Goal: Task Accomplishment & Management: Complete application form

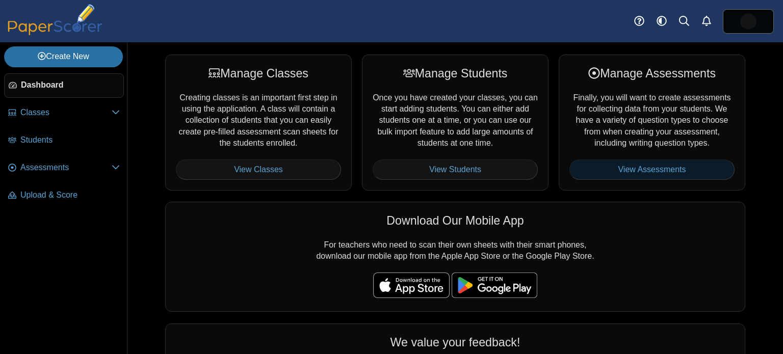
click at [637, 170] on link "View Assessments" at bounding box center [652, 170] width 165 height 20
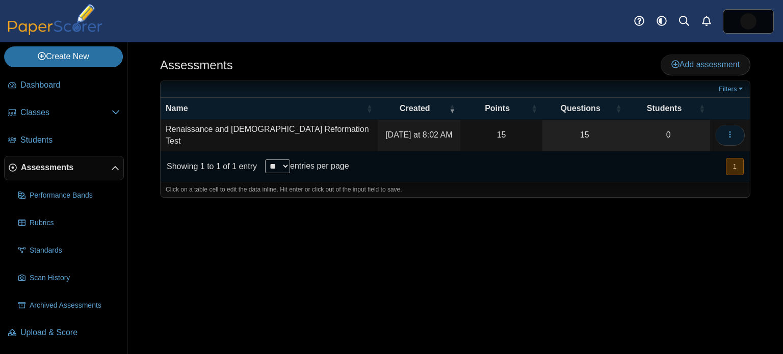
click at [734, 131] on icon "button" at bounding box center [730, 135] width 8 height 8
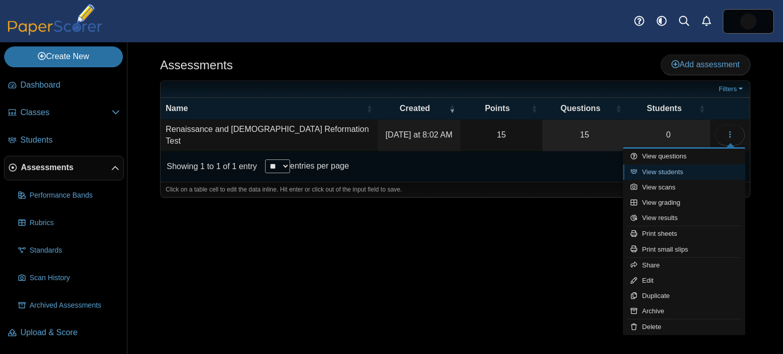
click at [686, 174] on link "View students" at bounding box center [684, 172] width 122 height 15
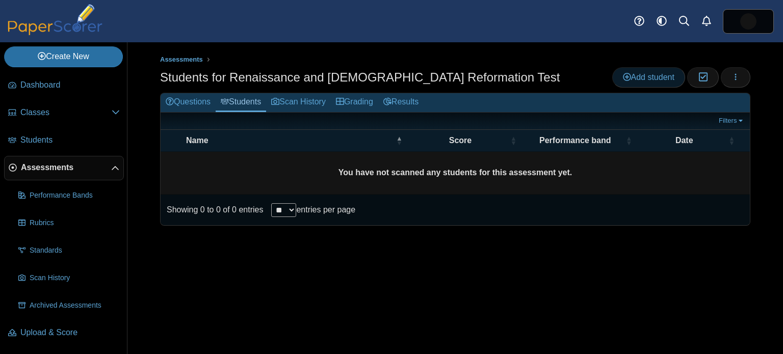
click at [636, 82] on link "Add student" at bounding box center [649, 77] width 73 height 20
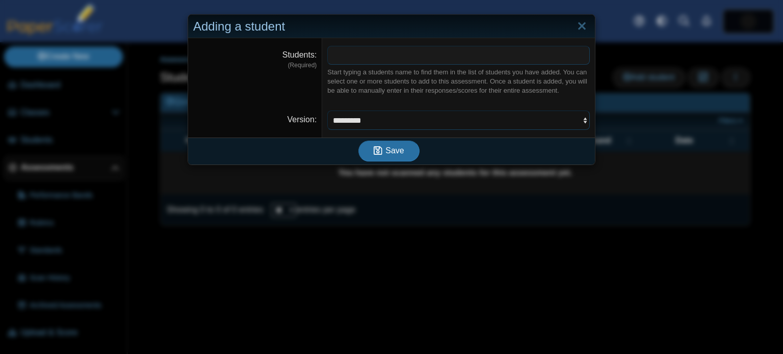
click at [364, 116] on select "********* ********* *********" at bounding box center [458, 120] width 263 height 19
click at [405, 53] on span at bounding box center [459, 54] width 262 height 17
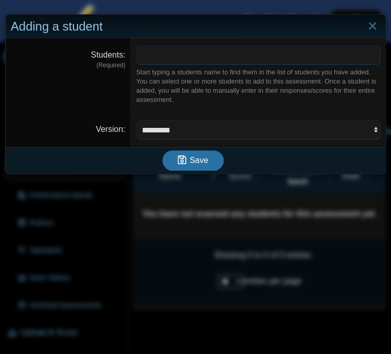
click at [146, 61] on span at bounding box center [258, 54] width 243 height 17
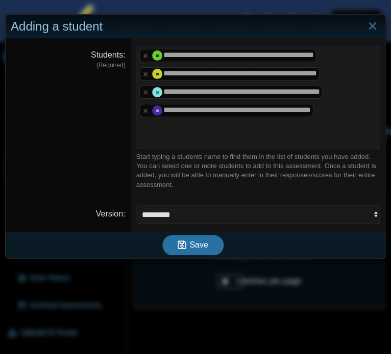
click at [147, 129] on span at bounding box center [258, 128] width 243 height 17
click at [202, 133] on span at bounding box center [258, 128] width 243 height 17
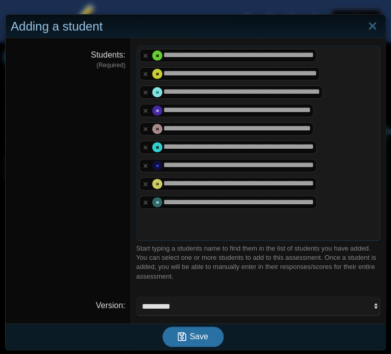
click at [144, 220] on span at bounding box center [258, 220] width 243 height 17
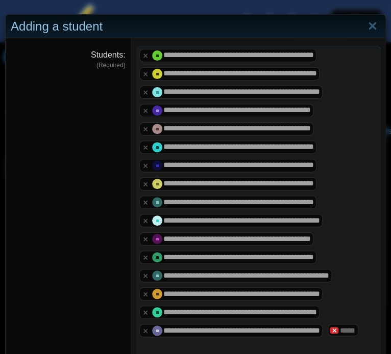
click at [329, 334] on x "remove tag" at bounding box center [333, 330] width 9 height 7
click at [147, 344] on span at bounding box center [258, 348] width 243 height 17
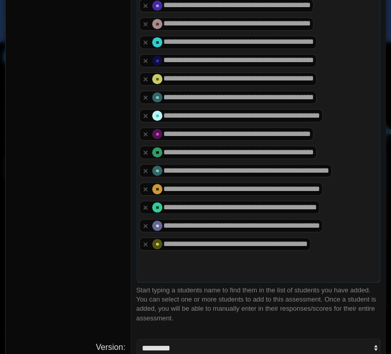
scroll to position [133, 0]
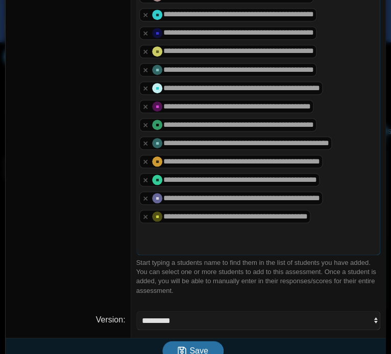
click at [204, 231] on span at bounding box center [258, 234] width 243 height 17
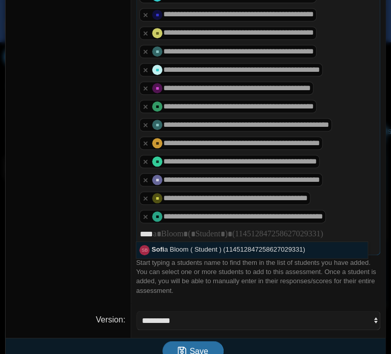
scroll to position [169, 0]
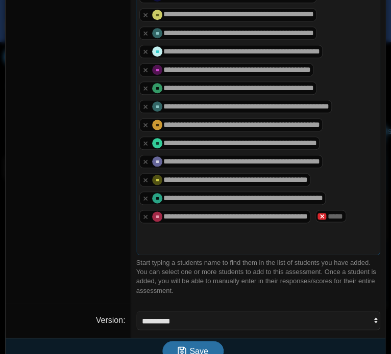
click at [326, 214] on x "remove tag" at bounding box center [321, 216] width 9 height 7
click at [157, 232] on span at bounding box center [258, 234] width 243 height 17
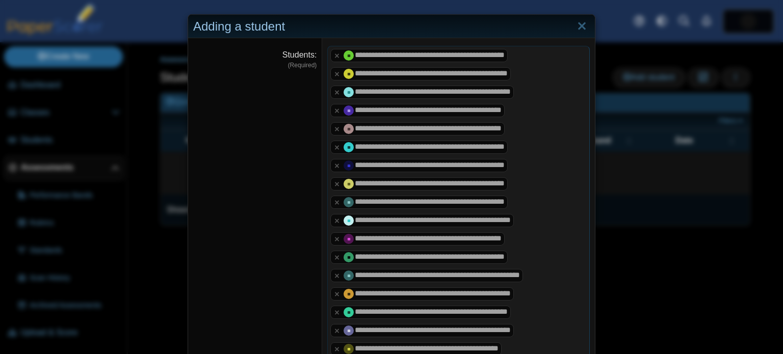
scroll to position [178, 0]
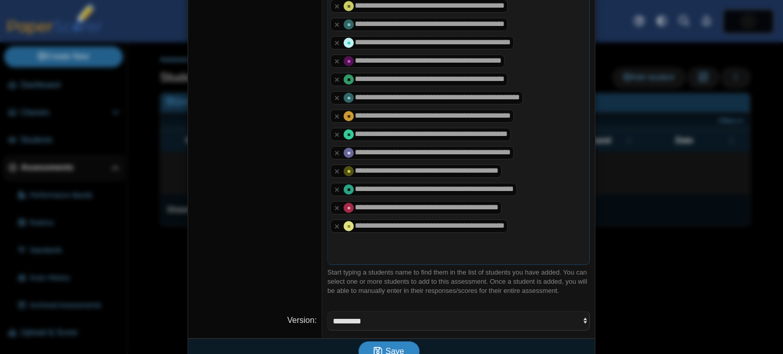
click at [388, 347] on span "Save" at bounding box center [395, 351] width 18 height 9
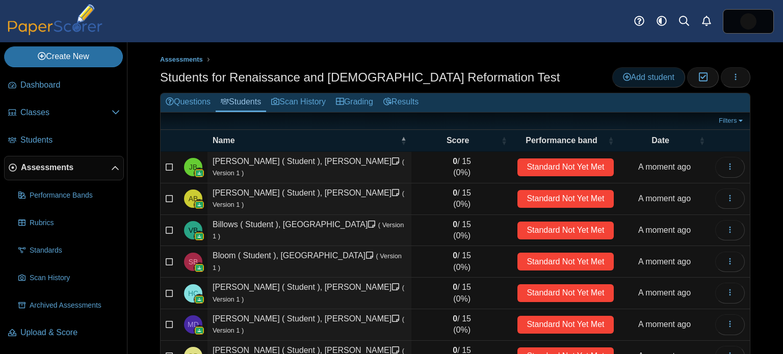
click at [650, 73] on span "Add student" at bounding box center [649, 77] width 52 height 9
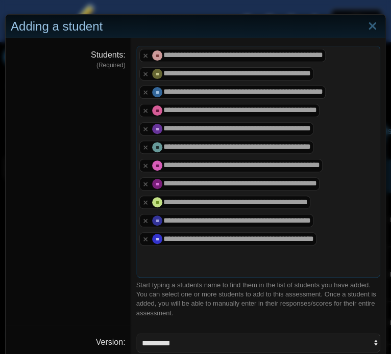
click at [170, 261] on span at bounding box center [258, 256] width 243 height 17
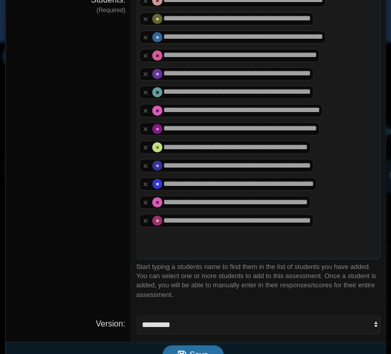
scroll to position [60, 0]
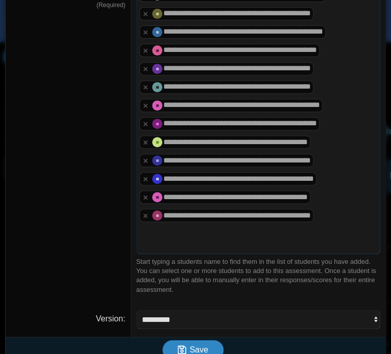
click at [205, 346] on span "Save" at bounding box center [198, 350] width 18 height 9
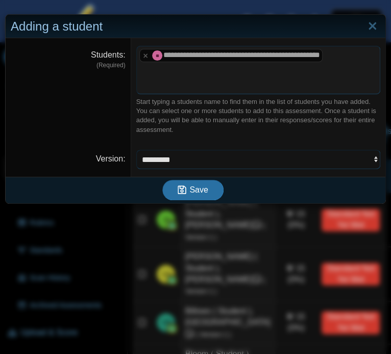
click at [247, 151] on select "********* ********* *********" at bounding box center [258, 159] width 244 height 19
select select "**********"
click at [136, 150] on select "********* ********* *********" at bounding box center [258, 159] width 244 height 19
click at [209, 64] on tags "**********" at bounding box center [258, 70] width 244 height 48
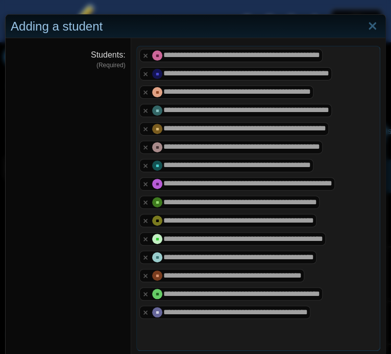
scroll to position [96, 0]
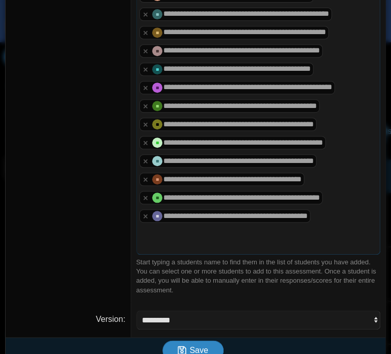
click at [200, 346] on span "Save" at bounding box center [198, 350] width 18 height 9
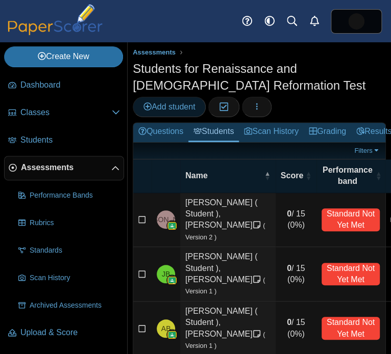
click at [164, 111] on span "Add student" at bounding box center [169, 107] width 52 height 9
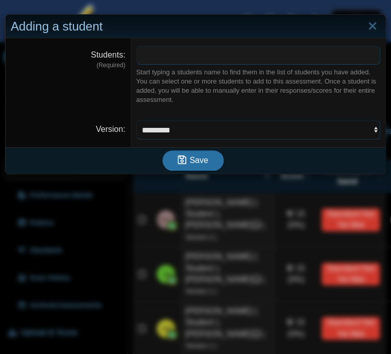
click at [193, 128] on select "********* ********* *********" at bounding box center [258, 129] width 244 height 19
select select "**********"
click at [136, 120] on select "********* ********* *********" at bounding box center [258, 129] width 244 height 19
click at [192, 59] on span at bounding box center [258, 54] width 243 height 17
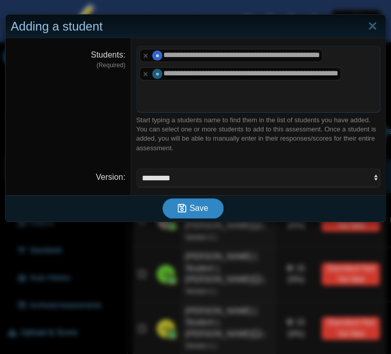
click at [203, 198] on button "Save" at bounding box center [192, 208] width 61 height 20
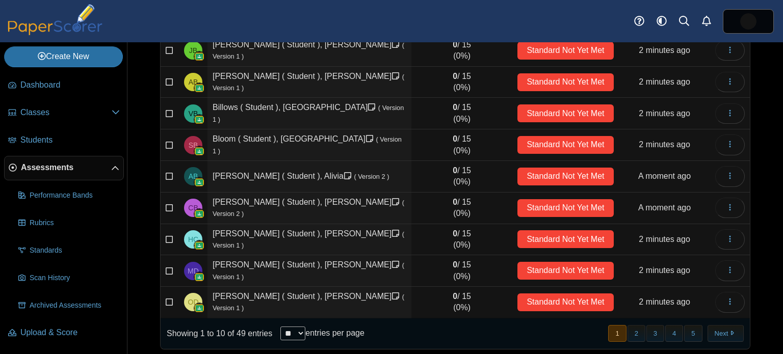
scroll to position [151, 0]
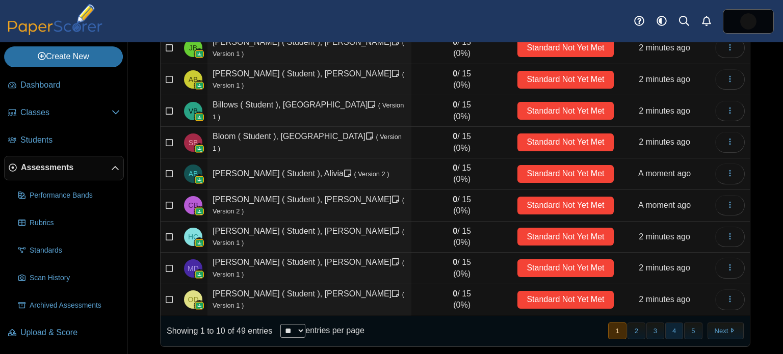
click at [390, 325] on button "4" at bounding box center [675, 331] width 18 height 17
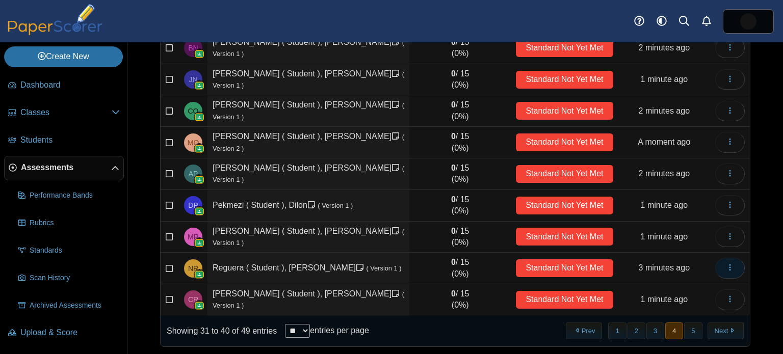
click at [390, 264] on button "button" at bounding box center [731, 268] width 30 height 20
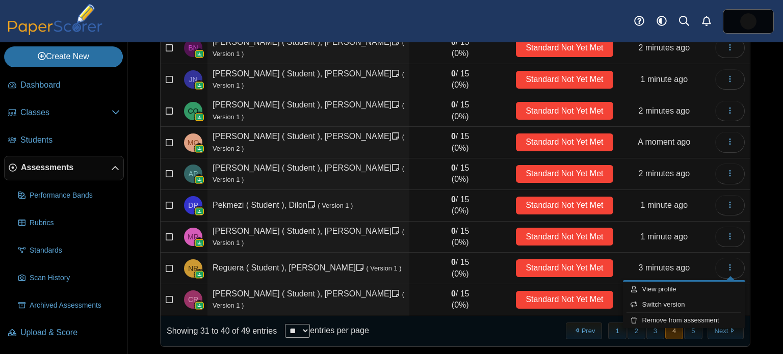
click at [254, 268] on td "Reguera ( Student ), Natalia ( Version 1 )" at bounding box center [309, 269] width 202 height 32
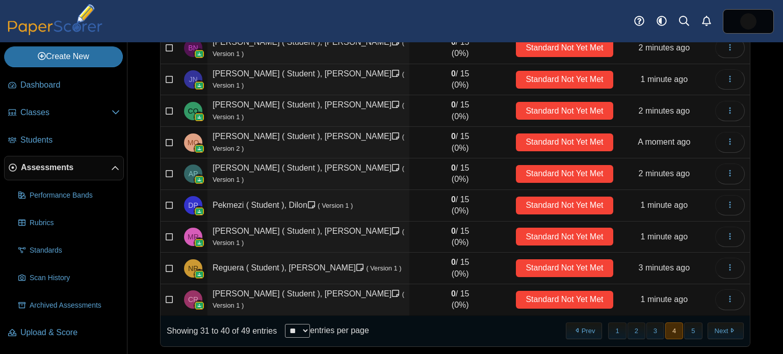
click at [366, 267] on small "( Version 1 )" at bounding box center [383, 269] width 35 height 8
click at [390, 261] on td "0 / 15 (0%)" at bounding box center [461, 269] width 102 height 32
click at [195, 270] on img at bounding box center [199, 275] width 10 height 10
click at [187, 266] on span "NR" at bounding box center [193, 269] width 18 height 18
click at [169, 265] on icon at bounding box center [170, 267] width 8 height 7
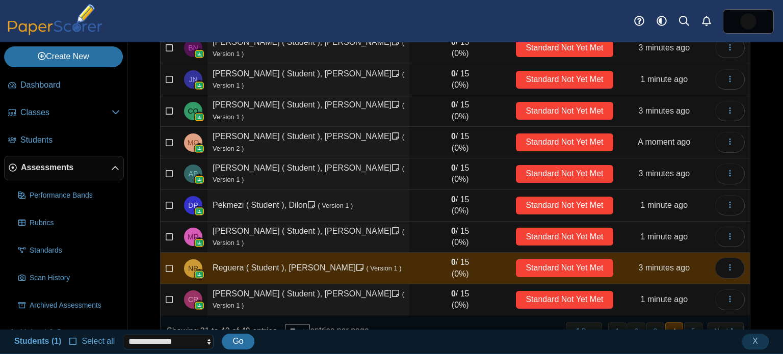
click at [184, 344] on select "**********" at bounding box center [168, 342] width 91 height 15
click at [349, 340] on div "**********" at bounding box center [391, 342] width 765 height 18
click at [234, 343] on span "Go" at bounding box center [238, 341] width 11 height 9
click at [96, 344] on span "Select all" at bounding box center [96, 341] width 37 height 9
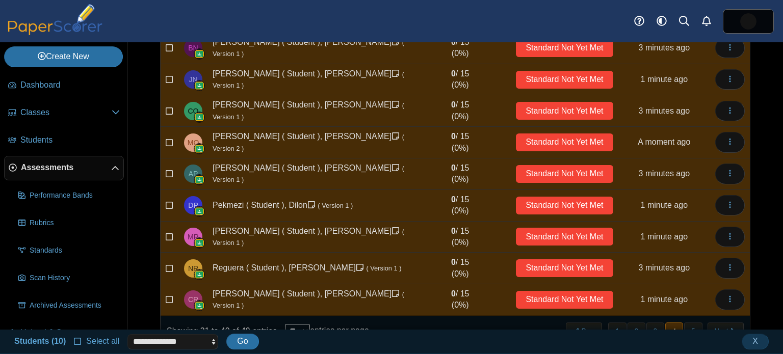
click at [96, 344] on span "Select all" at bounding box center [100, 341] width 37 height 9
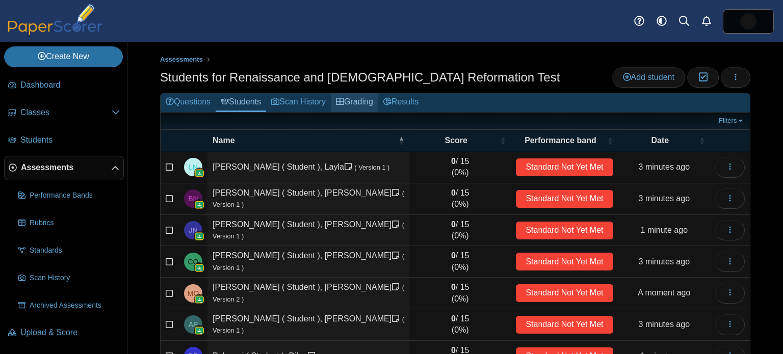
click at [378, 105] on link "Grading" at bounding box center [354, 102] width 47 height 19
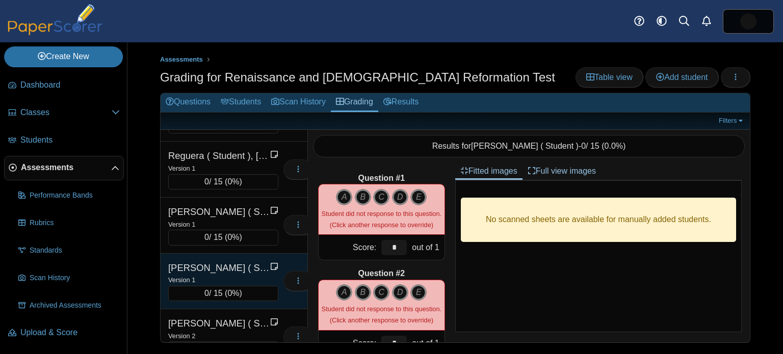
scroll to position [2085, 0]
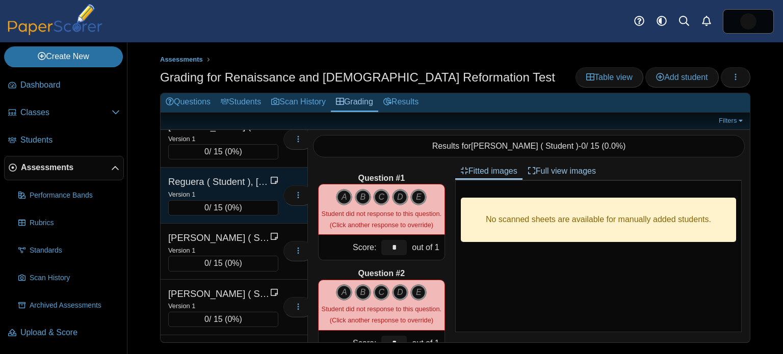
click at [232, 189] on div "Version 1" at bounding box center [223, 194] width 110 height 11
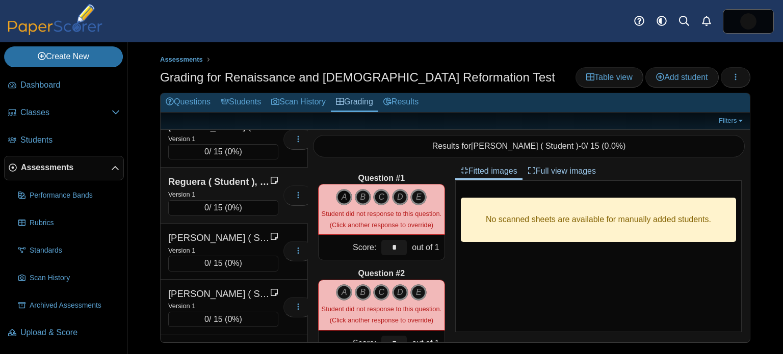
click at [343, 198] on icon "A" at bounding box center [344, 197] width 16 height 16
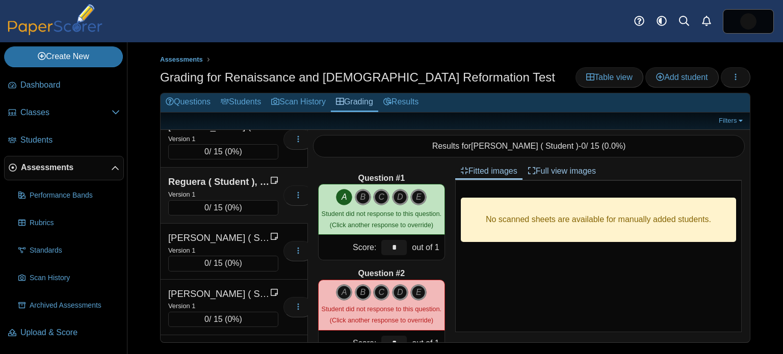
click at [367, 290] on icon "B" at bounding box center [363, 293] width 16 height 16
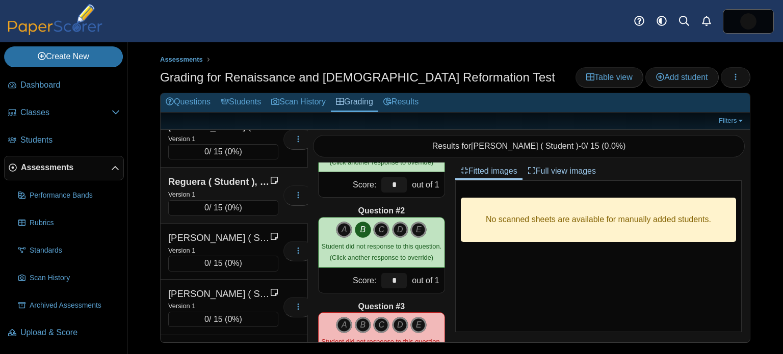
scroll to position [68, 0]
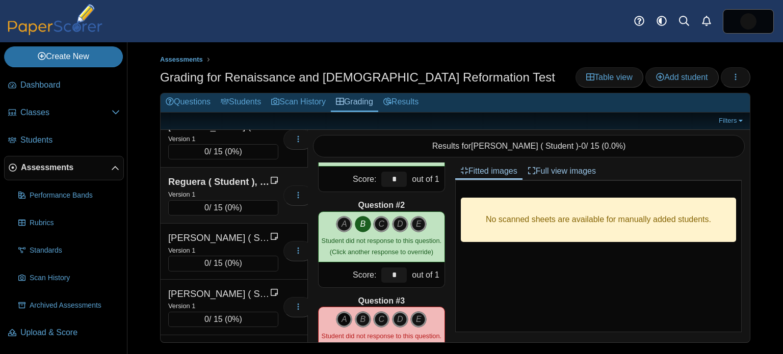
click at [346, 321] on icon "A" at bounding box center [344, 320] width 16 height 16
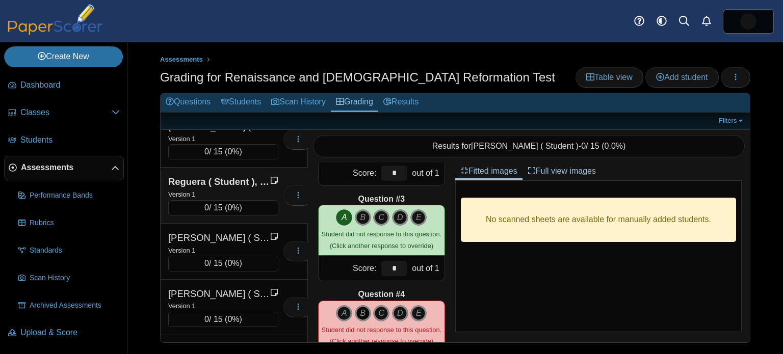
scroll to position [171, 0]
click at [384, 316] on icon "C" at bounding box center [381, 313] width 16 height 16
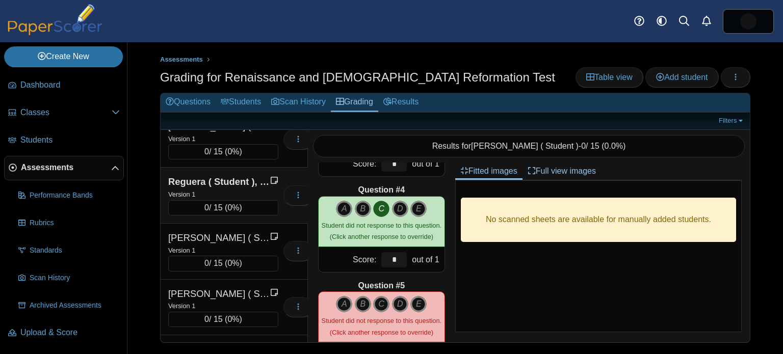
scroll to position [344, 0]
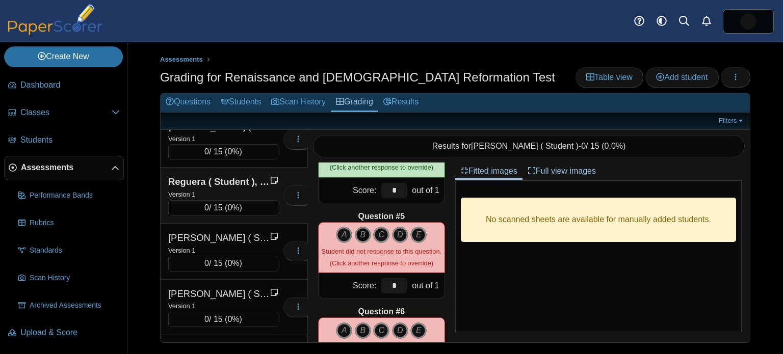
click at [367, 229] on icon "B" at bounding box center [363, 235] width 16 height 16
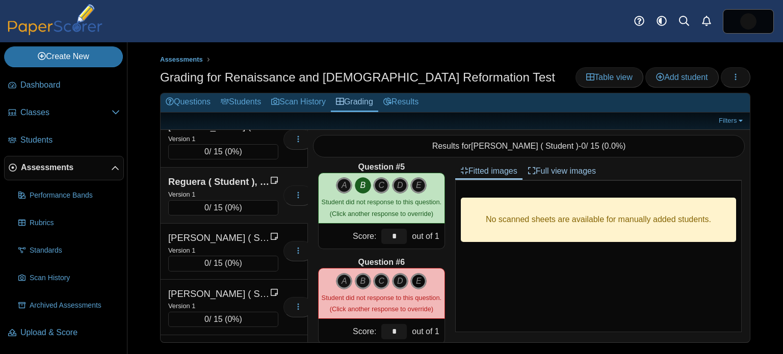
scroll to position [395, 0]
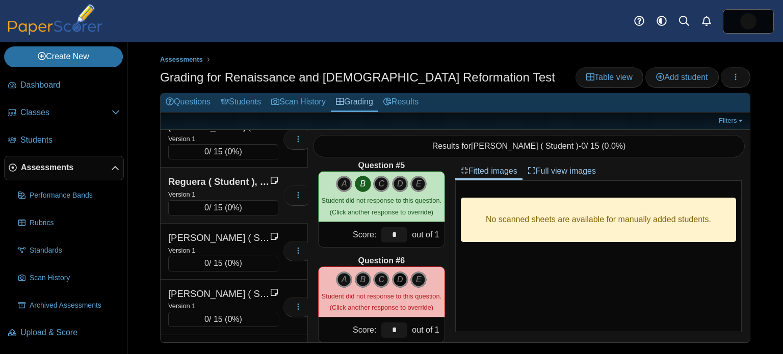
click at [401, 281] on icon "D" at bounding box center [400, 280] width 16 height 16
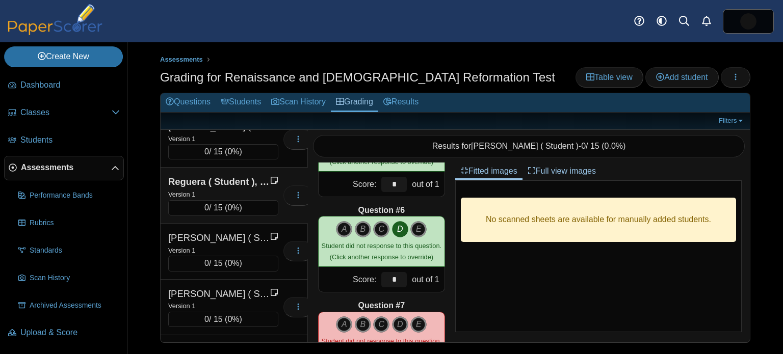
scroll to position [470, 0]
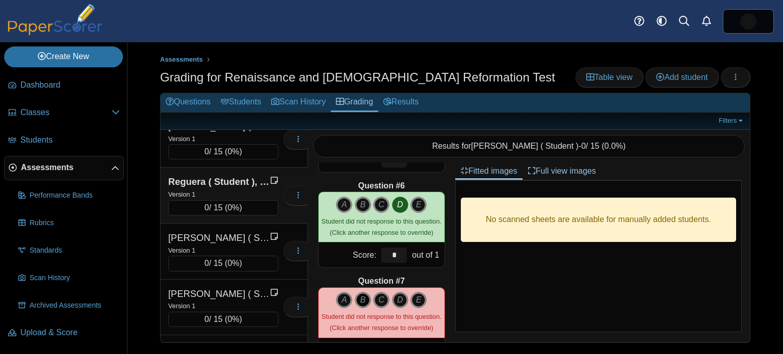
click at [365, 295] on icon "B" at bounding box center [363, 300] width 16 height 16
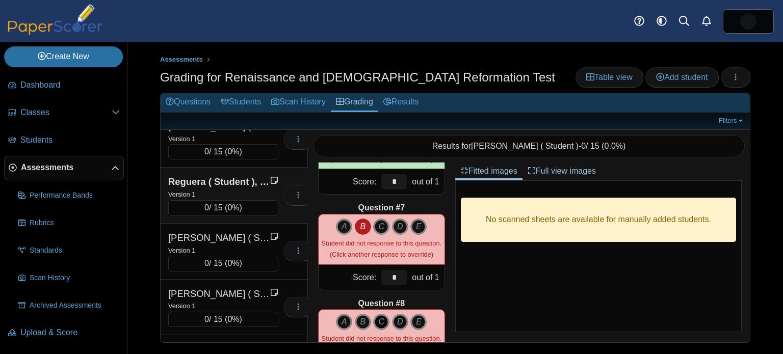
scroll to position [573, 0]
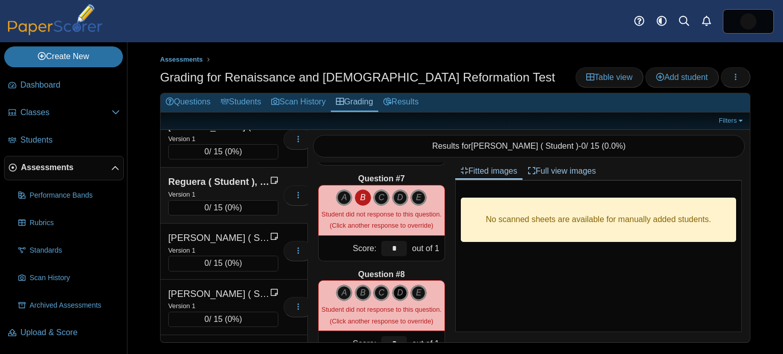
click at [395, 292] on icon "D" at bounding box center [400, 293] width 16 height 16
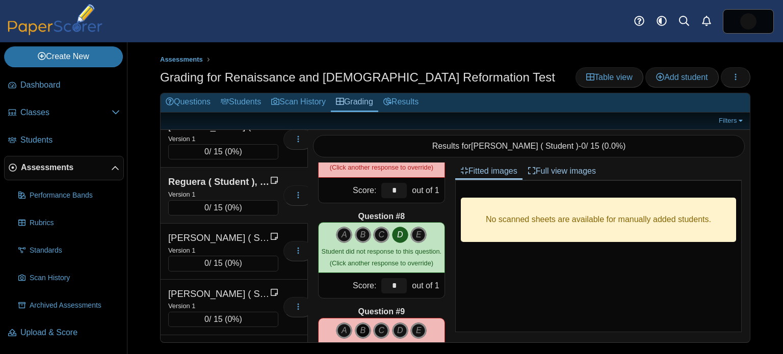
scroll to position [645, 0]
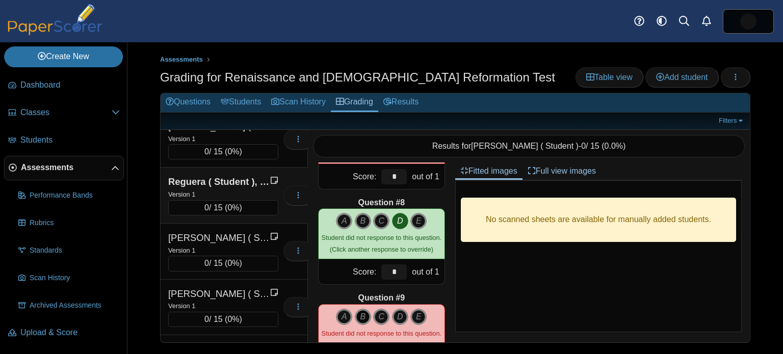
click at [367, 322] on icon "B" at bounding box center [363, 317] width 16 height 16
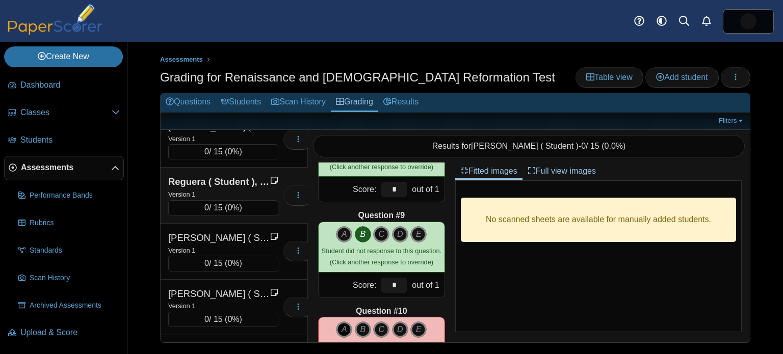
click at [342, 327] on icon "A" at bounding box center [344, 330] width 16 height 16
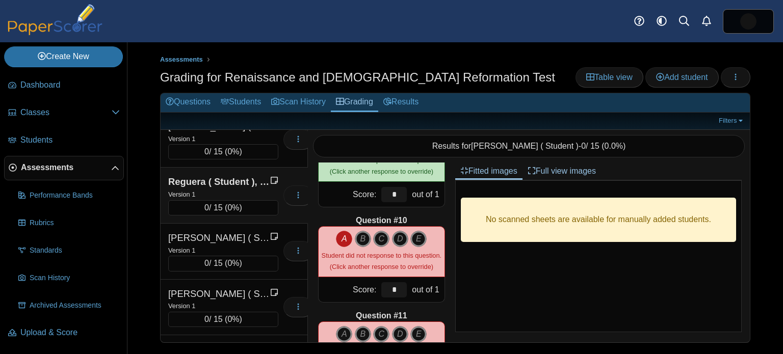
scroll to position [821, 0]
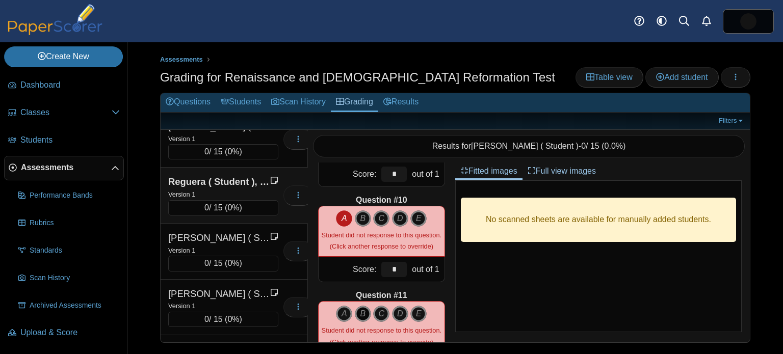
click at [361, 307] on icon "B" at bounding box center [363, 314] width 16 height 16
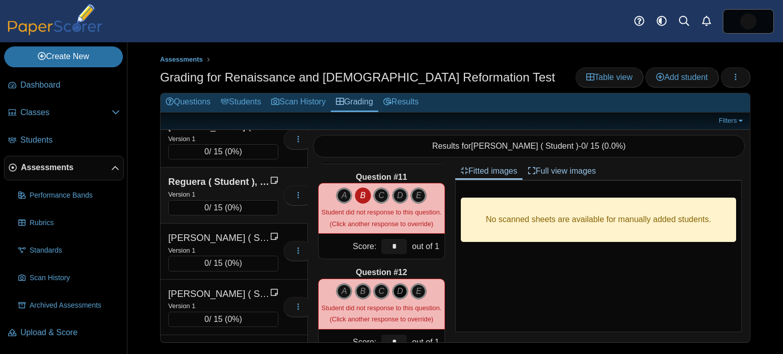
click at [398, 290] on icon "D" at bounding box center [400, 292] width 16 height 16
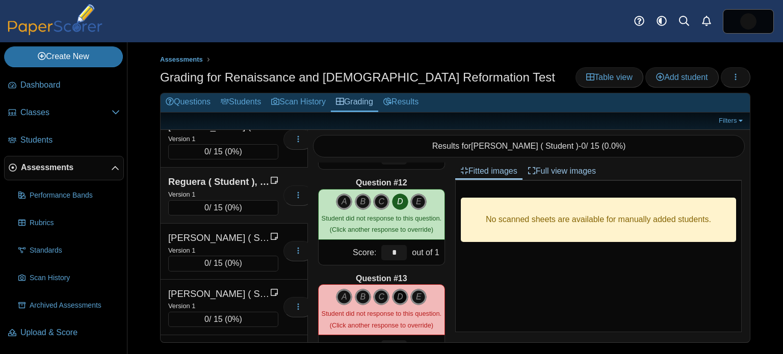
click at [399, 295] on icon "D" at bounding box center [400, 297] width 16 height 16
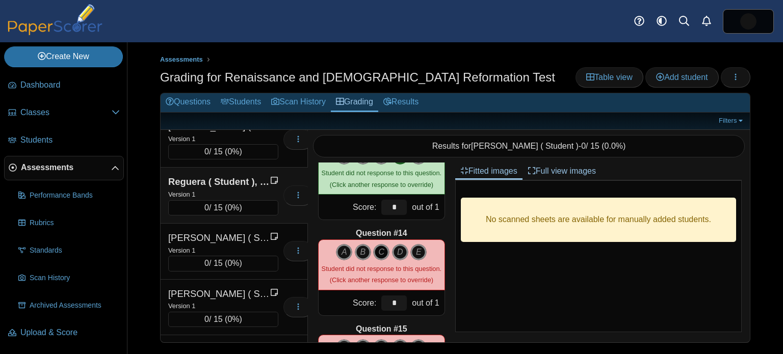
click at [381, 257] on icon "C" at bounding box center [381, 252] width 16 height 16
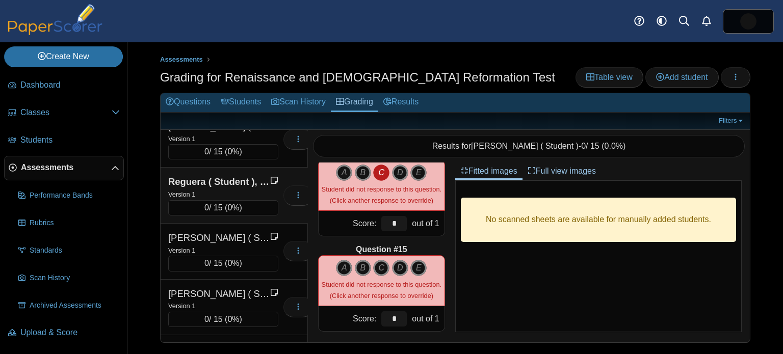
scroll to position [1273, 0]
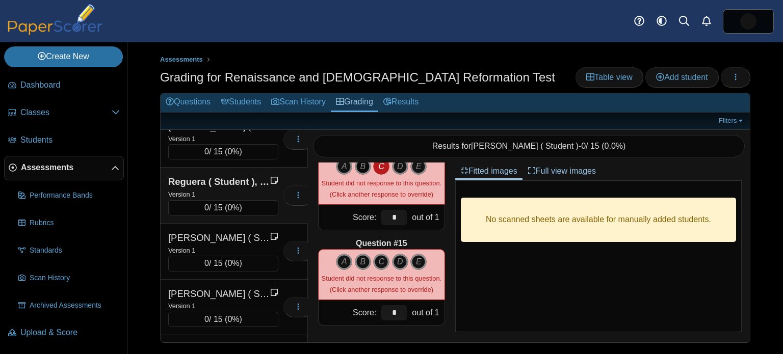
click at [357, 166] on icon "B" at bounding box center [363, 167] width 16 height 16
click at [383, 261] on icon "C" at bounding box center [381, 262] width 16 height 16
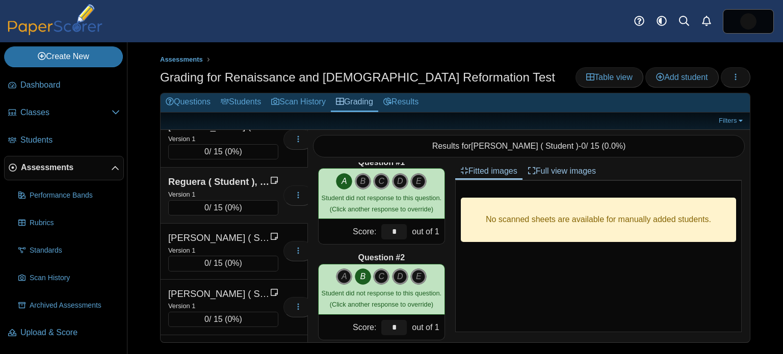
scroll to position [0, 0]
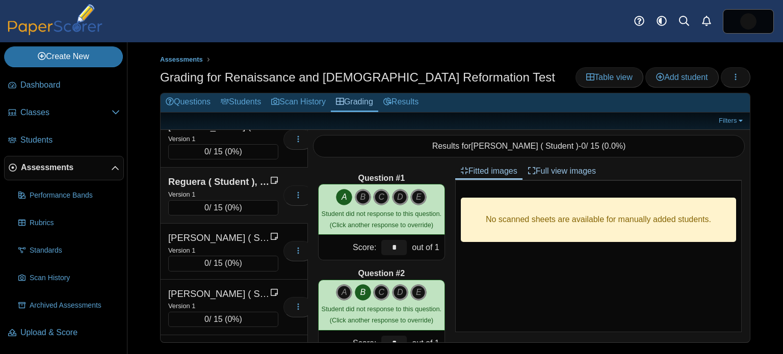
click at [766, 154] on div "Assessments Grading for Renaissance and Protestant Reformation Test Table view …" at bounding box center [456, 198] width 656 height 312
click at [400, 106] on link "Results" at bounding box center [400, 102] width 45 height 19
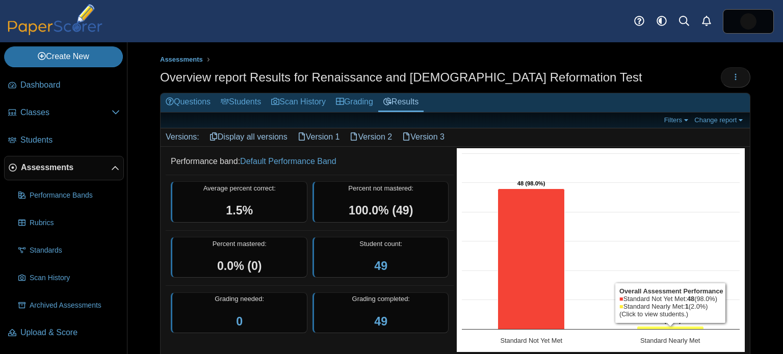
click at [674, 326] on icon "Standard Nearly Met, 1. Overall Assessment Performance." at bounding box center [671, 327] width 67 height 3
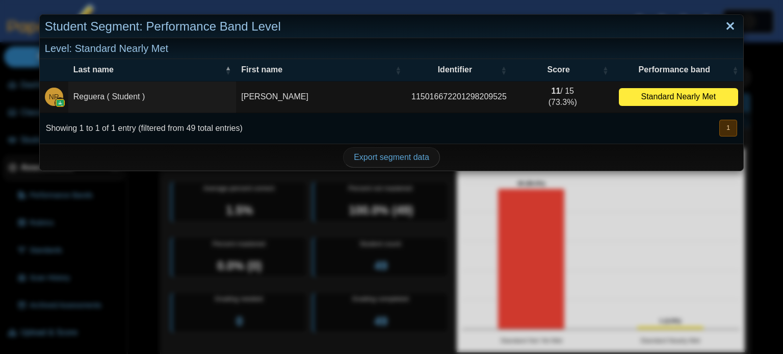
click at [731, 29] on link "Close" at bounding box center [731, 26] width 16 height 17
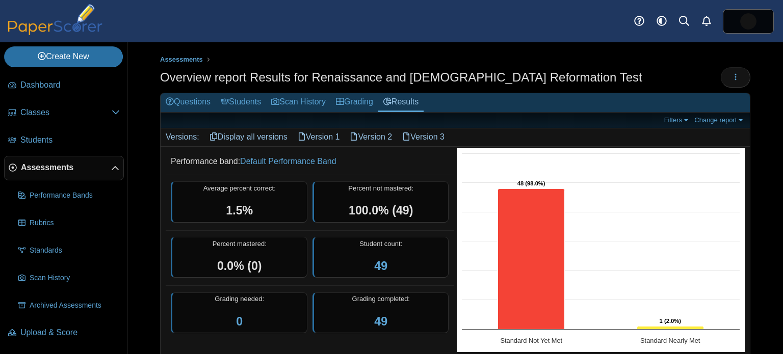
click at [67, 169] on span "Assessments" at bounding box center [66, 167] width 90 height 11
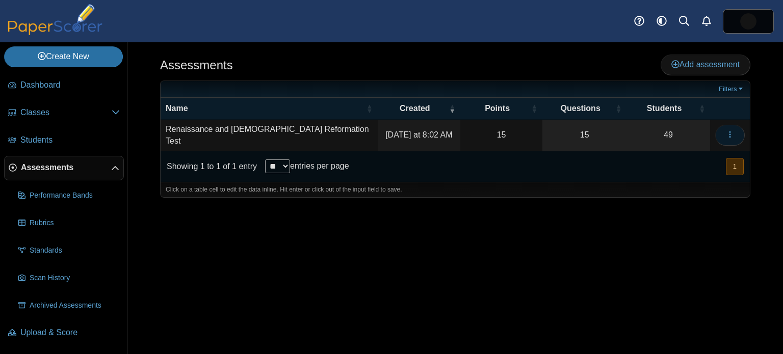
click at [733, 128] on button "button" at bounding box center [731, 135] width 30 height 20
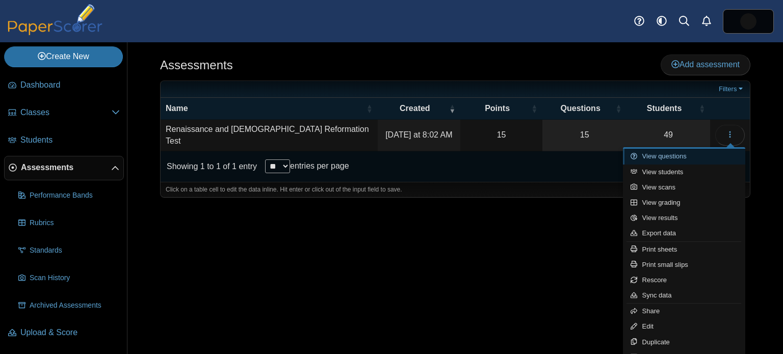
click at [693, 159] on link "View questions" at bounding box center [684, 156] width 122 height 15
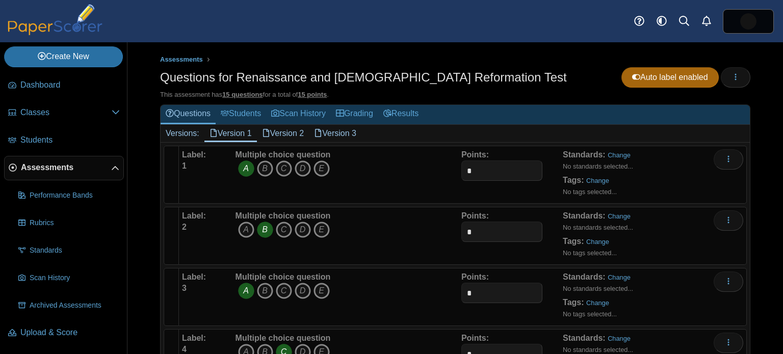
click at [287, 133] on link "Version 2" at bounding box center [283, 133] width 53 height 17
click at [354, 134] on link "Version 3" at bounding box center [335, 133] width 53 height 17
click at [238, 135] on link "Version 1" at bounding box center [231, 133] width 53 height 17
click at [240, 111] on link "Students" at bounding box center [241, 114] width 50 height 19
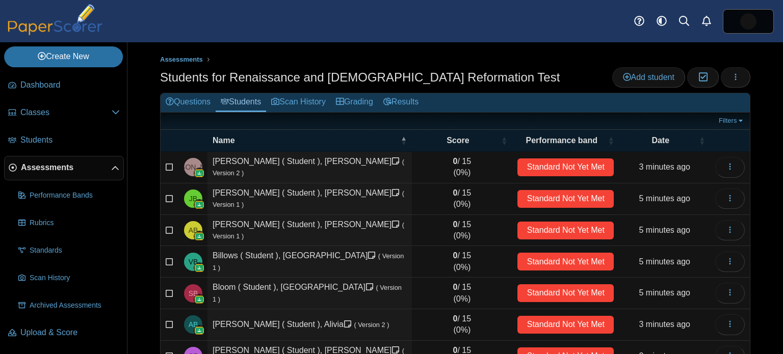
scroll to position [151, 0]
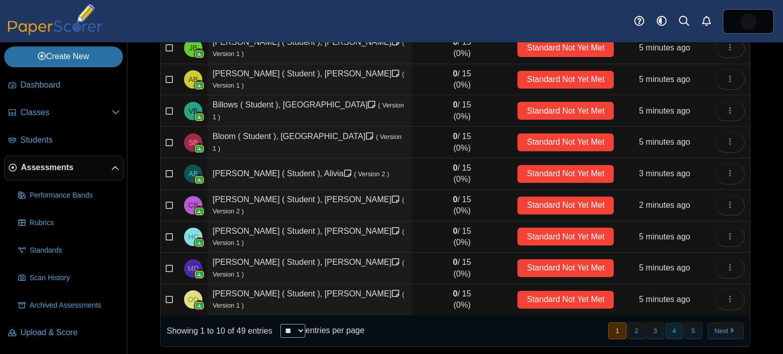
click at [669, 332] on button "4" at bounding box center [675, 331] width 18 height 17
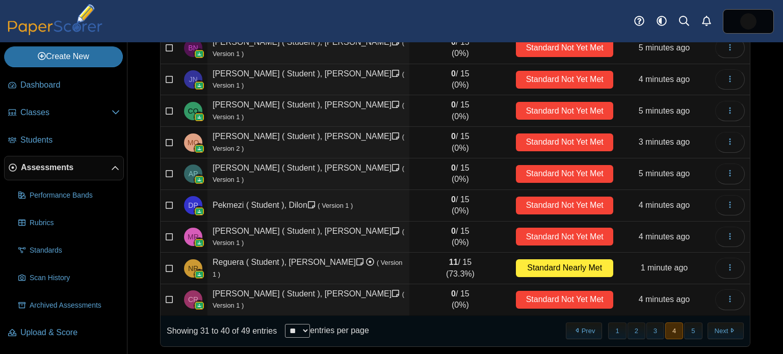
click at [534, 269] on div "Standard Nearly Met" at bounding box center [564, 269] width 97 height 18
click at [739, 260] on button "button" at bounding box center [731, 268] width 30 height 20
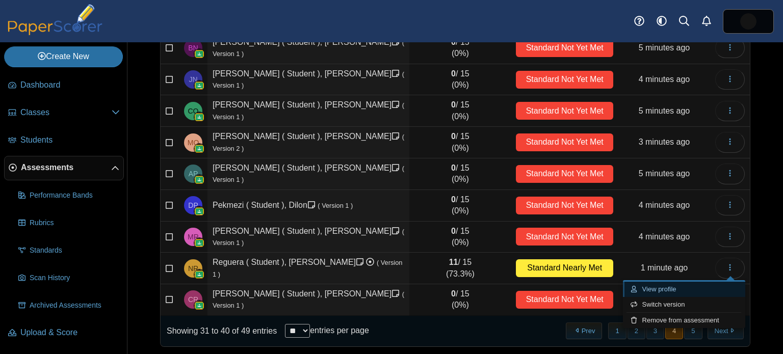
click at [715, 289] on link "View profile" at bounding box center [684, 289] width 122 height 15
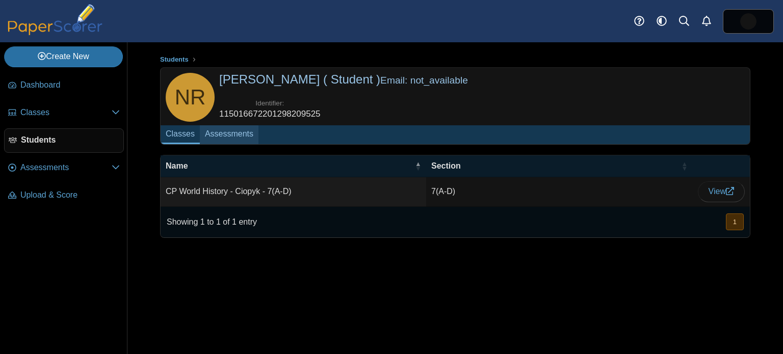
click at [238, 132] on link "Assessments" at bounding box center [229, 134] width 59 height 19
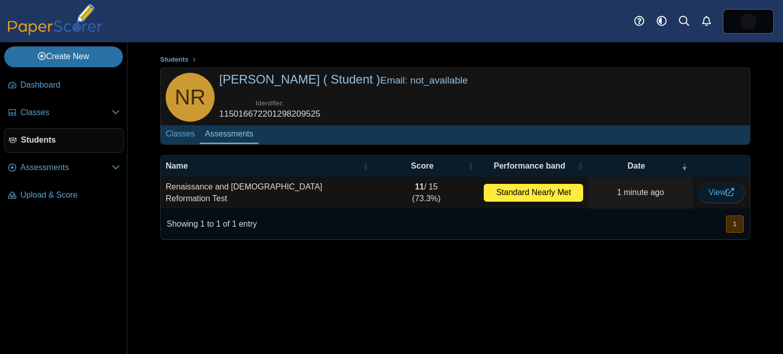
click at [718, 188] on span "View" at bounding box center [722, 192] width 26 height 9
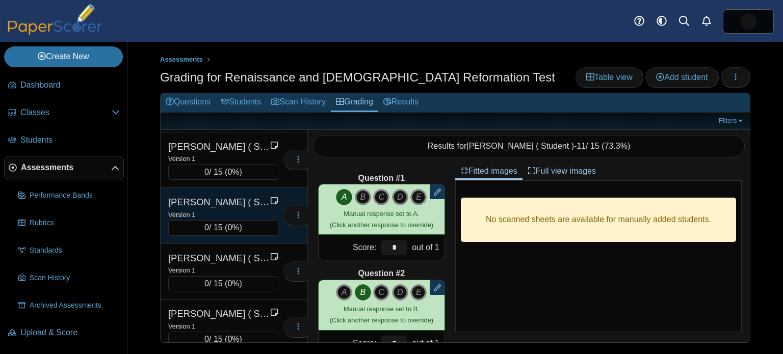
scroll to position [502, 0]
click at [231, 263] on div "Version 1" at bounding box center [223, 268] width 110 height 11
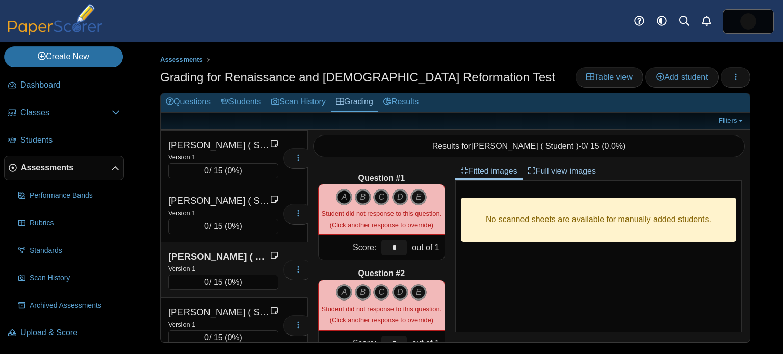
click at [343, 189] on icon "A" at bounding box center [344, 197] width 16 height 16
type input "*"
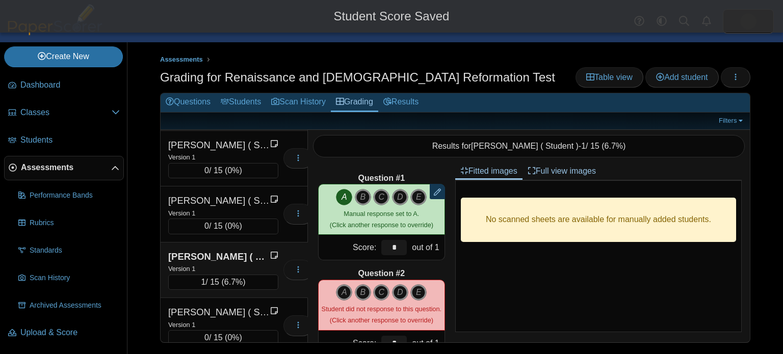
click at [342, 300] on div "A B C D E" at bounding box center [382, 306] width 120 height 42
click at [341, 289] on icon "A" at bounding box center [344, 293] width 16 height 16
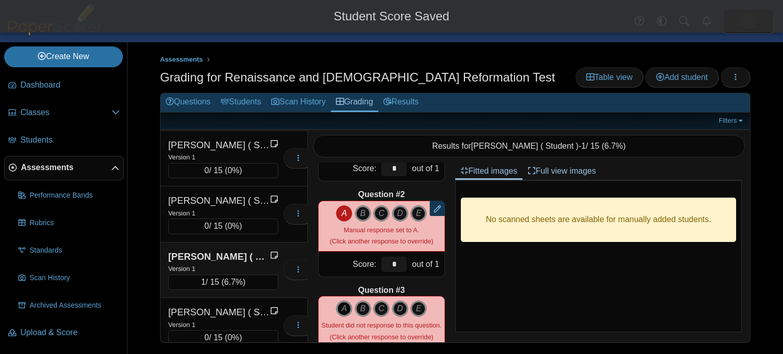
scroll to position [80, 0]
click at [347, 310] on icon "A" at bounding box center [344, 308] width 16 height 16
type input "*"
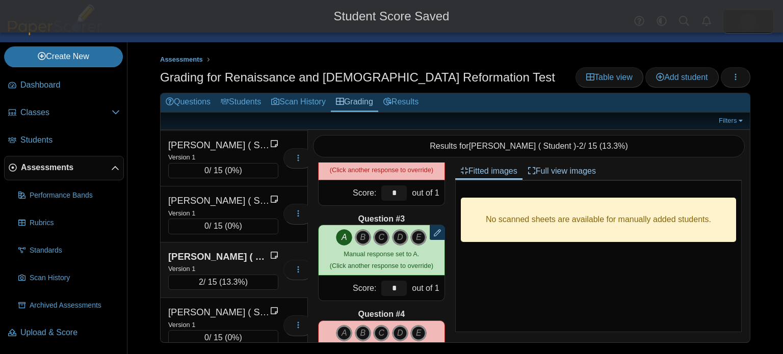
scroll to position [167, 0]
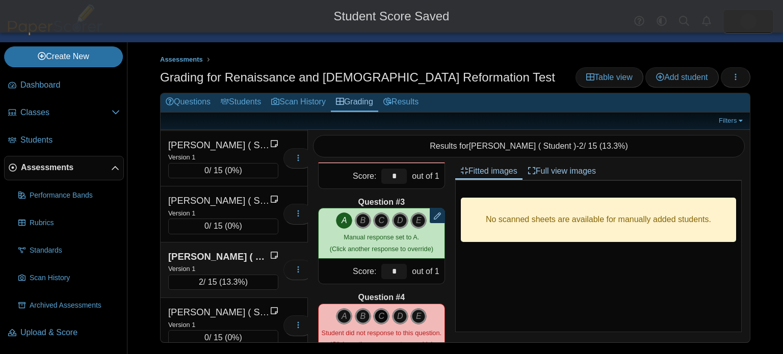
click at [381, 312] on icon "C" at bounding box center [381, 317] width 16 height 16
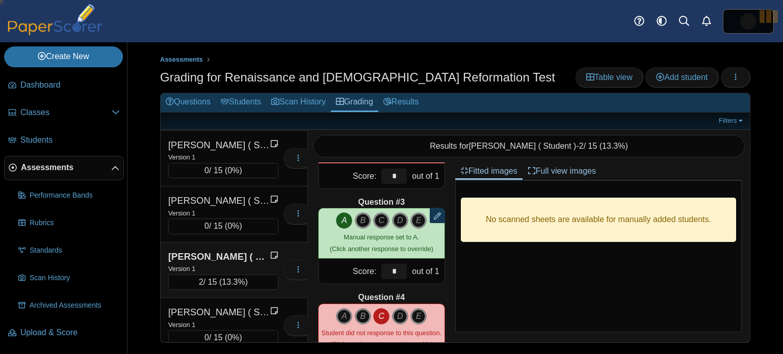
type input "*"
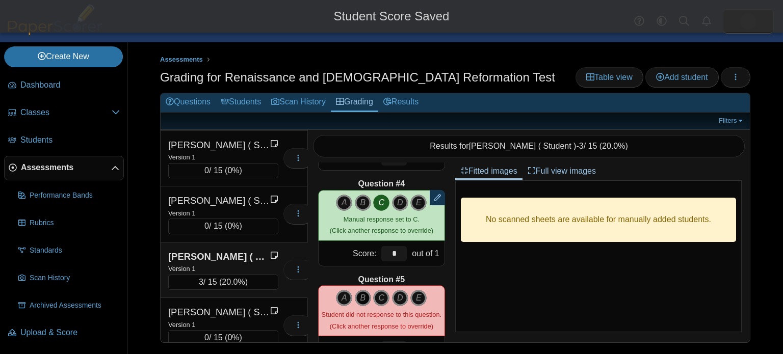
scroll to position [284, 0]
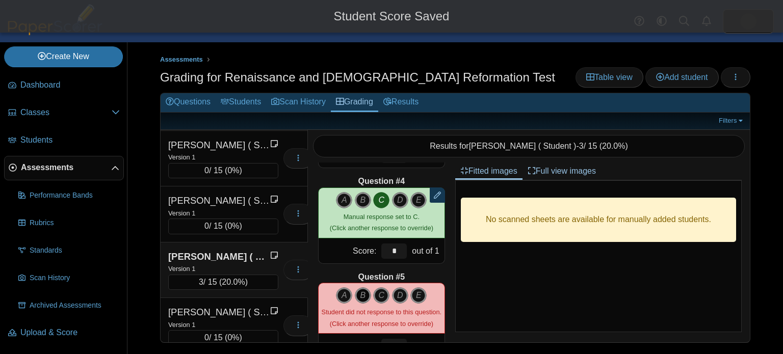
click at [363, 300] on icon "B" at bounding box center [363, 296] width 16 height 16
type input "*"
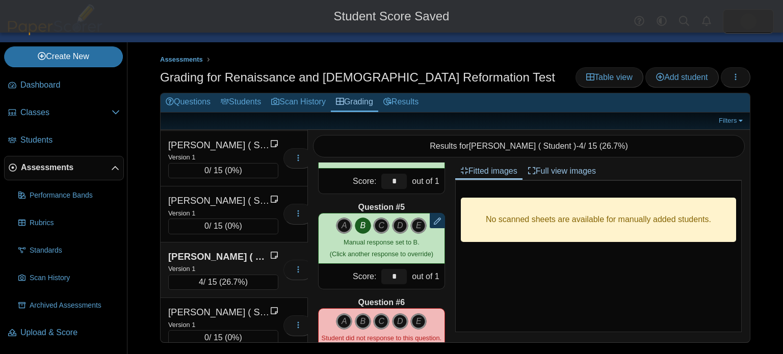
scroll to position [410, 0]
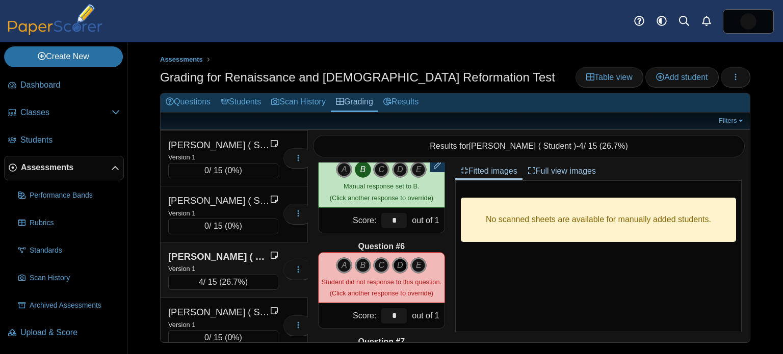
click at [398, 270] on icon "D" at bounding box center [400, 266] width 16 height 16
type input "*"
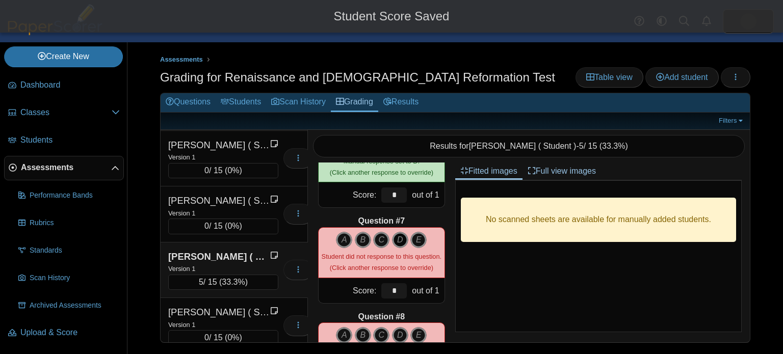
click at [405, 239] on icon "D" at bounding box center [400, 240] width 16 height 16
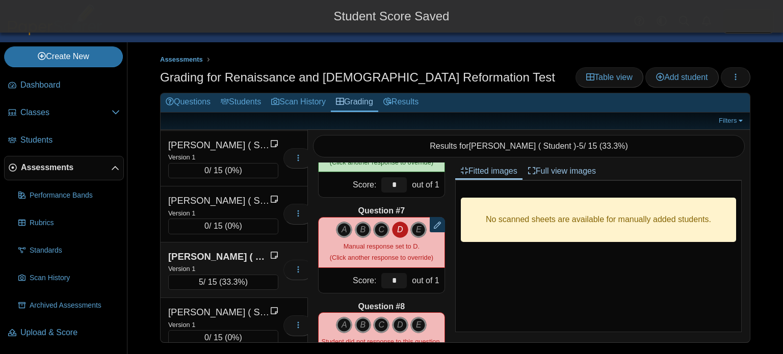
scroll to position [581, 0]
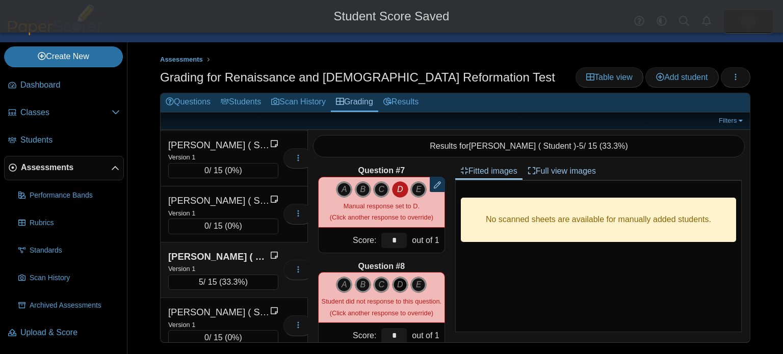
click at [402, 278] on icon "D" at bounding box center [400, 285] width 16 height 16
type input "*"
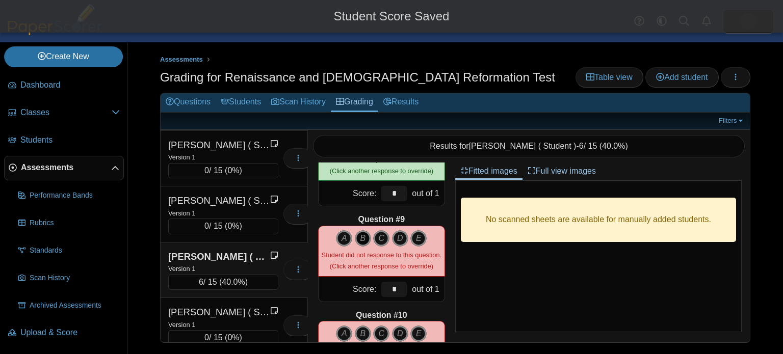
click at [359, 236] on icon "B" at bounding box center [363, 239] width 16 height 16
type input "*"
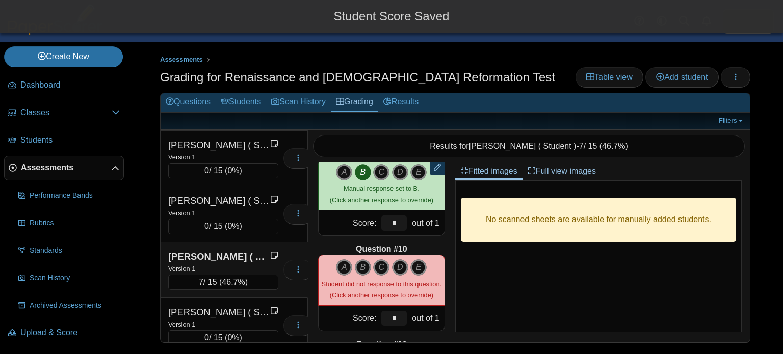
scroll to position [817, 0]
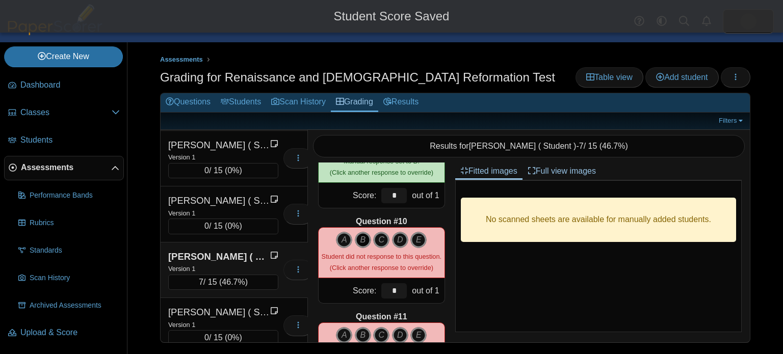
click at [364, 242] on icon "B" at bounding box center [363, 240] width 16 height 16
type input "*"
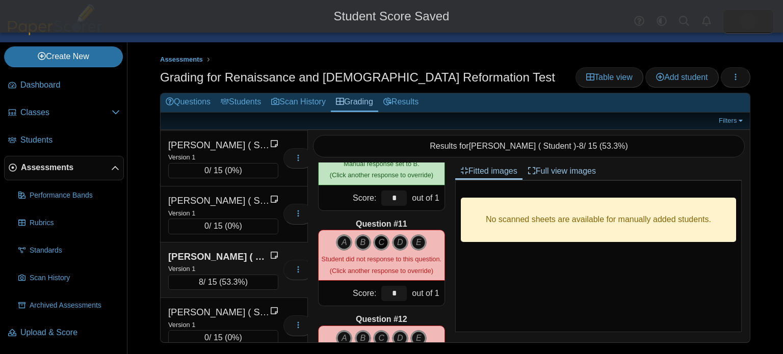
click at [382, 244] on icon "C" at bounding box center [381, 243] width 16 height 16
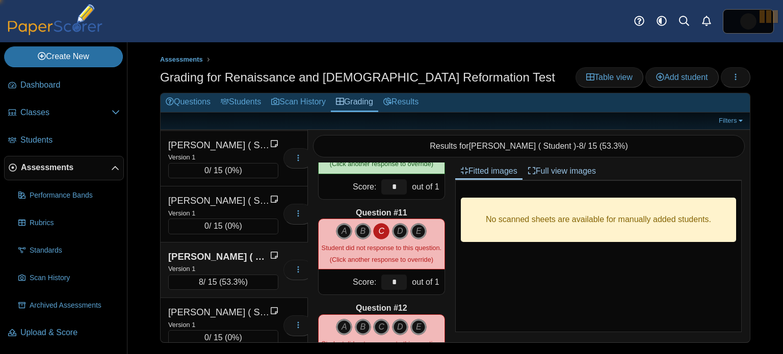
type input "*"
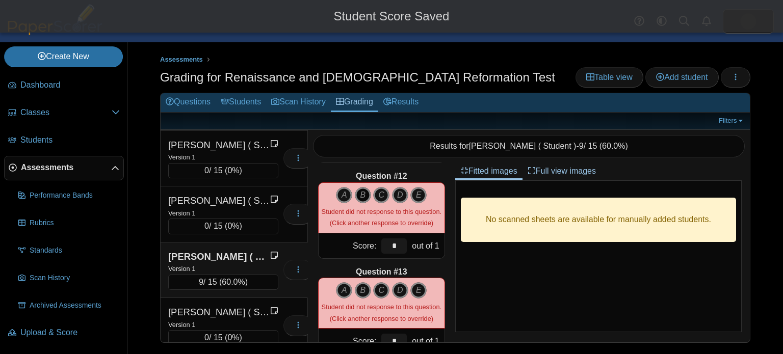
scroll to position [1054, 0]
click at [360, 187] on icon "B" at bounding box center [363, 195] width 16 height 16
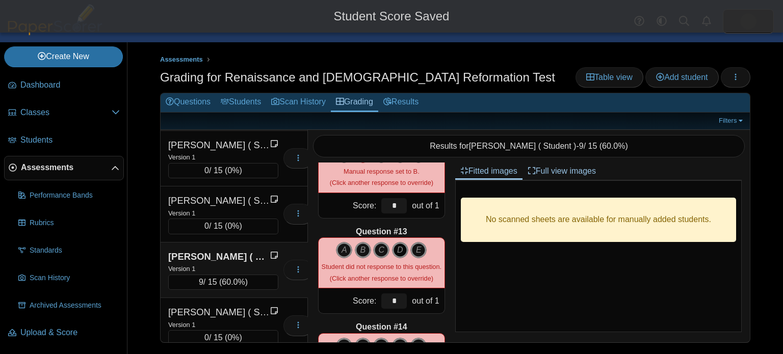
click at [401, 246] on icon "D" at bounding box center [400, 250] width 16 height 16
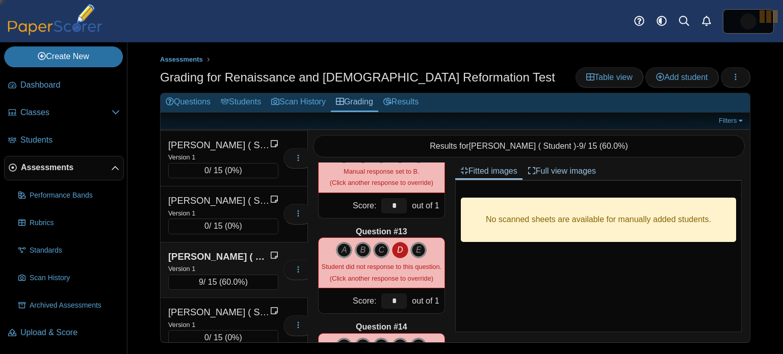
type input "*"
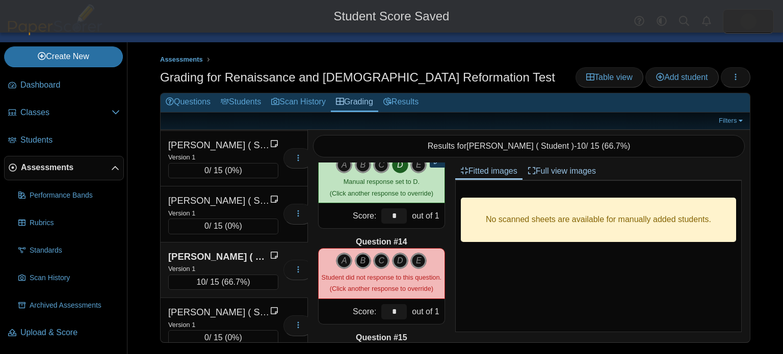
click at [366, 261] on icon "B" at bounding box center [363, 261] width 16 height 16
type input "*"
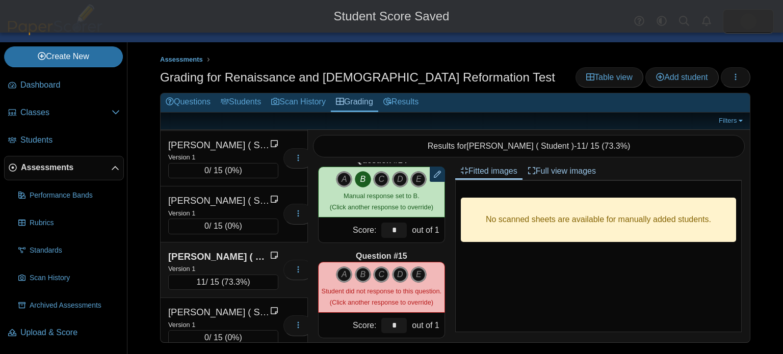
scroll to position [1273, 0]
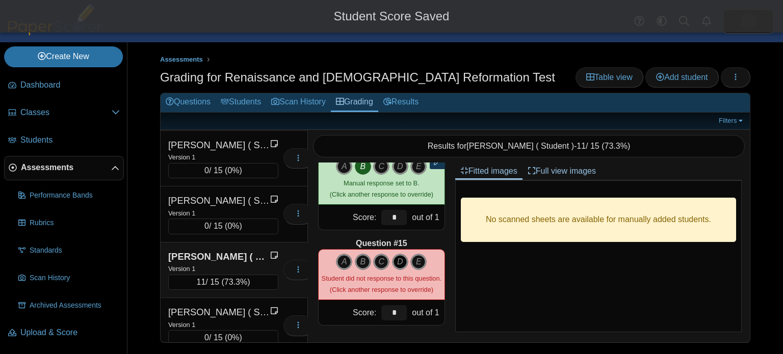
click at [401, 257] on icon "D" at bounding box center [400, 262] width 16 height 16
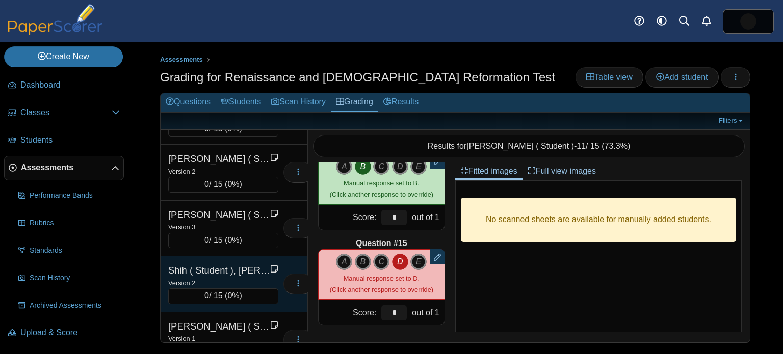
scroll to position [2361, 0]
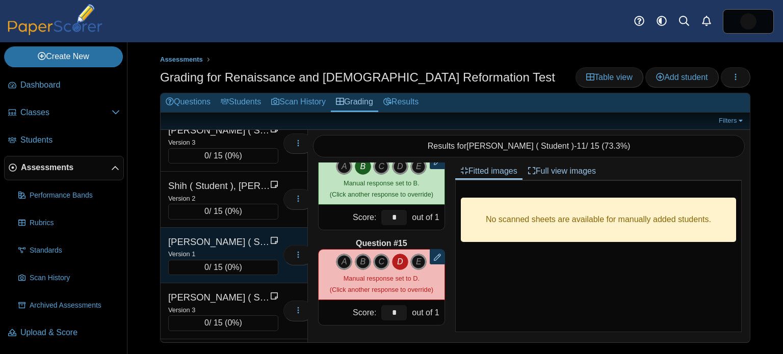
click at [219, 236] on div "Sinclair ( Student ), Morgan" at bounding box center [219, 242] width 102 height 13
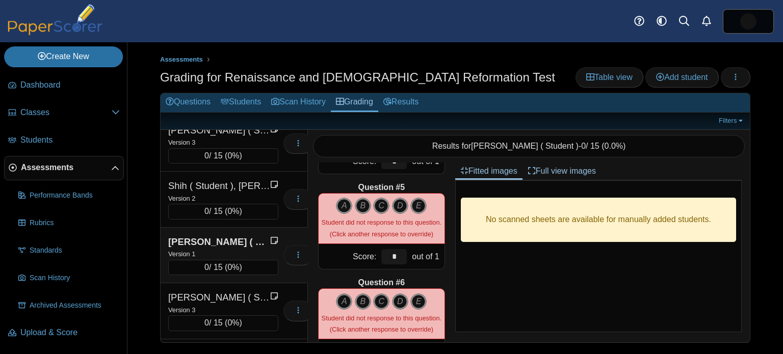
scroll to position [0, 0]
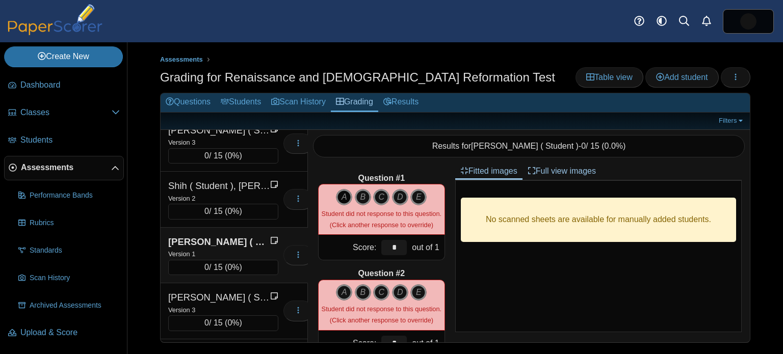
click at [343, 196] on icon "A" at bounding box center [344, 197] width 16 height 16
type input "*"
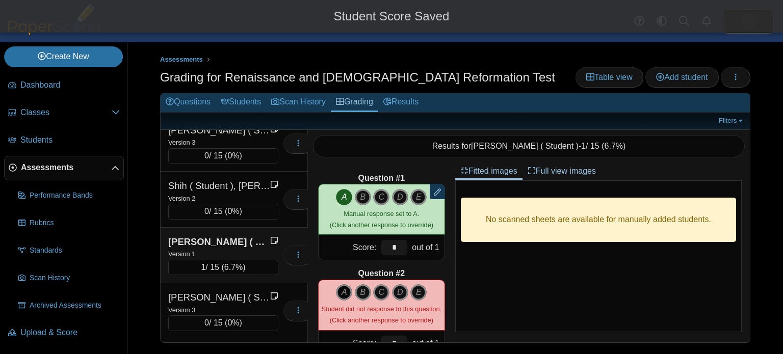
click at [346, 293] on icon "A" at bounding box center [344, 293] width 16 height 16
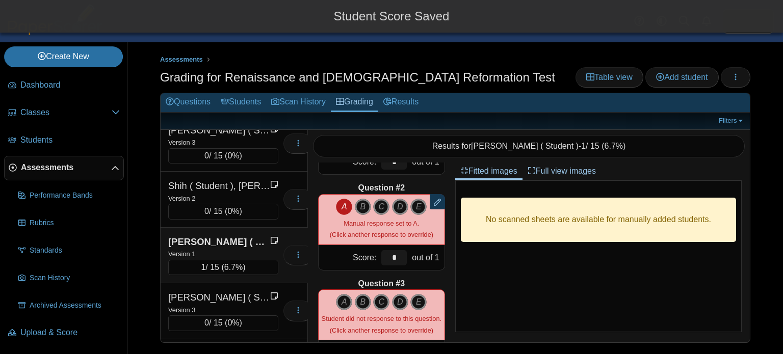
scroll to position [88, 0]
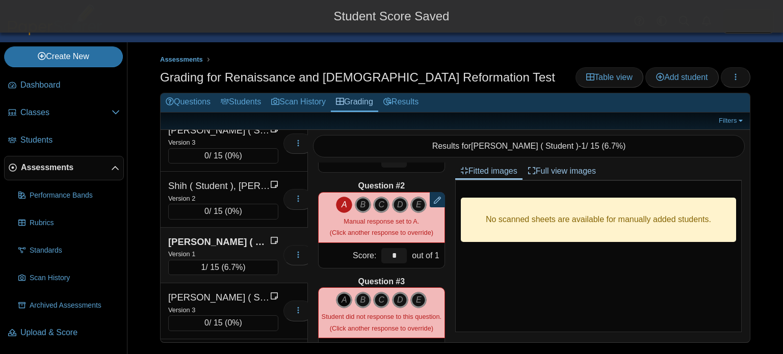
click at [346, 296] on icon "A" at bounding box center [344, 300] width 16 height 16
type input "*"
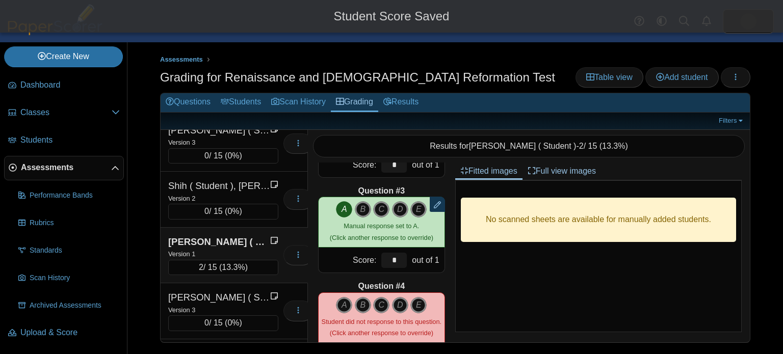
scroll to position [186, 0]
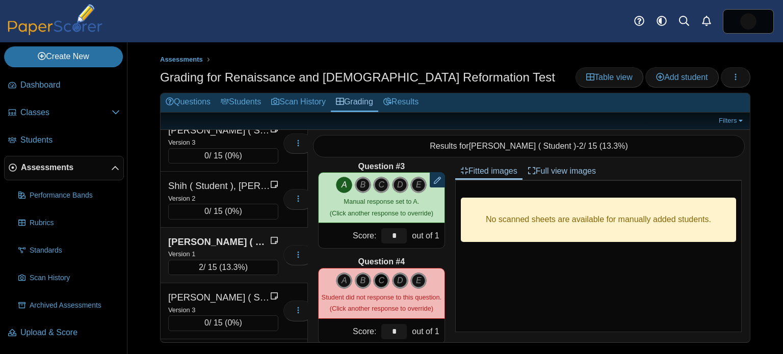
click at [379, 276] on icon "C" at bounding box center [381, 281] width 16 height 16
type input "*"
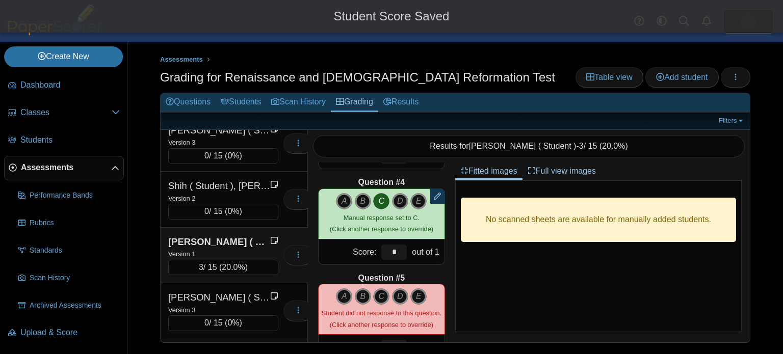
scroll to position [284, 0]
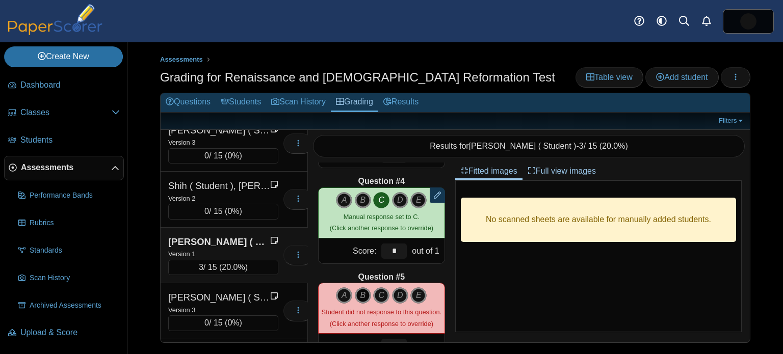
click at [362, 294] on icon "B" at bounding box center [363, 296] width 16 height 16
type input "*"
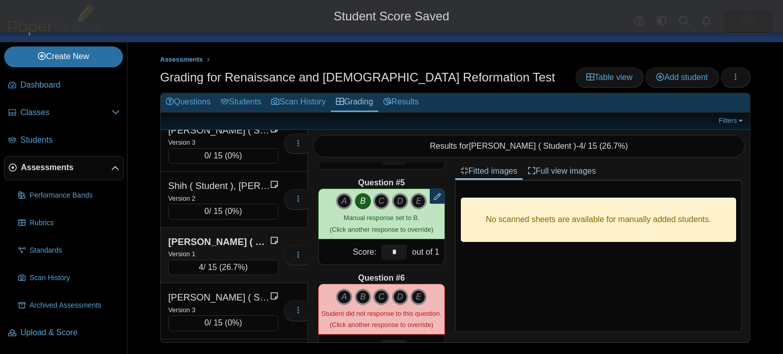
scroll to position [404, 0]
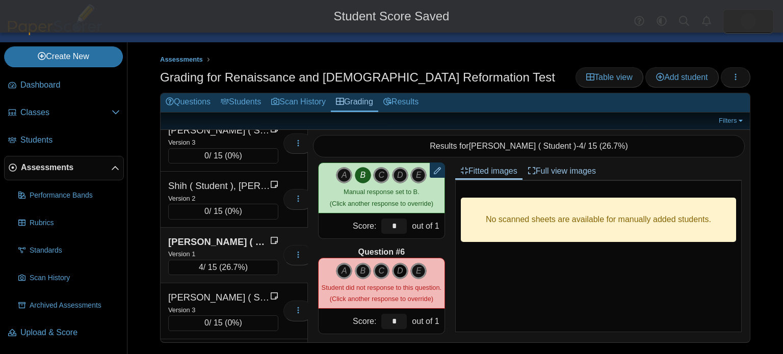
click at [401, 270] on icon "D" at bounding box center [400, 271] width 16 height 16
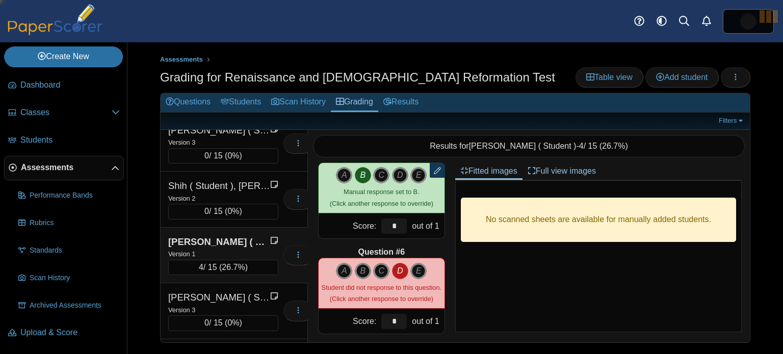
type input "*"
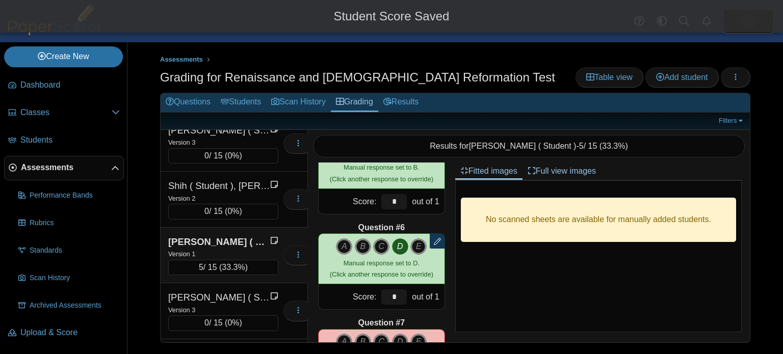
scroll to position [474, 0]
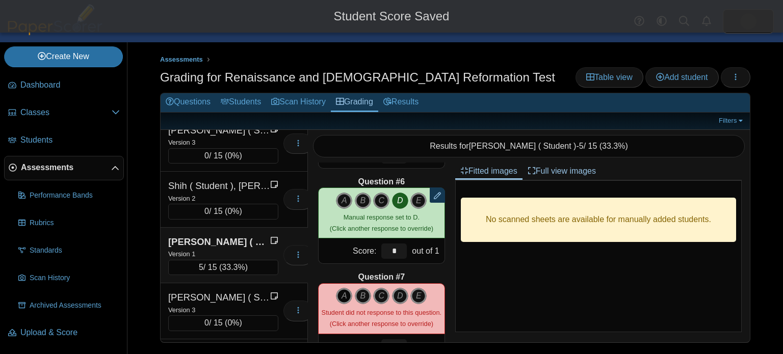
click at [346, 295] on icon "A" at bounding box center [344, 296] width 16 height 16
type input "*"
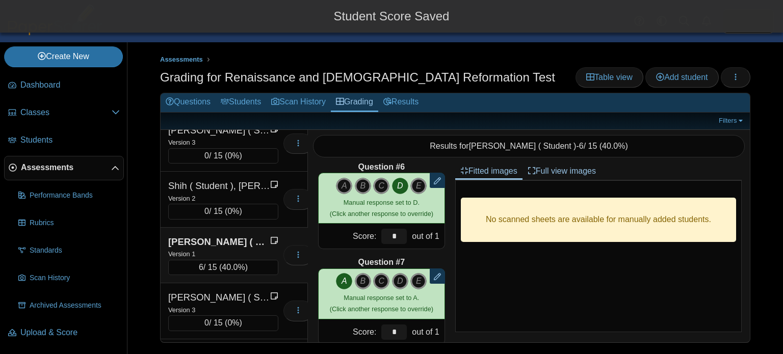
scroll to position [549, 0]
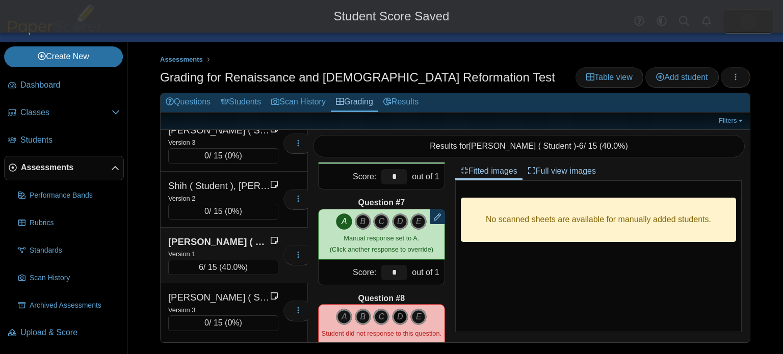
click at [401, 315] on icon "D" at bounding box center [400, 317] width 16 height 16
type input "*"
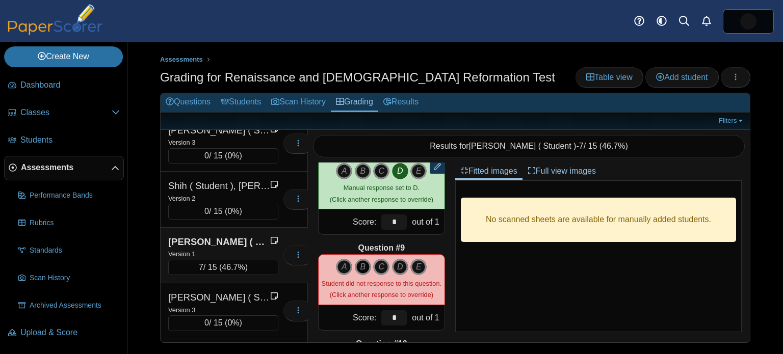
click at [365, 272] on icon "B" at bounding box center [363, 267] width 16 height 16
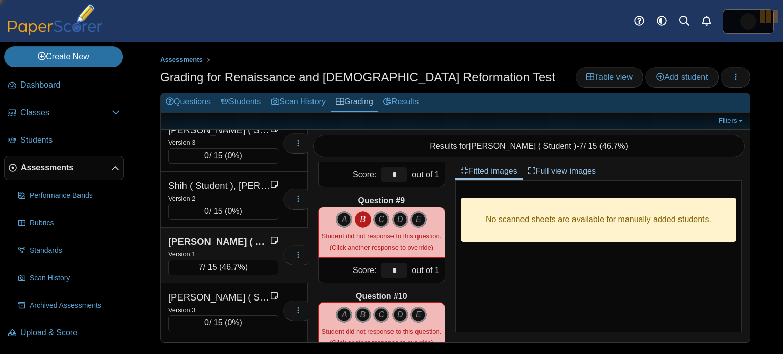
type input "*"
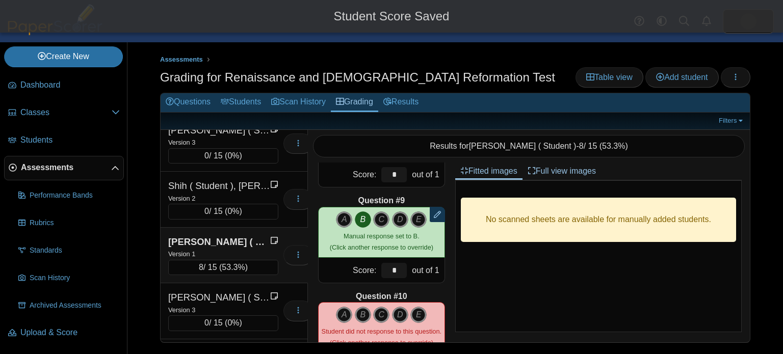
scroll to position [812, 0]
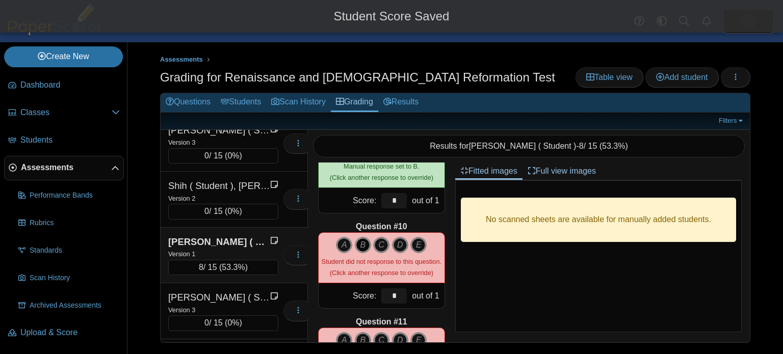
click at [364, 247] on icon "B" at bounding box center [363, 245] width 16 height 16
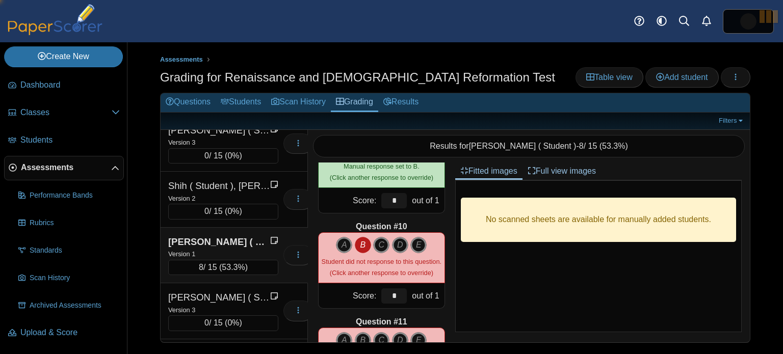
type input "*"
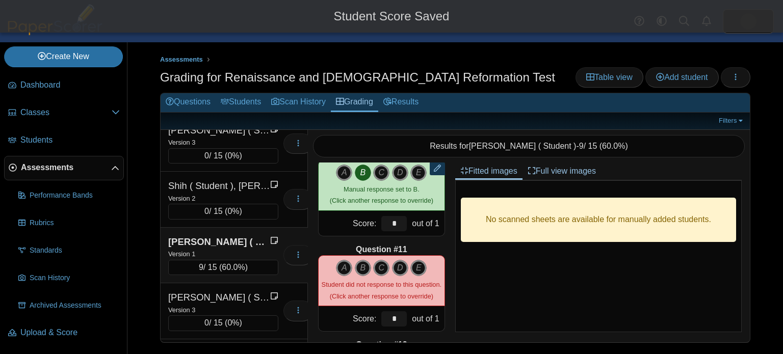
scroll to position [888, 0]
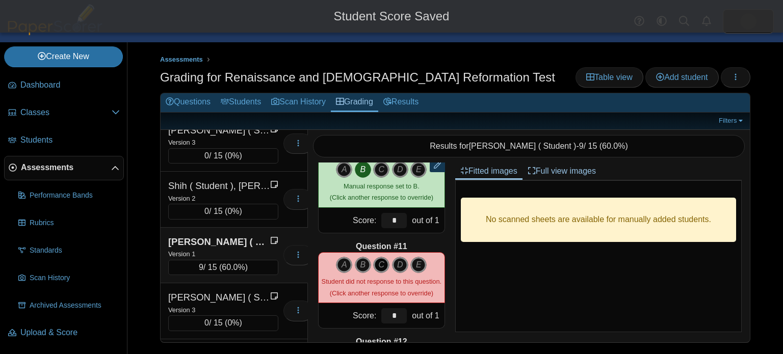
click at [382, 265] on icon "C" at bounding box center [381, 265] width 16 height 16
type input "*"
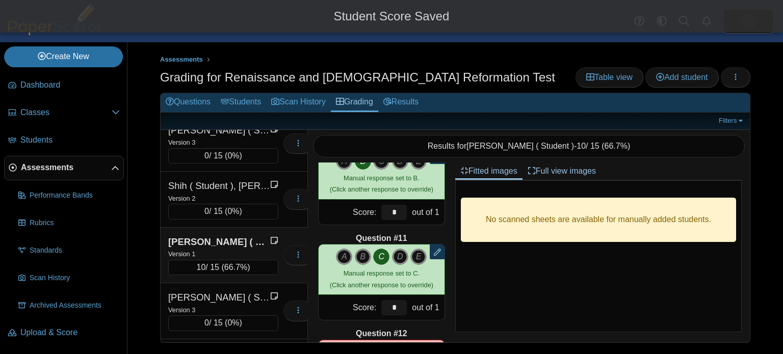
scroll to position [954, 0]
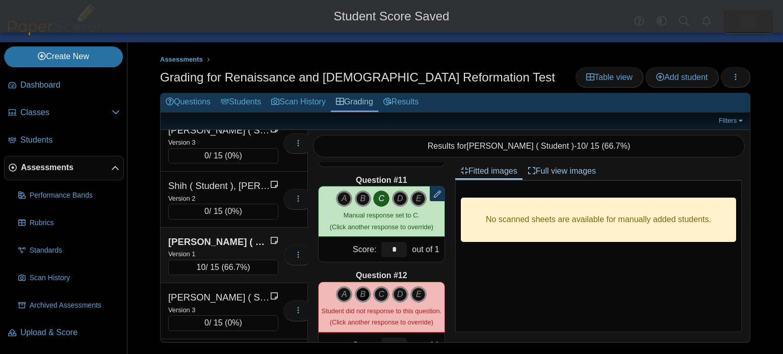
click at [364, 298] on icon "B" at bounding box center [363, 295] width 16 height 16
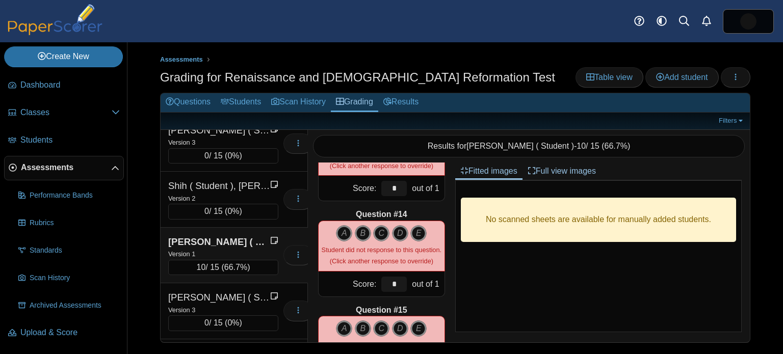
scroll to position [1207, 0]
click at [363, 236] on icon "B" at bounding box center [363, 233] width 16 height 16
type input "*"
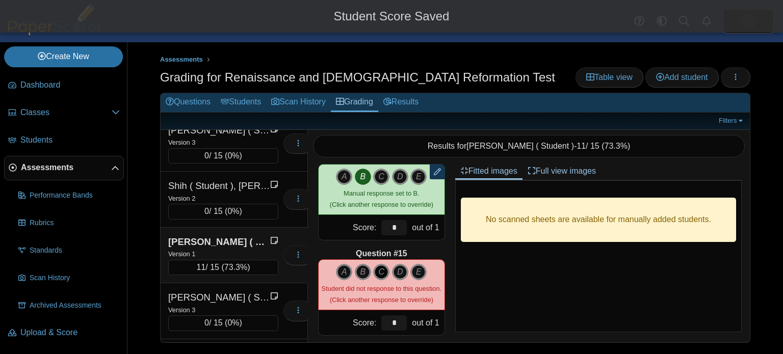
scroll to position [1267, 0]
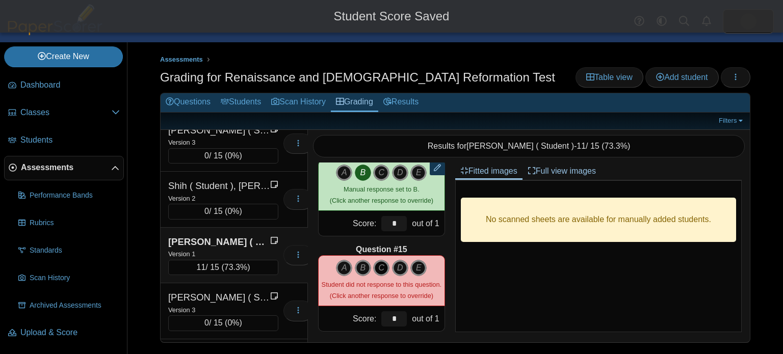
click at [379, 265] on icon "C" at bounding box center [381, 268] width 16 height 16
type input "*"
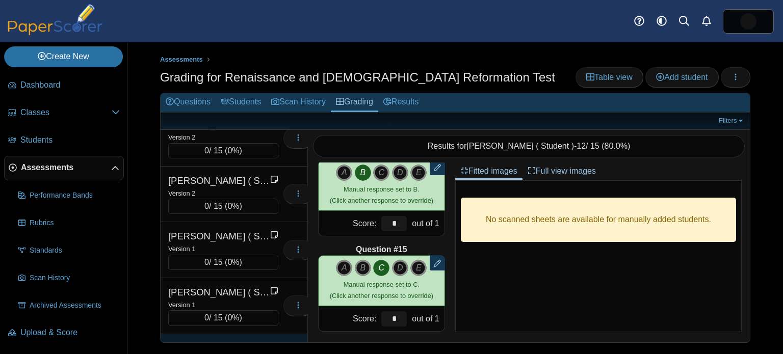
scroll to position [296, 0]
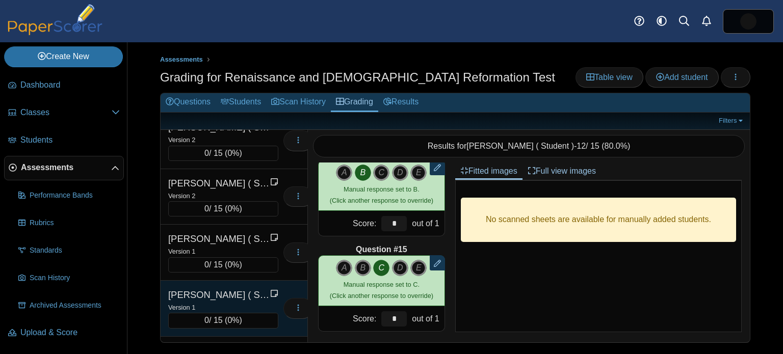
click at [226, 291] on div "[PERSON_NAME] ( Student ), [PERSON_NAME]" at bounding box center [219, 295] width 102 height 13
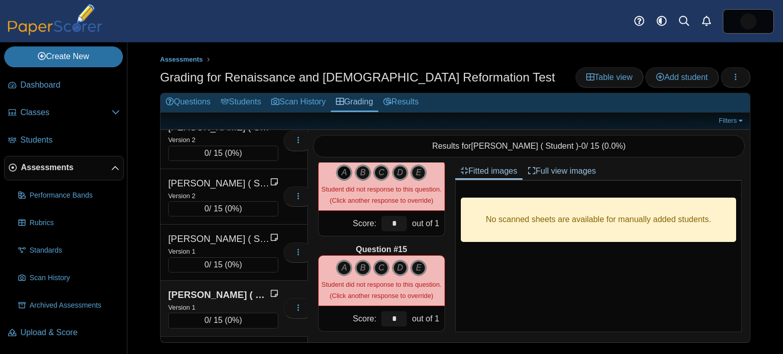
click at [346, 174] on icon "A" at bounding box center [344, 173] width 16 height 16
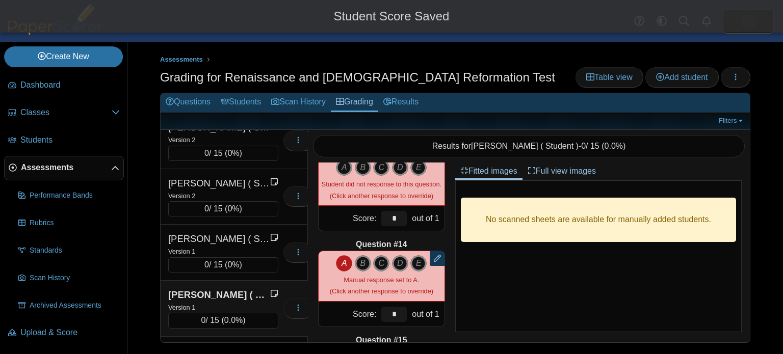
scroll to position [1165, 0]
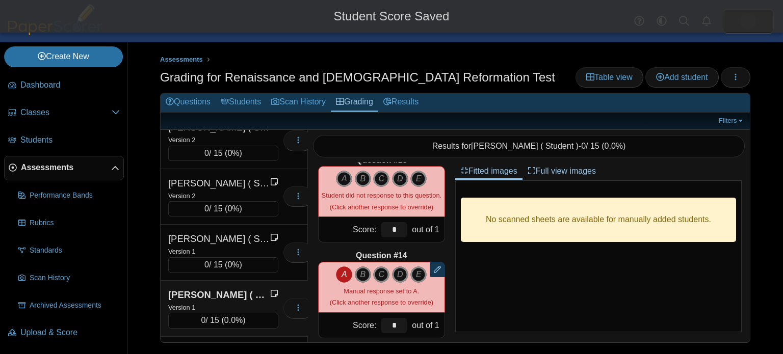
click at [349, 275] on icon "A" at bounding box center [344, 275] width 16 height 16
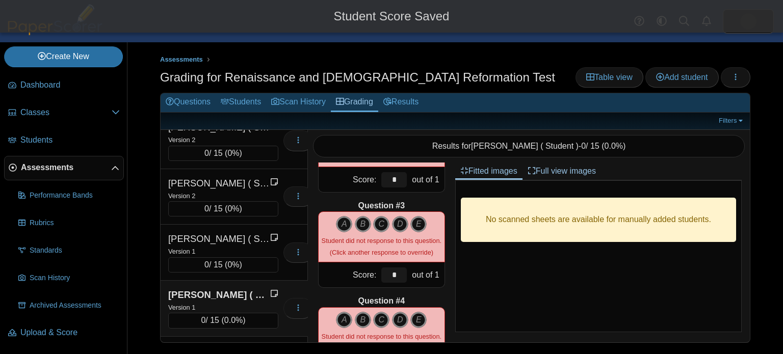
scroll to position [0, 0]
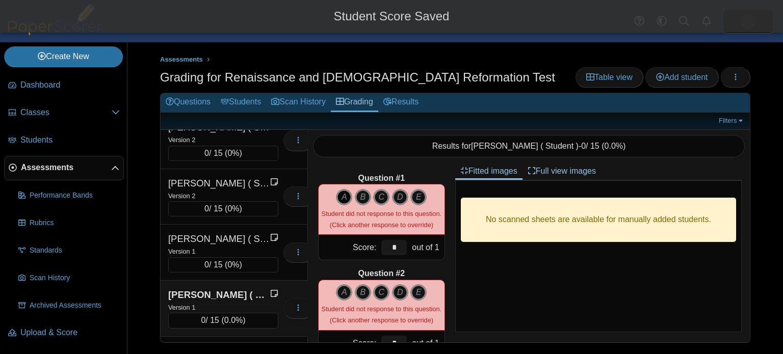
click at [346, 202] on icon "A" at bounding box center [344, 197] width 16 height 16
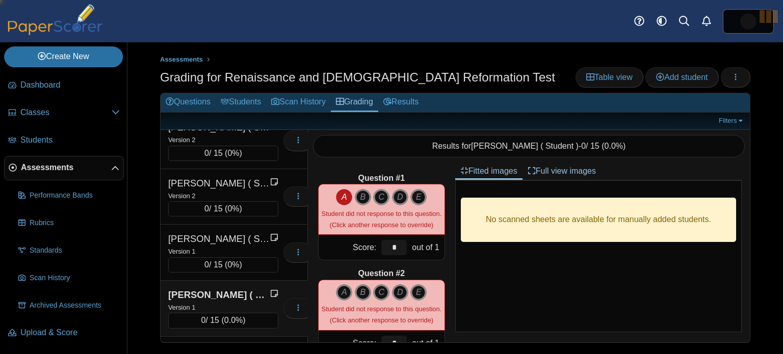
type input "*"
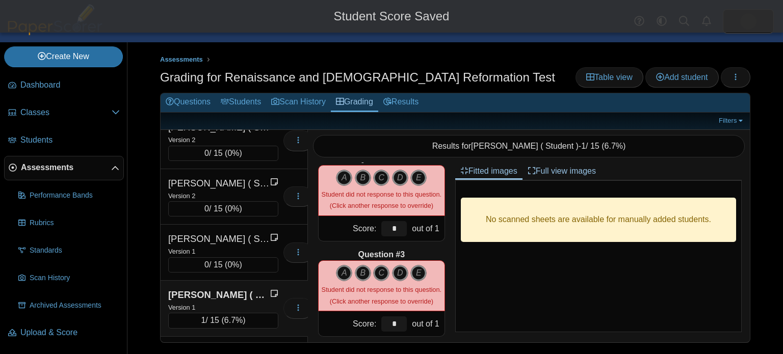
scroll to position [122, 0]
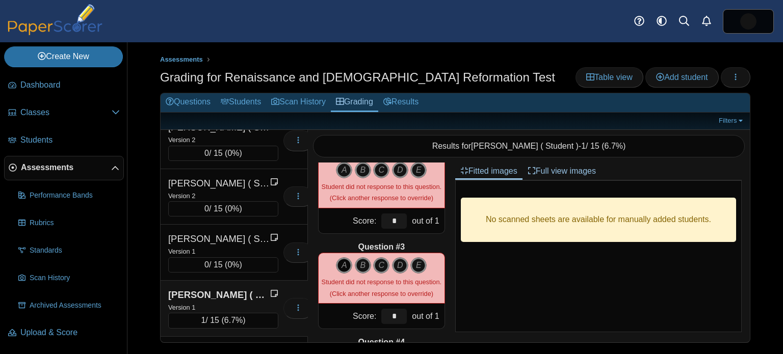
click at [349, 263] on icon "A" at bounding box center [344, 266] width 16 height 16
type input "*"
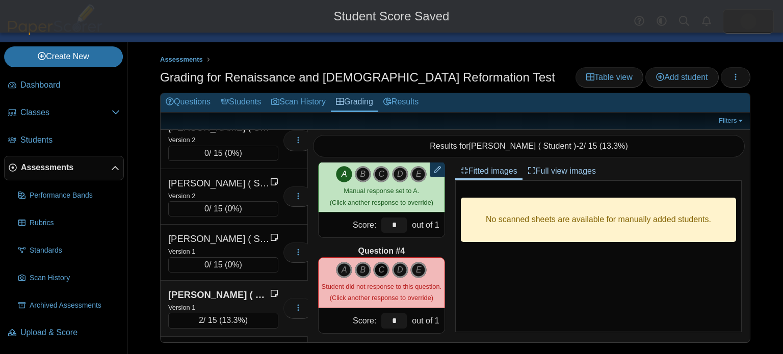
click at [384, 268] on icon "C" at bounding box center [381, 270] width 16 height 16
type input "*"
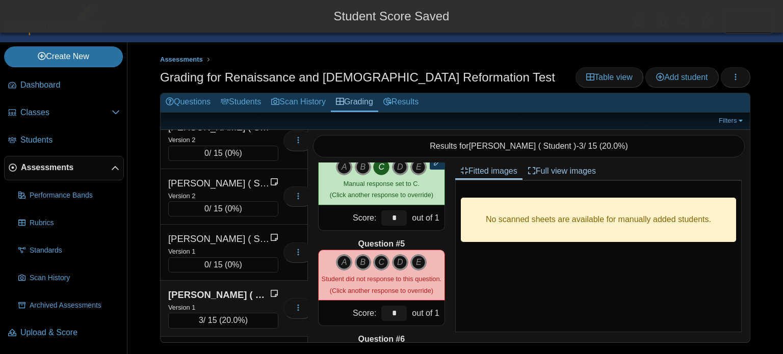
scroll to position [359, 0]
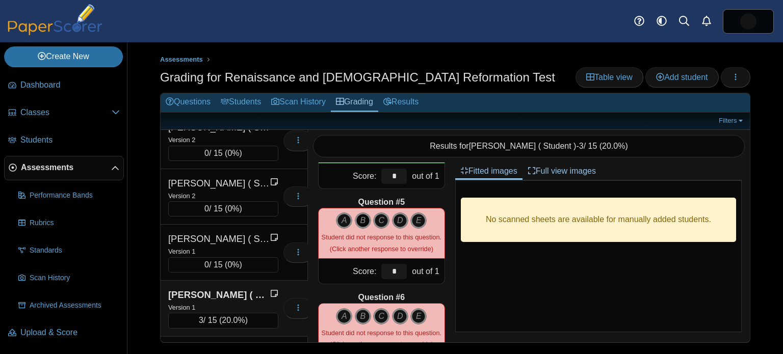
click at [360, 224] on icon "B" at bounding box center [363, 221] width 16 height 16
type input "*"
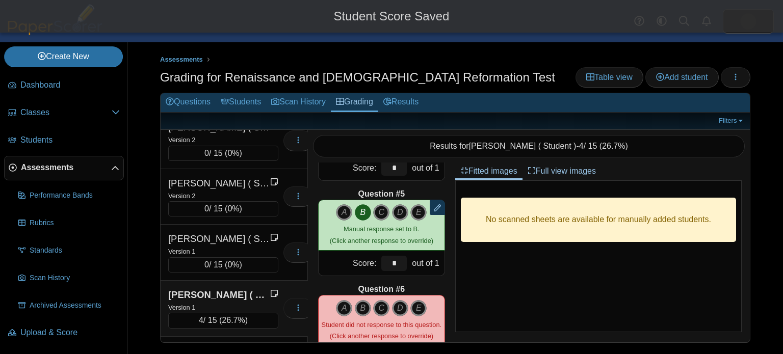
scroll to position [404, 0]
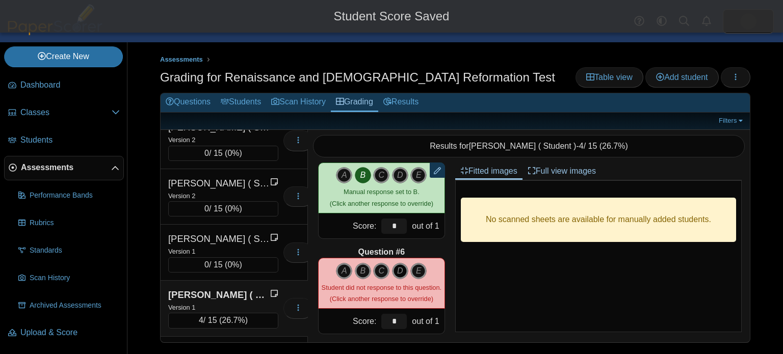
click at [398, 271] on icon "D" at bounding box center [400, 271] width 16 height 16
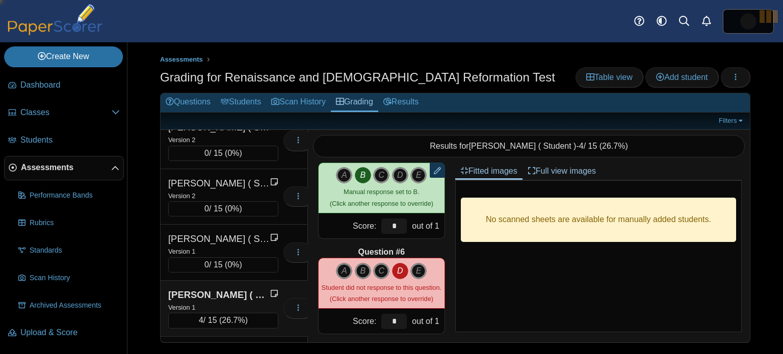
type input "*"
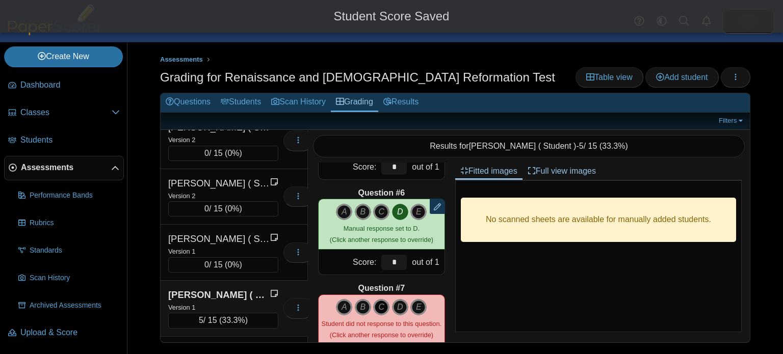
scroll to position [463, 0]
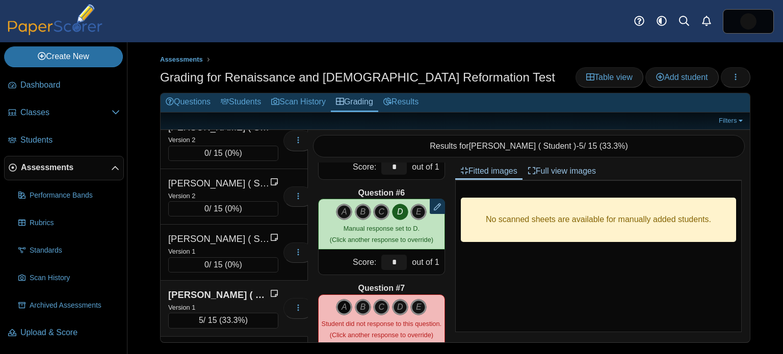
click at [345, 307] on icon "A" at bounding box center [344, 307] width 16 height 16
type input "*"
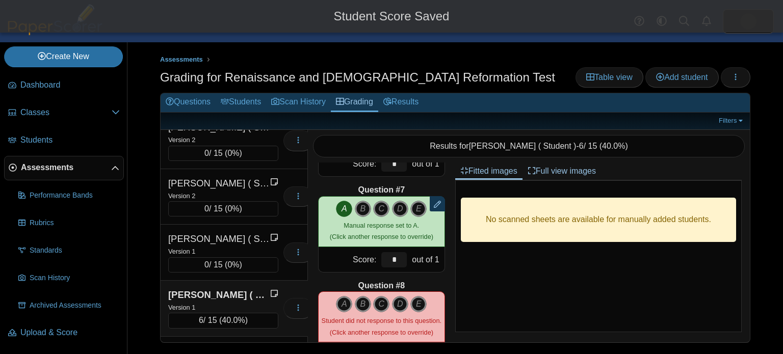
scroll to position [569, 0]
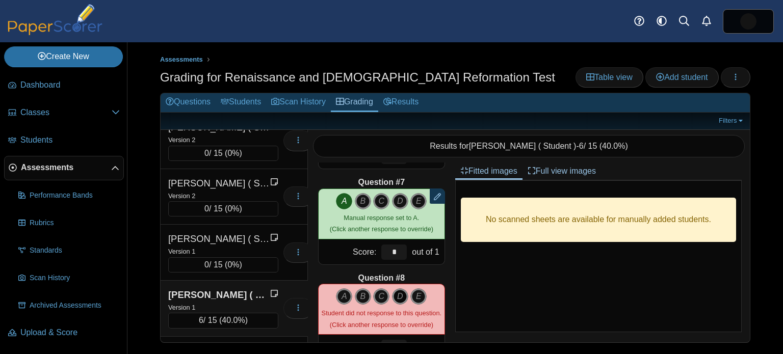
click at [404, 292] on icon "D" at bounding box center [400, 297] width 16 height 16
type input "*"
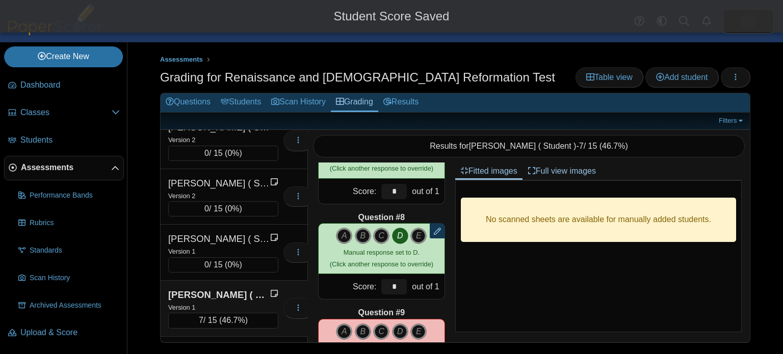
scroll to position [656, 0]
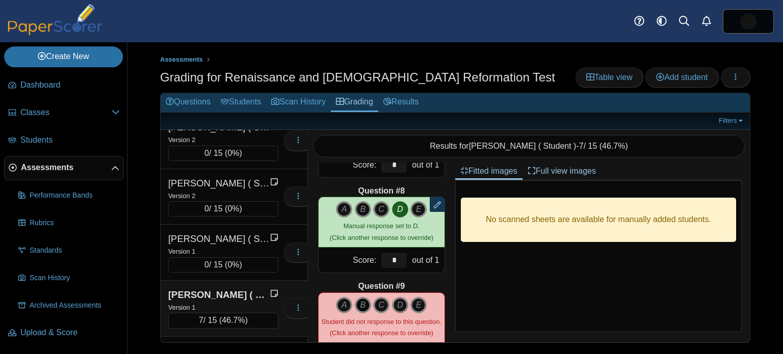
click at [364, 306] on icon "B" at bounding box center [363, 305] width 16 height 16
type input "*"
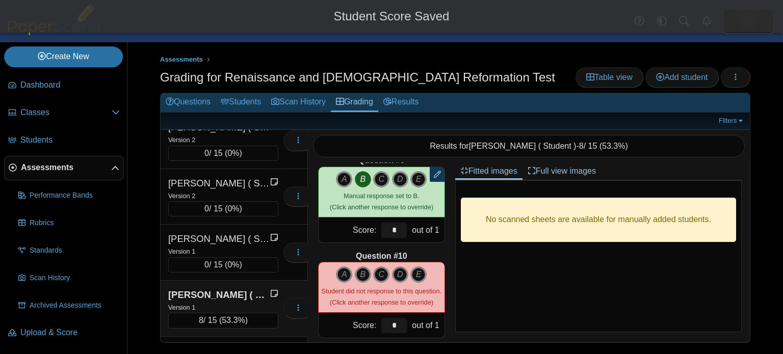
scroll to position [796, 0]
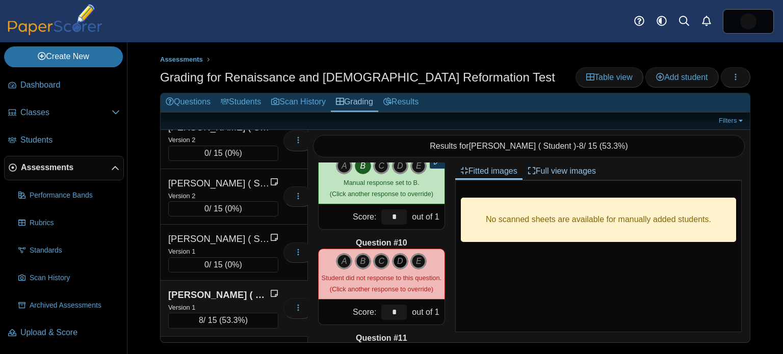
click at [405, 263] on icon "D" at bounding box center [400, 261] width 16 height 16
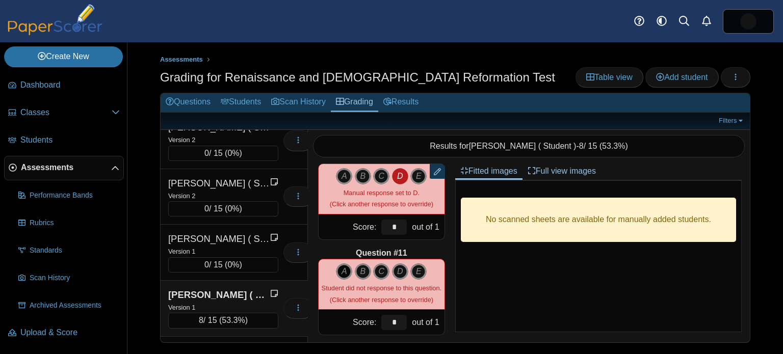
click at [344, 272] on icon "A" at bounding box center [344, 272] width 16 height 16
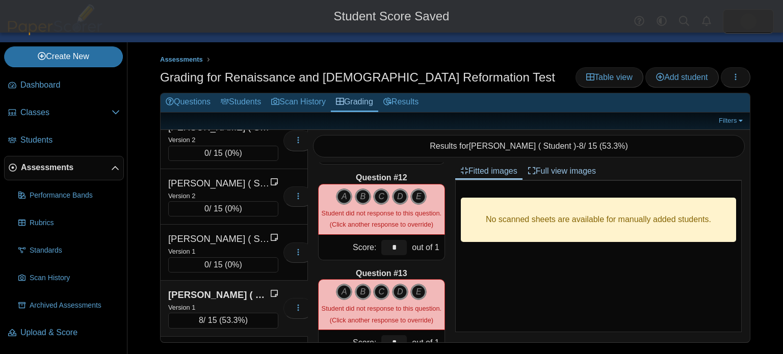
scroll to position [1053, 0]
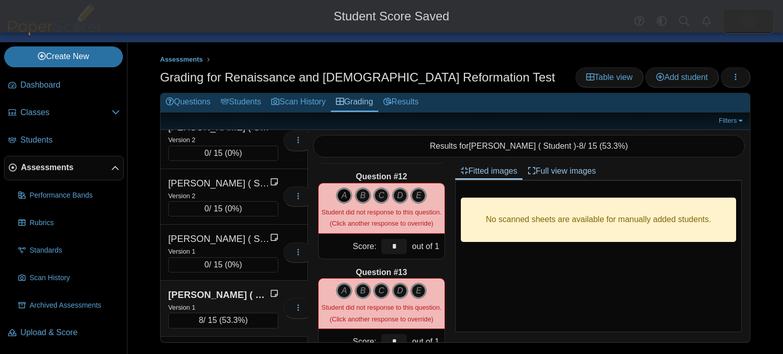
click at [345, 190] on icon "A" at bounding box center [344, 196] width 16 height 16
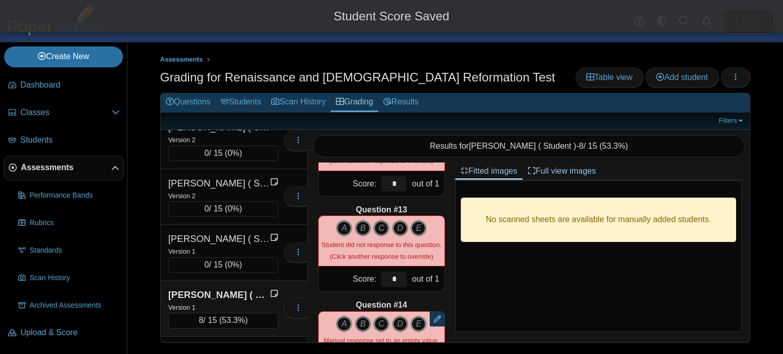
scroll to position [1140, 0]
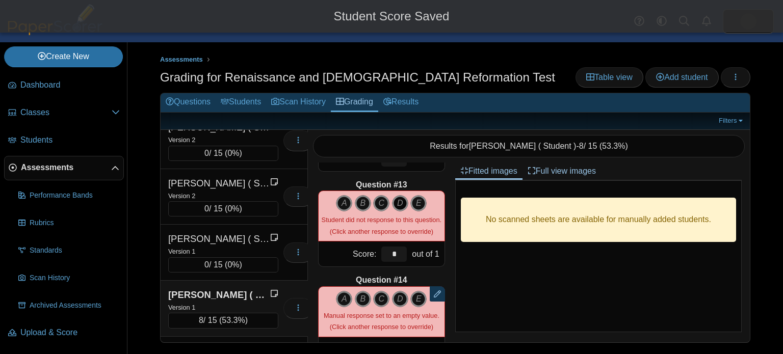
click at [395, 209] on icon "D" at bounding box center [400, 203] width 16 height 16
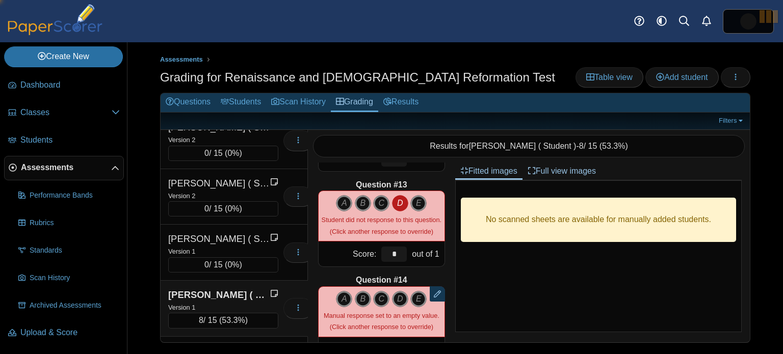
type input "*"
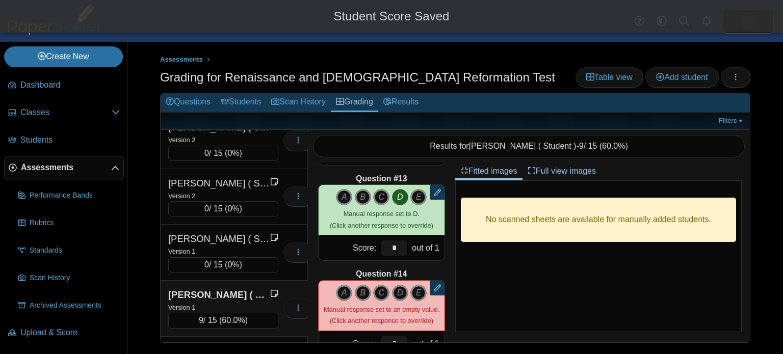
scroll to position [1198, 0]
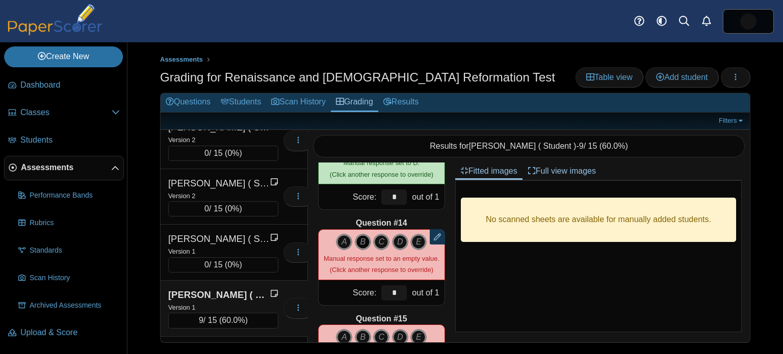
click at [365, 242] on icon "B" at bounding box center [363, 242] width 16 height 16
type input "*"
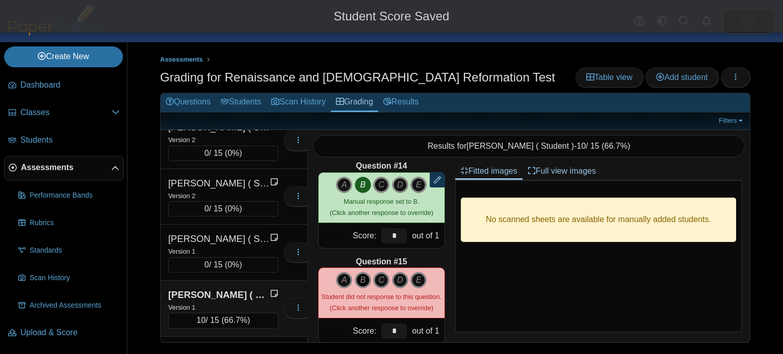
scroll to position [1263, 0]
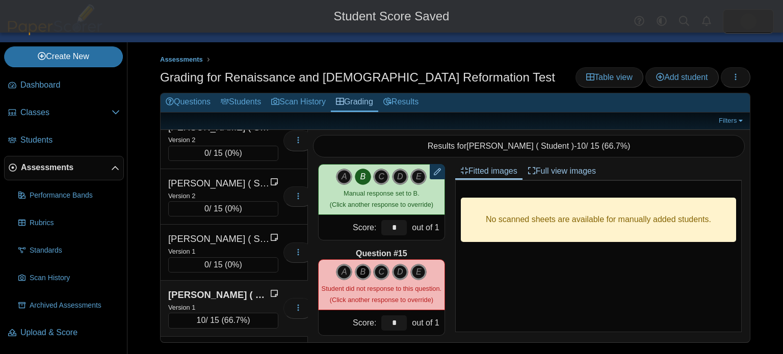
click at [370, 274] on icon "B" at bounding box center [363, 272] width 16 height 16
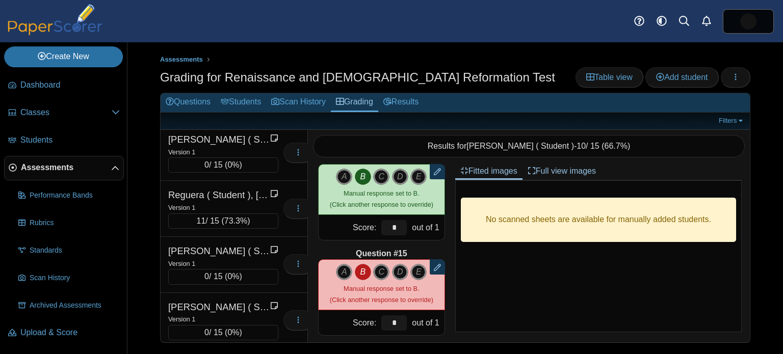
scroll to position [2124, 0]
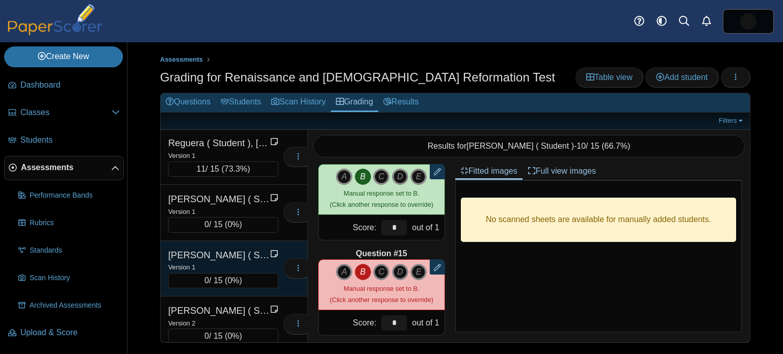
click at [230, 249] on div "[PERSON_NAME] ( Student ), [PERSON_NAME]" at bounding box center [219, 255] width 102 height 13
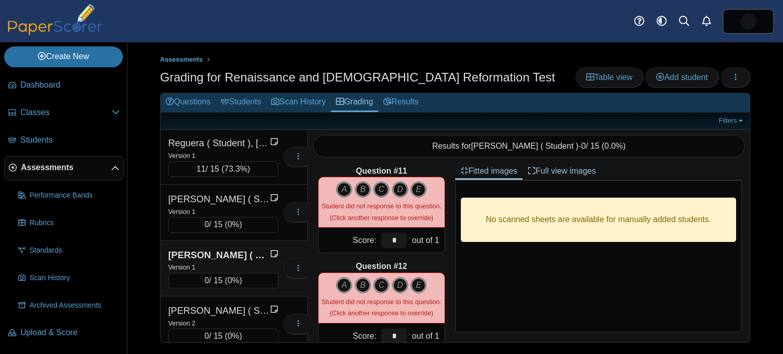
scroll to position [0, 0]
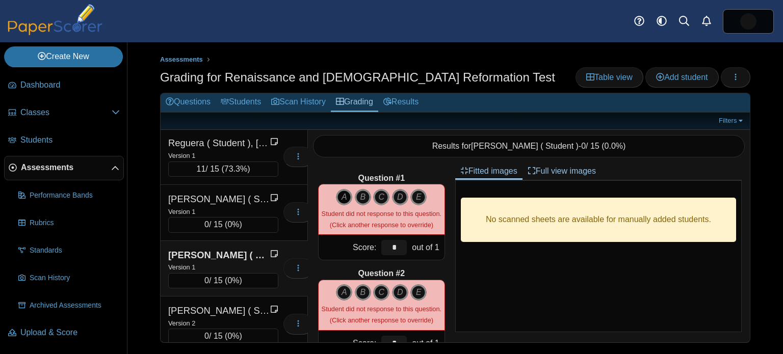
click at [350, 196] on icon "A" at bounding box center [344, 197] width 16 height 16
type input "*"
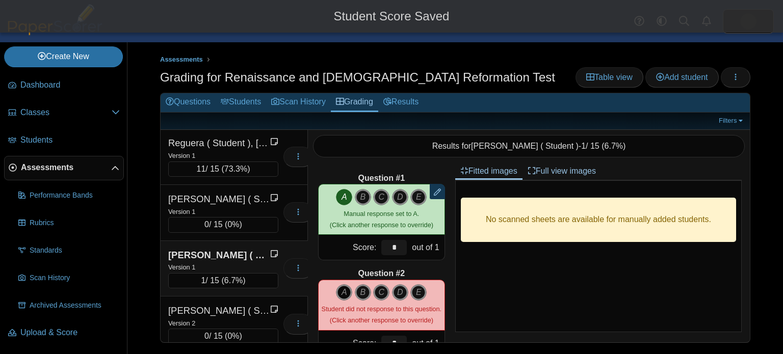
click at [349, 290] on icon "A" at bounding box center [344, 293] width 16 height 16
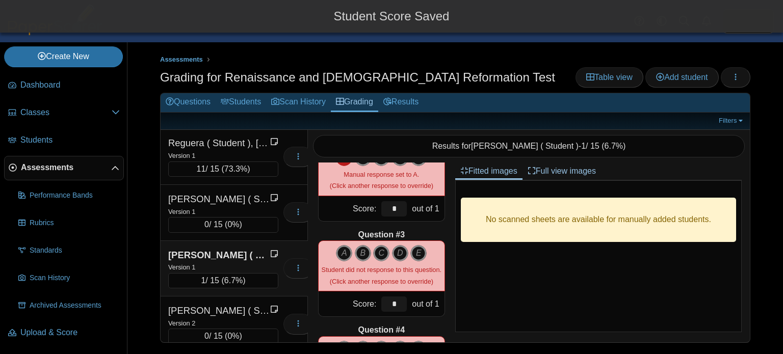
scroll to position [136, 0]
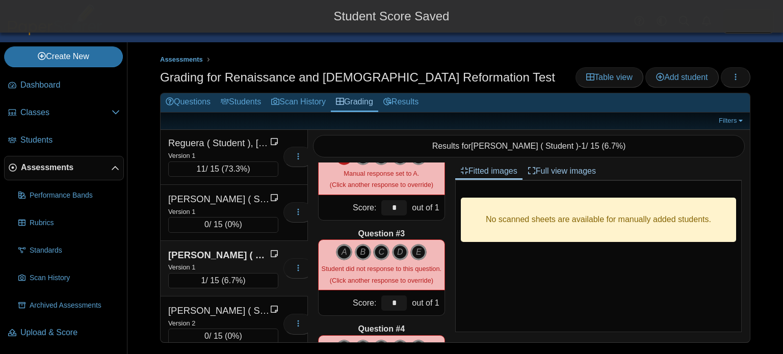
click at [363, 258] on icon "B" at bounding box center [363, 252] width 16 height 16
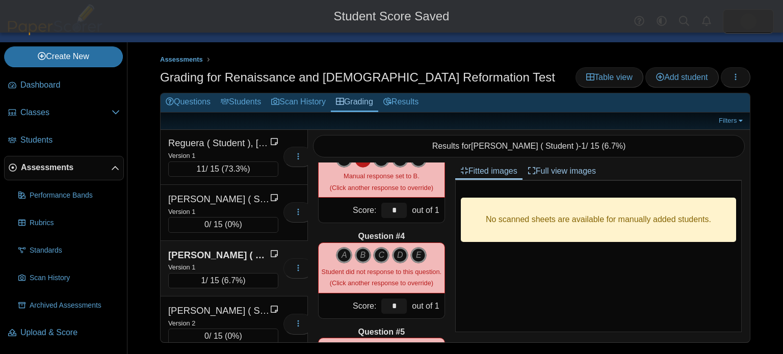
scroll to position [236, 0]
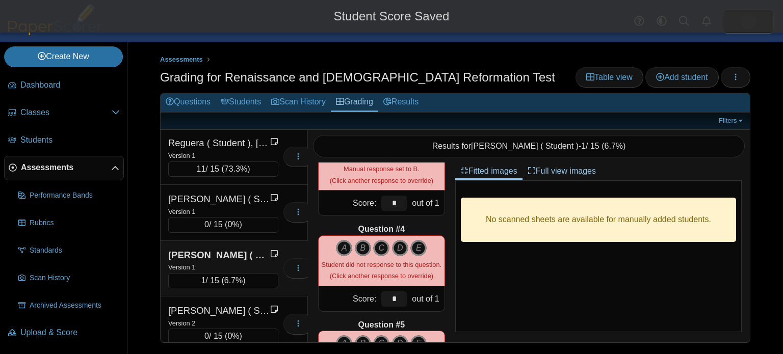
click at [383, 255] on div "A B C D E" at bounding box center [382, 261] width 120 height 42
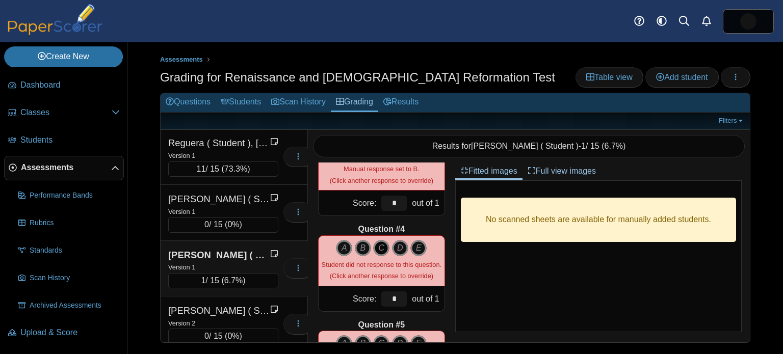
click at [385, 251] on icon "C" at bounding box center [381, 248] width 16 height 16
type input "*"
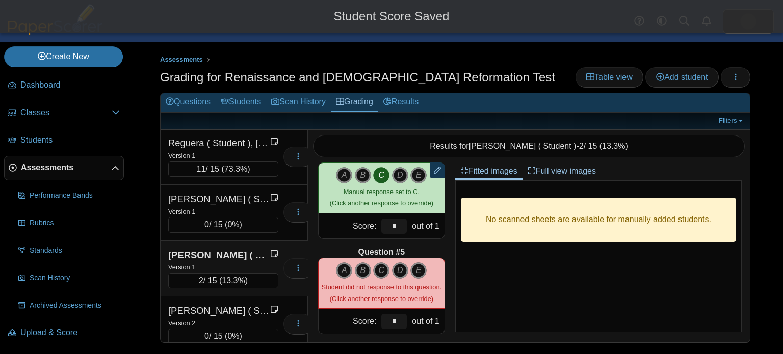
scroll to position [337, 0]
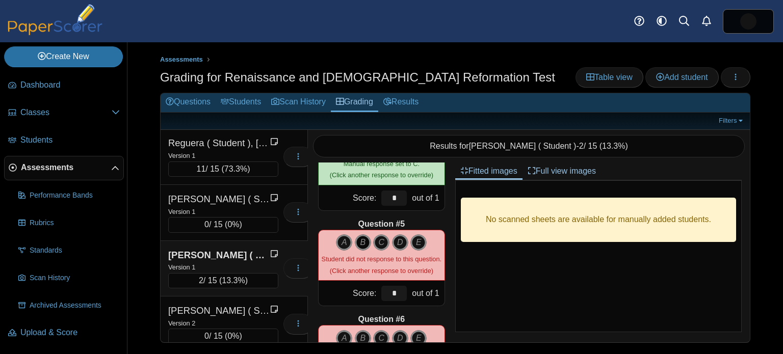
click at [361, 245] on icon "B" at bounding box center [363, 243] width 16 height 16
type input "*"
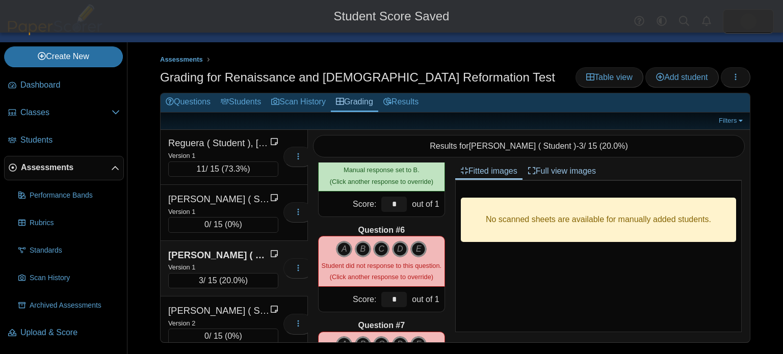
scroll to position [435, 0]
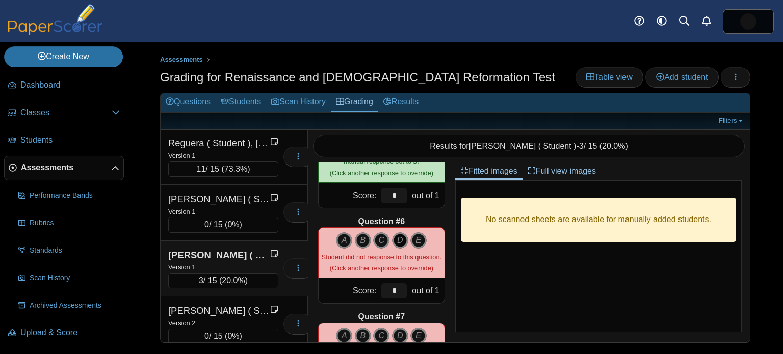
click at [396, 240] on icon "D" at bounding box center [400, 241] width 16 height 16
type input "*"
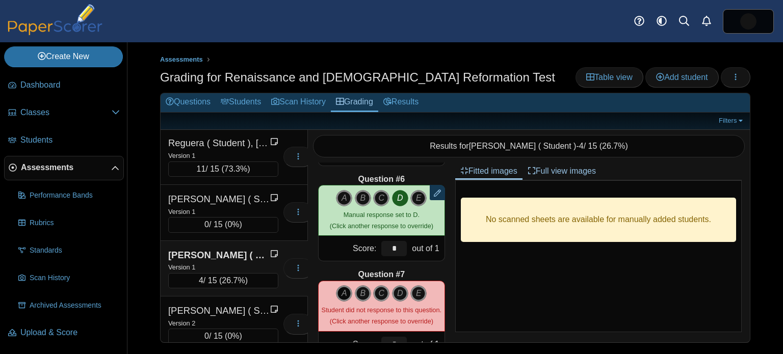
click at [346, 291] on icon "A" at bounding box center [344, 294] width 16 height 16
type input "*"
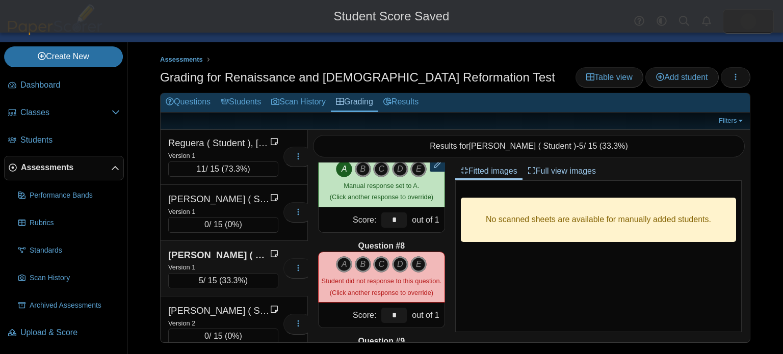
scroll to position [630, 0]
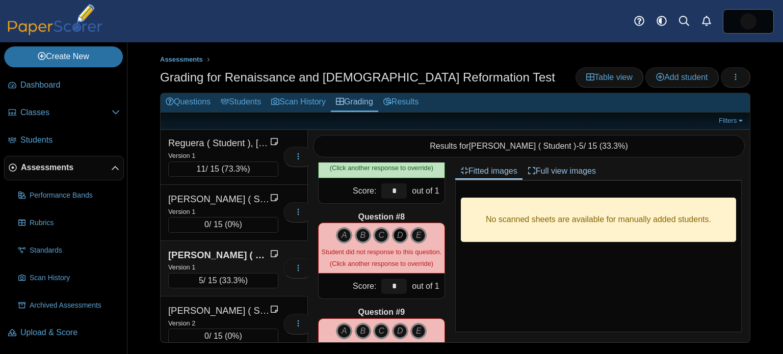
click at [402, 233] on icon "D" at bounding box center [400, 235] width 16 height 16
type input "*"
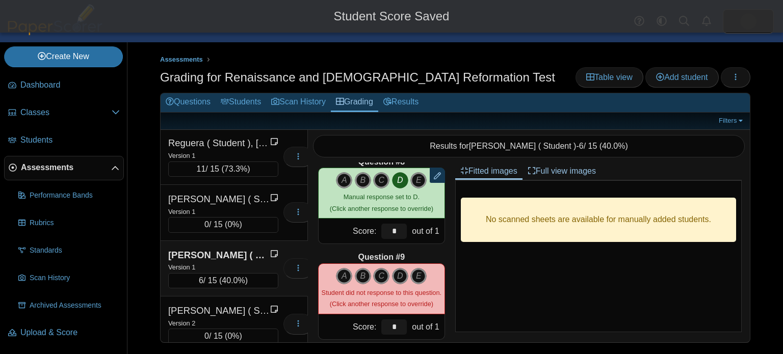
scroll to position [692, 0]
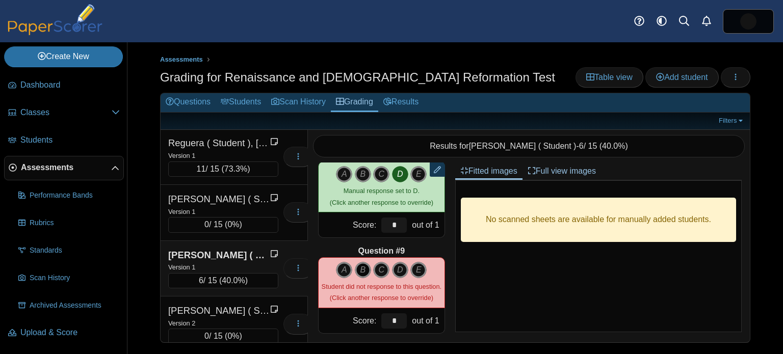
click at [362, 270] on icon "B" at bounding box center [363, 270] width 16 height 16
type input "*"
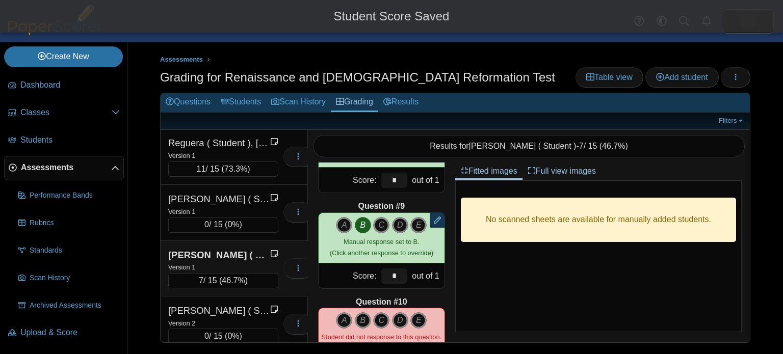
scroll to position [758, 0]
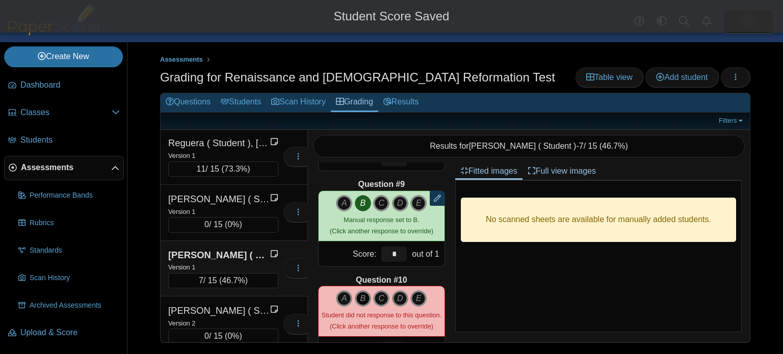
click at [365, 296] on icon "B" at bounding box center [363, 299] width 16 height 16
type input "*"
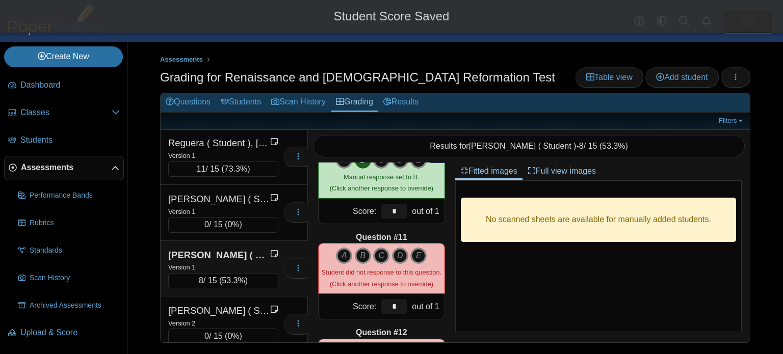
scroll to position [920, 0]
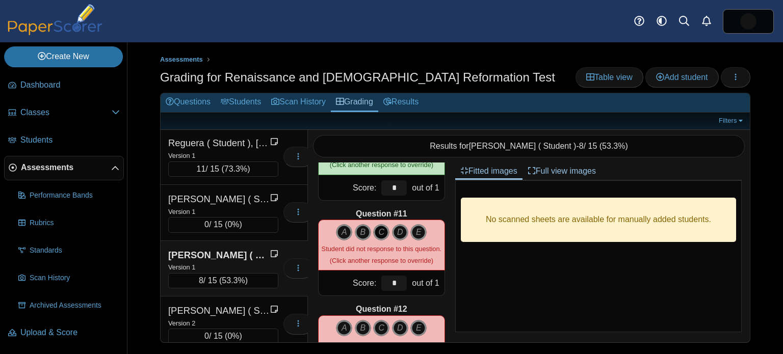
click at [381, 231] on icon "C" at bounding box center [381, 232] width 16 height 16
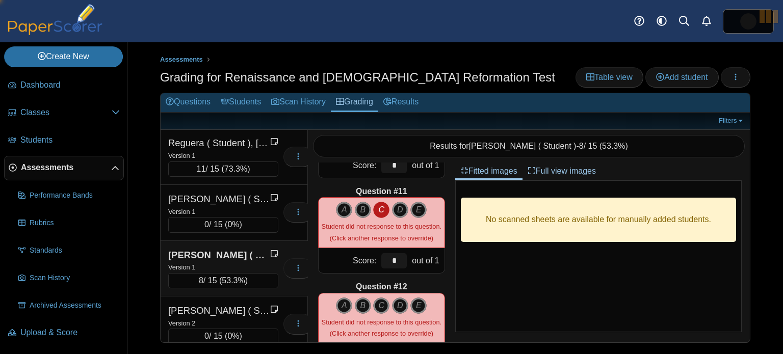
type input "*"
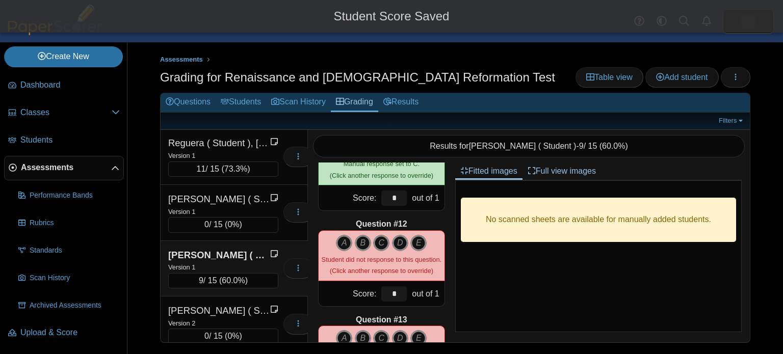
scroll to position [1013, 0]
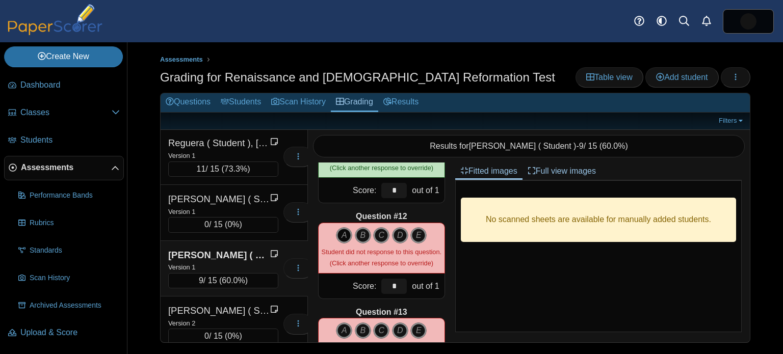
click at [348, 239] on icon "A" at bounding box center [344, 235] width 16 height 16
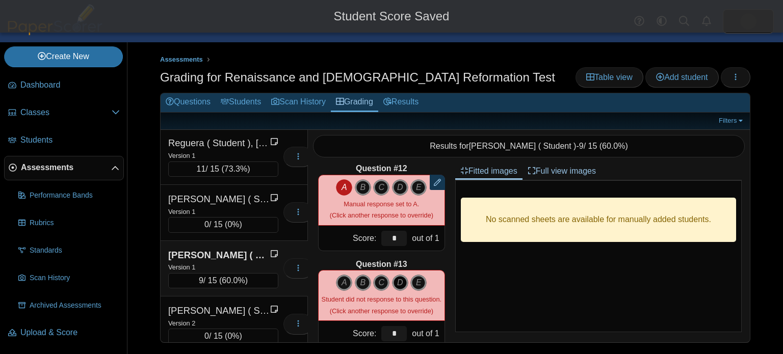
click at [400, 276] on icon "D" at bounding box center [400, 283] width 16 height 16
type input "*"
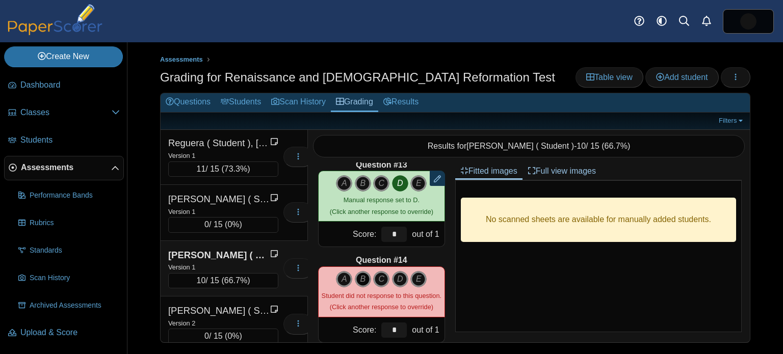
click at [364, 280] on icon "B" at bounding box center [363, 279] width 16 height 16
type input "*"
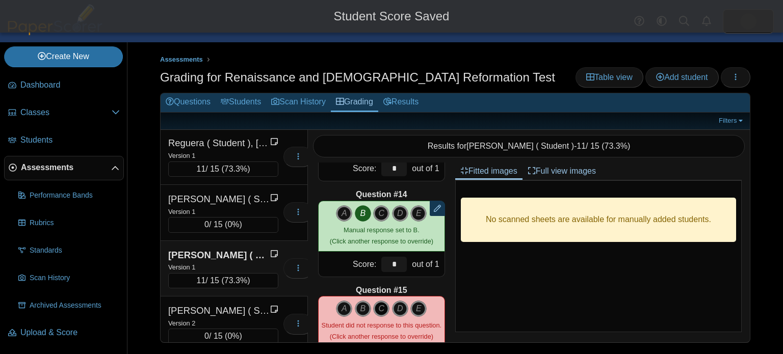
scroll to position [1224, 0]
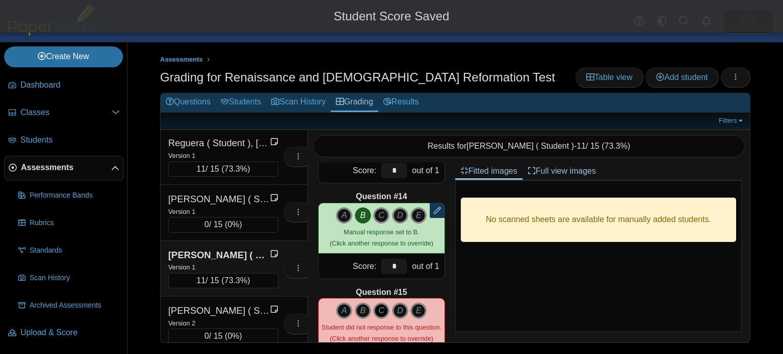
click at [382, 305] on icon "C" at bounding box center [381, 311] width 16 height 16
type input "*"
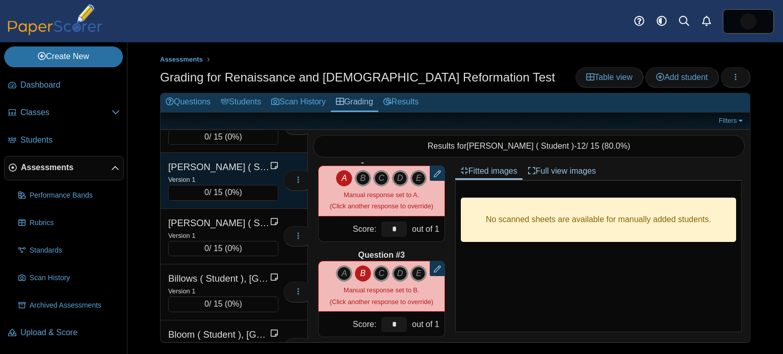
scroll to position [0, 0]
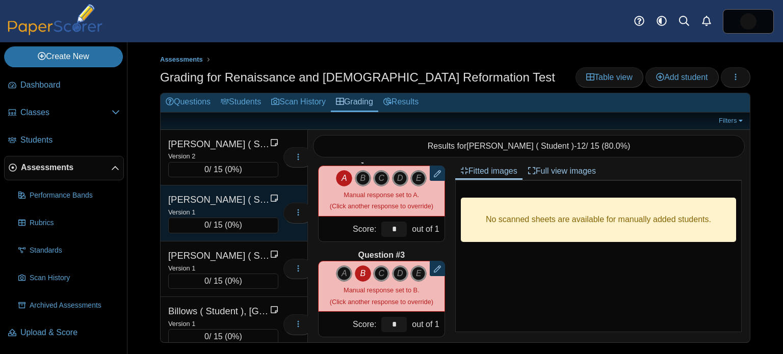
click at [229, 209] on div "Version 1" at bounding box center [223, 212] width 110 height 11
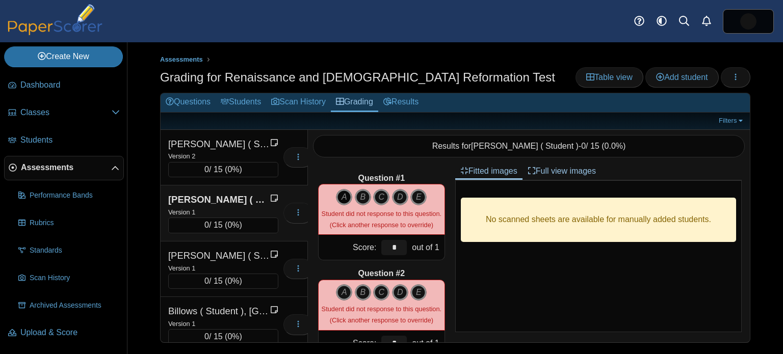
click at [345, 197] on icon "A" at bounding box center [344, 197] width 16 height 16
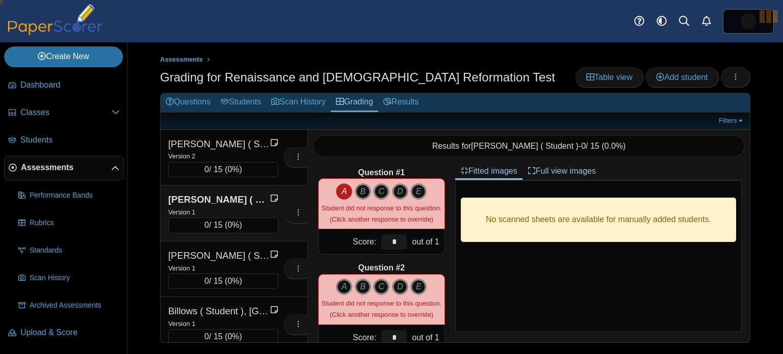
type input "*"
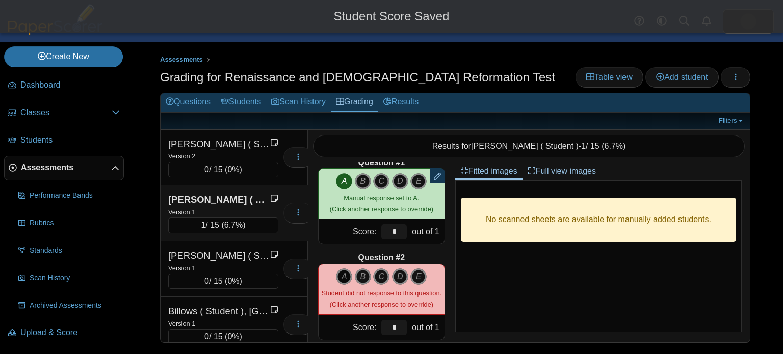
click at [349, 270] on icon "A" at bounding box center [344, 277] width 16 height 16
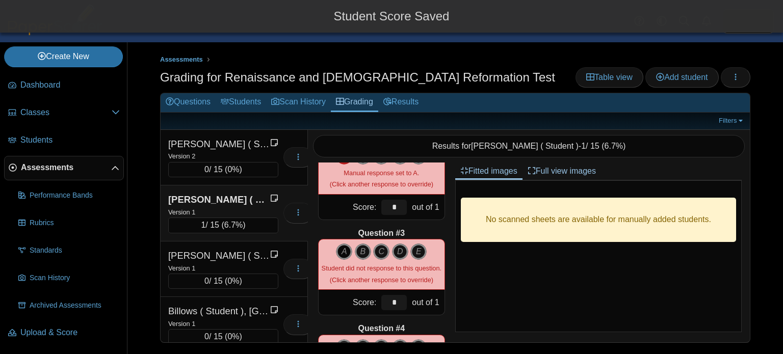
click at [348, 257] on icon "A" at bounding box center [344, 252] width 16 height 16
type input "*"
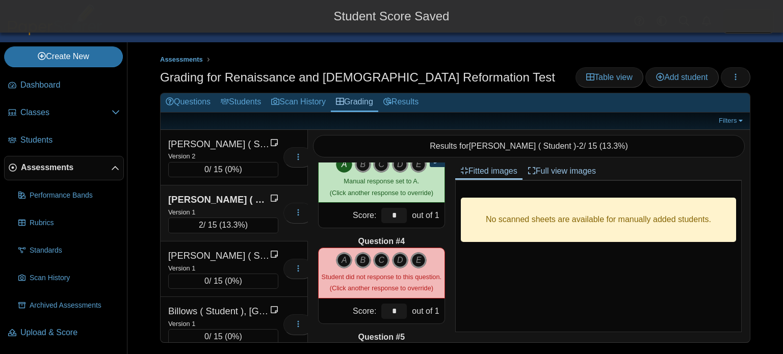
scroll to position [229, 0]
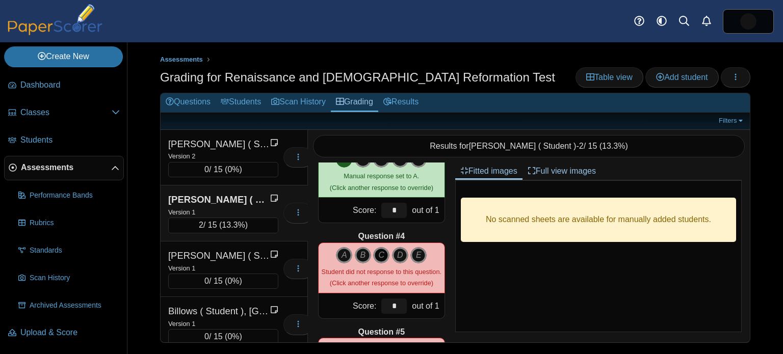
click at [379, 250] on icon "C" at bounding box center [381, 255] width 16 height 16
type input "*"
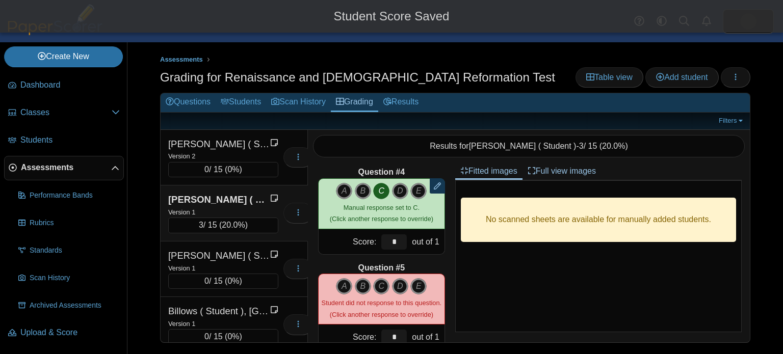
scroll to position [352, 0]
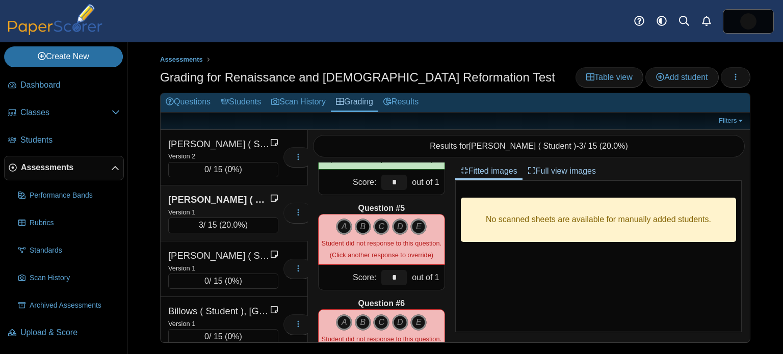
click at [359, 229] on icon "B" at bounding box center [363, 227] width 16 height 16
type input "*"
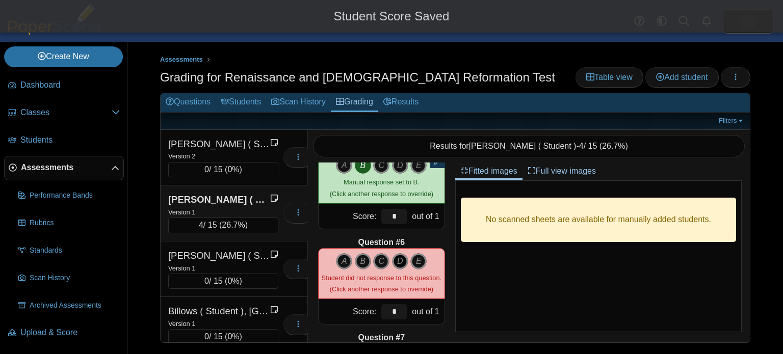
scroll to position [426, 0]
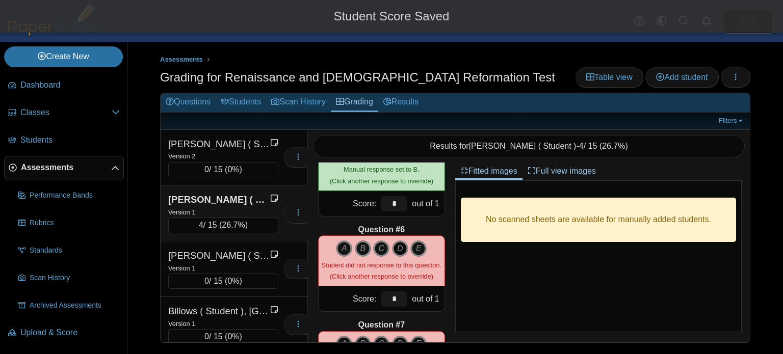
click at [401, 243] on icon "D" at bounding box center [400, 249] width 16 height 16
type input "*"
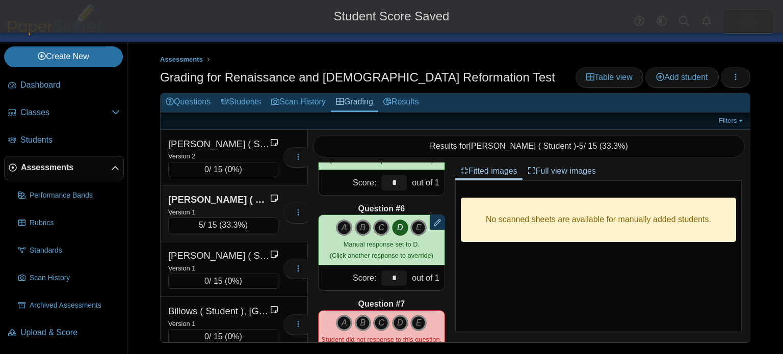
scroll to position [464, 0]
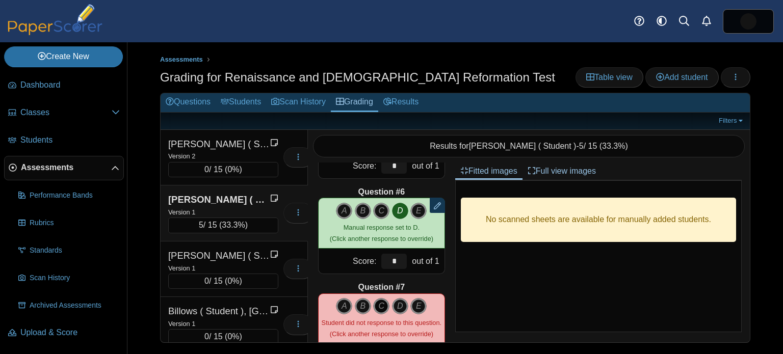
click at [381, 305] on icon "C" at bounding box center [381, 306] width 16 height 16
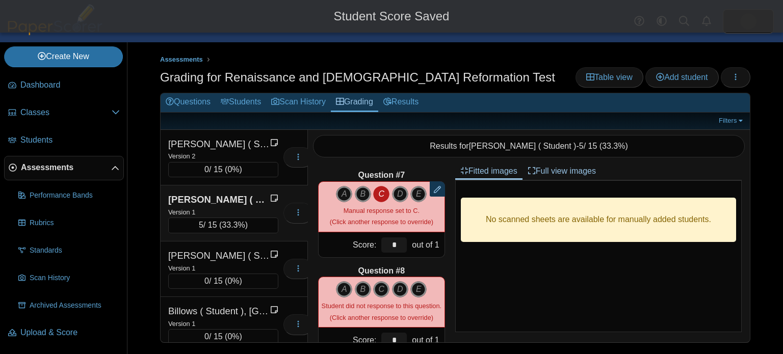
scroll to position [588, 0]
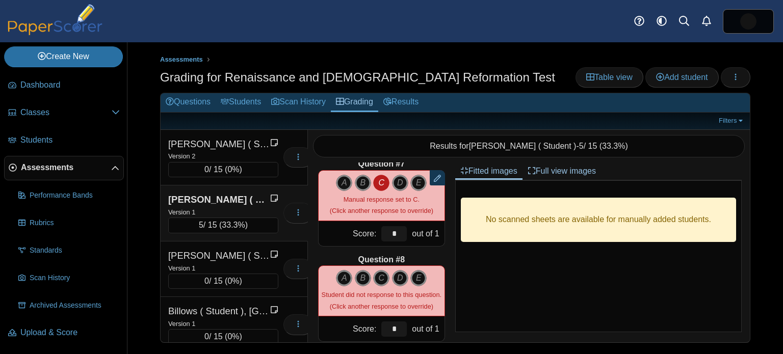
click at [402, 285] on div "A B C D E" at bounding box center [382, 291] width 120 height 42
click at [401, 275] on icon "D" at bounding box center [400, 278] width 16 height 16
type input "*"
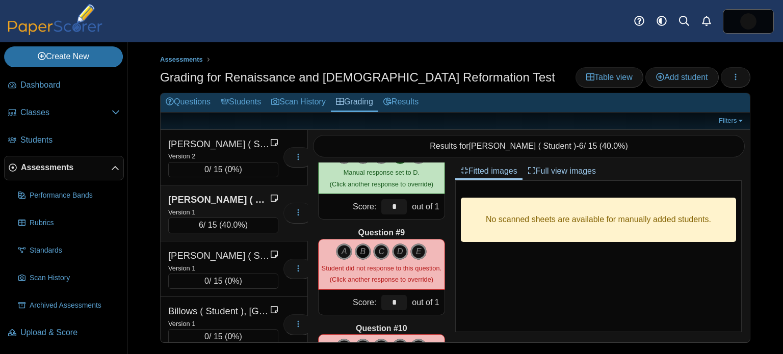
click at [365, 246] on icon "B" at bounding box center [363, 252] width 16 height 16
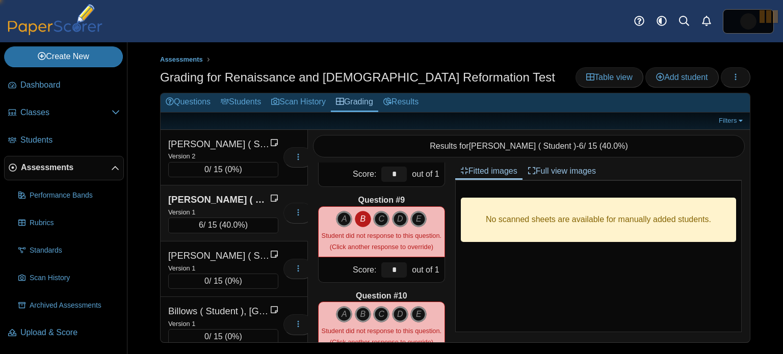
type input "*"
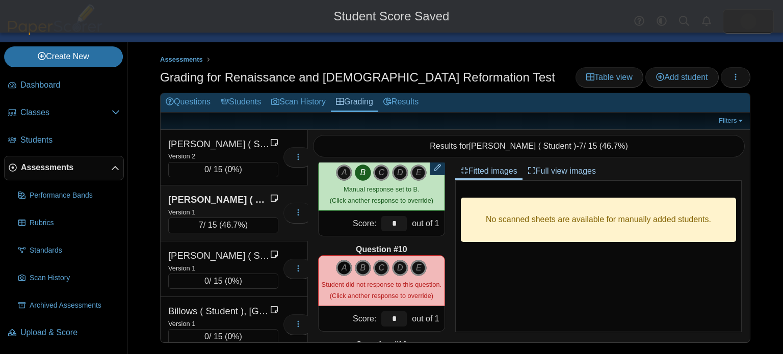
click at [349, 269] on icon "A" at bounding box center [344, 268] width 16 height 16
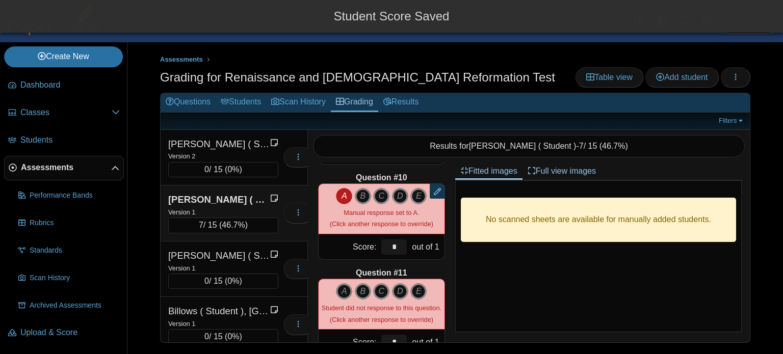
scroll to position [864, 0]
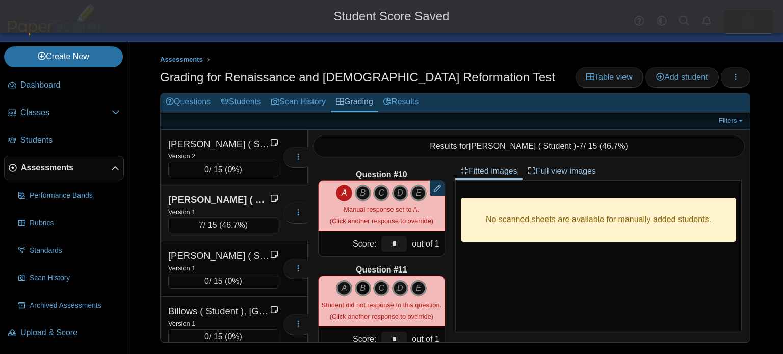
click at [367, 285] on icon "B" at bounding box center [363, 289] width 16 height 16
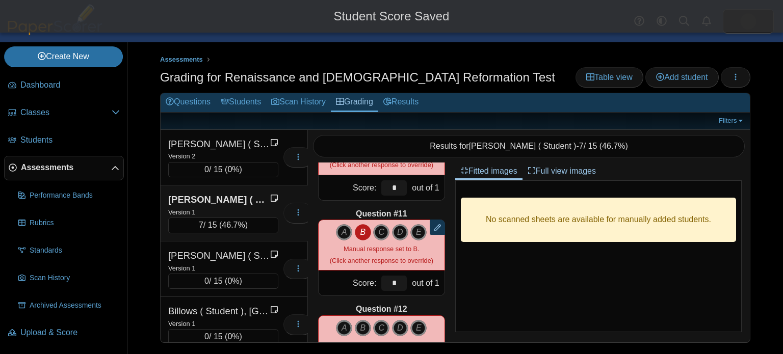
scroll to position [932, 0]
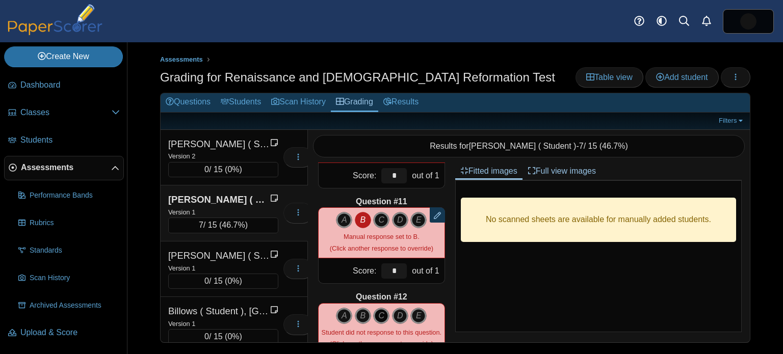
click at [386, 317] on icon "C" at bounding box center [381, 316] width 16 height 16
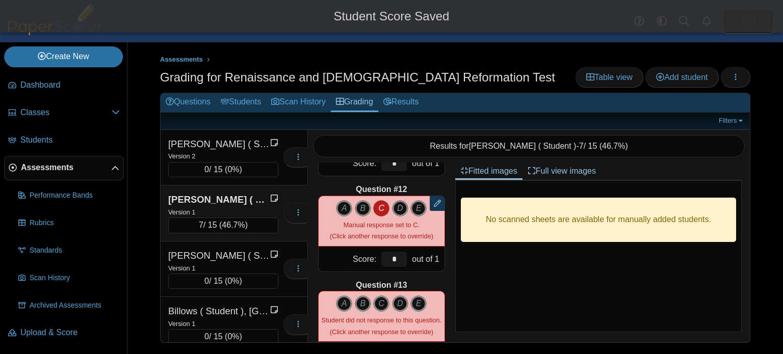
scroll to position [1043, 0]
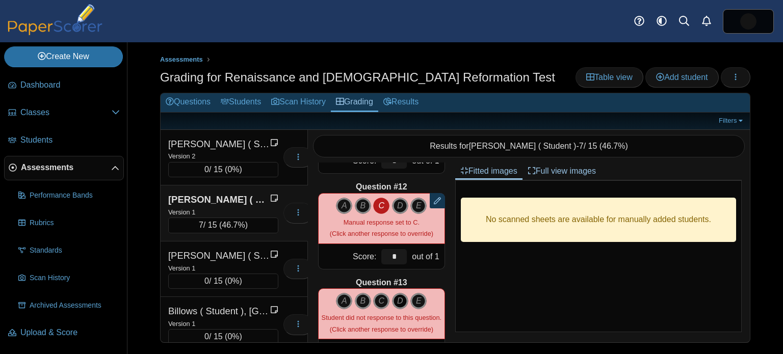
click at [400, 305] on icon "D" at bounding box center [400, 301] width 16 height 16
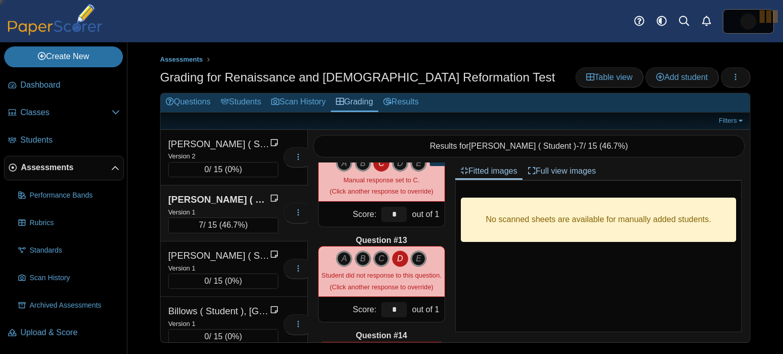
type input "*"
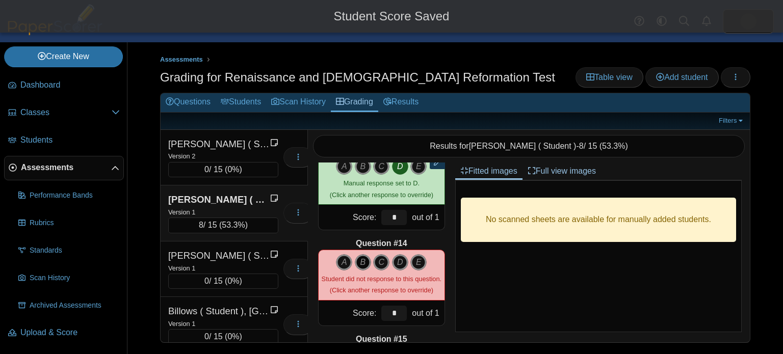
click at [363, 262] on icon "B" at bounding box center [363, 263] width 16 height 16
type input "*"
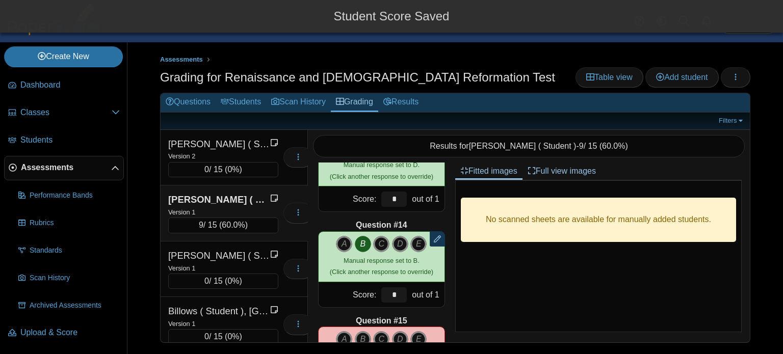
scroll to position [1218, 0]
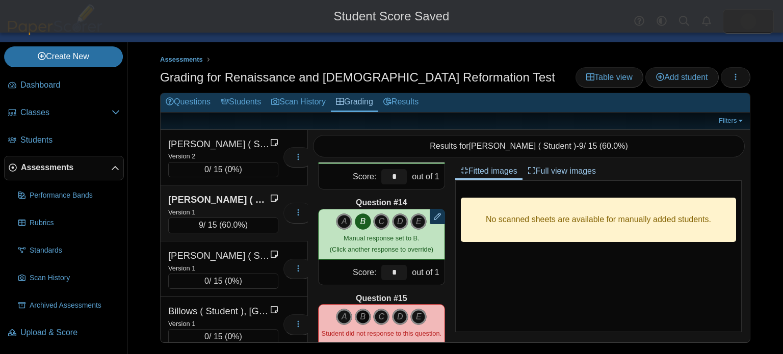
click at [367, 314] on icon "B" at bounding box center [363, 317] width 16 height 16
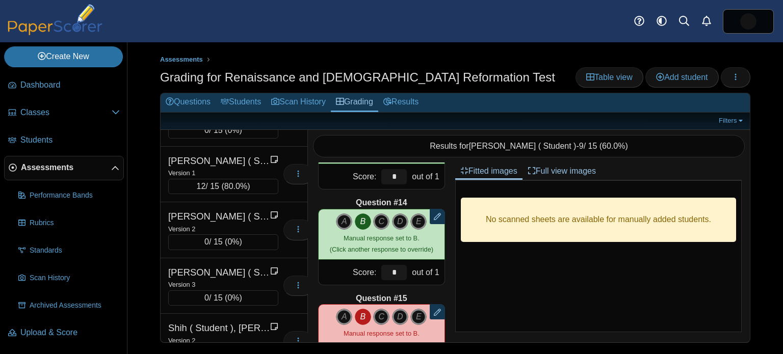
scroll to position [2270, 0]
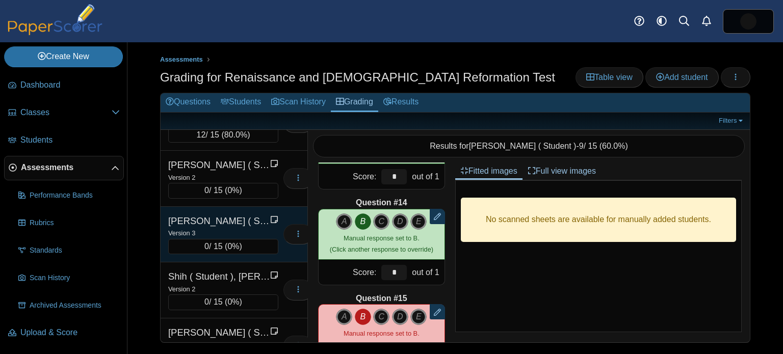
click at [230, 227] on div "Version 3" at bounding box center [223, 232] width 110 height 11
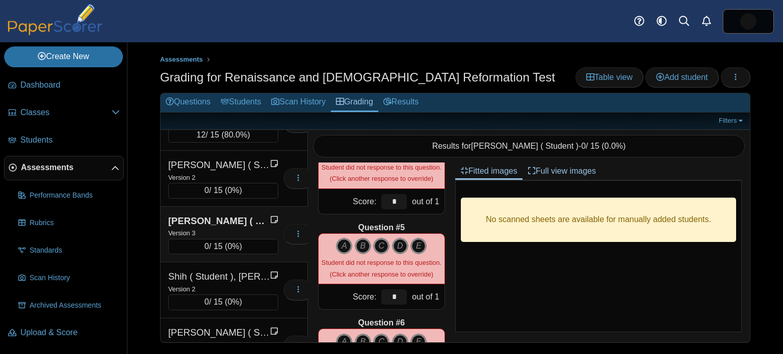
scroll to position [0, 0]
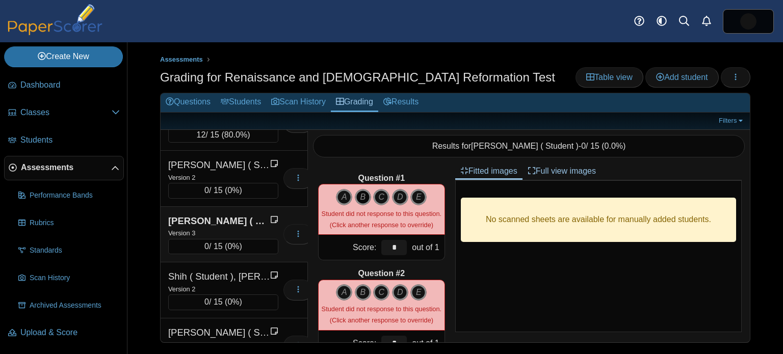
click at [360, 199] on icon "B" at bounding box center [363, 197] width 16 height 16
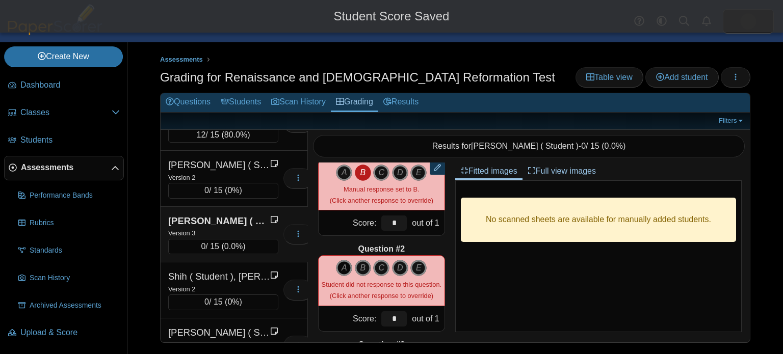
scroll to position [36, 0]
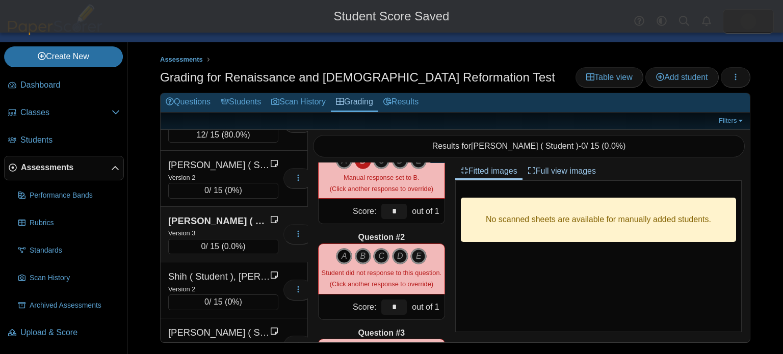
click at [349, 255] on icon "A" at bounding box center [344, 256] width 16 height 16
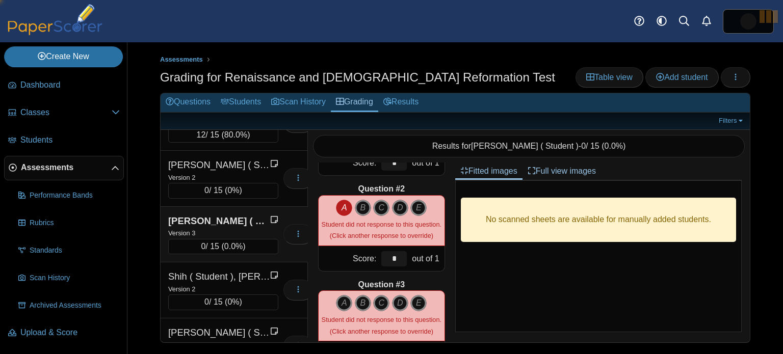
scroll to position [178, 0]
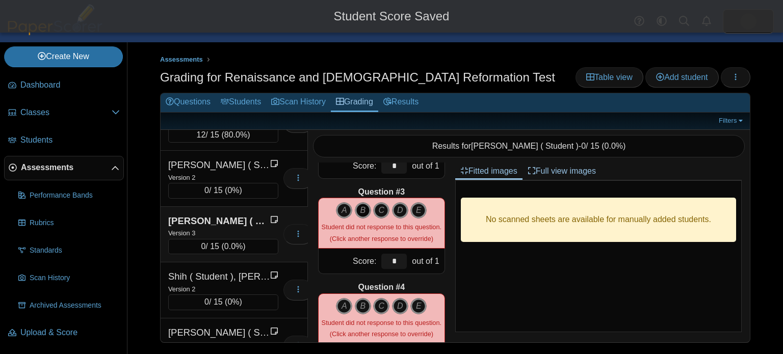
click at [360, 213] on icon "B" at bounding box center [363, 210] width 16 height 16
click at [366, 298] on icon "B" at bounding box center [363, 306] width 16 height 16
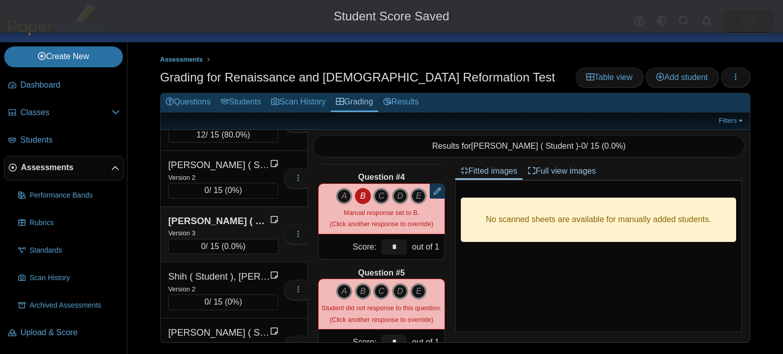
scroll to position [291, 0]
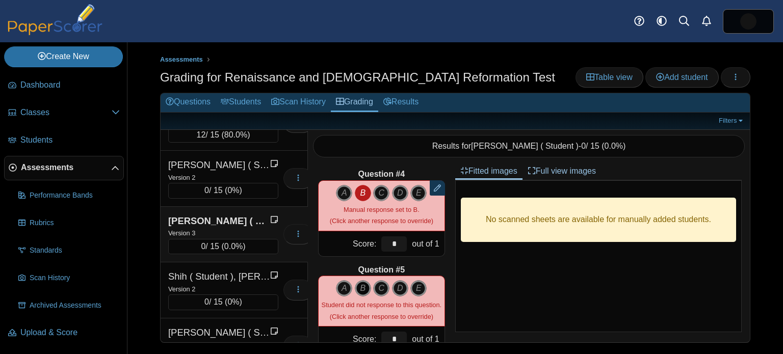
click at [363, 292] on icon "B" at bounding box center [363, 289] width 16 height 16
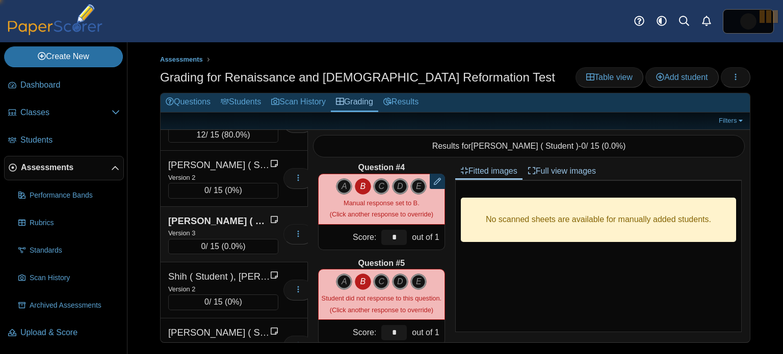
type input "*"
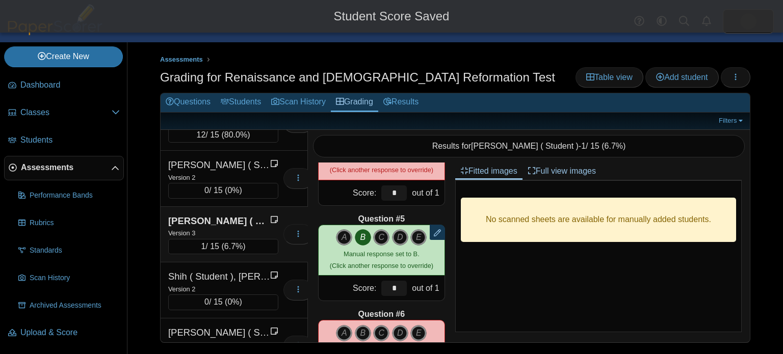
scroll to position [371, 0]
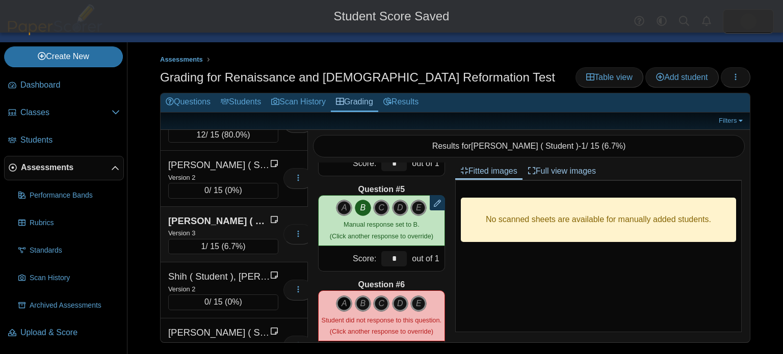
click at [343, 306] on icon "A" at bounding box center [344, 304] width 16 height 16
type input "*"
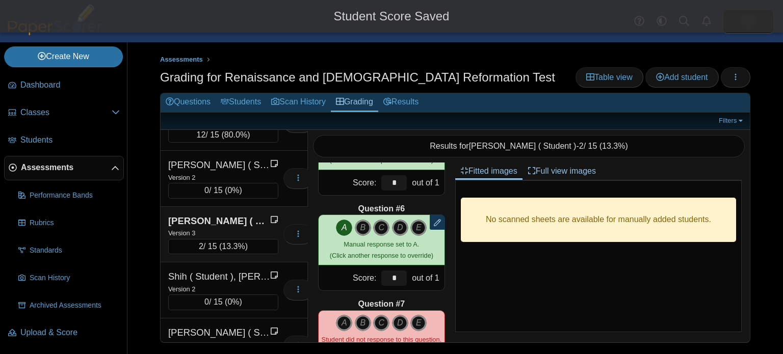
scroll to position [461, 0]
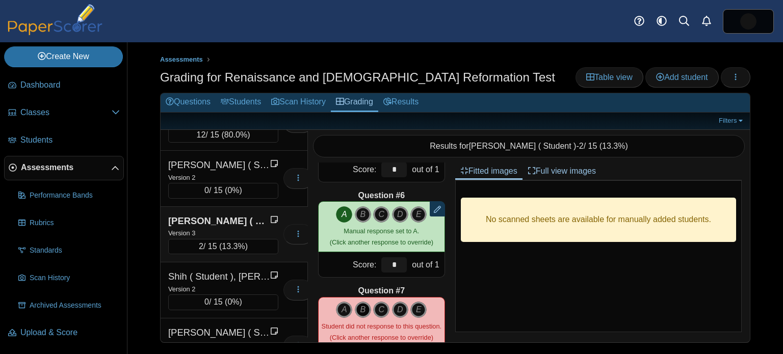
click at [364, 306] on icon "B" at bounding box center [363, 310] width 16 height 16
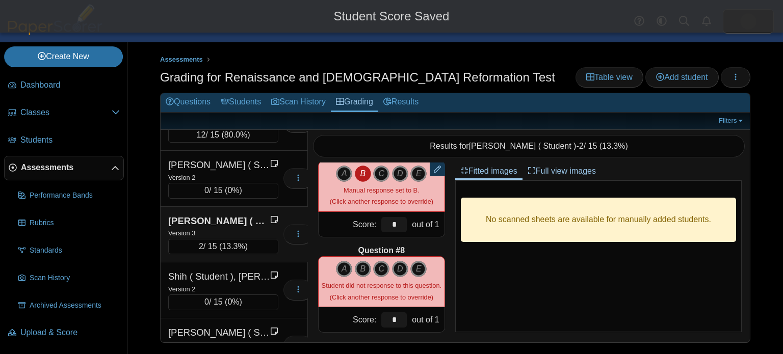
scroll to position [598, 0]
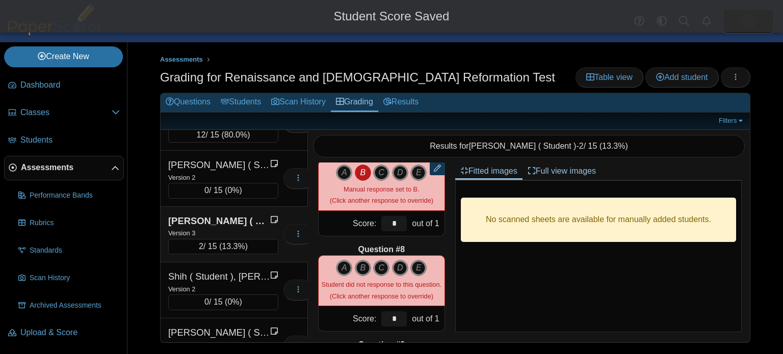
click at [345, 275] on div "A B C D E" at bounding box center [382, 281] width 120 height 42
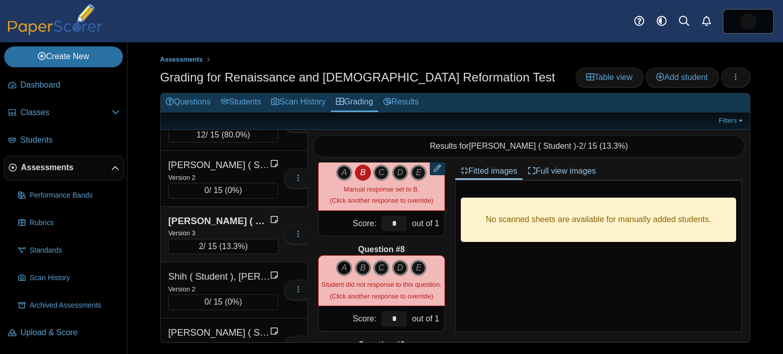
click at [345, 272] on icon "A" at bounding box center [344, 268] width 16 height 16
type input "*"
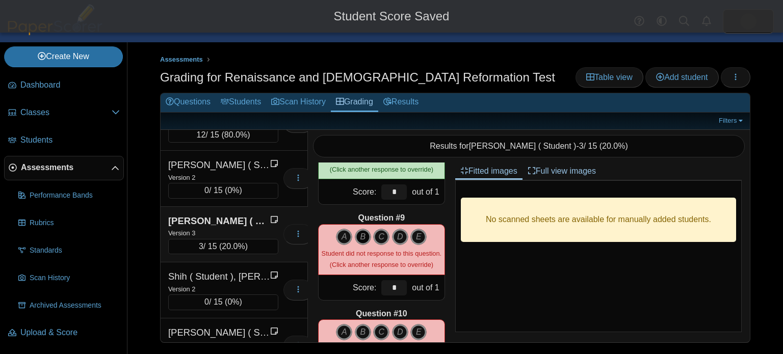
scroll to position [725, 0]
click at [366, 232] on icon "B" at bounding box center [363, 237] width 16 height 16
type input "*"
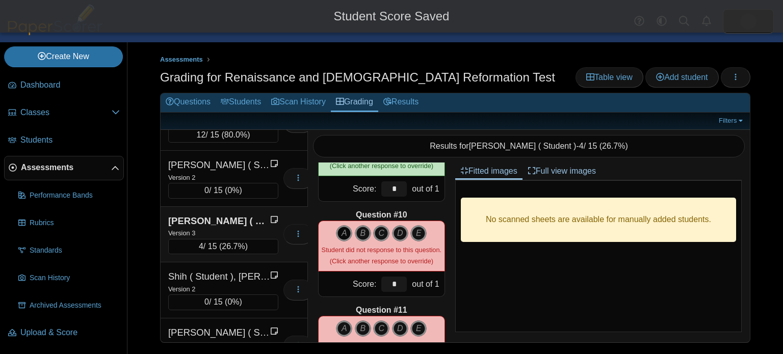
click at [346, 232] on icon "A" at bounding box center [344, 233] width 16 height 16
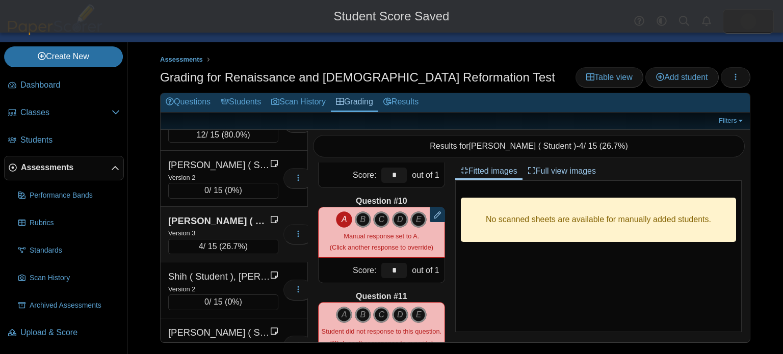
scroll to position [928, 0]
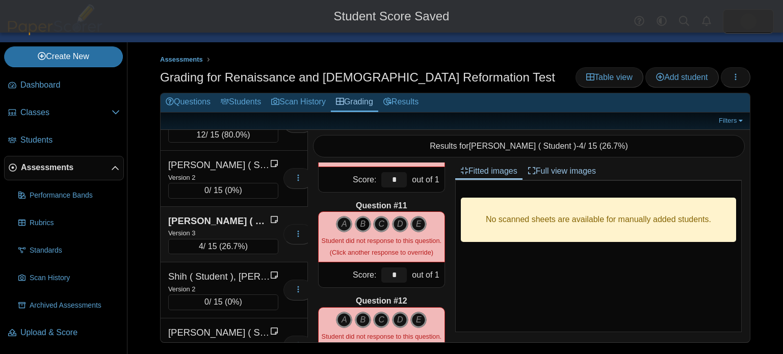
click at [365, 227] on icon "B" at bounding box center [363, 224] width 16 height 16
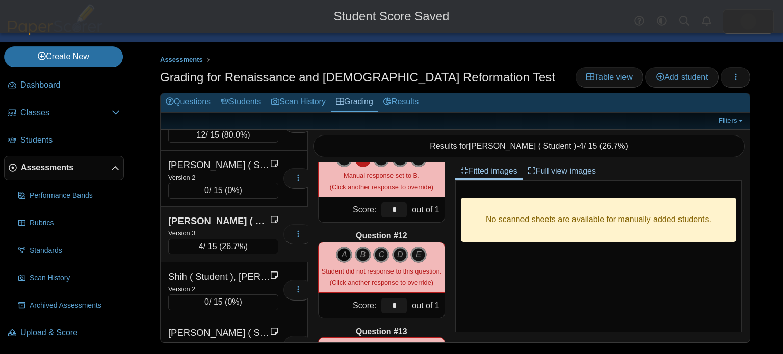
click at [346, 252] on icon "A" at bounding box center [344, 255] width 16 height 16
type input "*"
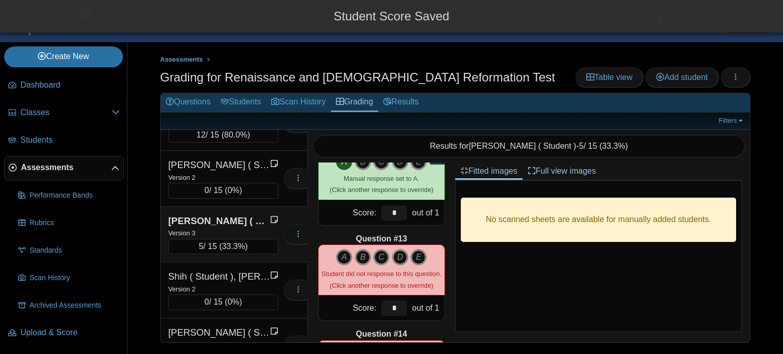
scroll to position [1087, 0]
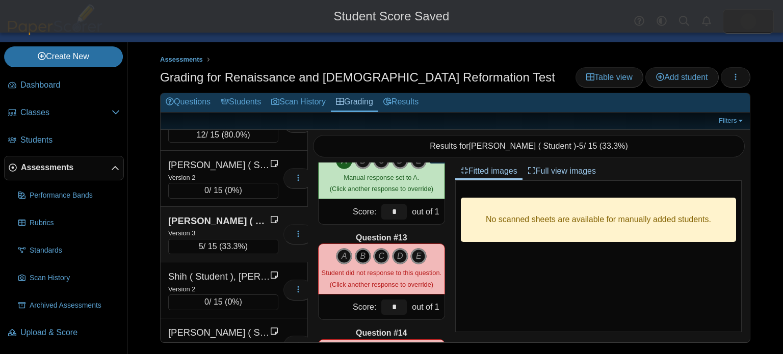
click at [362, 259] on icon "B" at bounding box center [363, 256] width 16 height 16
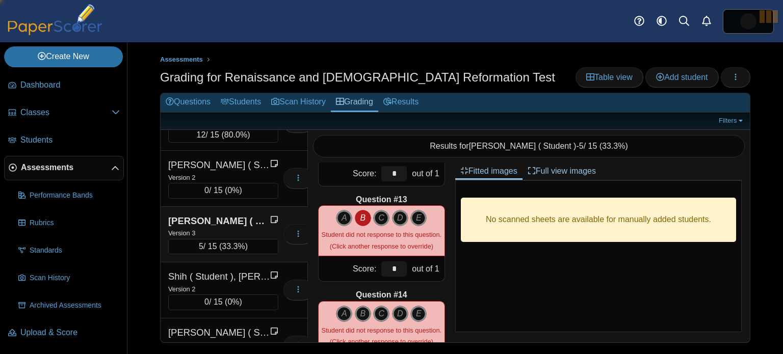
type input "*"
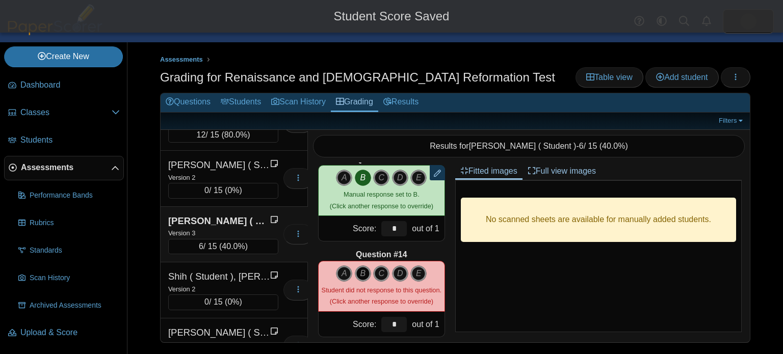
click at [366, 266] on icon "B" at bounding box center [363, 274] width 16 height 16
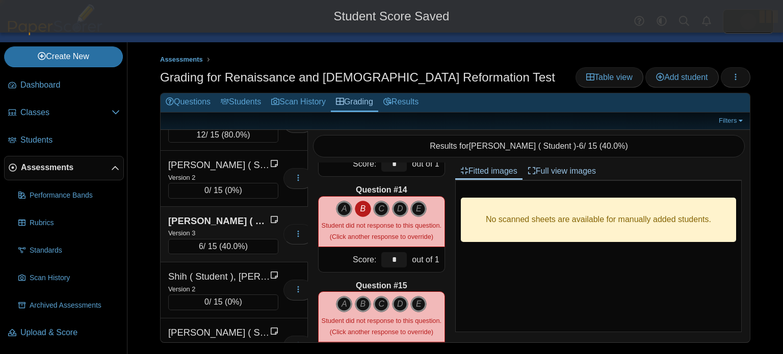
type input "*"
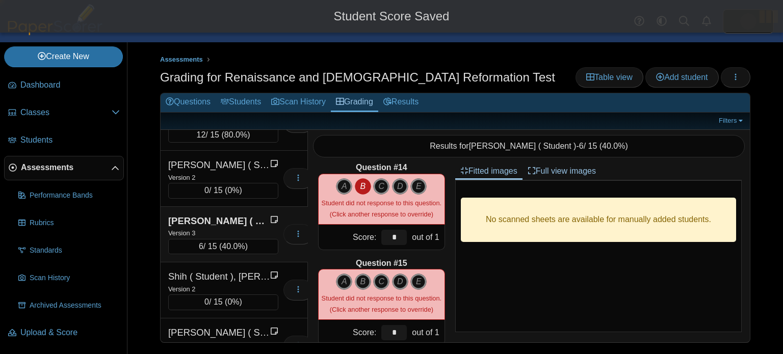
scroll to position [1255, 0]
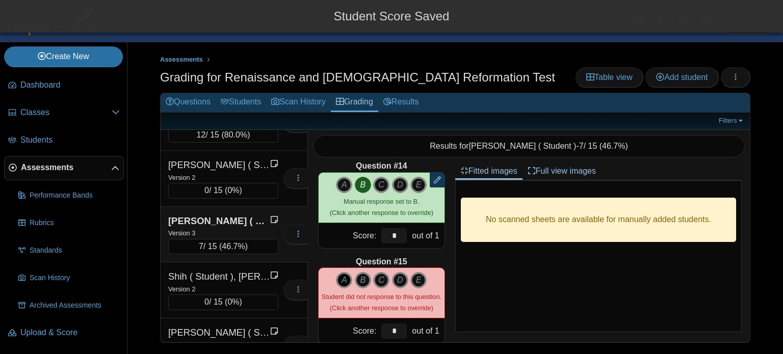
click at [350, 276] on icon "A" at bounding box center [344, 280] width 16 height 16
type input "*"
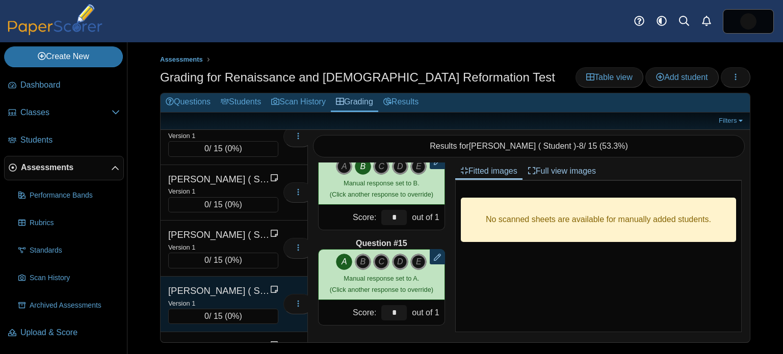
scroll to position [1193, 0]
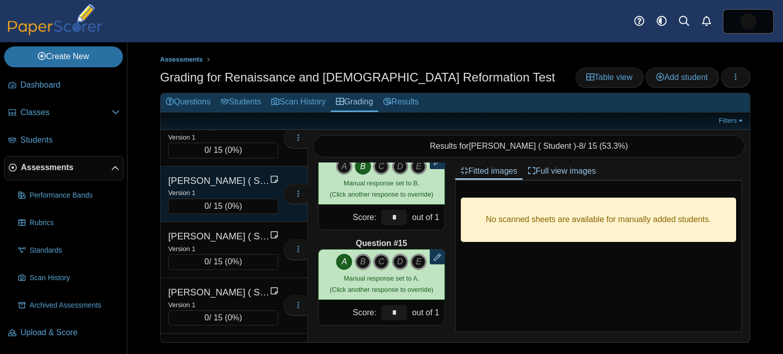
click at [241, 187] on div "Version 1" at bounding box center [223, 192] width 110 height 11
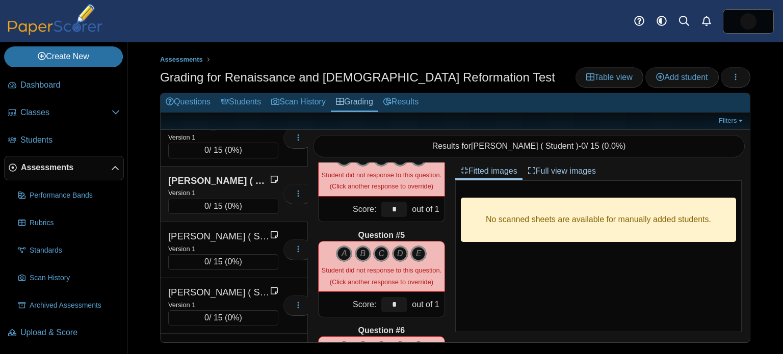
scroll to position [0, 0]
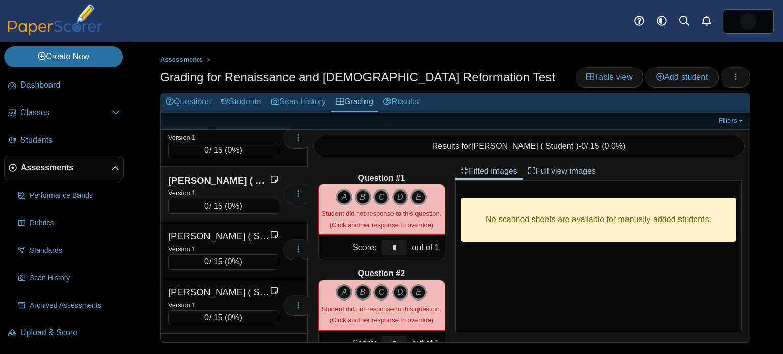
click at [348, 200] on icon "A" at bounding box center [344, 197] width 16 height 16
type input "*"
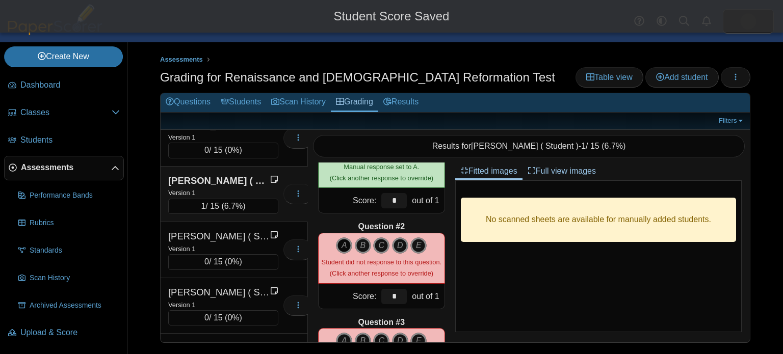
click at [342, 244] on icon "A" at bounding box center [344, 246] width 16 height 16
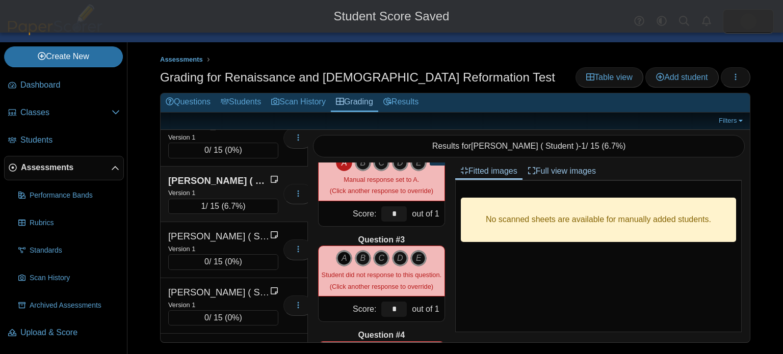
click at [343, 251] on icon "A" at bounding box center [344, 258] width 16 height 16
type input "*"
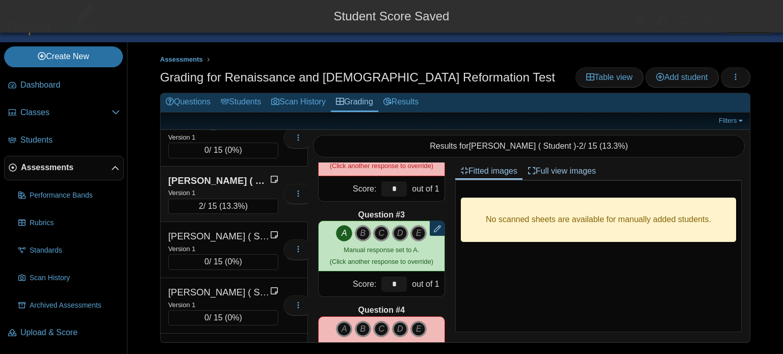
scroll to position [196, 0]
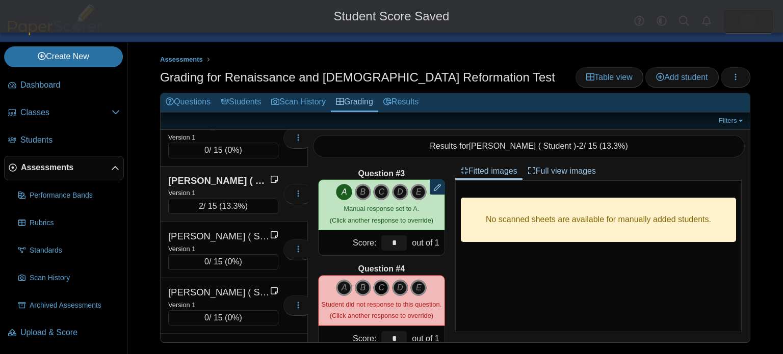
click at [382, 291] on icon "C" at bounding box center [381, 288] width 16 height 16
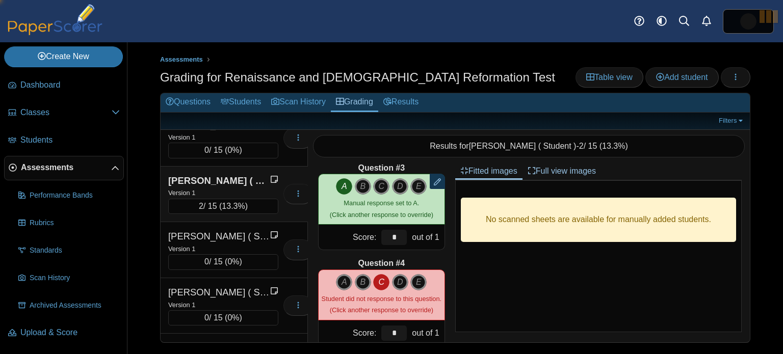
type input "*"
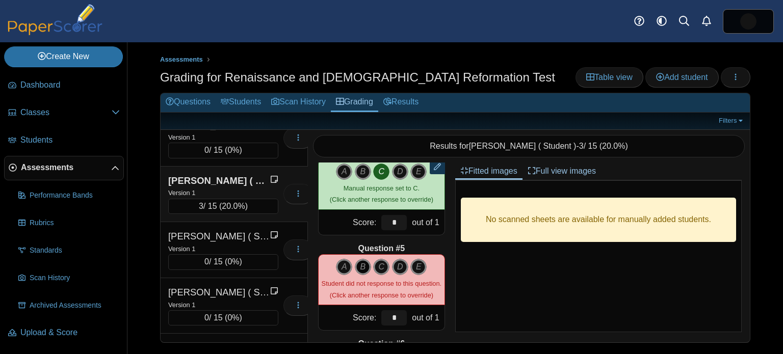
click at [364, 266] on icon "B" at bounding box center [363, 267] width 16 height 16
type input "*"
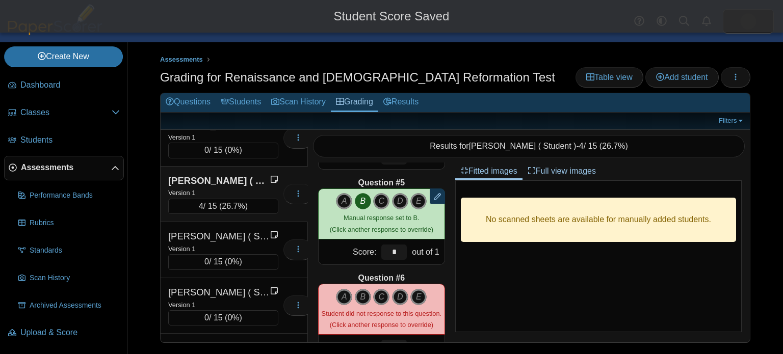
scroll to position [390, 0]
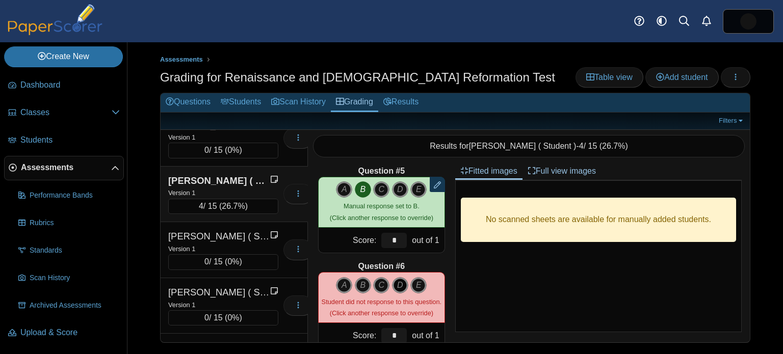
click at [399, 286] on icon "D" at bounding box center [400, 285] width 16 height 16
type input "*"
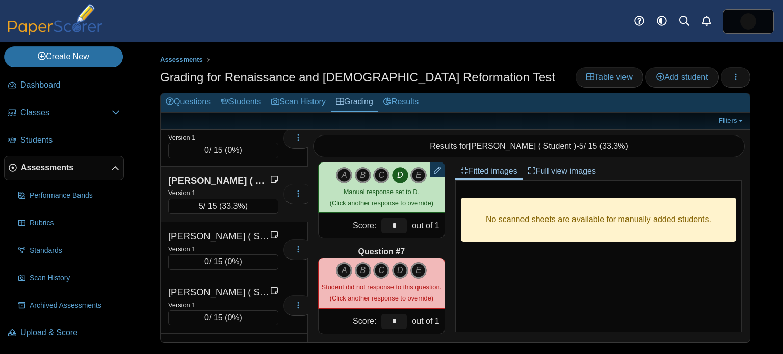
scroll to position [537, 0]
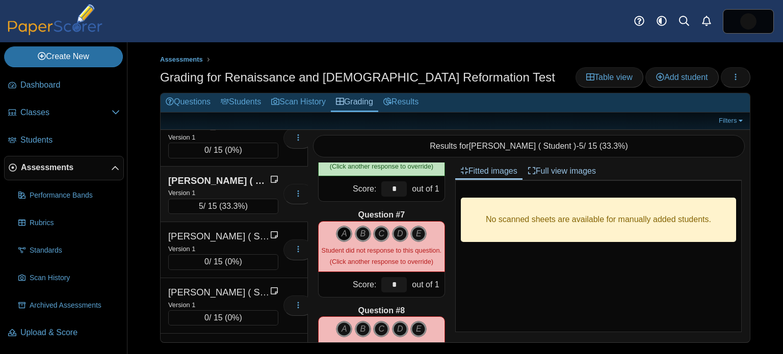
click at [349, 227] on icon "A" at bounding box center [344, 234] width 16 height 16
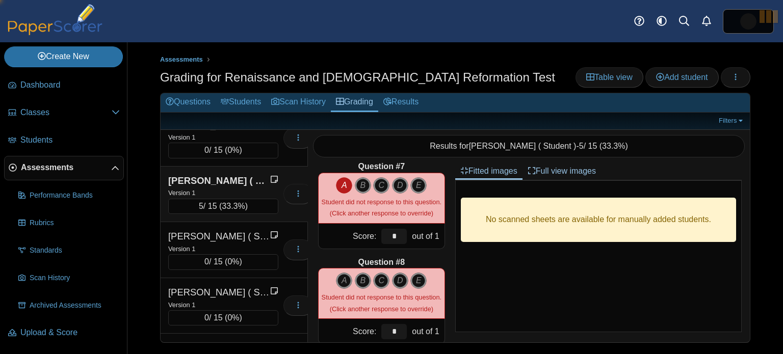
type input "*"
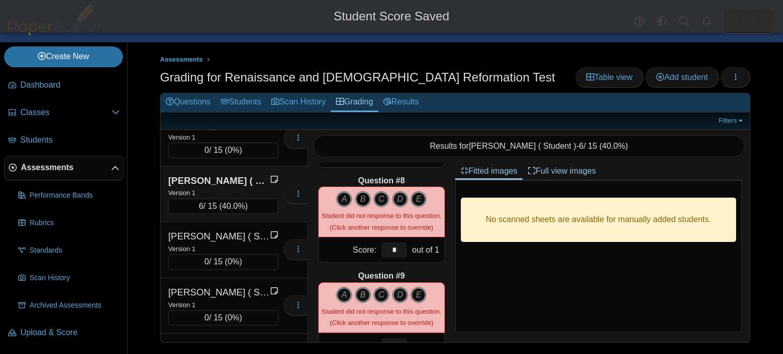
click at [366, 200] on icon "B" at bounding box center [363, 199] width 16 height 16
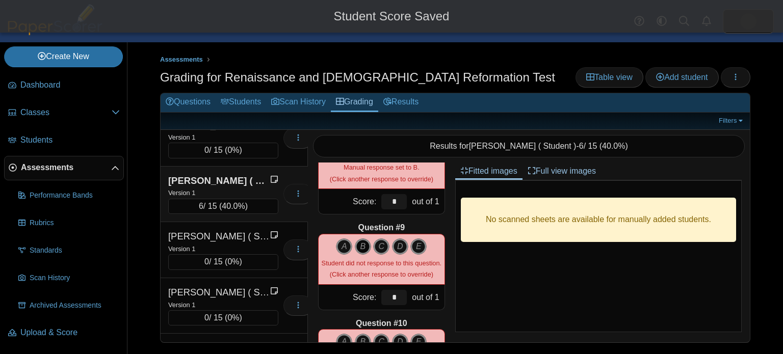
click at [364, 244] on icon "B" at bounding box center [363, 247] width 16 height 16
type input "*"
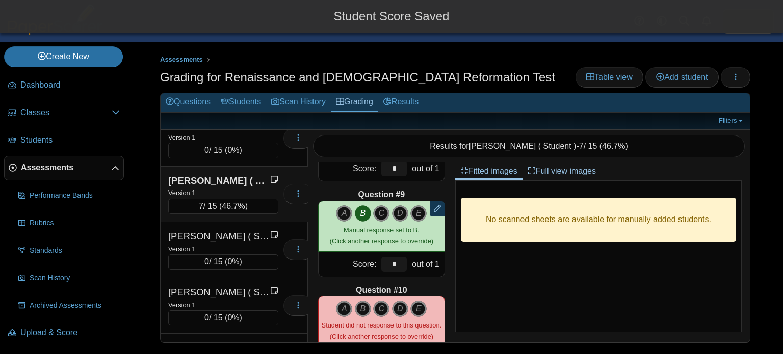
scroll to position [781, 0]
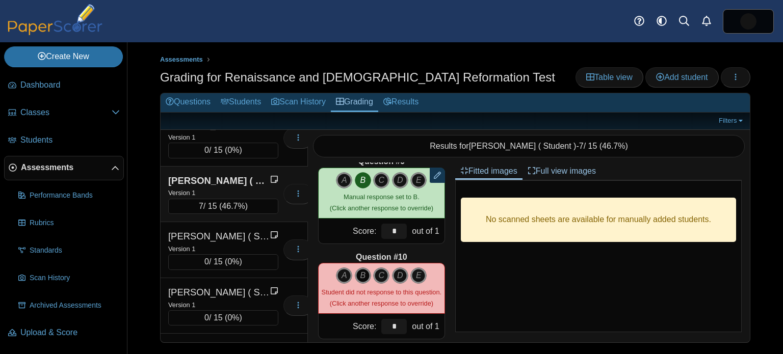
click at [366, 273] on icon "B" at bounding box center [363, 276] width 16 height 16
type input "*"
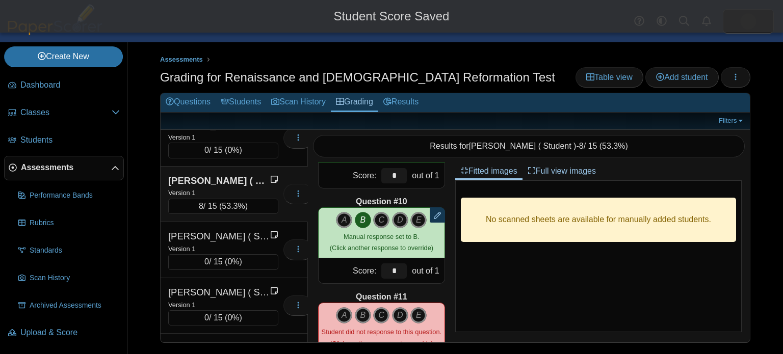
scroll to position [846, 0]
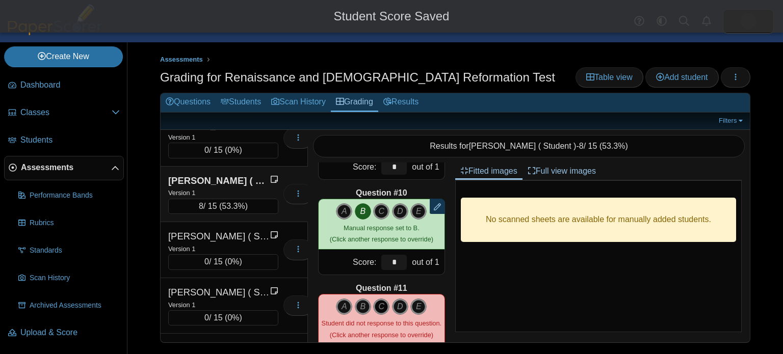
click at [383, 301] on icon "C" at bounding box center [381, 307] width 16 height 16
type input "*"
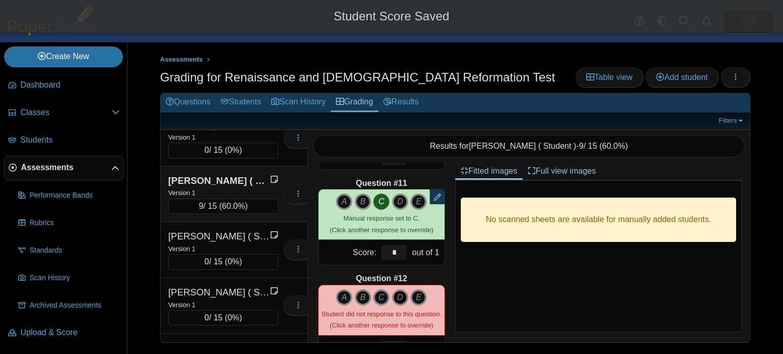
click at [401, 296] on icon "D" at bounding box center [400, 298] width 16 height 16
type input "*"
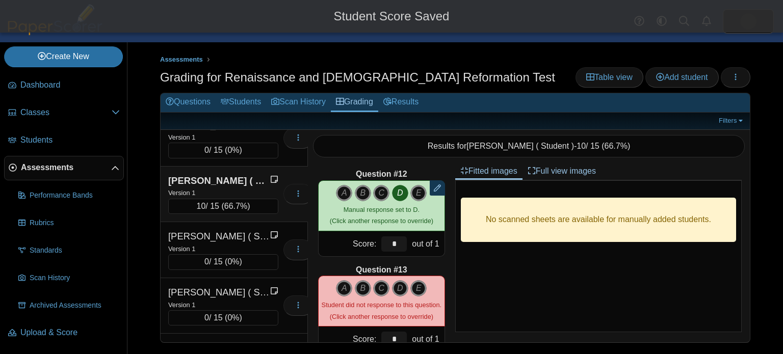
scroll to position [1059, 0]
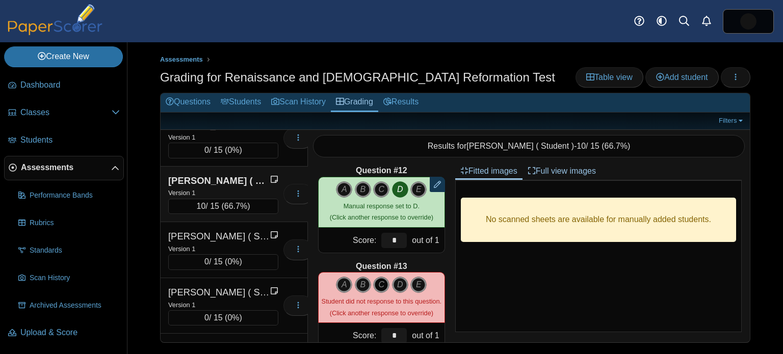
click at [384, 282] on icon "C" at bounding box center [381, 285] width 16 height 16
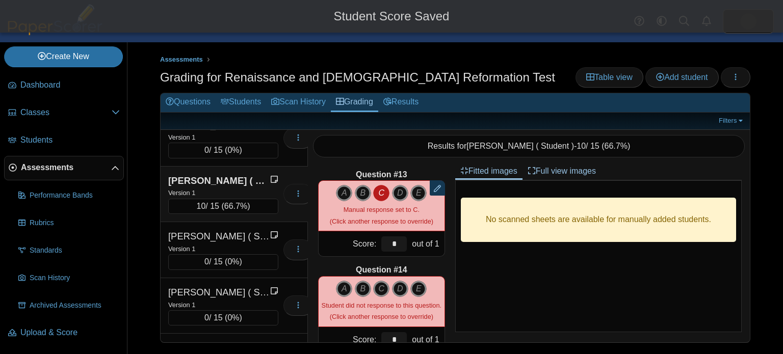
scroll to position [1151, 0]
click at [365, 289] on icon "B" at bounding box center [363, 289] width 16 height 16
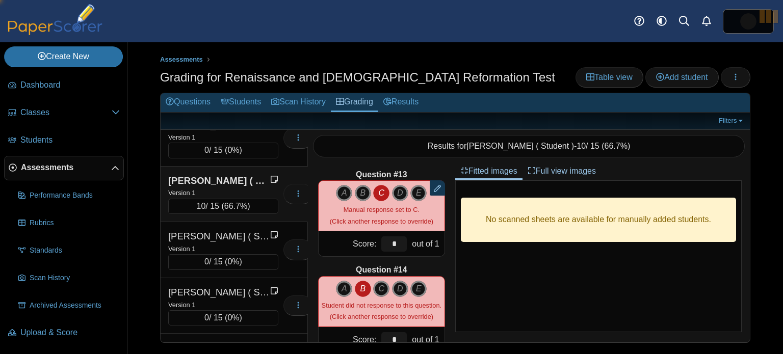
type input "*"
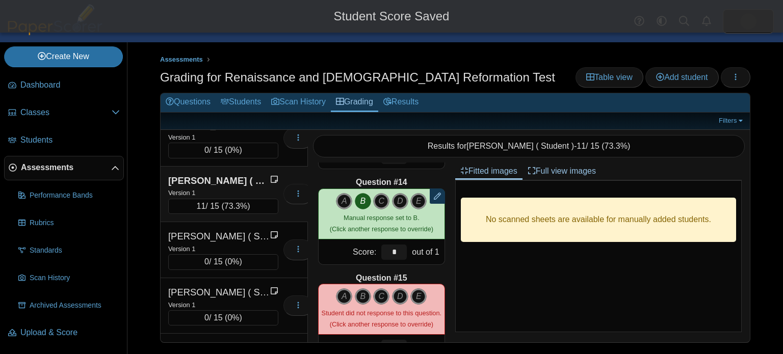
scroll to position [1254, 0]
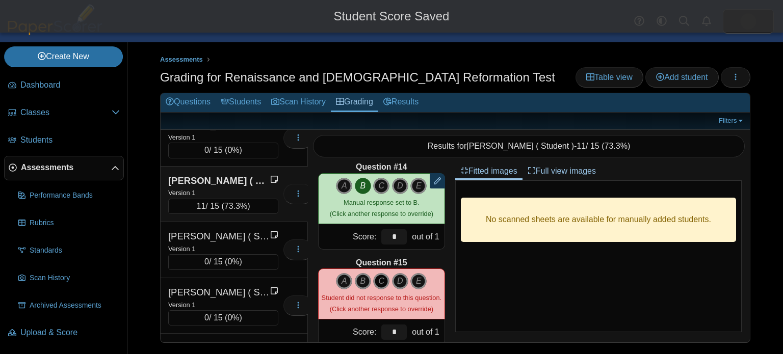
click at [377, 284] on icon "C" at bounding box center [381, 281] width 16 height 16
type input "*"
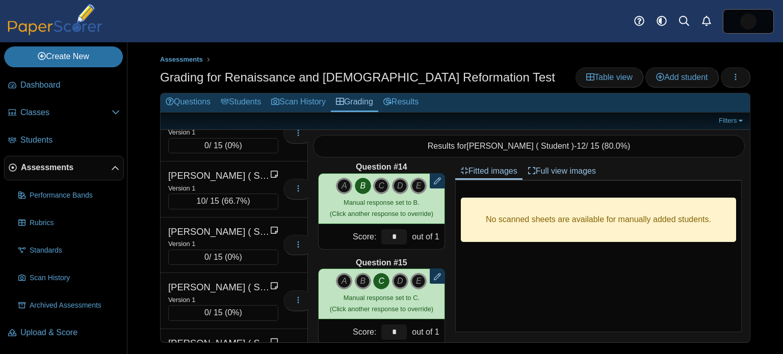
scroll to position [345, 0]
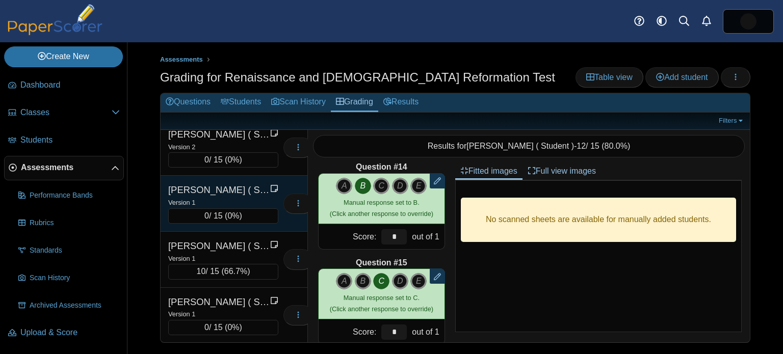
click at [262, 199] on div "Version 1" at bounding box center [223, 202] width 110 height 11
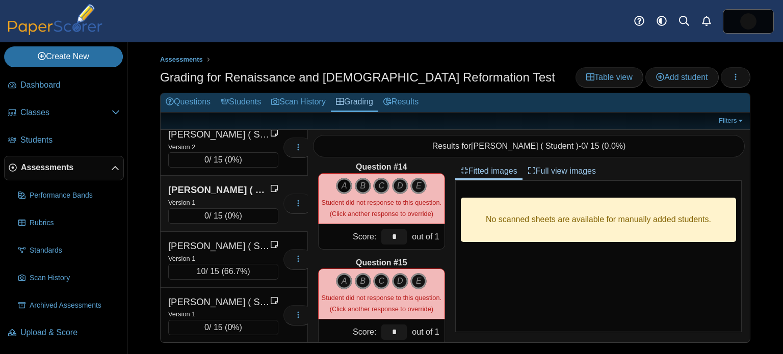
click at [336, 186] on div "A B C D E" at bounding box center [382, 199] width 120 height 42
click at [340, 184] on icon "A" at bounding box center [344, 186] width 16 height 16
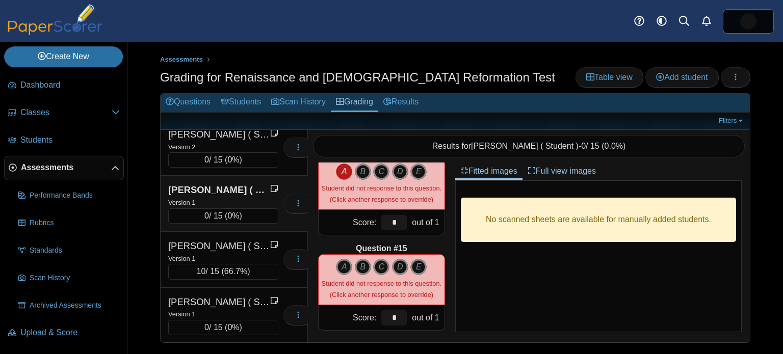
scroll to position [1273, 0]
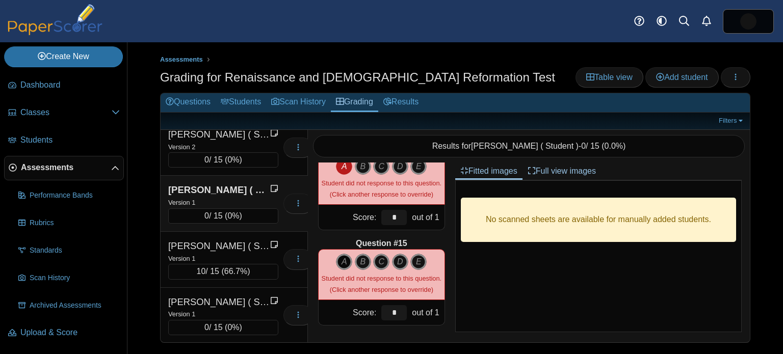
click at [341, 260] on icon "A" at bounding box center [344, 262] width 16 height 16
click at [339, 263] on icon "A" at bounding box center [344, 262] width 16 height 16
click at [342, 167] on icon "A" at bounding box center [344, 167] width 16 height 16
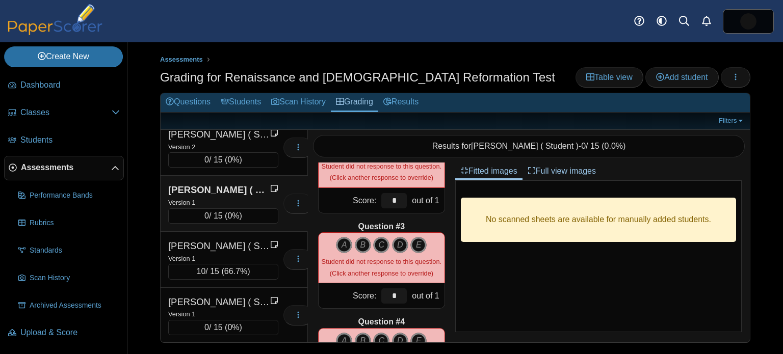
scroll to position [0, 0]
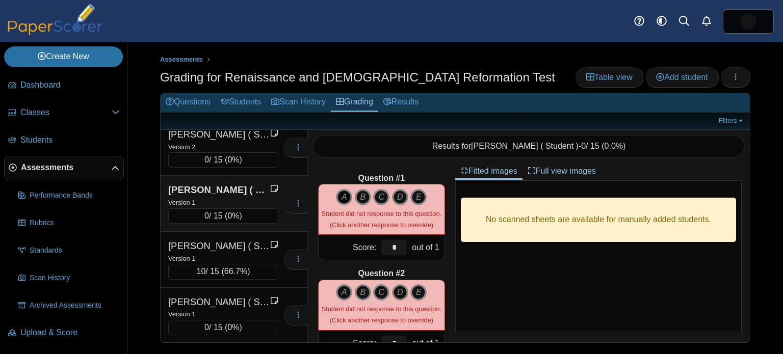
click at [346, 195] on icon "A" at bounding box center [344, 197] width 16 height 16
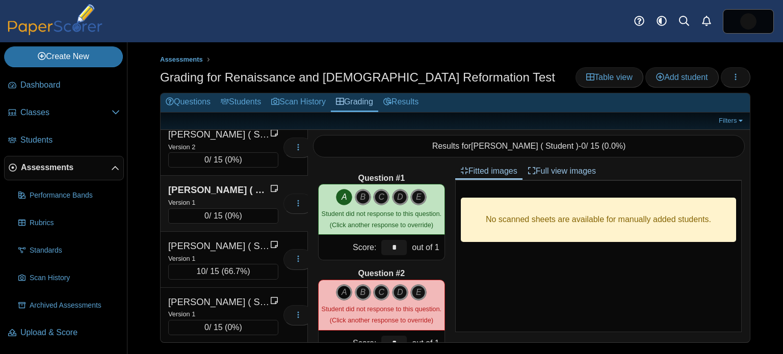
click at [347, 297] on icon "A" at bounding box center [344, 293] width 16 height 16
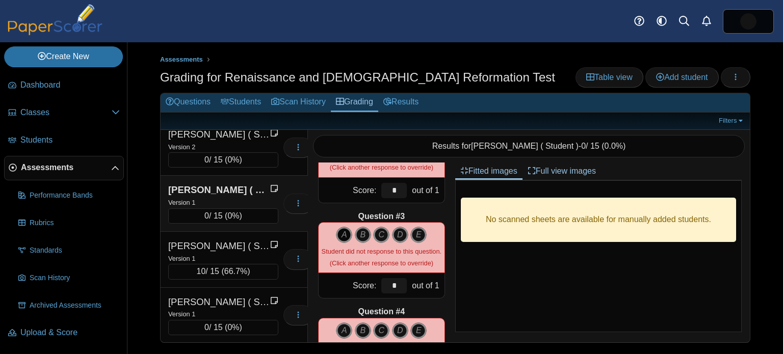
click at [341, 232] on icon "A" at bounding box center [344, 235] width 16 height 16
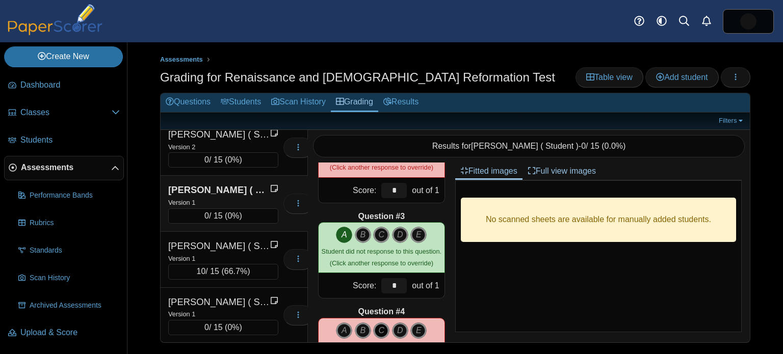
click at [382, 325] on icon "C" at bounding box center [381, 331] width 16 height 16
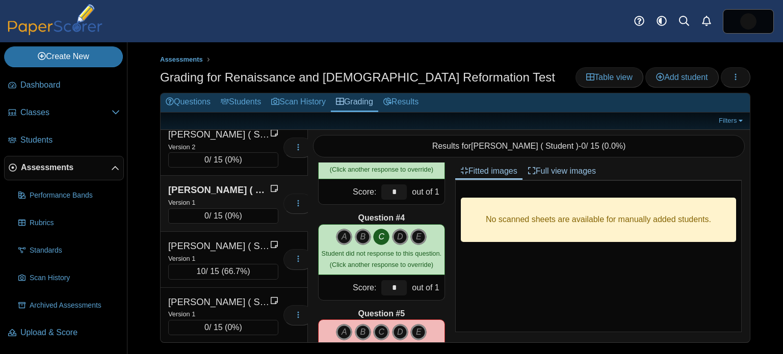
scroll to position [285, 0]
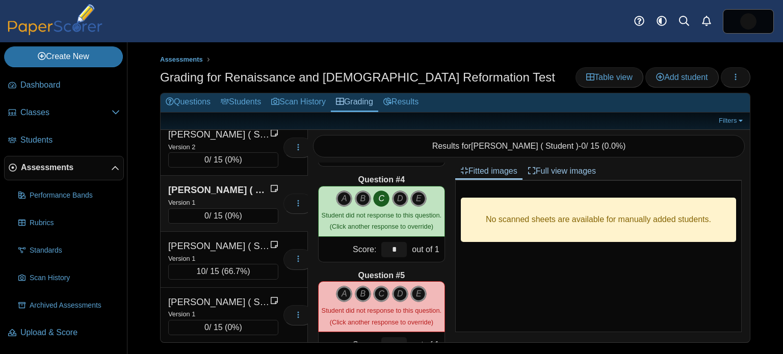
click at [363, 297] on icon "B" at bounding box center [363, 294] width 16 height 16
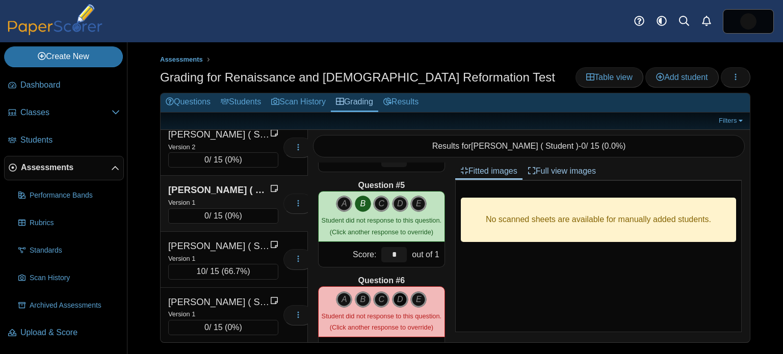
scroll to position [377, 0]
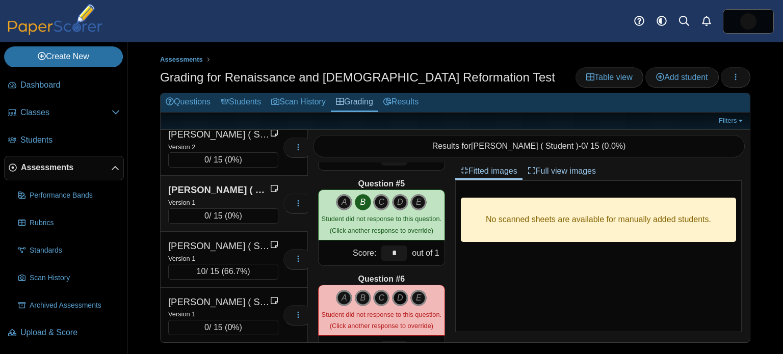
click at [397, 303] on icon "D" at bounding box center [400, 298] width 16 height 16
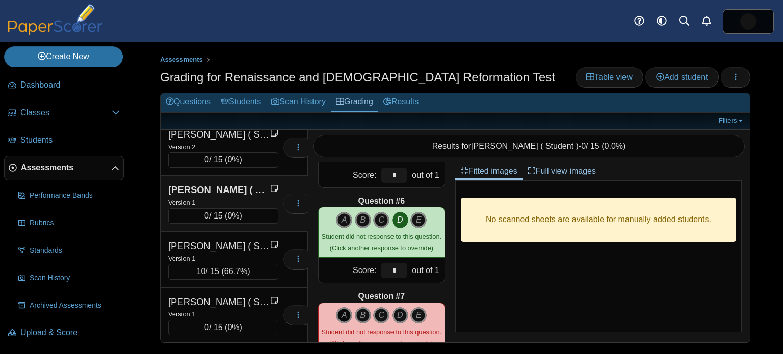
click at [345, 315] on icon "A" at bounding box center [344, 316] width 16 height 16
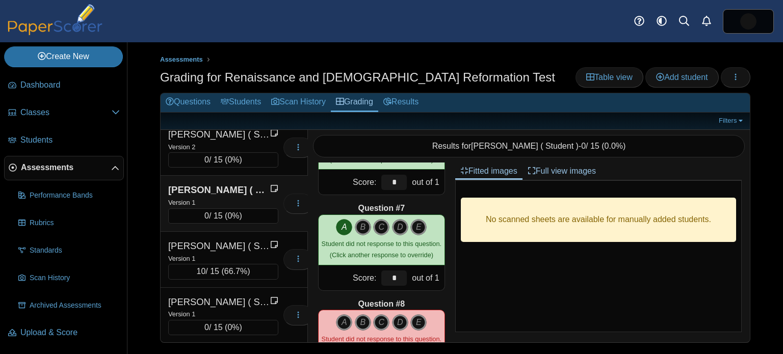
scroll to position [549, 0]
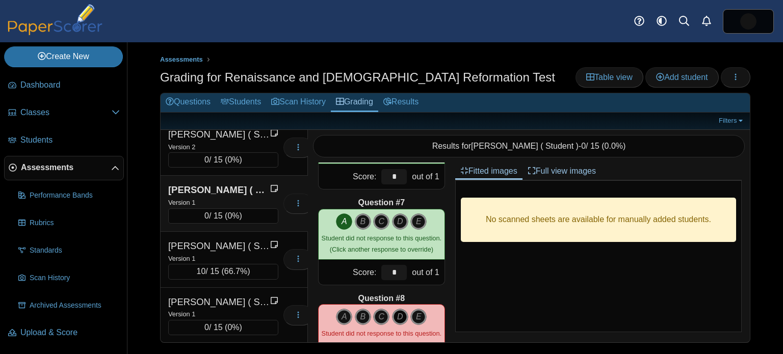
click at [401, 317] on icon "D" at bounding box center [400, 317] width 16 height 16
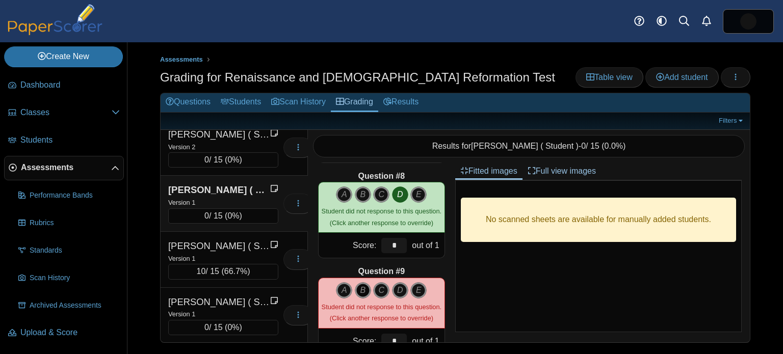
click at [362, 293] on icon "B" at bounding box center [363, 291] width 16 height 16
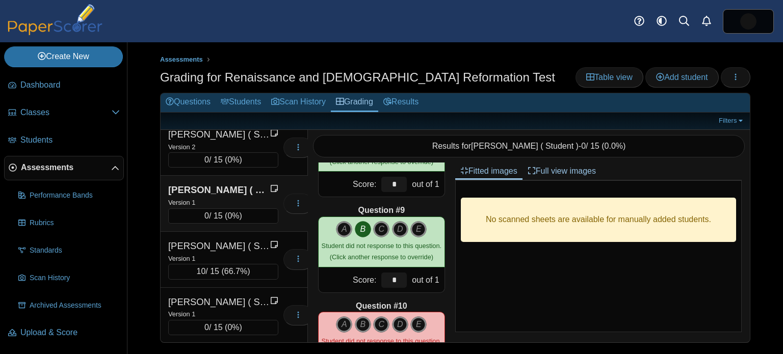
scroll to position [747, 0]
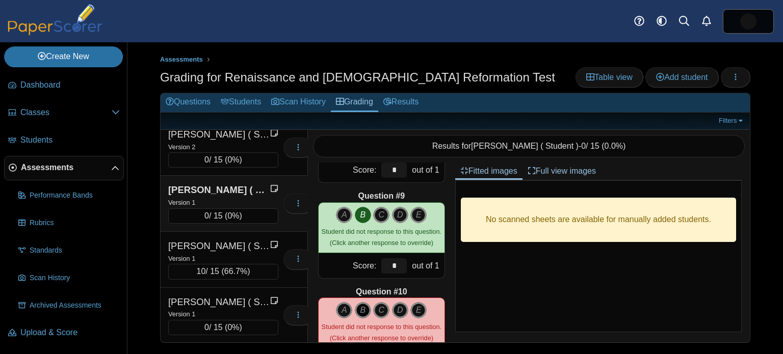
click at [367, 309] on icon "B" at bounding box center [363, 310] width 16 height 16
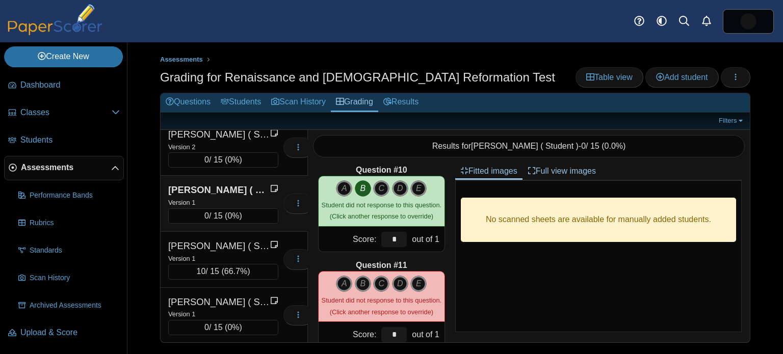
scroll to position [870, 0]
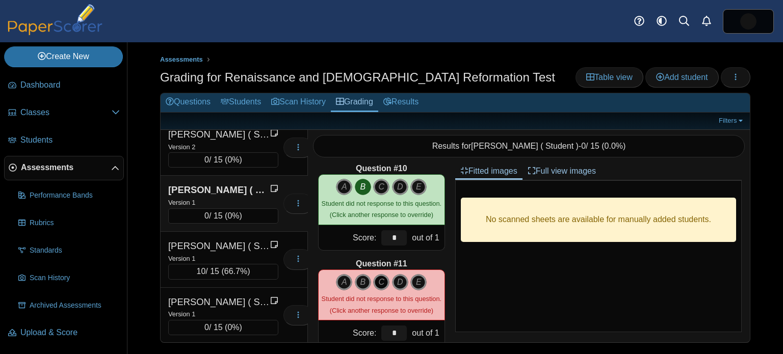
click at [379, 280] on icon "C" at bounding box center [381, 282] width 16 height 16
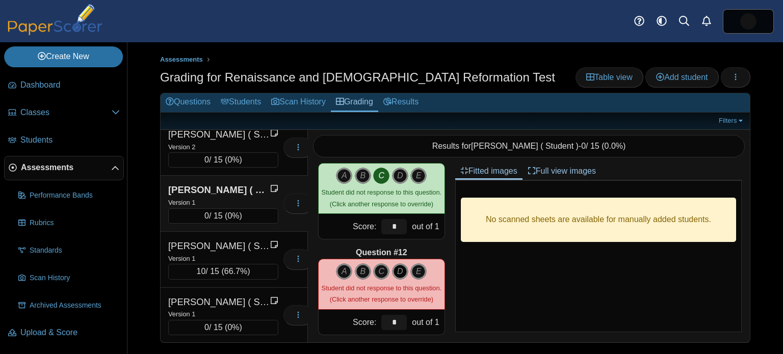
click at [398, 270] on icon "D" at bounding box center [400, 272] width 16 height 16
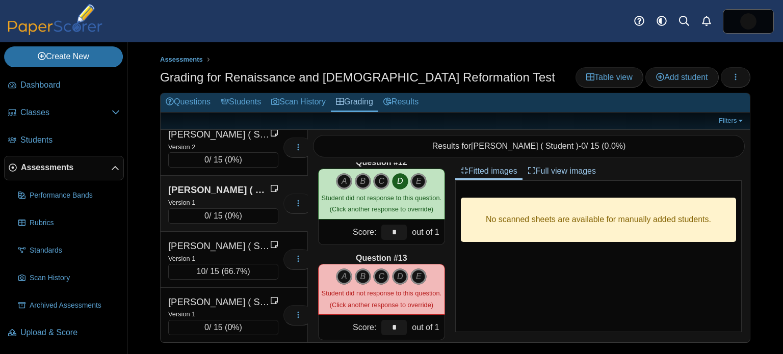
scroll to position [1068, 0]
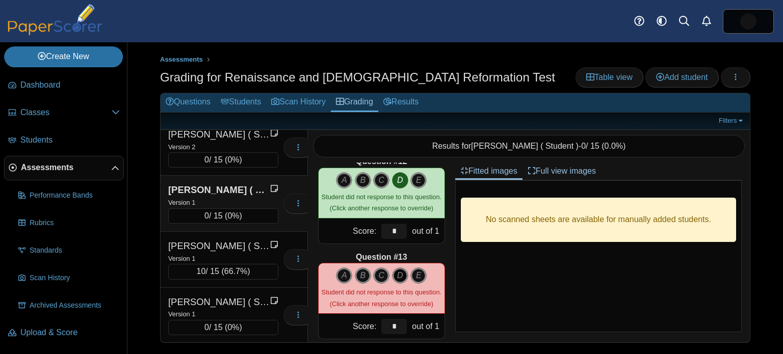
click at [402, 273] on icon "D" at bounding box center [400, 276] width 16 height 16
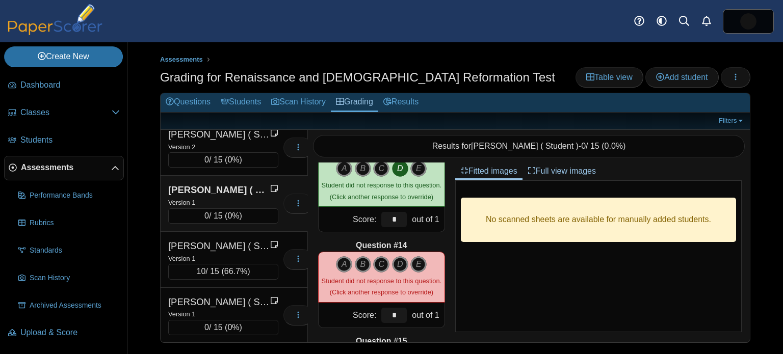
scroll to position [1177, 0]
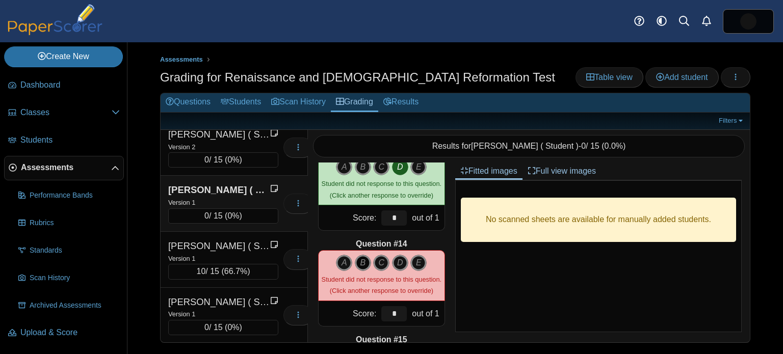
click at [360, 261] on icon "B" at bounding box center [363, 263] width 16 height 16
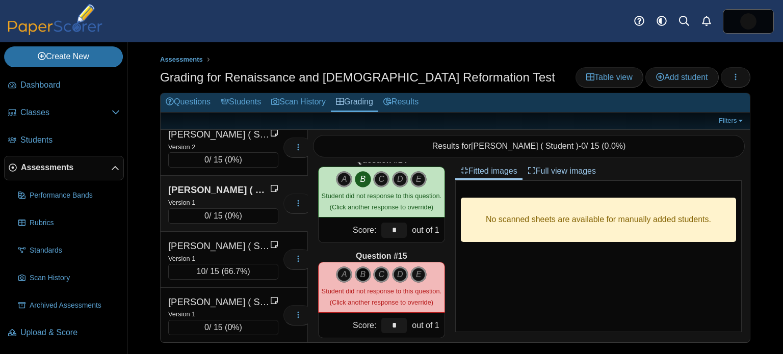
scroll to position [1263, 0]
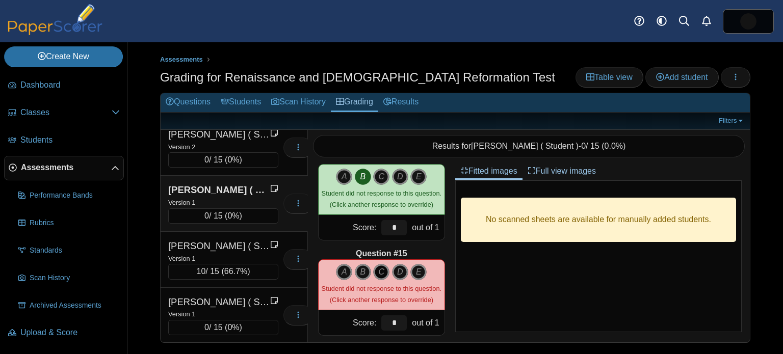
click at [381, 272] on icon "C" at bounding box center [381, 272] width 16 height 16
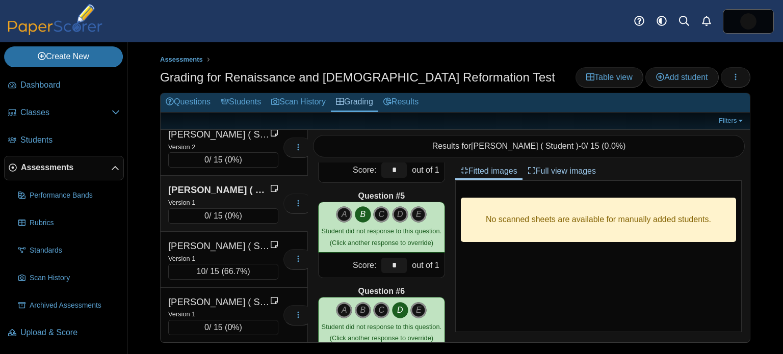
scroll to position [0, 0]
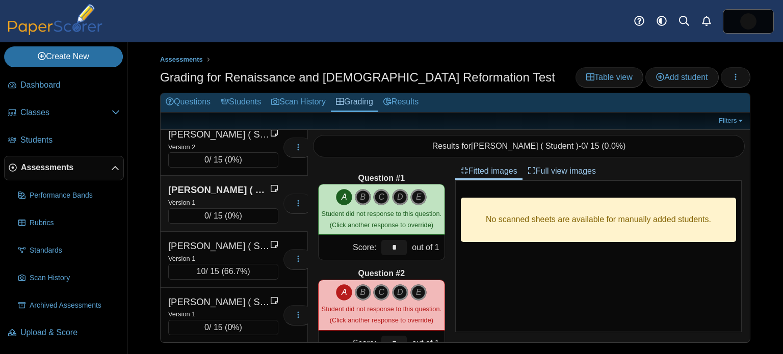
click at [343, 193] on icon "A" at bounding box center [344, 197] width 16 height 16
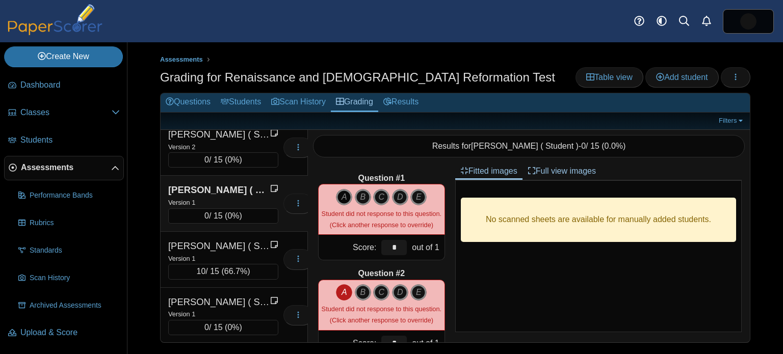
click at [347, 199] on icon "A" at bounding box center [344, 197] width 16 height 16
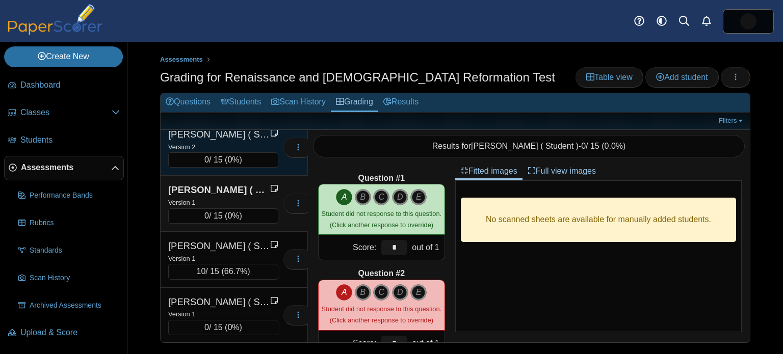
click at [243, 141] on div "Version 2" at bounding box center [223, 146] width 110 height 11
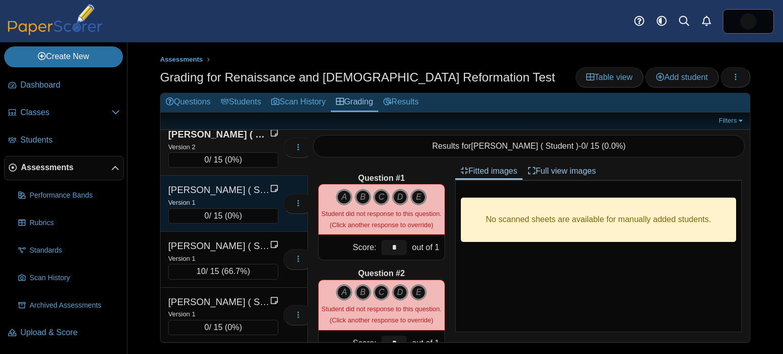
click at [237, 197] on div "Version 1" at bounding box center [223, 202] width 110 height 11
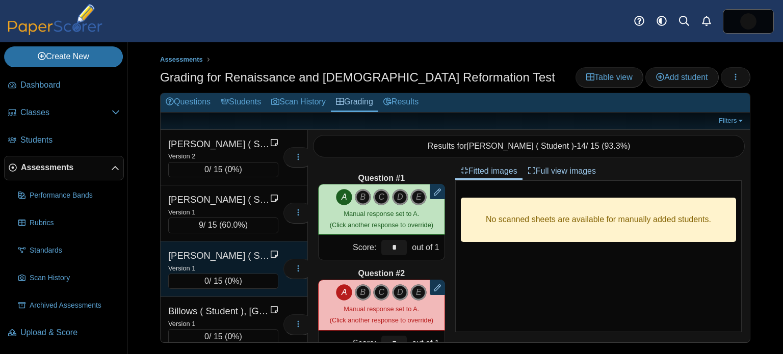
click at [237, 250] on div "[PERSON_NAME] ( Student ), [PERSON_NAME]" at bounding box center [219, 255] width 102 height 13
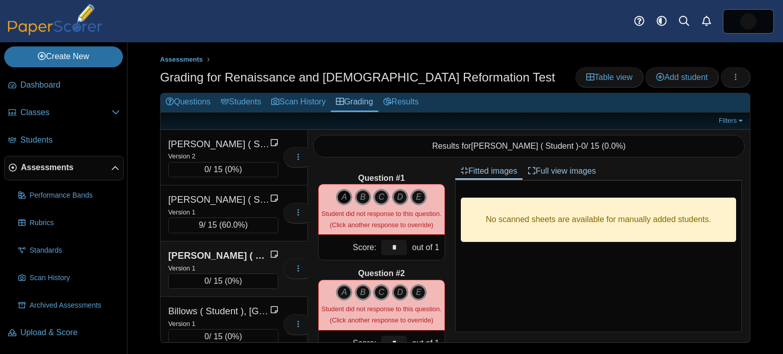
click at [350, 195] on icon "A" at bounding box center [344, 197] width 16 height 16
type input "*"
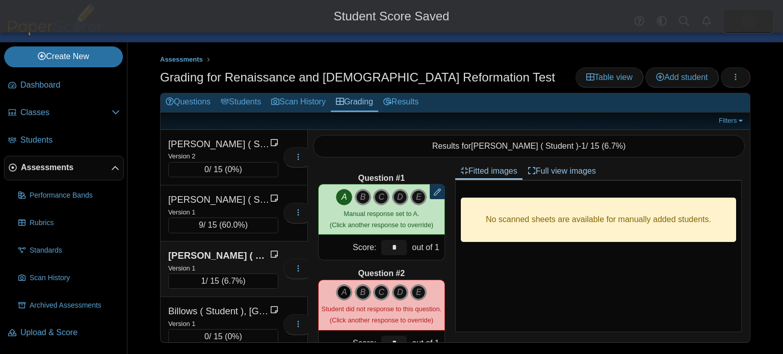
click at [348, 291] on icon "A" at bounding box center [344, 293] width 16 height 16
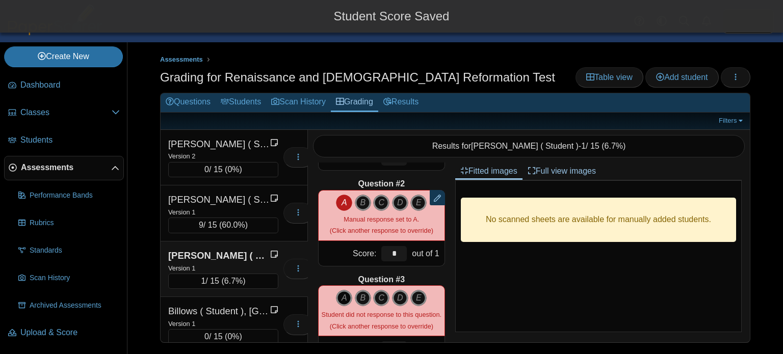
scroll to position [91, 0]
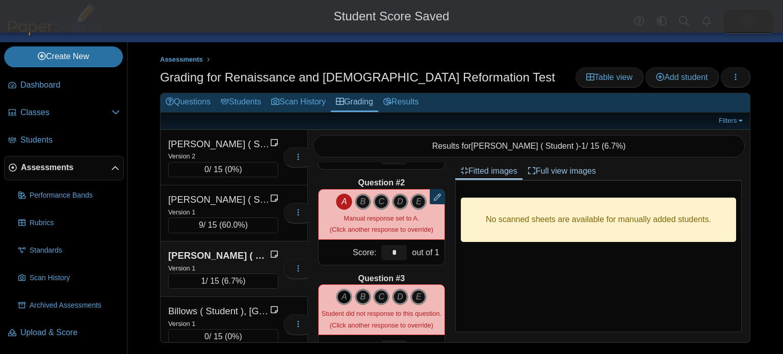
click at [346, 290] on icon "A" at bounding box center [344, 297] width 16 height 16
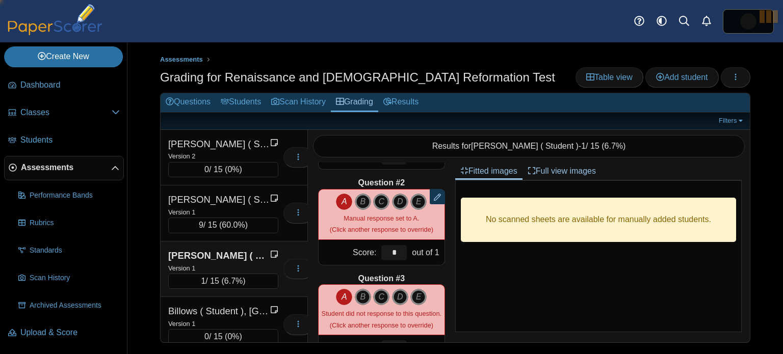
type input "*"
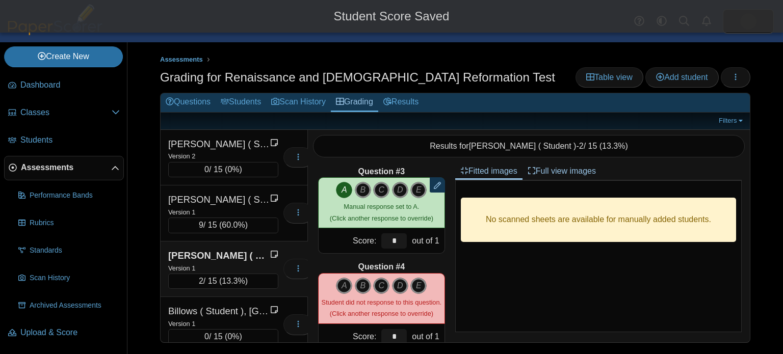
scroll to position [207, 0]
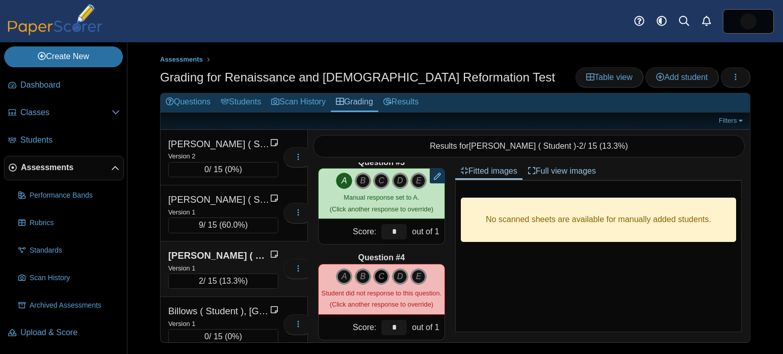
click at [378, 278] on icon "C" at bounding box center [381, 277] width 16 height 16
type input "*"
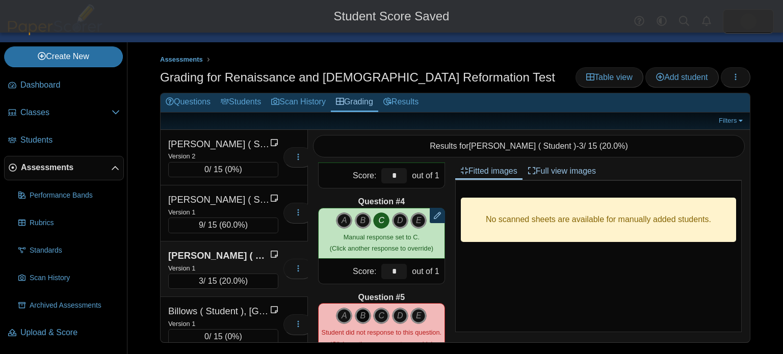
click at [361, 314] on icon "B" at bounding box center [363, 316] width 16 height 16
type input "*"
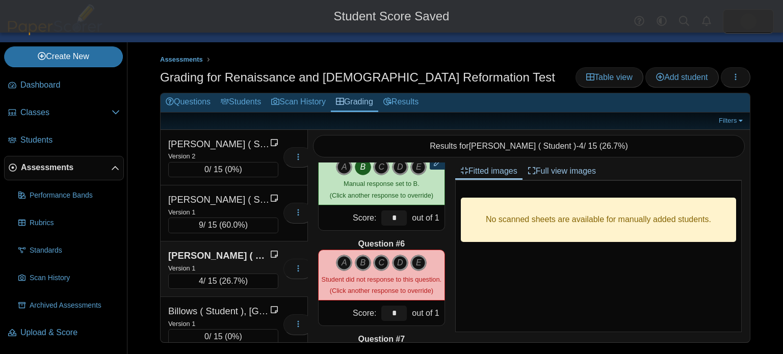
scroll to position [414, 0]
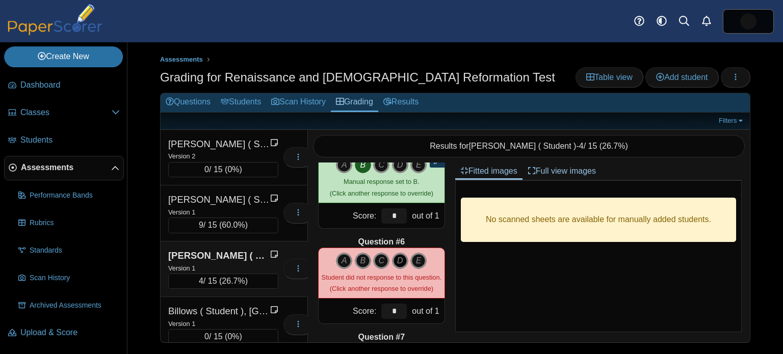
click at [400, 267] on icon "D" at bounding box center [400, 261] width 16 height 16
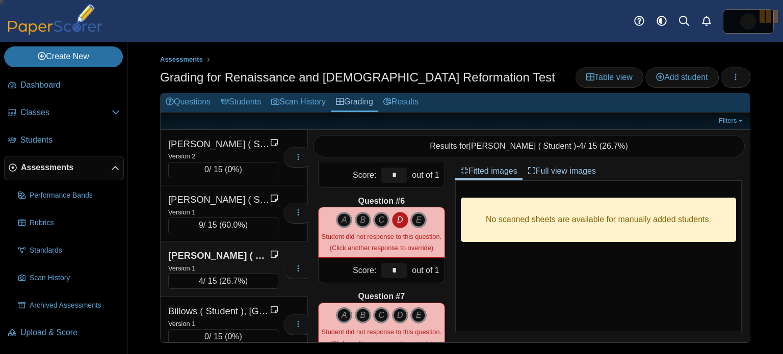
type input "*"
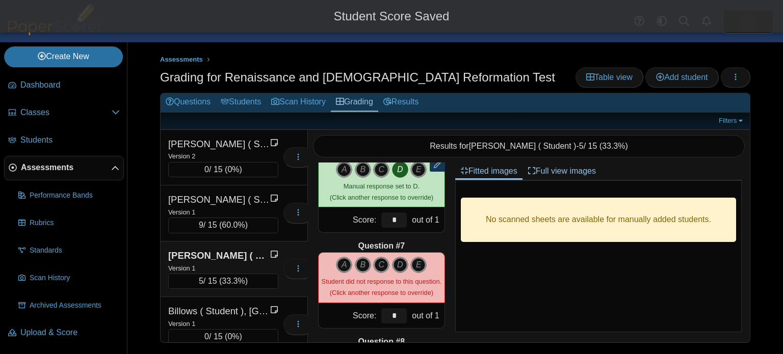
scroll to position [510, 0]
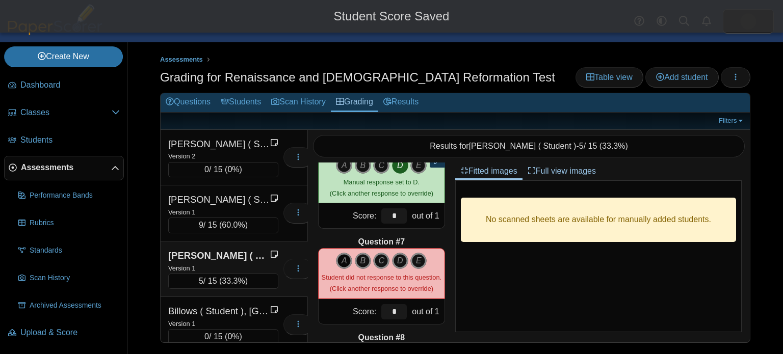
click at [348, 260] on icon "A" at bounding box center [344, 261] width 16 height 16
type input "*"
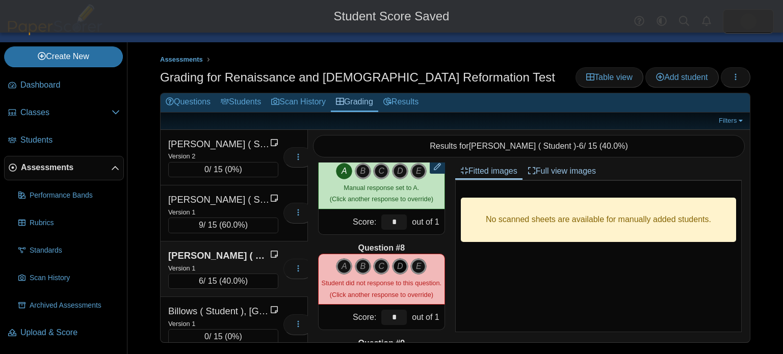
scroll to position [600, 0]
click at [403, 266] on icon "D" at bounding box center [400, 266] width 16 height 16
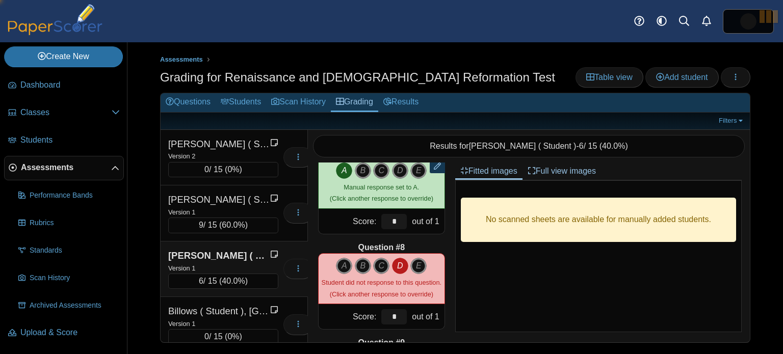
type input "*"
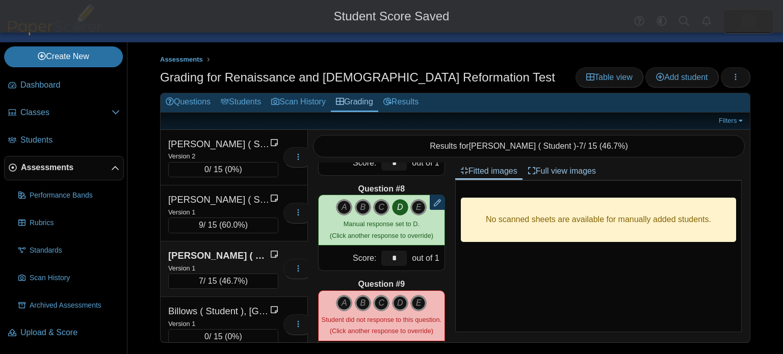
scroll to position [659, 0]
click at [363, 297] on icon "B" at bounding box center [363, 303] width 16 height 16
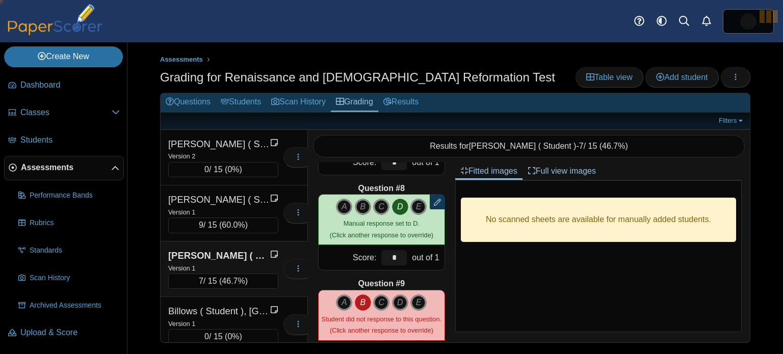
type input "*"
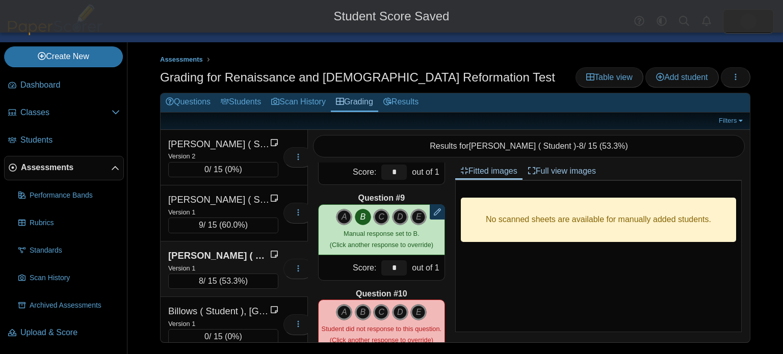
scroll to position [792, 0]
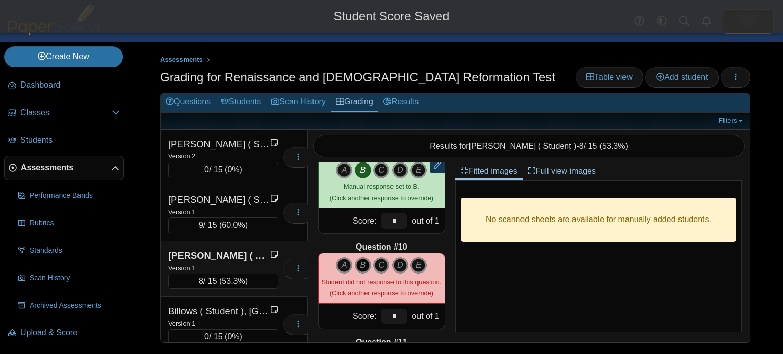
click at [361, 262] on icon "B" at bounding box center [363, 266] width 16 height 16
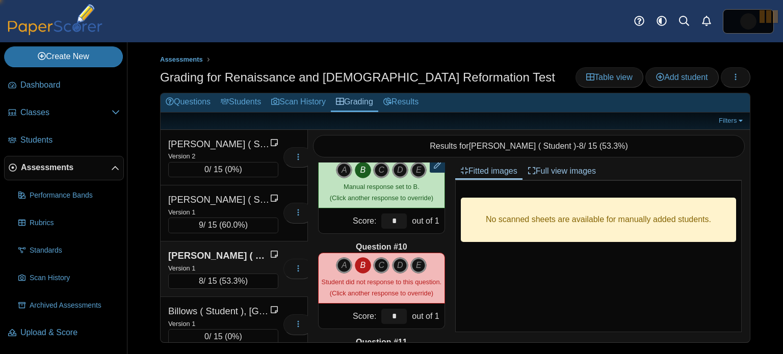
type input "*"
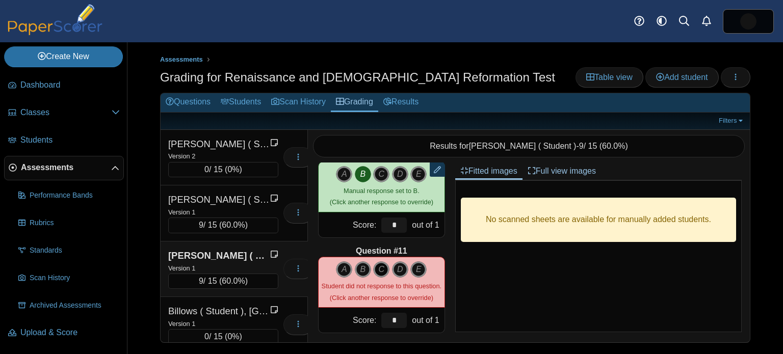
click at [383, 272] on icon "C" at bounding box center [381, 270] width 16 height 16
type input "*"
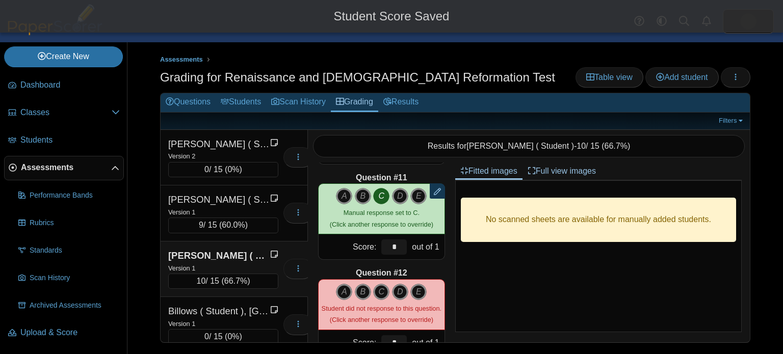
scroll to position [977, 0]
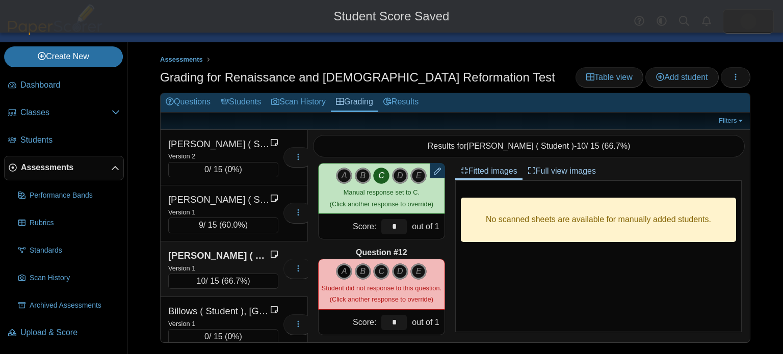
click at [340, 274] on icon "A" at bounding box center [344, 272] width 16 height 16
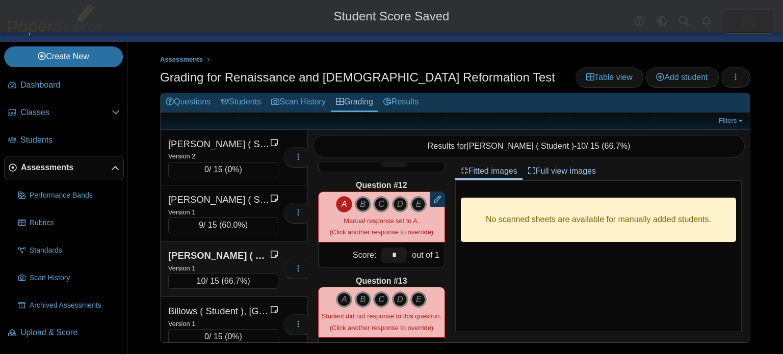
scroll to position [1045, 0]
click at [401, 293] on icon "D" at bounding box center [400, 299] width 16 height 16
type input "*"
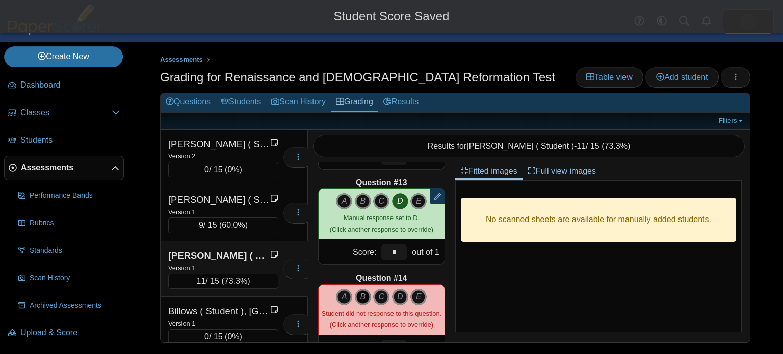
click at [368, 293] on icon "B" at bounding box center [363, 297] width 16 height 16
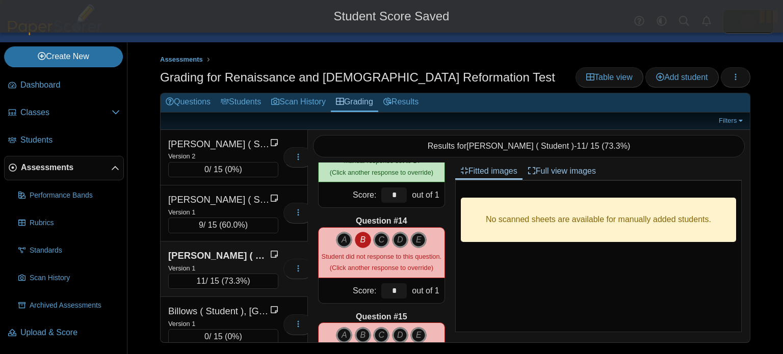
type input "*"
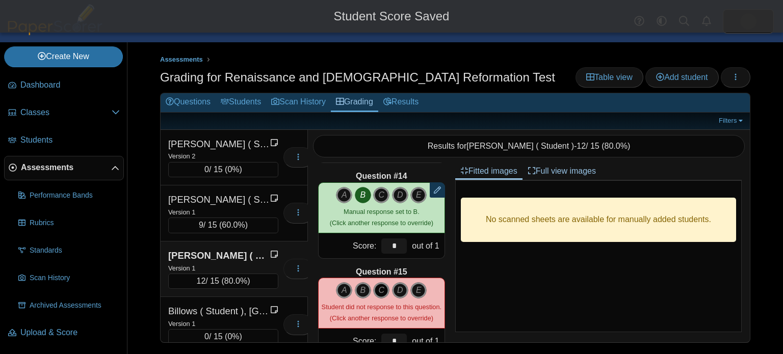
click at [383, 287] on icon "C" at bounding box center [381, 291] width 16 height 16
type input "*"
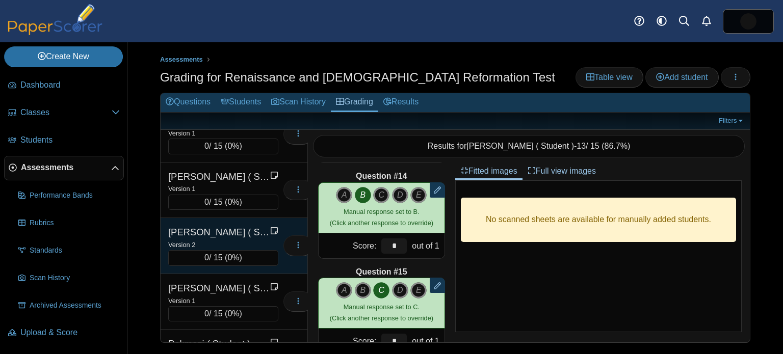
scroll to position [1793, 0]
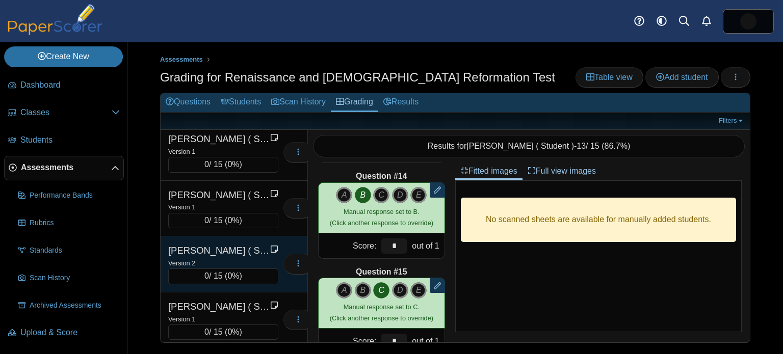
click at [222, 189] on div "[PERSON_NAME] ( Student ), [PERSON_NAME]" at bounding box center [219, 195] width 102 height 13
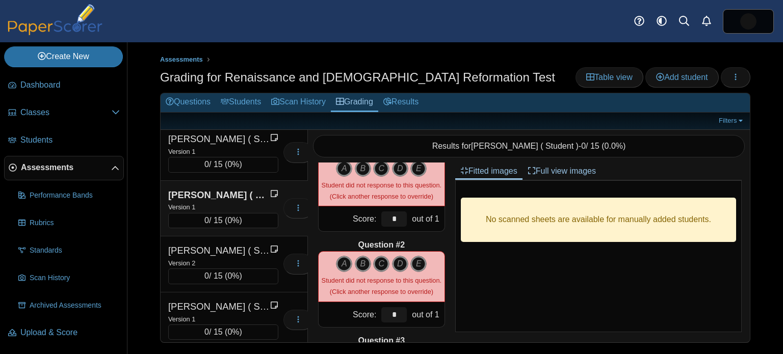
scroll to position [0, 0]
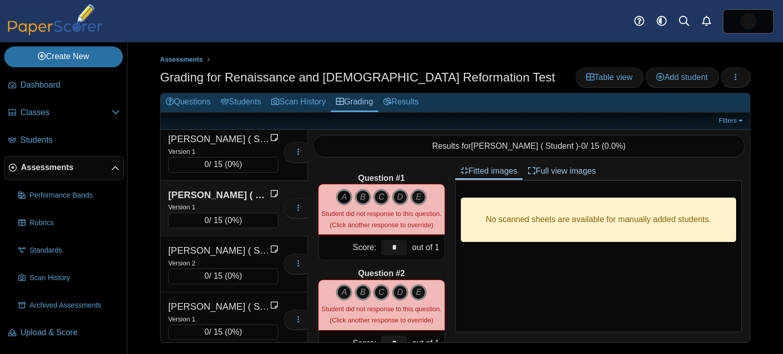
click at [344, 192] on icon "A" at bounding box center [344, 197] width 16 height 16
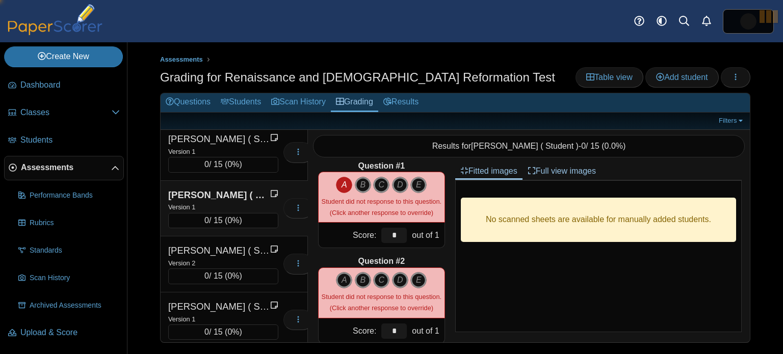
type input "*"
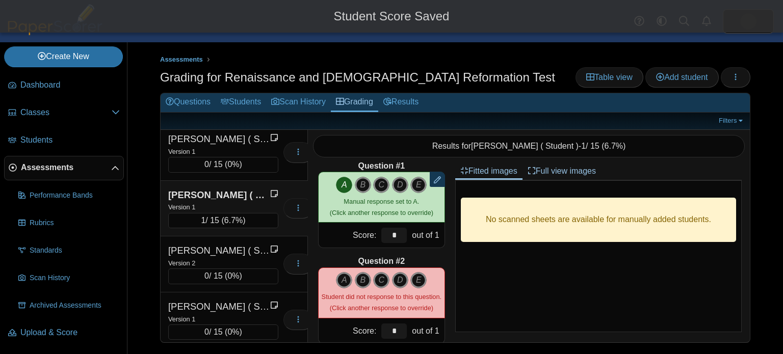
scroll to position [59, 0]
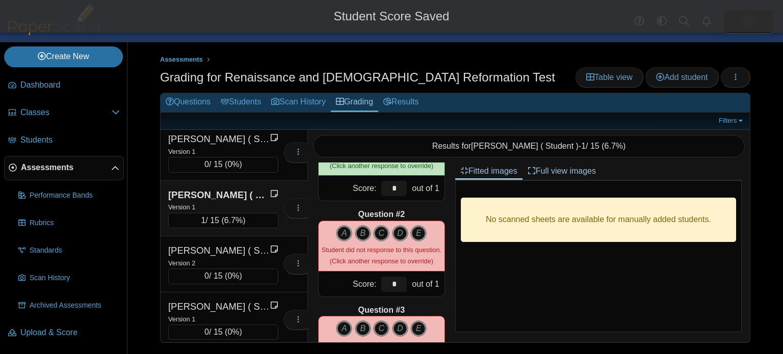
drag, startPoint x: 383, startPoint y: 237, endPoint x: 392, endPoint y: 295, distance: 59.4
click at [383, 236] on icon "C" at bounding box center [381, 233] width 16 height 16
click at [363, 331] on icon "B" at bounding box center [363, 329] width 16 height 16
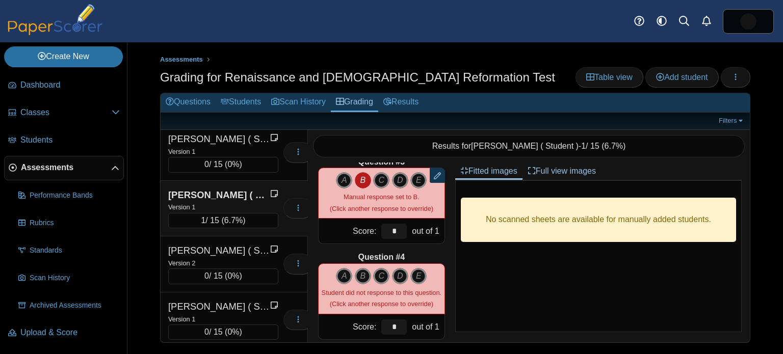
scroll to position [218, 0]
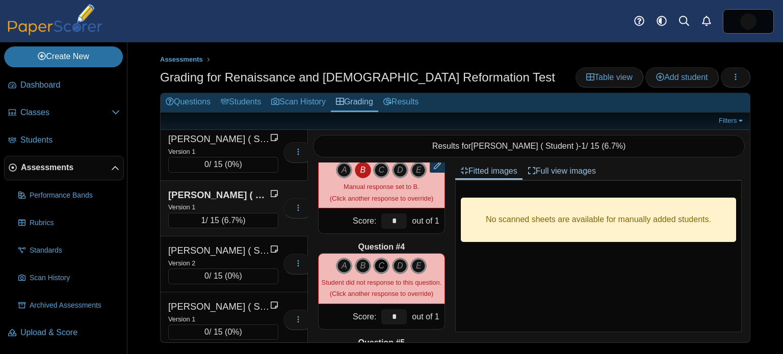
click at [381, 266] on icon "C" at bounding box center [381, 266] width 16 height 16
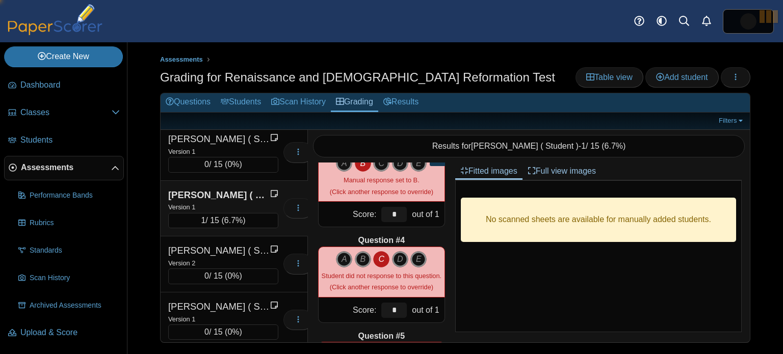
type input "*"
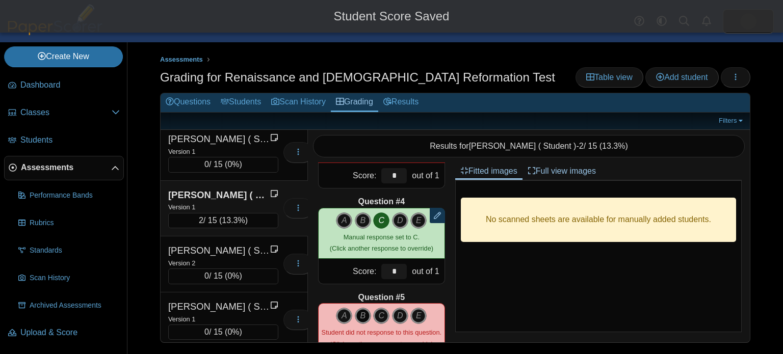
click at [367, 314] on icon "B" at bounding box center [363, 316] width 16 height 16
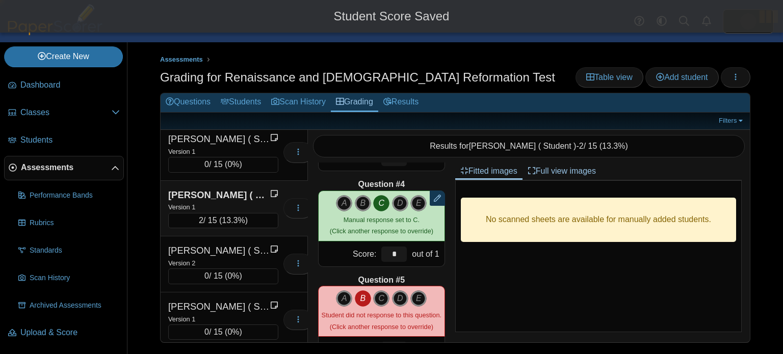
type input "*"
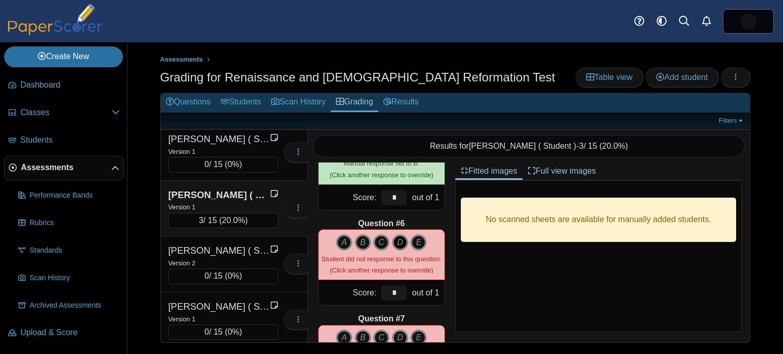
click at [398, 241] on icon "D" at bounding box center [400, 243] width 16 height 16
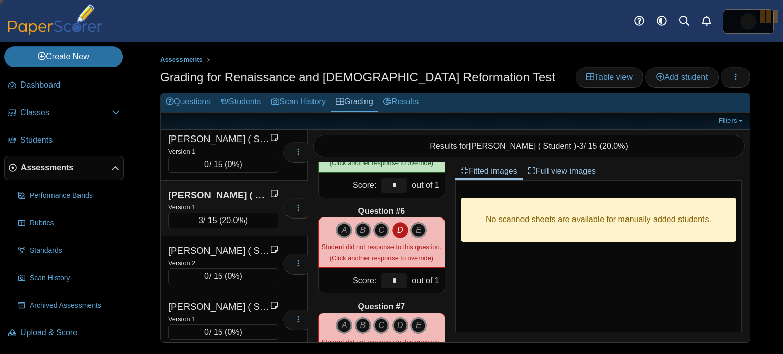
type input "*"
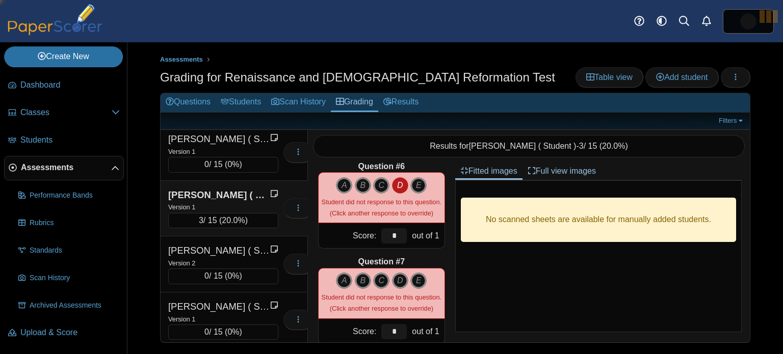
scroll to position [500, 0]
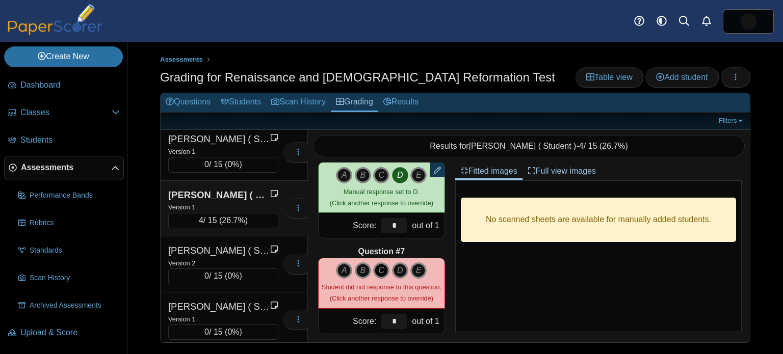
click at [379, 273] on icon "C" at bounding box center [381, 271] width 16 height 16
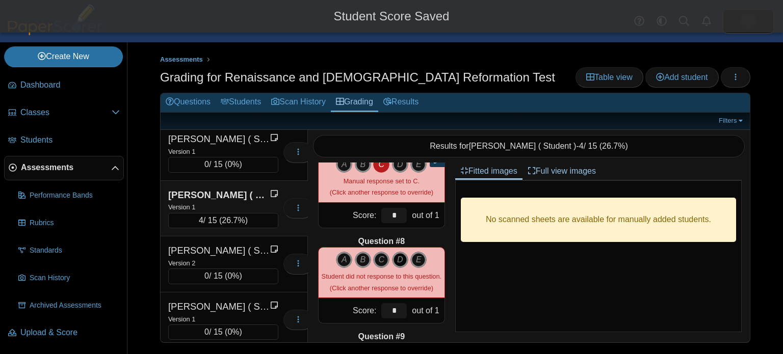
click at [395, 261] on icon "D" at bounding box center [400, 260] width 16 height 16
type input "*"
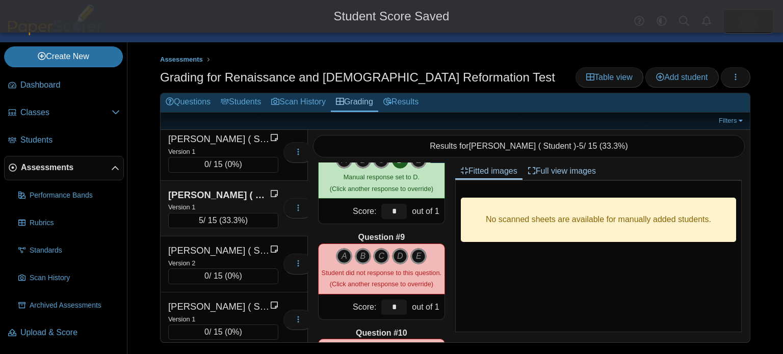
scroll to position [712, 0]
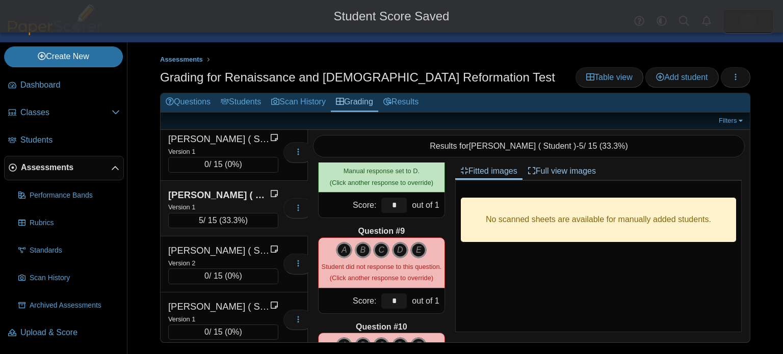
click at [396, 258] on div "A B C D E" at bounding box center [382, 263] width 120 height 42
click at [398, 252] on icon "D" at bounding box center [400, 250] width 16 height 16
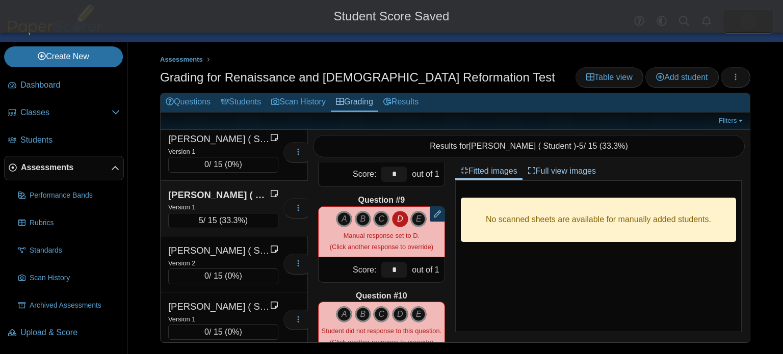
scroll to position [779, 0]
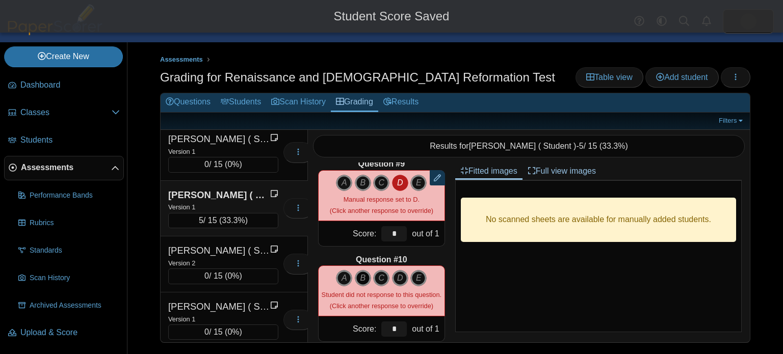
click at [365, 280] on icon "B" at bounding box center [363, 278] width 16 height 16
type input "*"
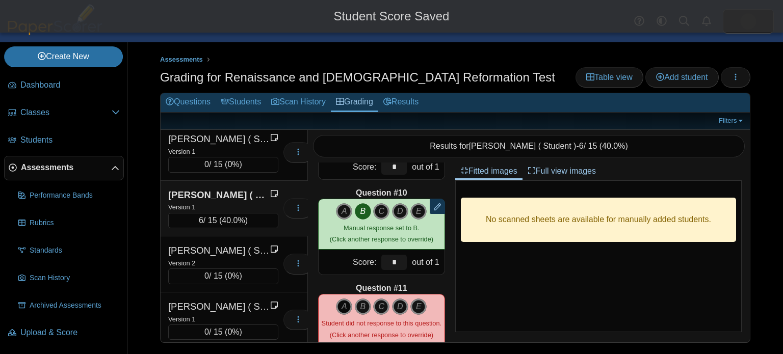
click at [346, 302] on icon "A" at bounding box center [344, 307] width 16 height 16
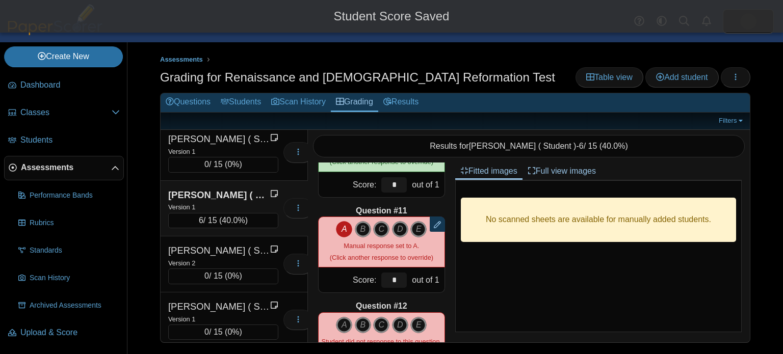
scroll to position [927, 0]
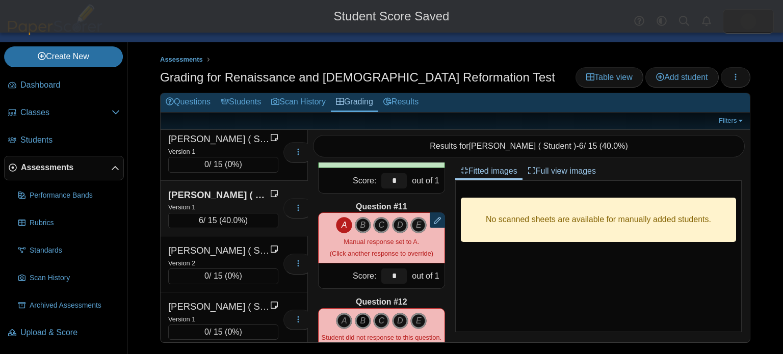
click at [366, 319] on icon "B" at bounding box center [363, 321] width 16 height 16
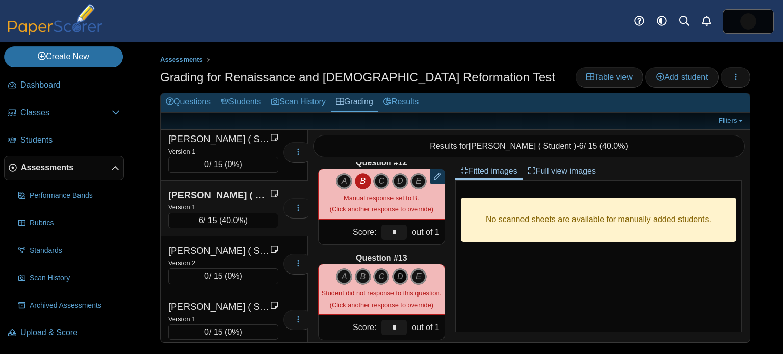
click at [396, 274] on icon "D" at bounding box center [400, 277] width 16 height 16
type input "*"
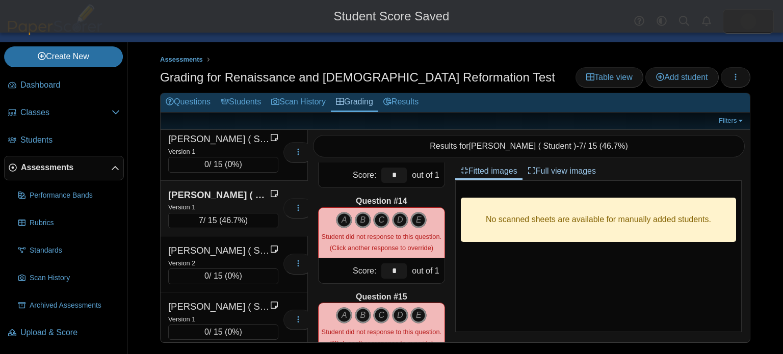
scroll to position [1233, 0]
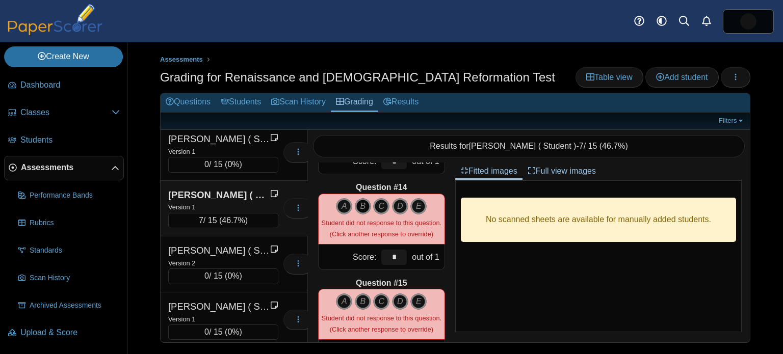
click at [364, 205] on icon "B" at bounding box center [363, 206] width 16 height 16
type input "*"
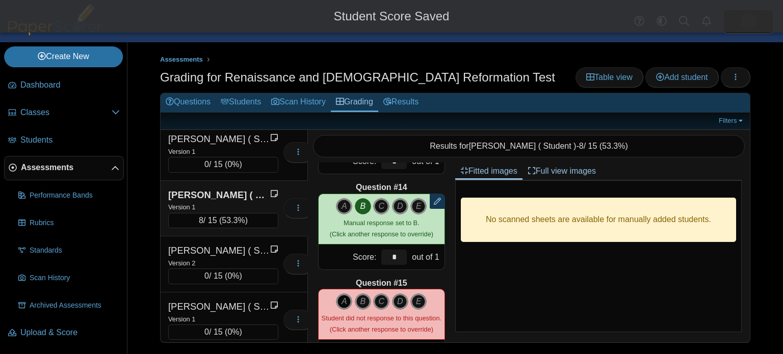
click at [345, 302] on icon "A" at bounding box center [344, 302] width 16 height 16
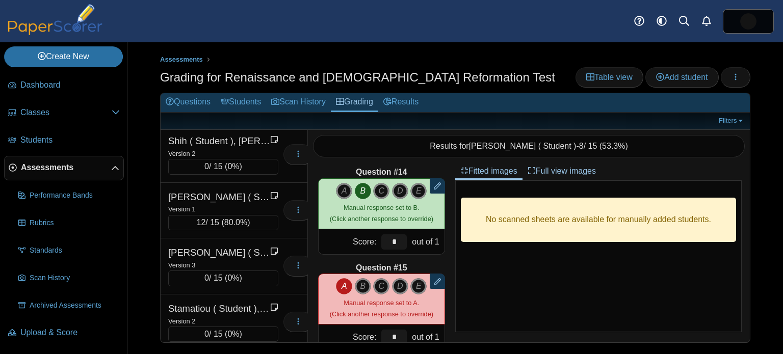
scroll to position [2509, 0]
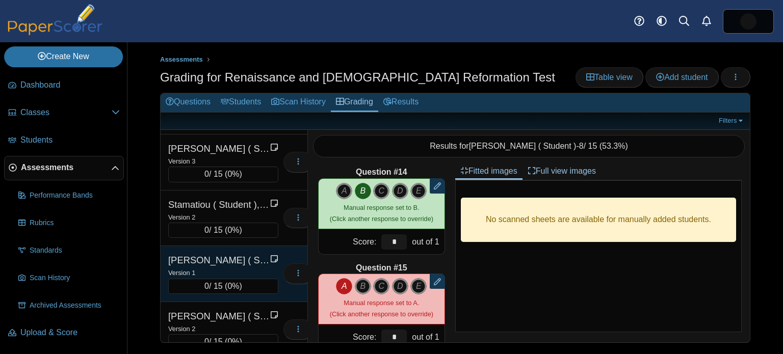
click at [225, 267] on div "Version 1" at bounding box center [223, 272] width 110 height 11
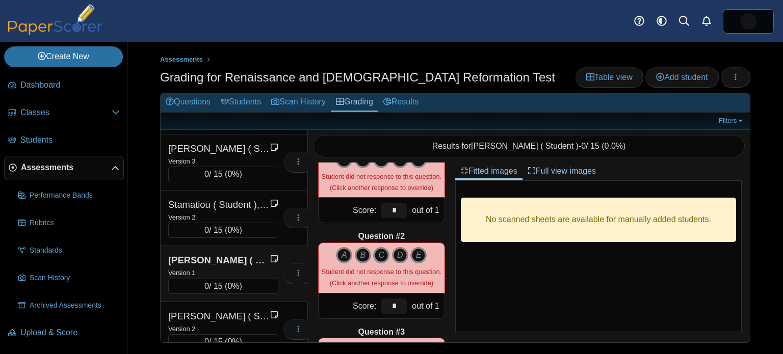
scroll to position [0, 0]
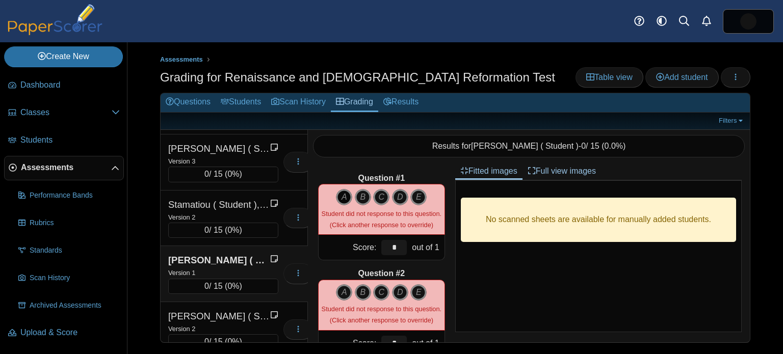
click at [344, 195] on icon "A" at bounding box center [344, 197] width 16 height 16
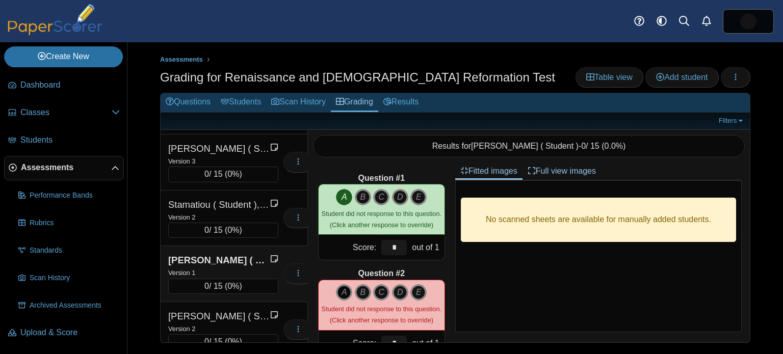
click at [342, 292] on icon "A" at bounding box center [344, 293] width 16 height 16
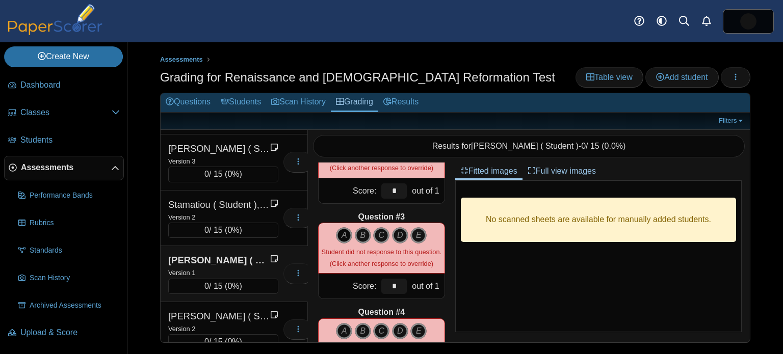
click at [344, 235] on icon "A" at bounding box center [344, 235] width 16 height 16
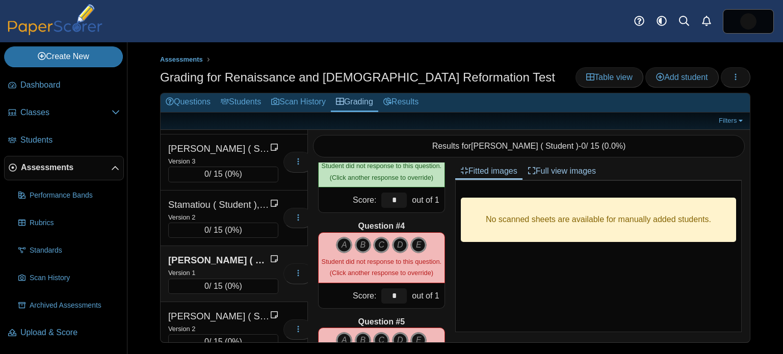
scroll to position [246, 0]
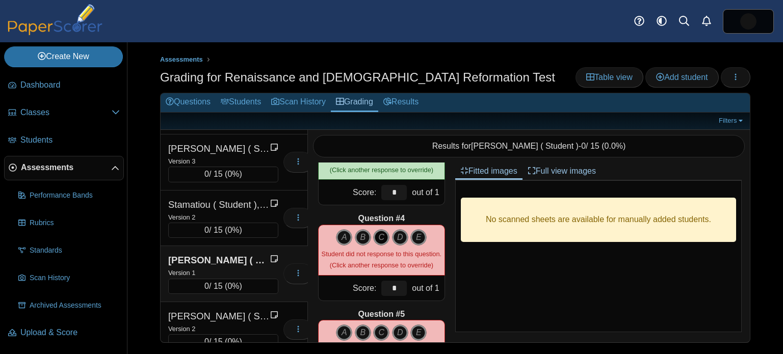
click at [381, 240] on icon "C" at bounding box center [381, 238] width 16 height 16
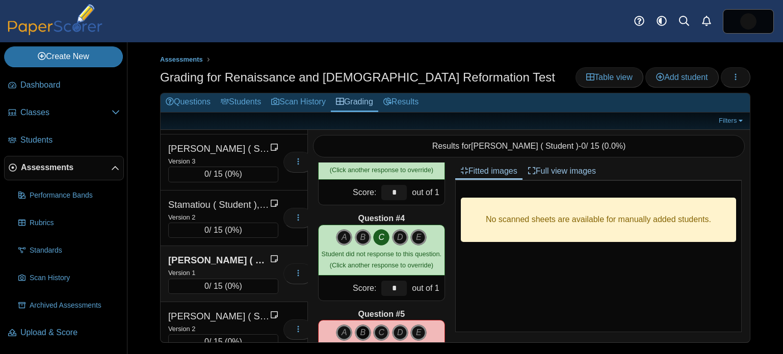
click at [363, 325] on icon "B" at bounding box center [363, 333] width 16 height 16
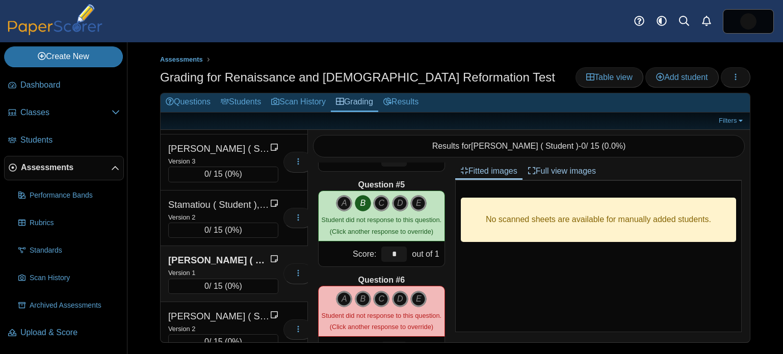
scroll to position [377, 0]
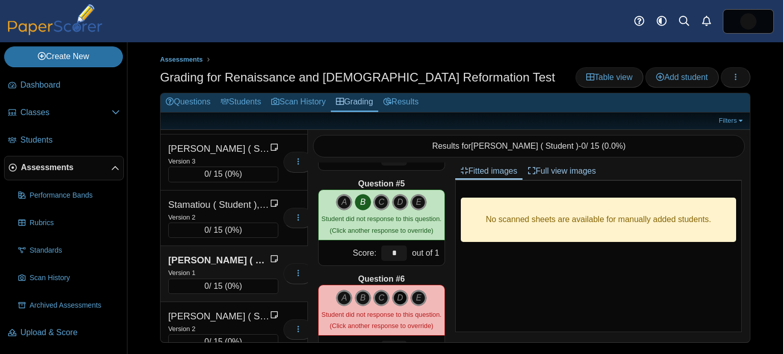
click at [402, 294] on icon "D" at bounding box center [400, 298] width 16 height 16
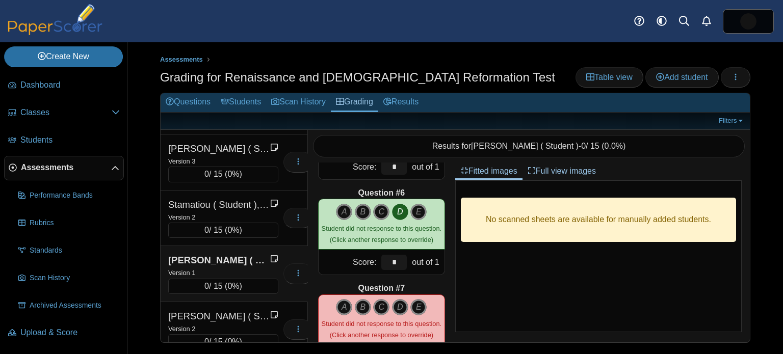
scroll to position [473, 0]
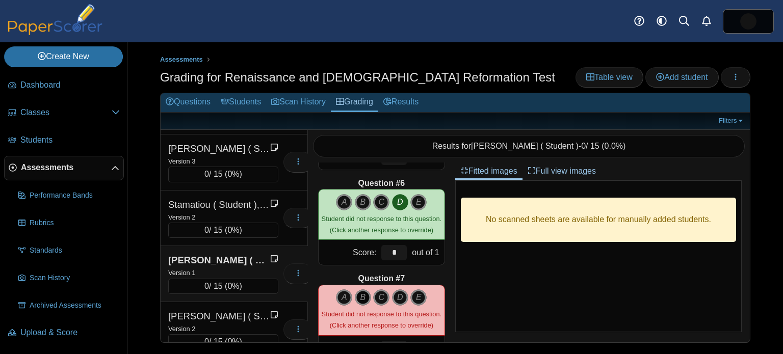
click at [362, 301] on icon "B" at bounding box center [363, 298] width 16 height 16
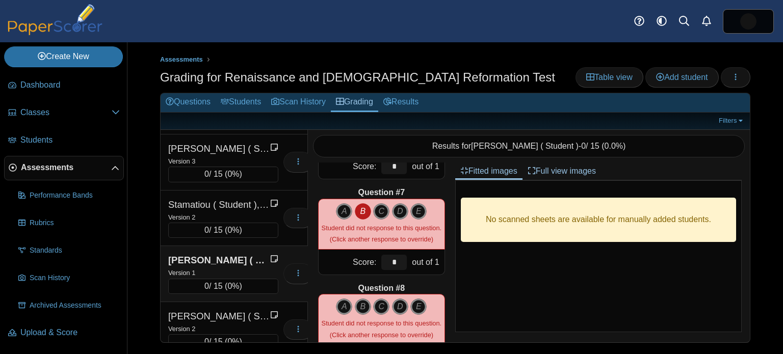
scroll to position [589, 0]
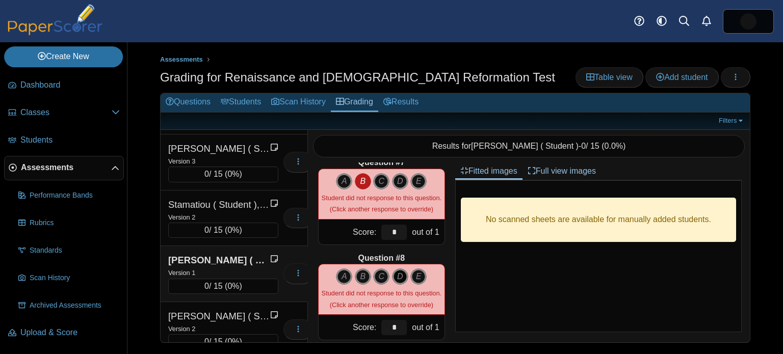
click at [404, 274] on icon "D" at bounding box center [400, 277] width 16 height 16
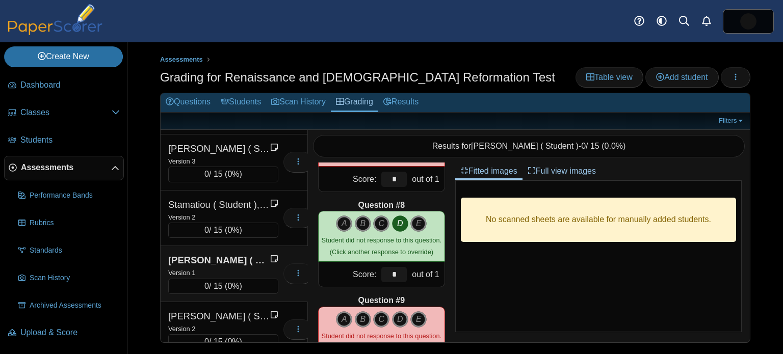
scroll to position [657, 0]
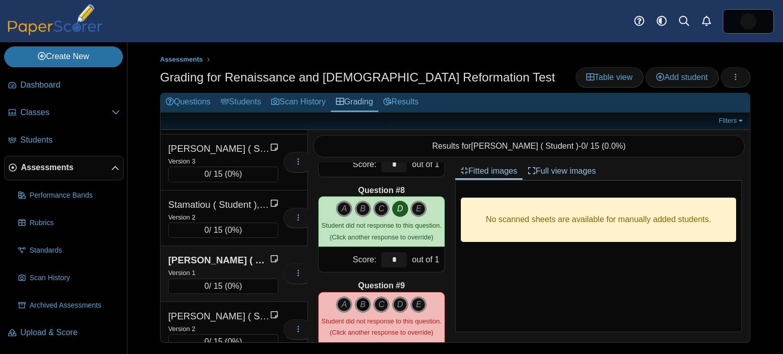
click at [361, 301] on icon "B" at bounding box center [363, 305] width 16 height 16
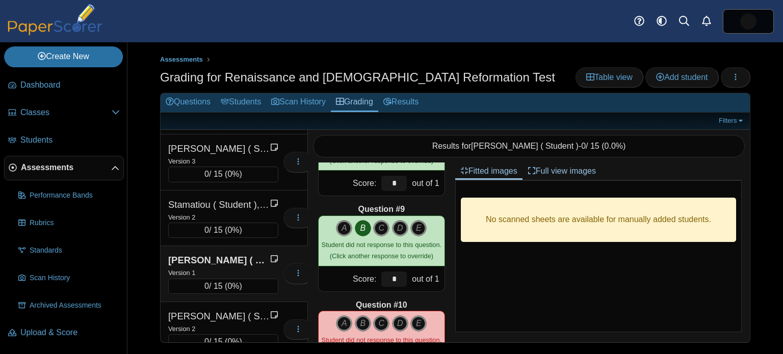
scroll to position [742, 0]
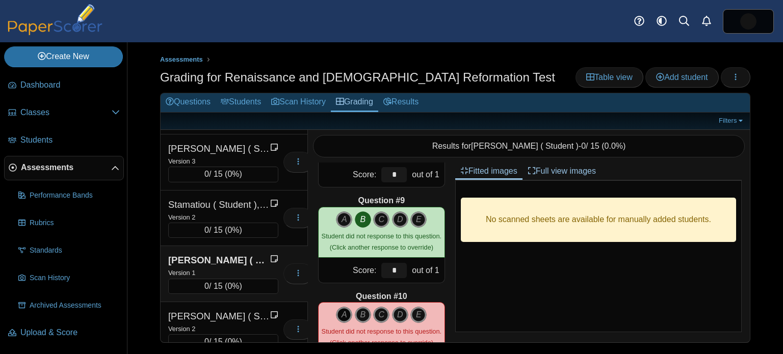
click at [342, 316] on icon "A" at bounding box center [344, 315] width 16 height 16
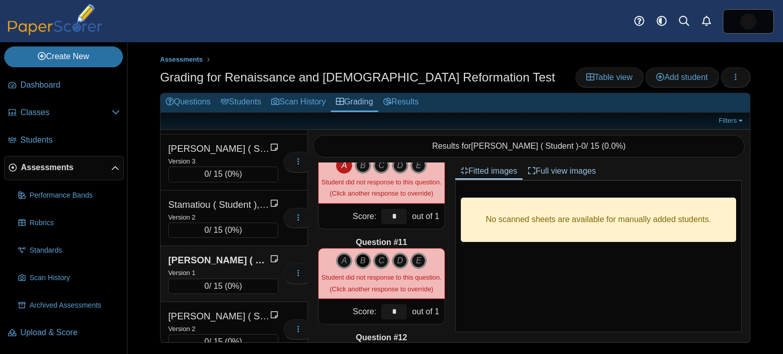
click at [364, 264] on icon "B" at bounding box center [363, 261] width 16 height 16
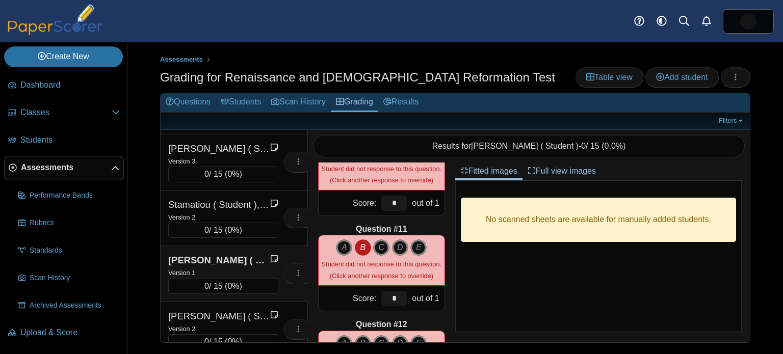
scroll to position [968, 0]
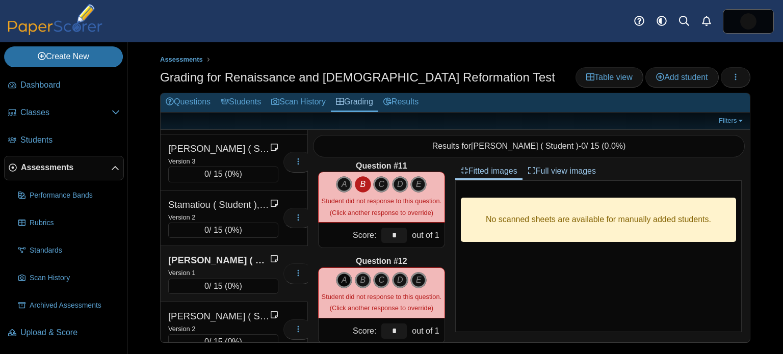
click at [346, 284] on icon "A" at bounding box center [344, 280] width 16 height 16
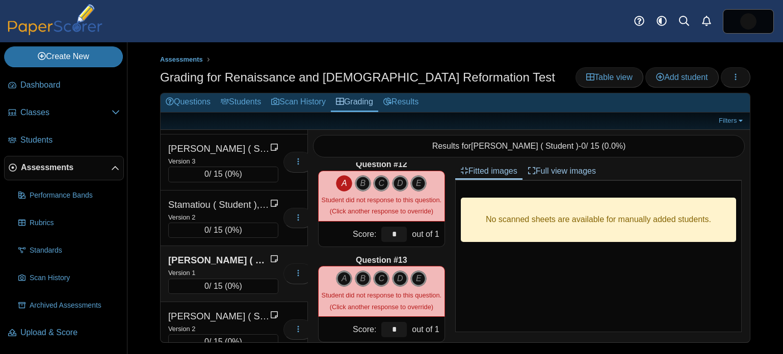
scroll to position [1106, 0]
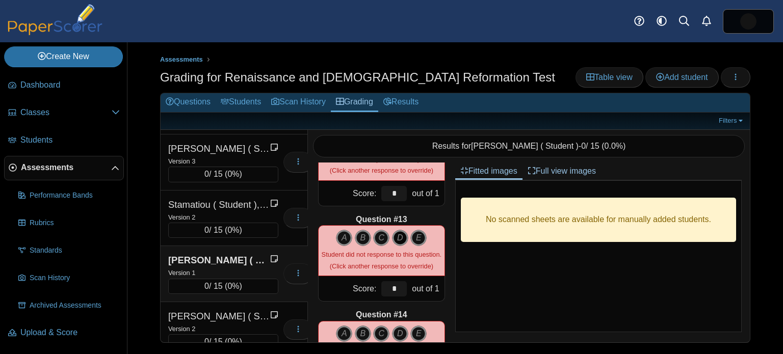
click at [398, 239] on icon "D" at bounding box center [400, 238] width 16 height 16
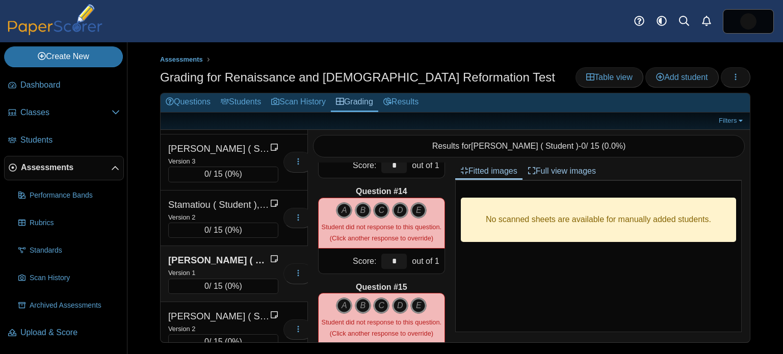
scroll to position [1252, 0]
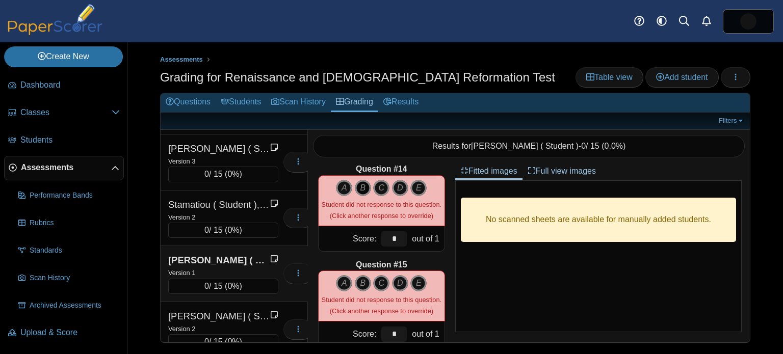
click at [366, 190] on icon "B" at bounding box center [363, 188] width 16 height 16
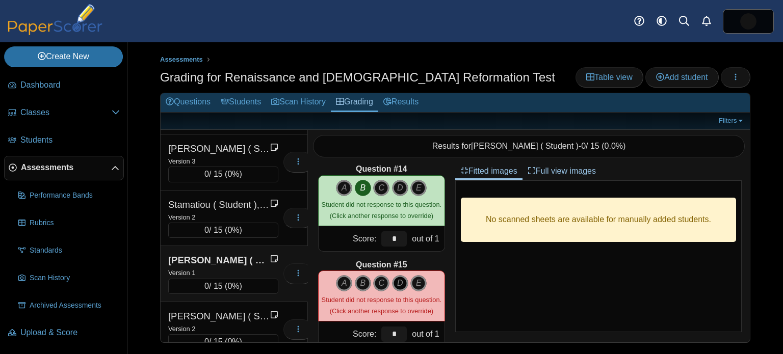
click at [401, 284] on icon "D" at bounding box center [400, 283] width 16 height 16
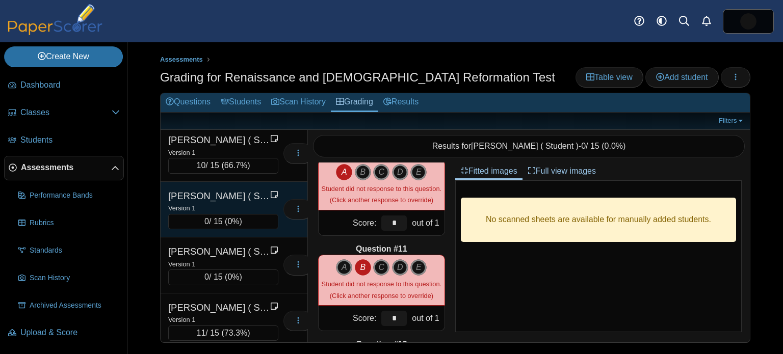
scroll to position [479, 0]
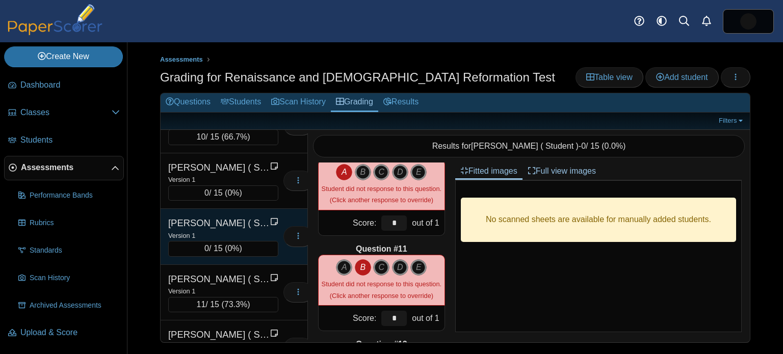
click at [238, 230] on div "Version 1" at bounding box center [223, 235] width 110 height 11
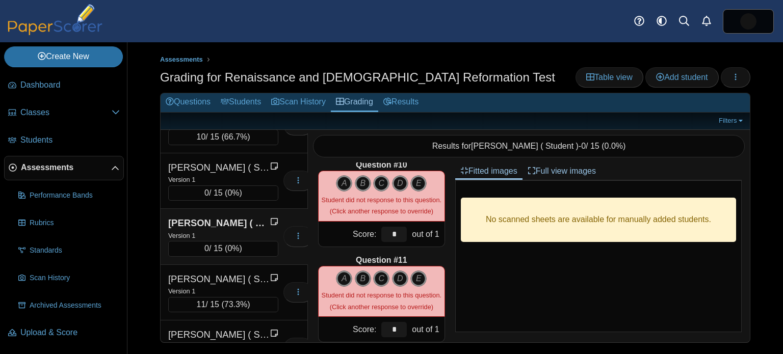
scroll to position [869, 0]
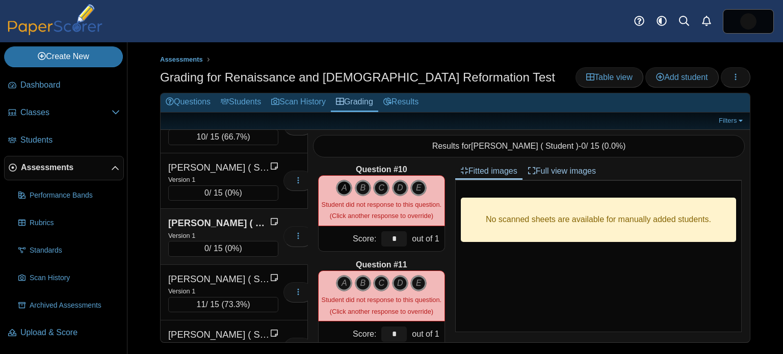
click at [346, 184] on icon "A" at bounding box center [344, 188] width 16 height 16
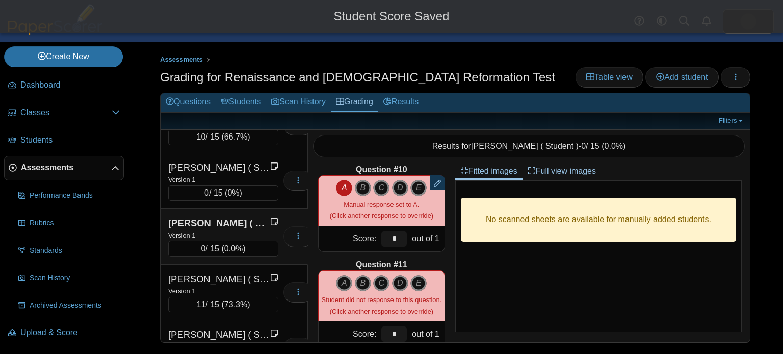
click at [348, 191] on icon "A" at bounding box center [344, 188] width 16 height 16
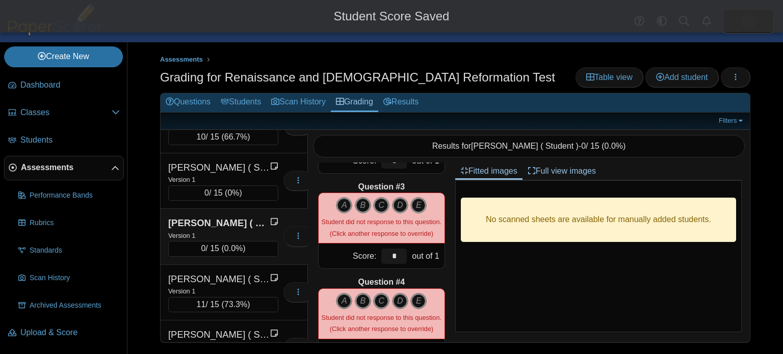
scroll to position [0, 0]
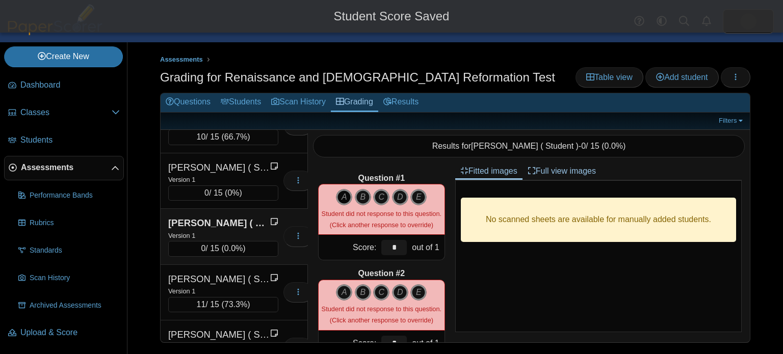
click at [345, 199] on icon "A" at bounding box center [344, 197] width 16 height 16
type input "*"
click at [385, 294] on icon "C" at bounding box center [381, 293] width 16 height 16
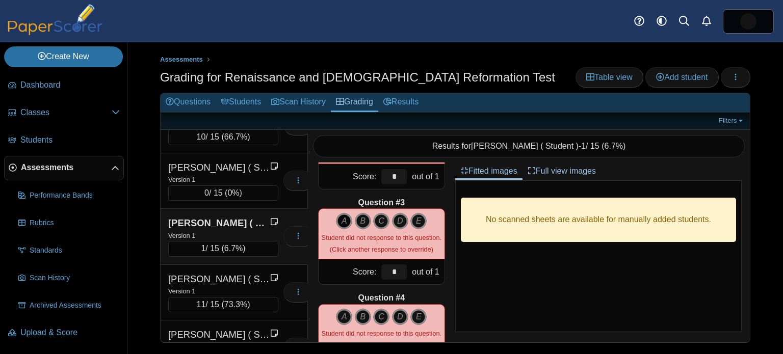
scroll to position [169, 0]
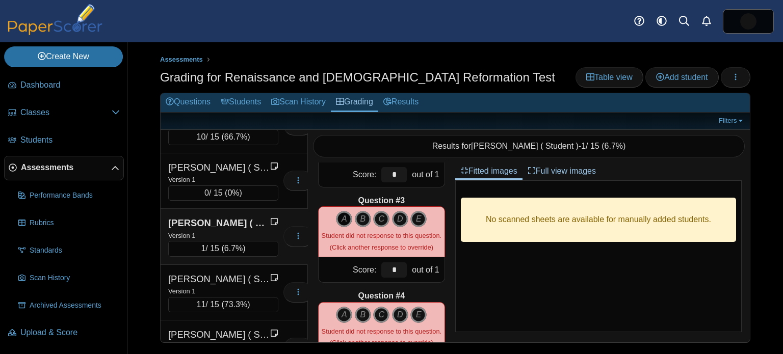
click at [342, 212] on icon "A" at bounding box center [344, 219] width 16 height 16
type input "*"
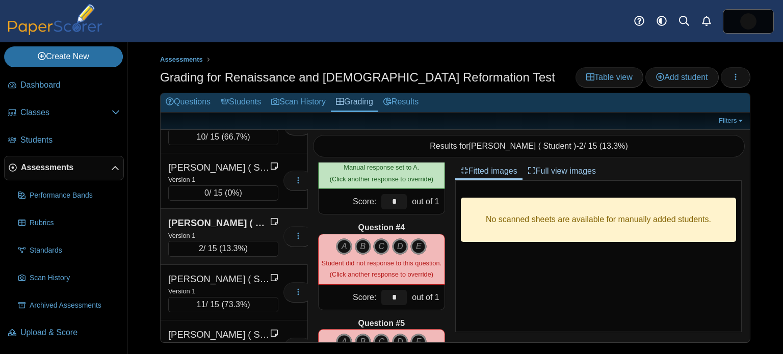
scroll to position [238, 0]
click at [381, 249] on icon "C" at bounding box center [381, 246] width 16 height 16
type input "*"
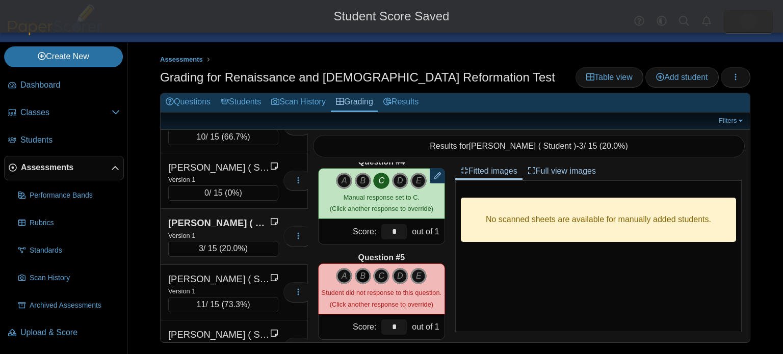
click at [361, 271] on icon "B" at bounding box center [363, 276] width 16 height 16
type input "*"
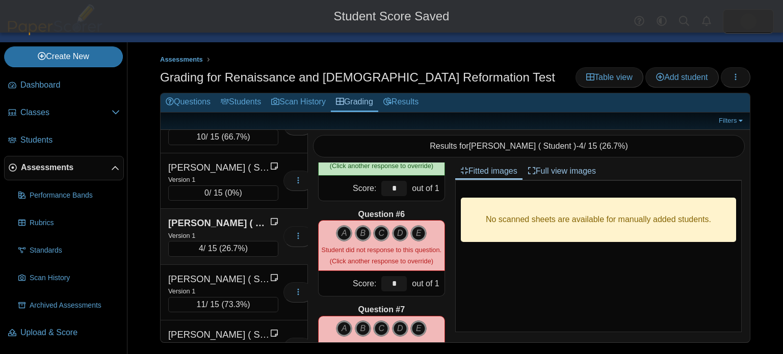
scroll to position [451, 0]
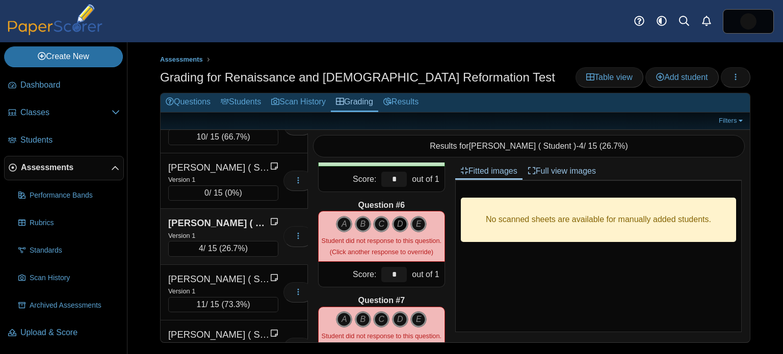
click at [400, 226] on icon "D" at bounding box center [400, 224] width 16 height 16
type input "*"
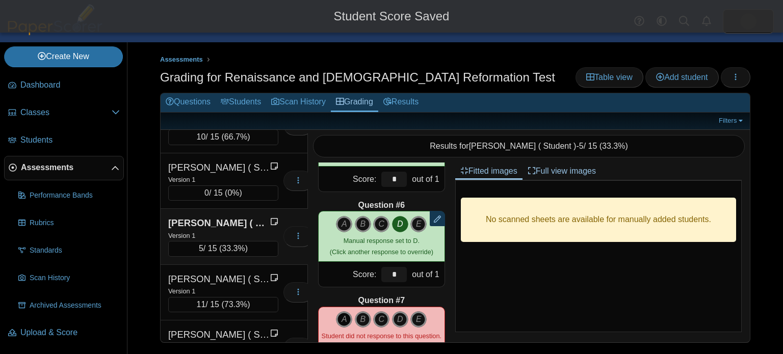
click at [338, 315] on icon "A" at bounding box center [344, 320] width 16 height 16
type input "*"
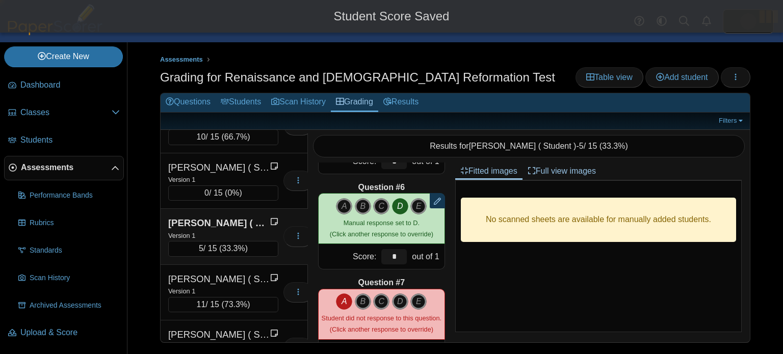
scroll to position [596, 0]
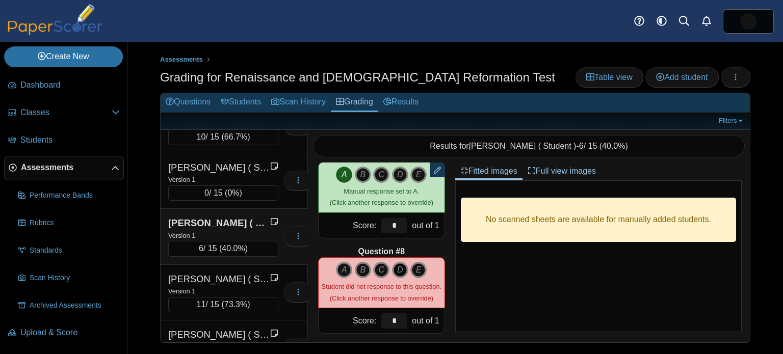
click at [398, 276] on icon "D" at bounding box center [400, 270] width 16 height 16
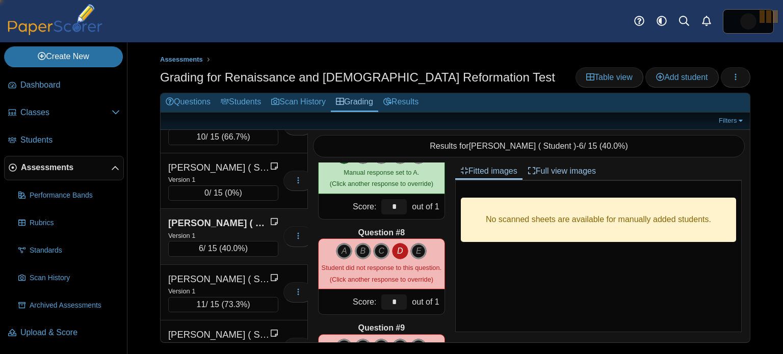
type input "*"
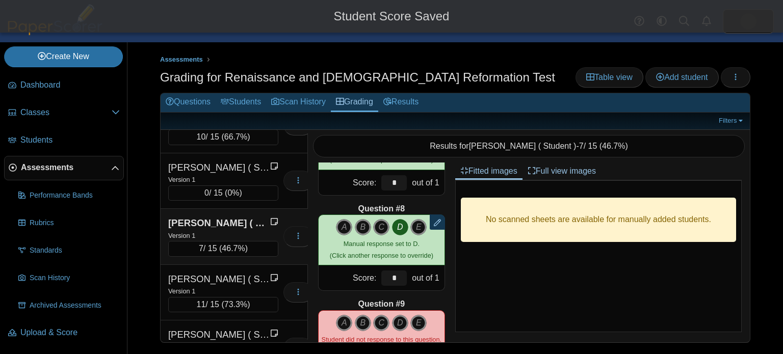
scroll to position [681, 0]
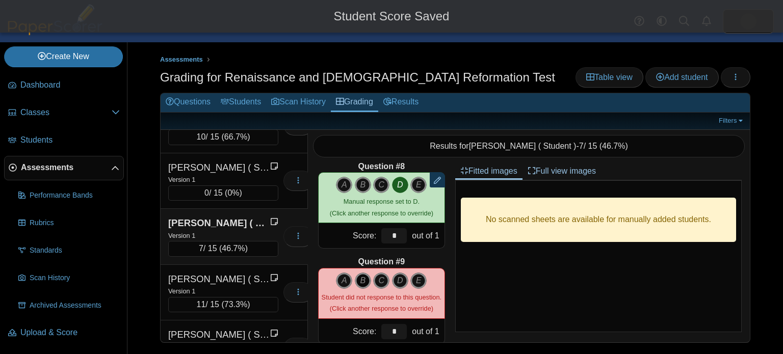
click at [365, 283] on icon "B" at bounding box center [363, 281] width 16 height 16
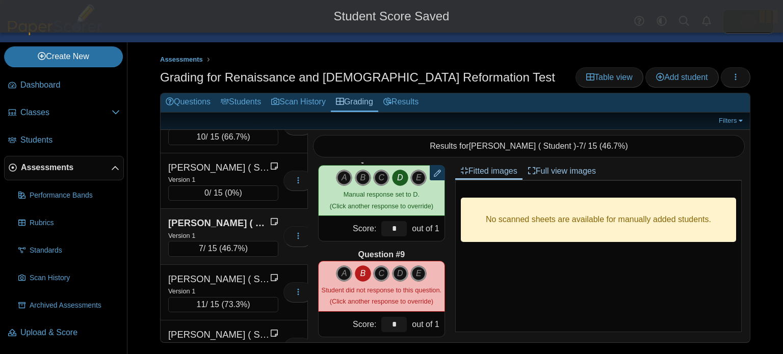
type input "*"
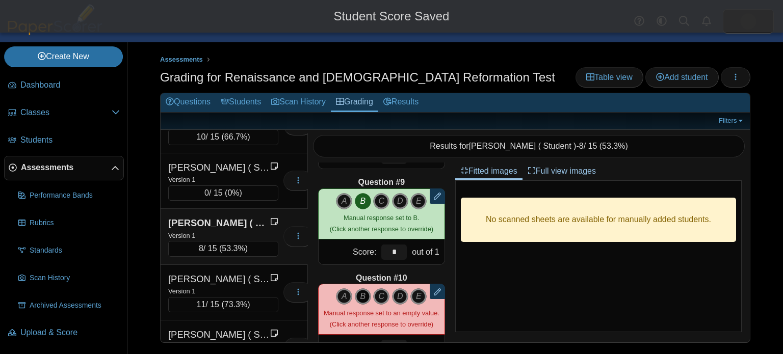
click at [368, 296] on icon "B" at bounding box center [363, 297] width 16 height 16
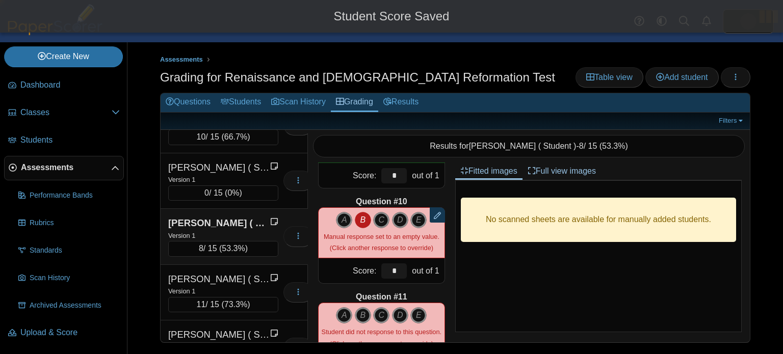
type input "*"
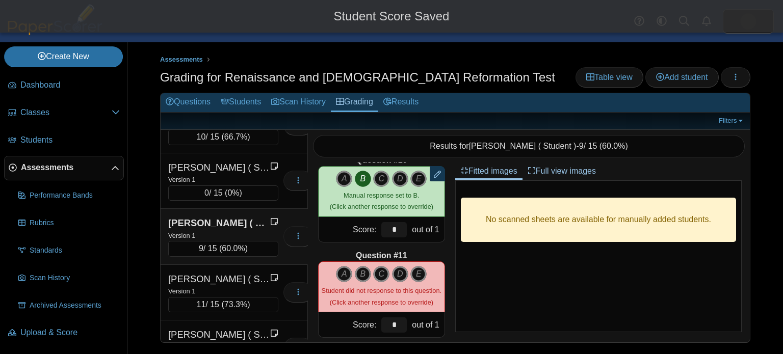
scroll to position [880, 0]
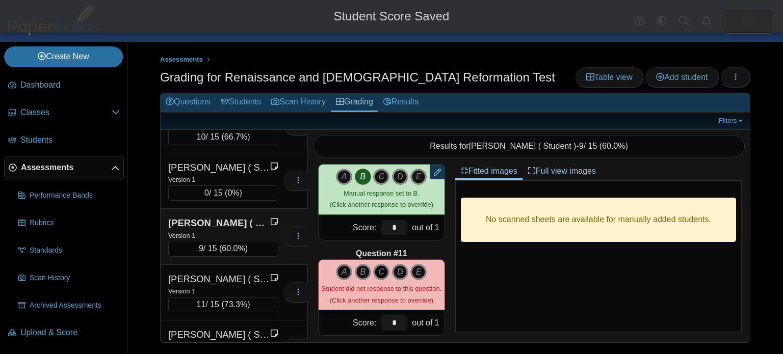
click at [384, 276] on icon "C" at bounding box center [381, 272] width 16 height 16
type input "*"
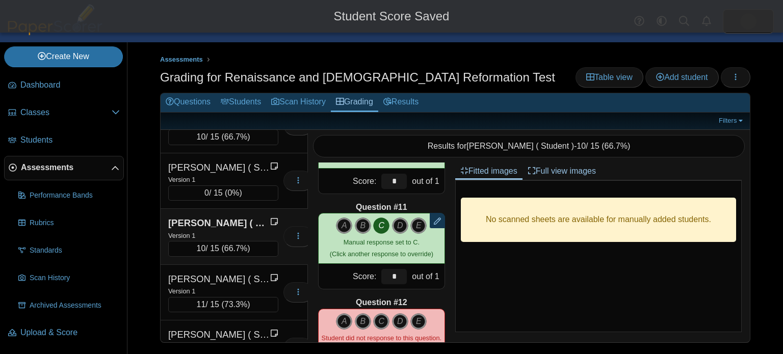
scroll to position [953, 0]
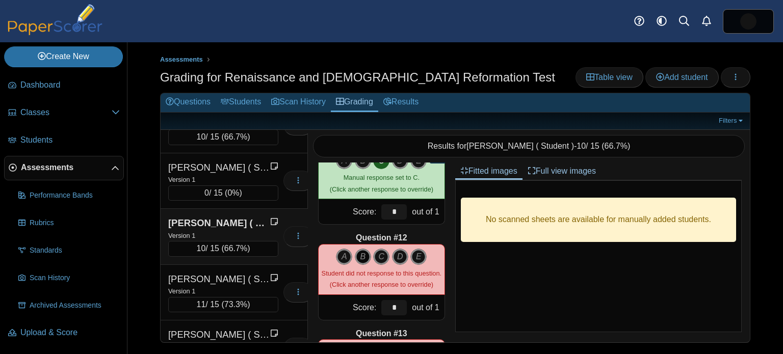
click at [362, 257] on icon "B" at bounding box center [363, 257] width 16 height 16
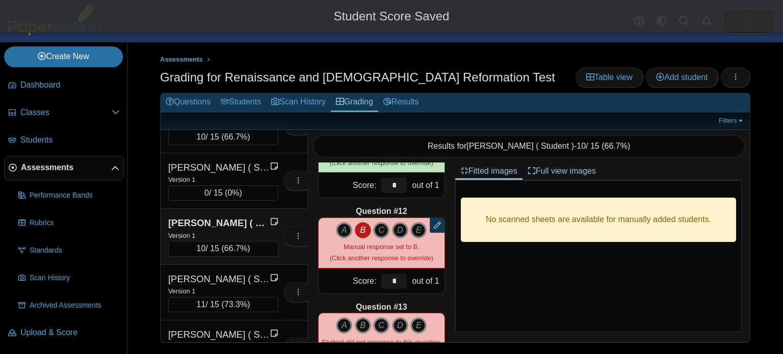
scroll to position [1099, 0]
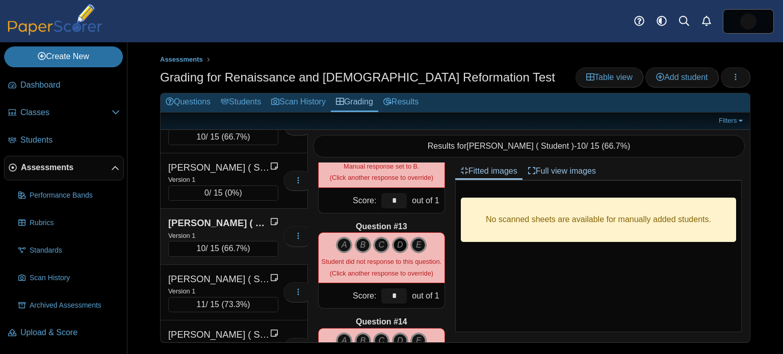
click at [400, 247] on icon "D" at bounding box center [400, 245] width 16 height 16
type input "*"
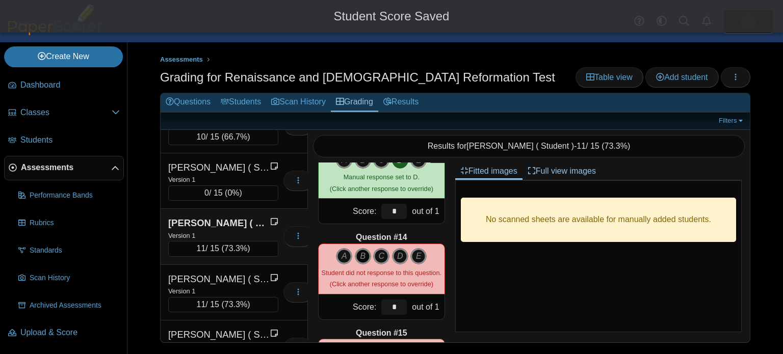
click at [367, 257] on icon "B" at bounding box center [363, 256] width 16 height 16
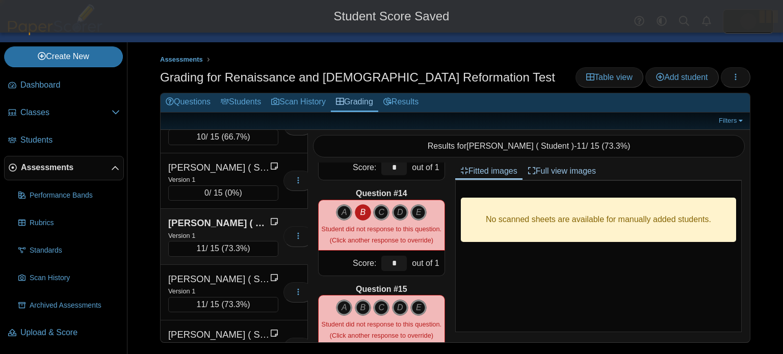
type input "*"
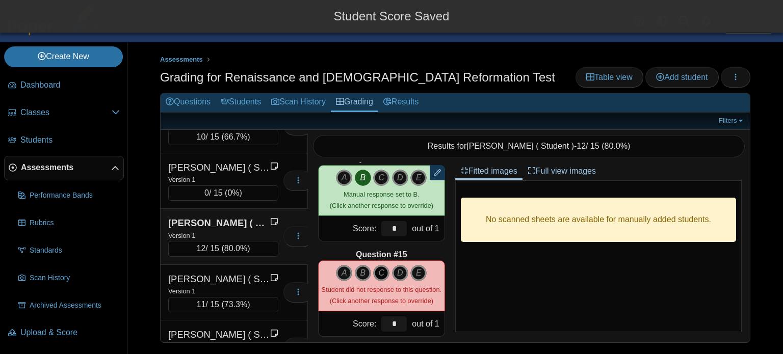
click at [377, 271] on icon "C" at bounding box center [381, 273] width 16 height 16
type input "*"
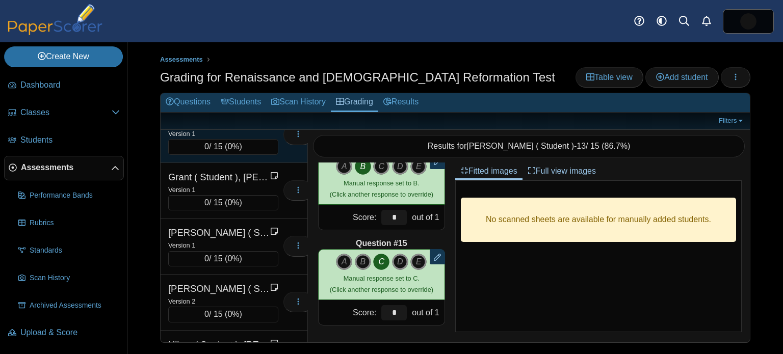
scroll to position [888, 0]
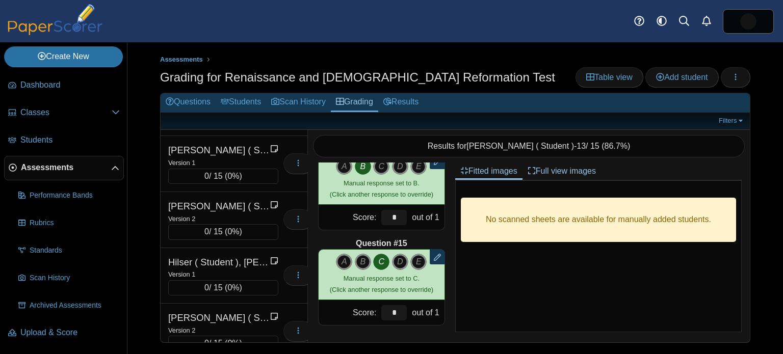
click at [213, 261] on div "Hilser ( Student ), [PERSON_NAME]" at bounding box center [219, 262] width 102 height 13
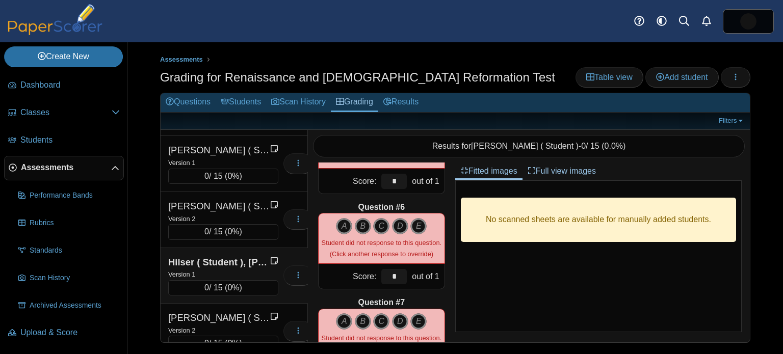
scroll to position [0, 0]
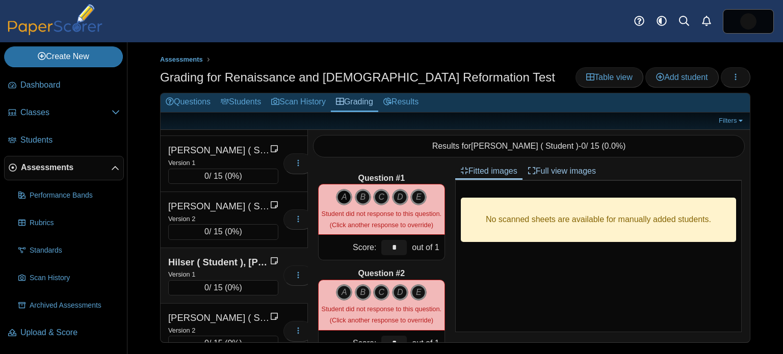
click at [346, 199] on icon "A" at bounding box center [344, 197] width 16 height 16
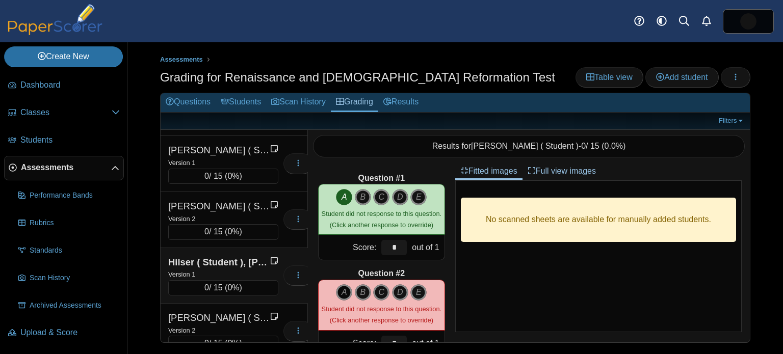
click at [343, 288] on icon "A" at bounding box center [344, 293] width 16 height 16
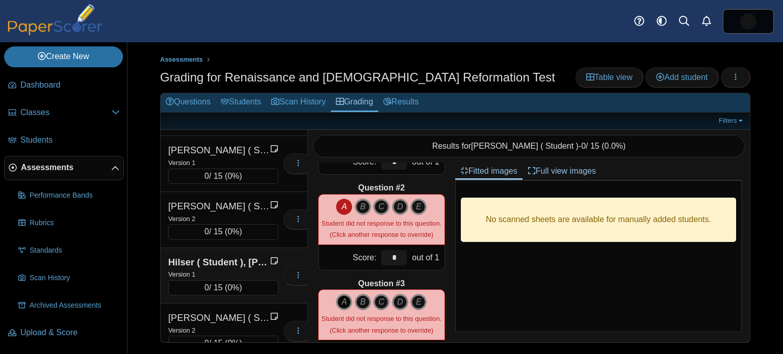
scroll to position [99, 0]
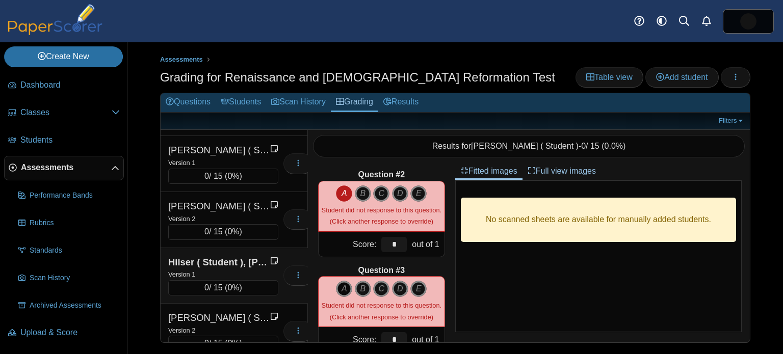
click at [342, 284] on icon "A" at bounding box center [344, 289] width 16 height 16
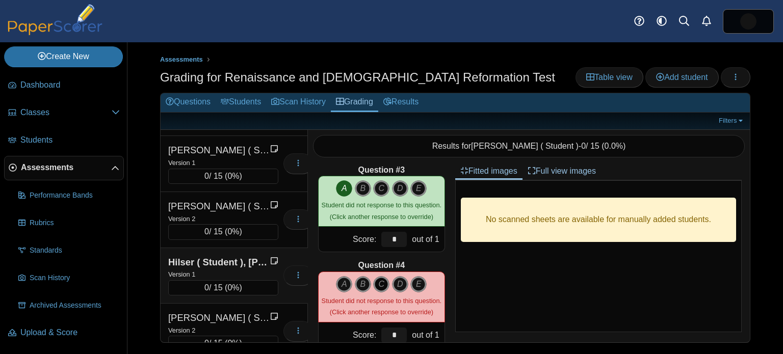
click at [379, 287] on icon "C" at bounding box center [381, 284] width 16 height 16
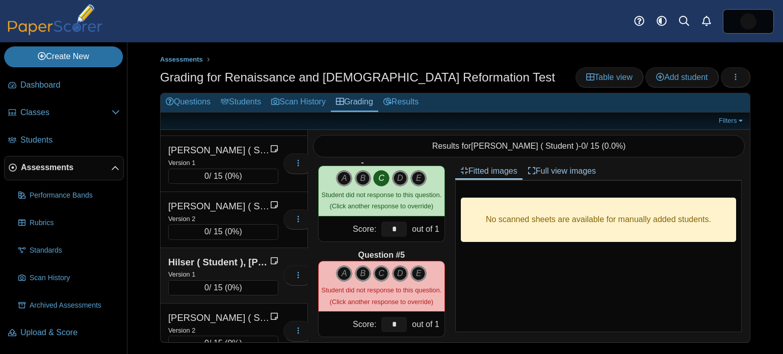
scroll to position [318, 0]
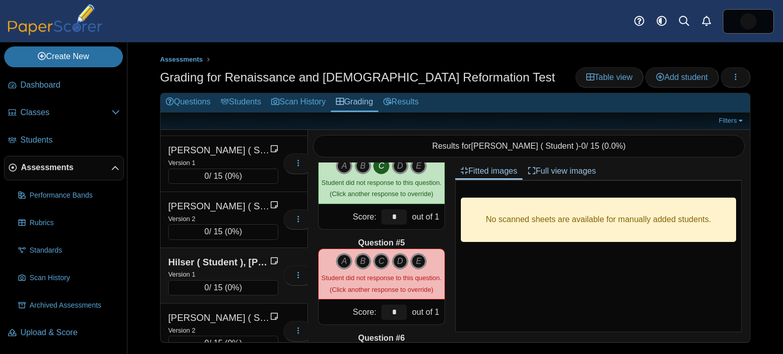
click at [359, 270] on div "A B C D E" at bounding box center [382, 274] width 120 height 42
click at [364, 265] on icon "B" at bounding box center [363, 261] width 16 height 16
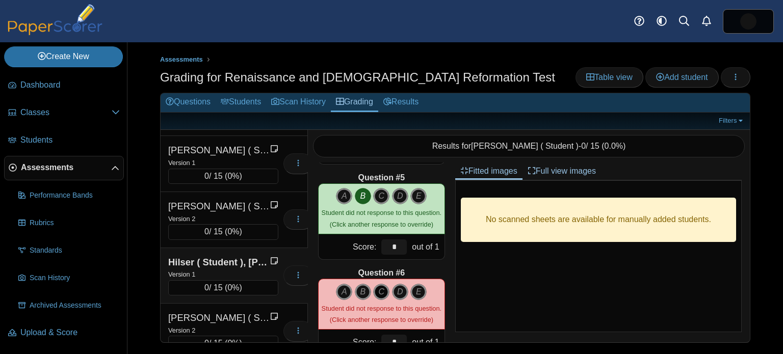
scroll to position [385, 0]
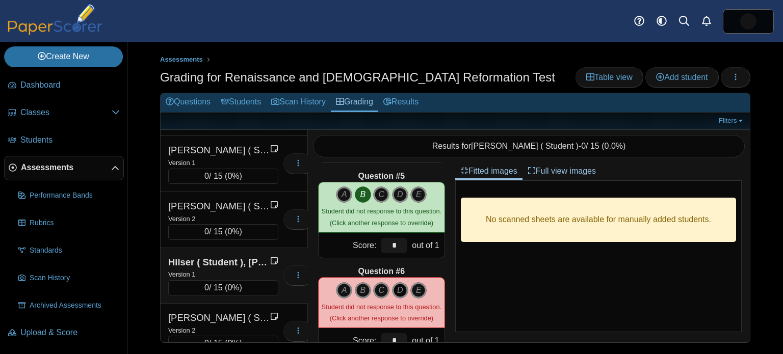
click at [401, 286] on icon "D" at bounding box center [400, 291] width 16 height 16
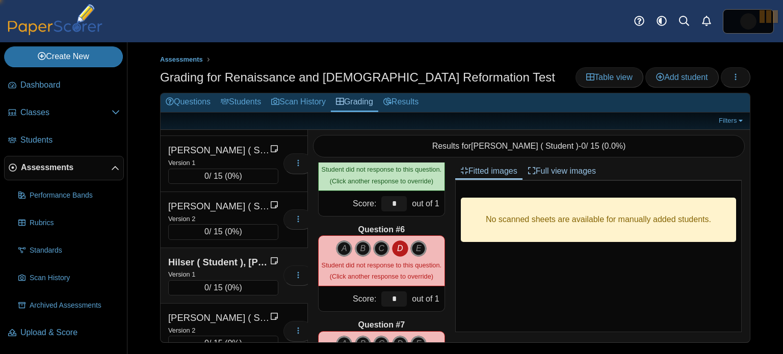
scroll to position [503, 0]
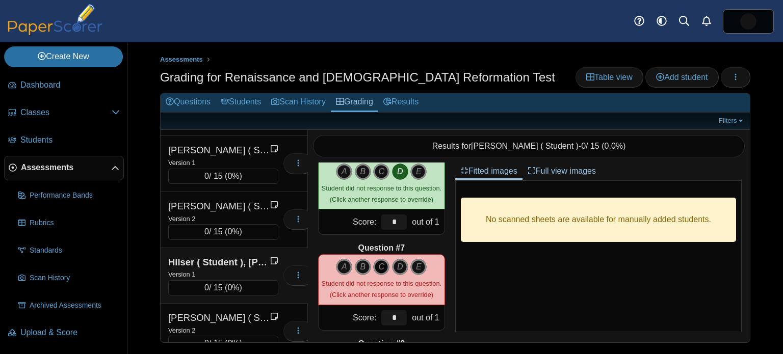
click at [385, 269] on icon "C" at bounding box center [381, 267] width 16 height 16
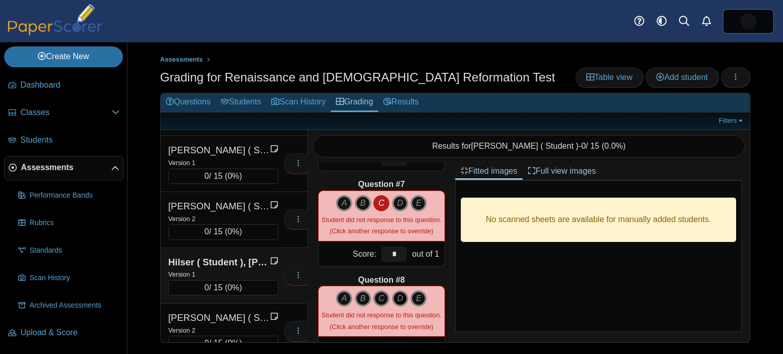
click at [400, 297] on icon "D" at bounding box center [400, 299] width 16 height 16
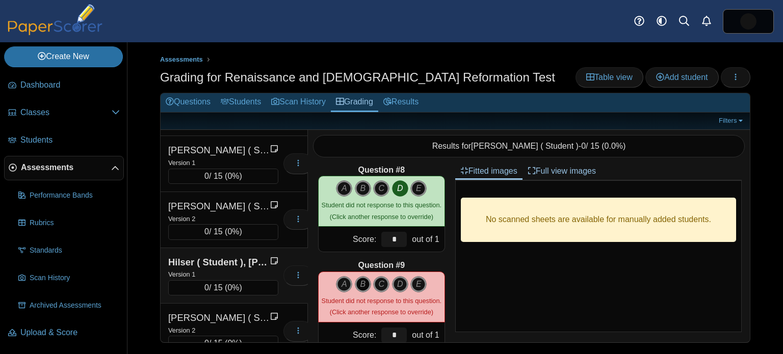
click at [362, 286] on icon "B" at bounding box center [363, 284] width 16 height 16
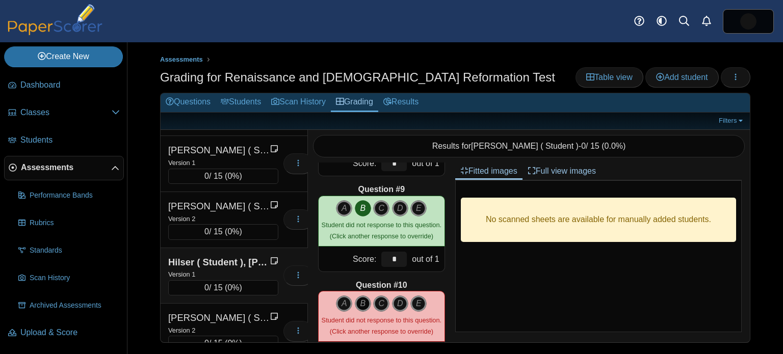
scroll to position [754, 0]
click at [363, 302] on icon "B" at bounding box center [363, 303] width 16 height 16
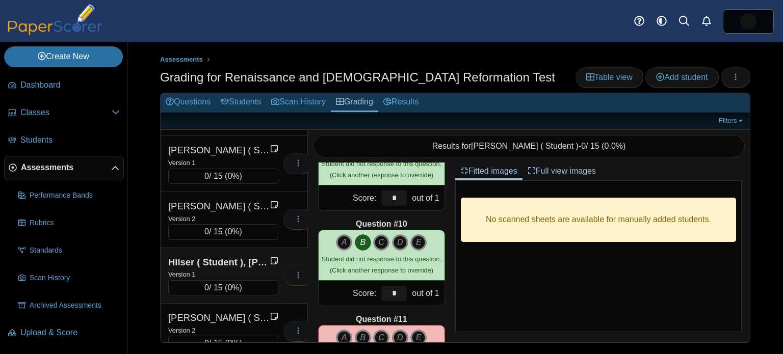
scroll to position [844, 0]
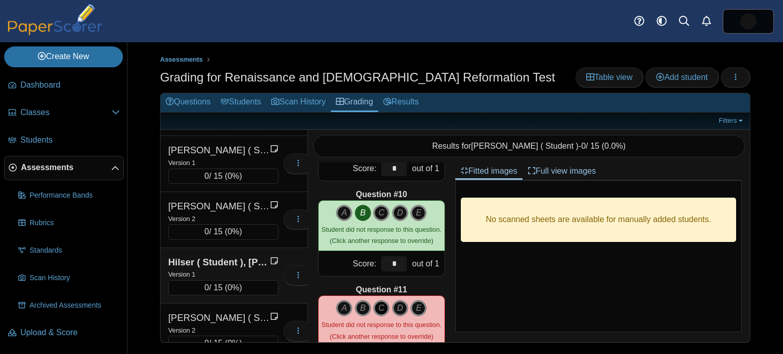
click at [385, 307] on icon "C" at bounding box center [381, 308] width 16 height 16
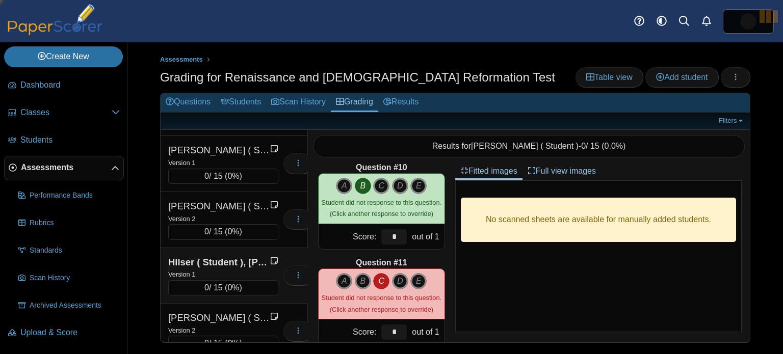
scroll to position [954, 0]
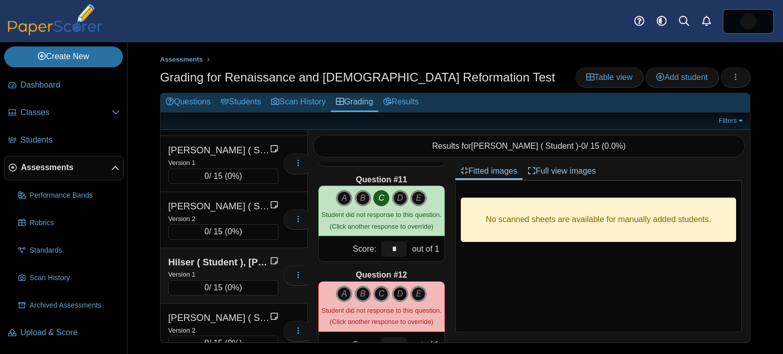
click at [399, 294] on icon "D" at bounding box center [400, 294] width 16 height 16
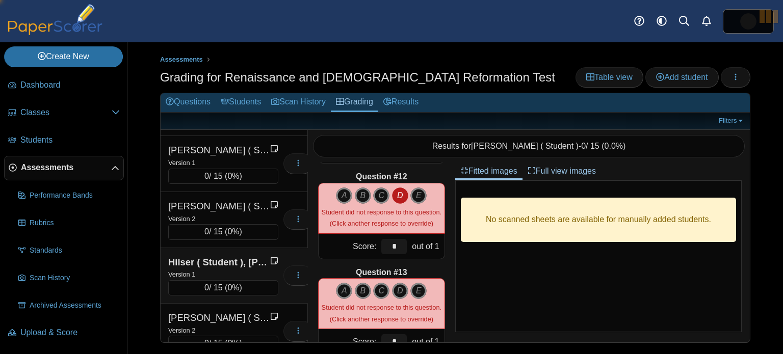
scroll to position [1073, 0]
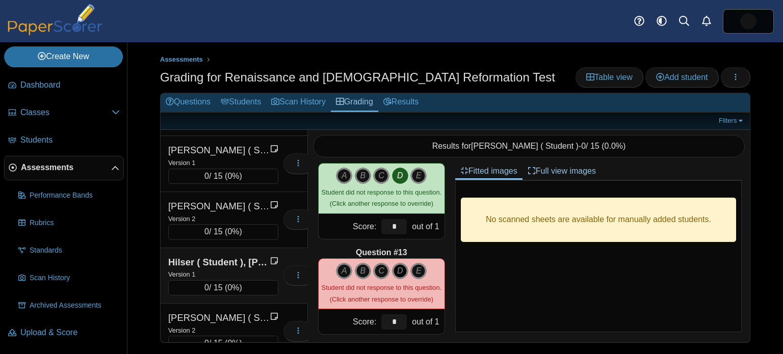
click at [395, 274] on icon "D" at bounding box center [400, 271] width 16 height 16
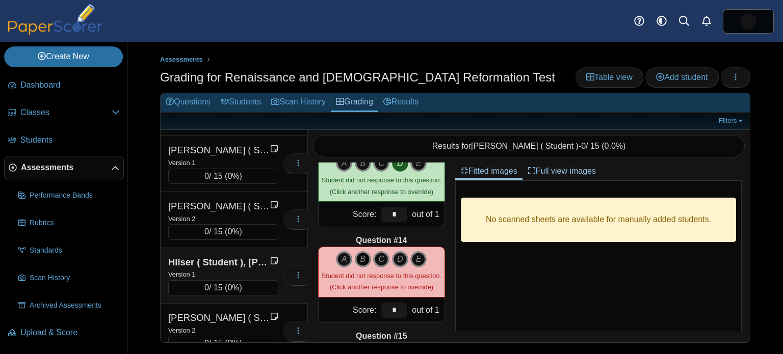
click at [364, 262] on icon "B" at bounding box center [363, 259] width 16 height 16
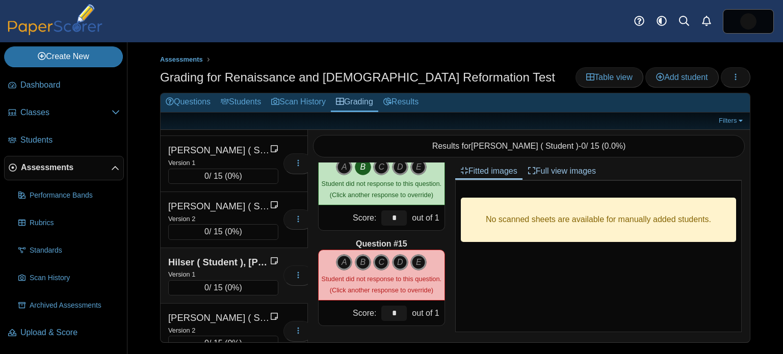
scroll to position [1273, 0]
click at [359, 262] on icon "B" at bounding box center [363, 262] width 16 height 16
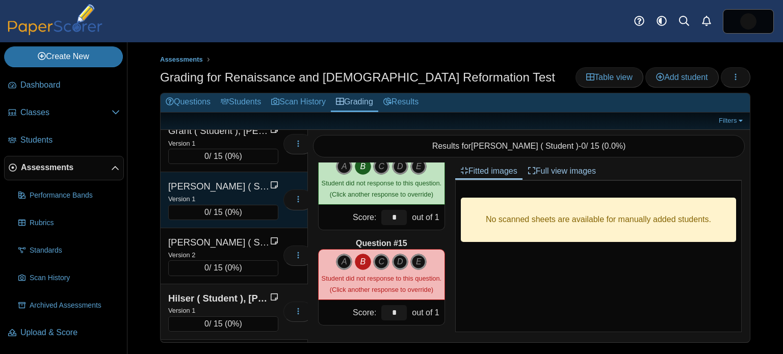
scroll to position [849, 0]
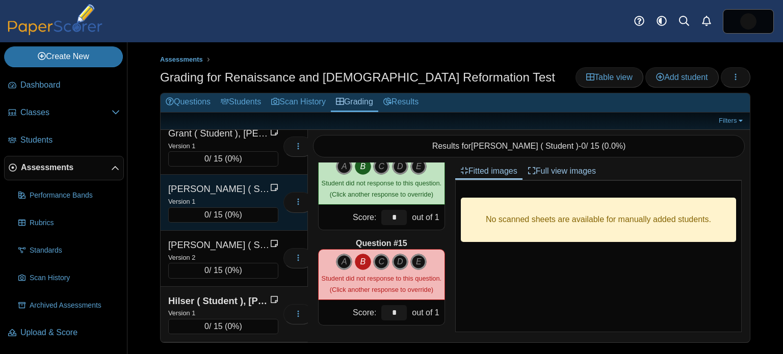
click at [217, 196] on div "Version 1" at bounding box center [223, 201] width 110 height 11
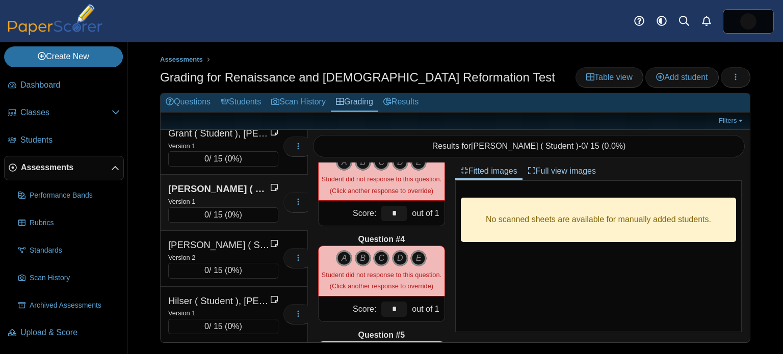
scroll to position [0, 0]
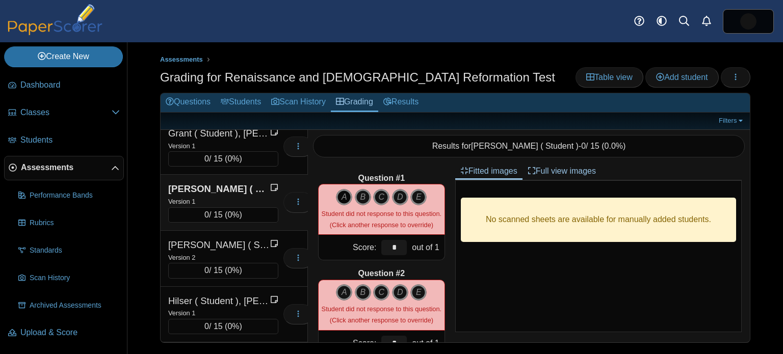
click at [341, 198] on icon "A" at bounding box center [344, 197] width 16 height 16
type input "*"
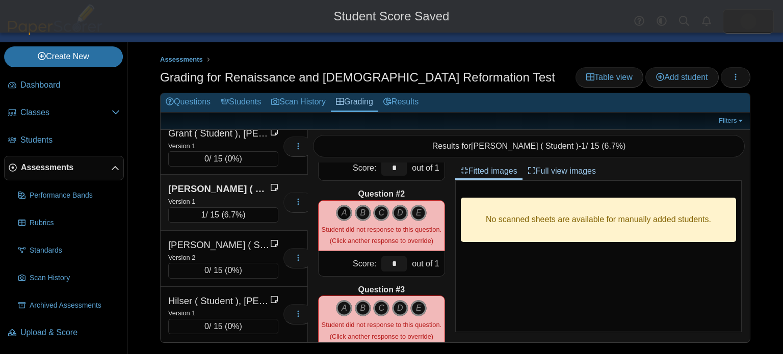
click at [342, 213] on icon "A" at bounding box center [344, 213] width 16 height 16
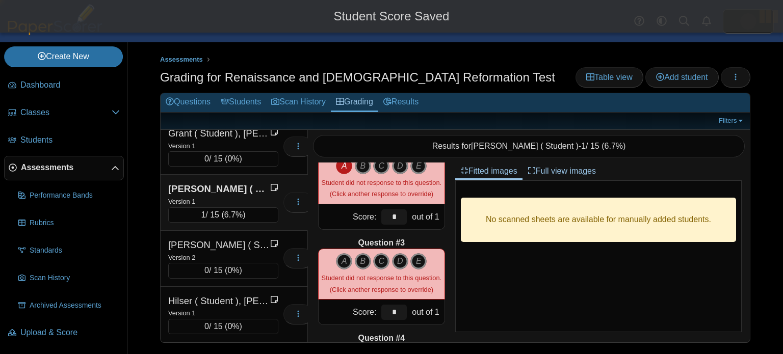
scroll to position [211, 0]
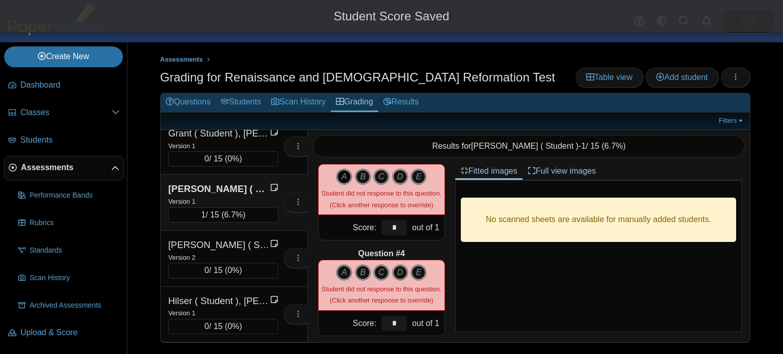
click at [345, 172] on icon "A" at bounding box center [344, 177] width 16 height 16
type input "*"
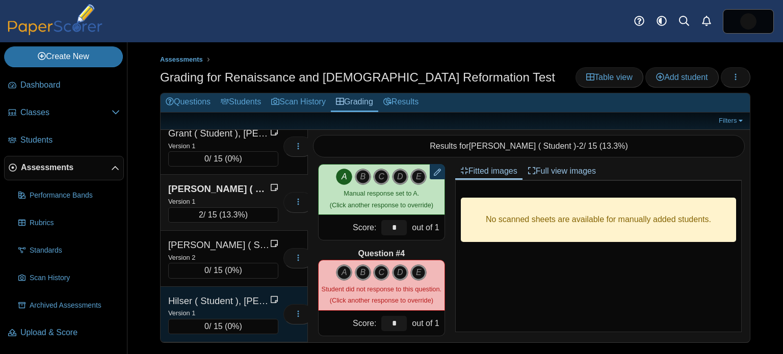
click at [262, 295] on div "Hilser ( Student ), [PERSON_NAME]" at bounding box center [219, 301] width 102 height 13
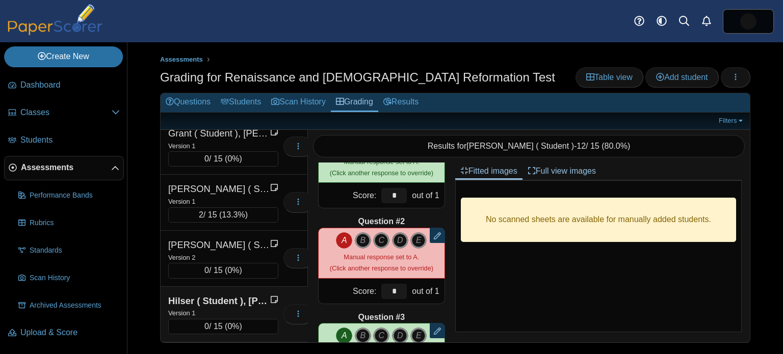
scroll to position [0, 0]
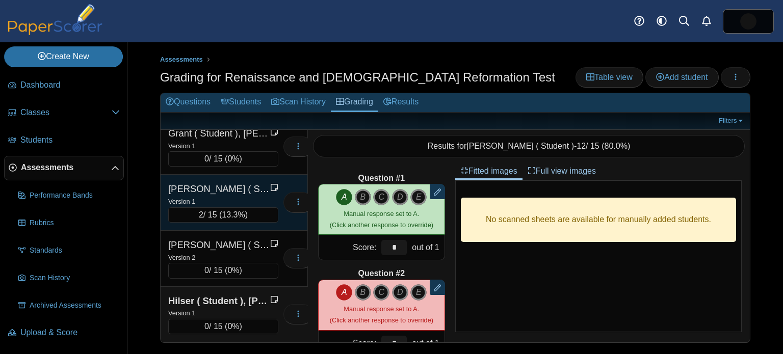
click at [220, 196] on div "Version 1" at bounding box center [223, 201] width 110 height 11
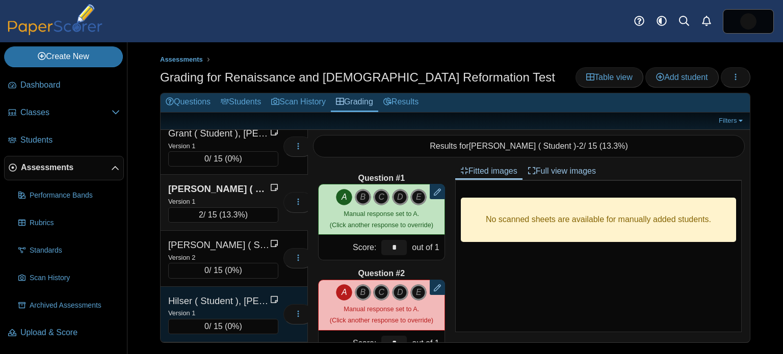
click at [232, 296] on div "Hilser ( Student ), [PERSON_NAME]" at bounding box center [219, 301] width 102 height 13
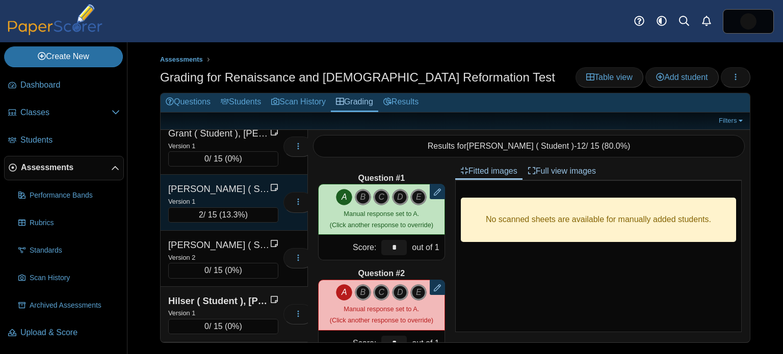
click at [227, 196] on div "Version 1" at bounding box center [223, 201] width 110 height 11
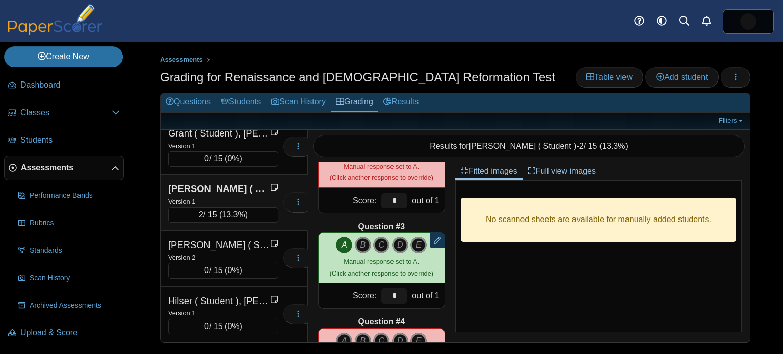
scroll to position [163, 0]
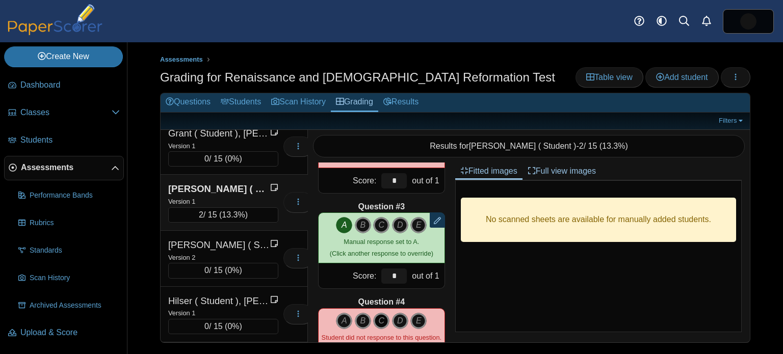
click at [381, 318] on icon "C" at bounding box center [381, 321] width 16 height 16
type input "*"
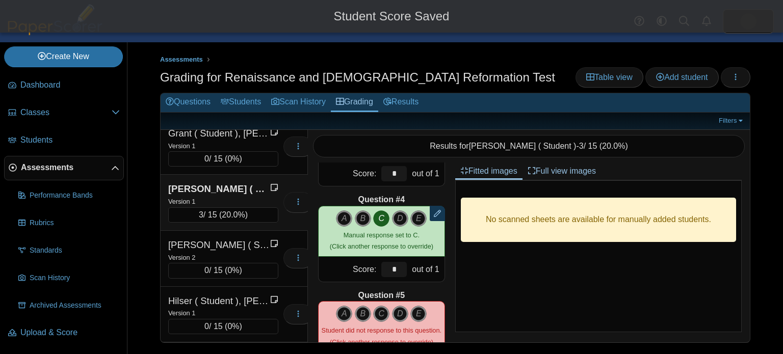
scroll to position [274, 0]
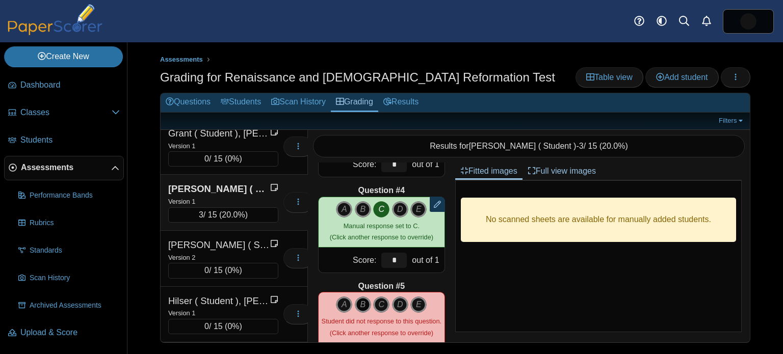
click at [362, 297] on icon "B" at bounding box center [363, 305] width 16 height 16
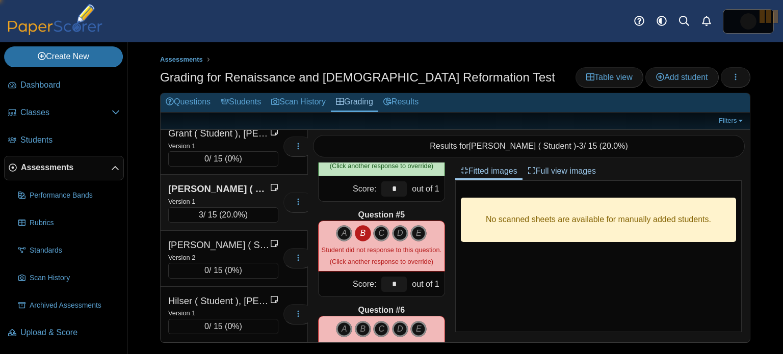
type input "*"
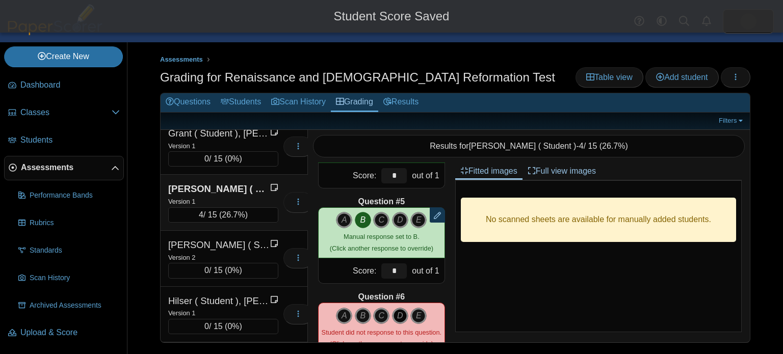
click at [400, 315] on icon "D" at bounding box center [400, 316] width 16 height 16
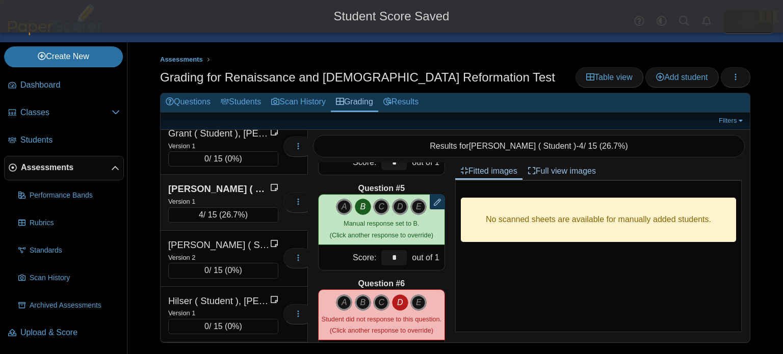
type input "*"
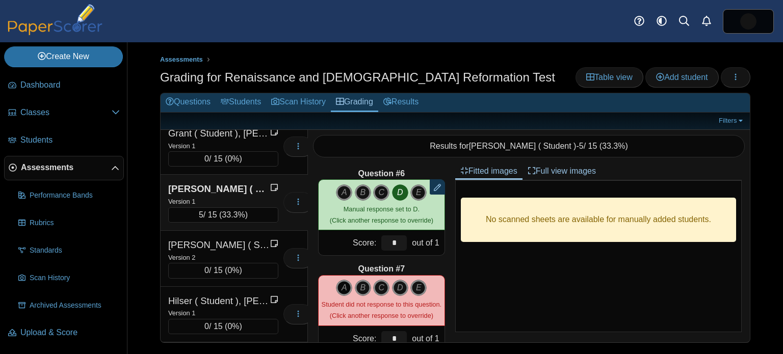
click at [348, 289] on icon "A" at bounding box center [344, 288] width 16 height 16
type input "*"
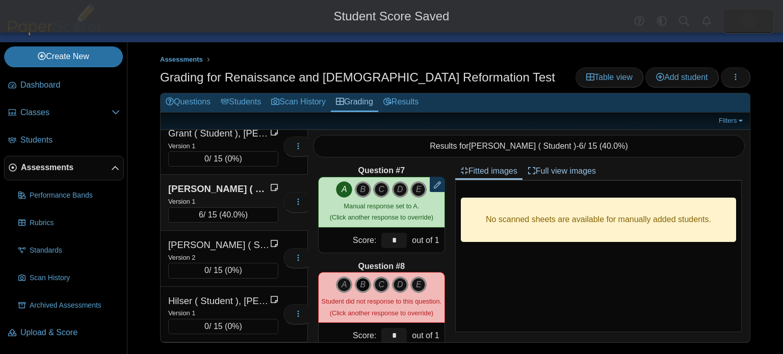
click at [360, 291] on icon "B" at bounding box center [363, 285] width 16 height 16
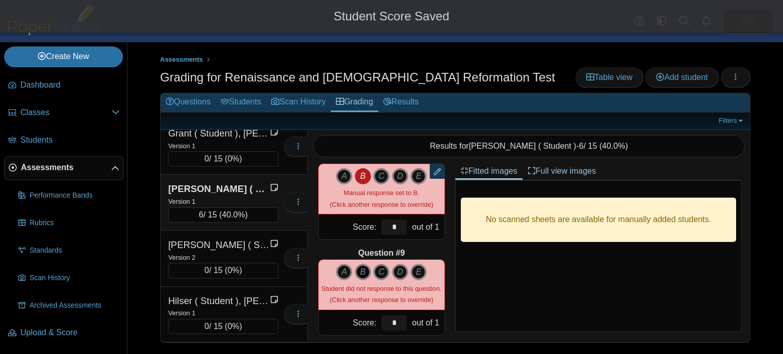
click at [362, 268] on icon "B" at bounding box center [363, 272] width 16 height 16
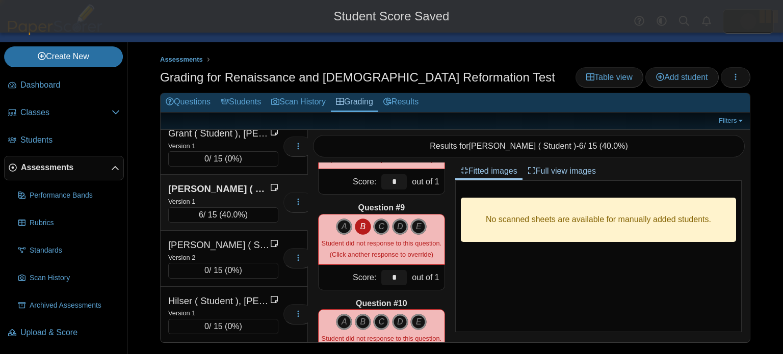
type input "*"
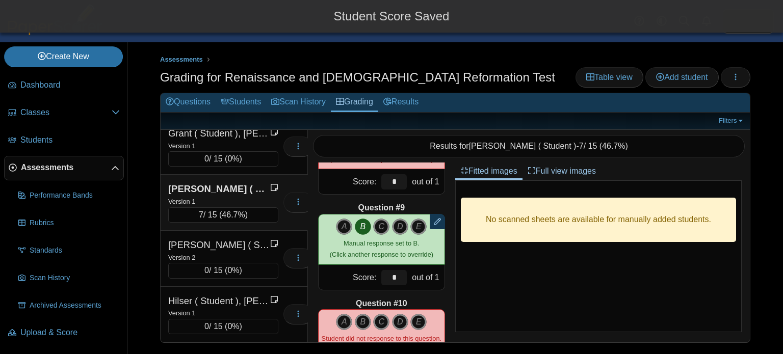
scroll to position [797, 0]
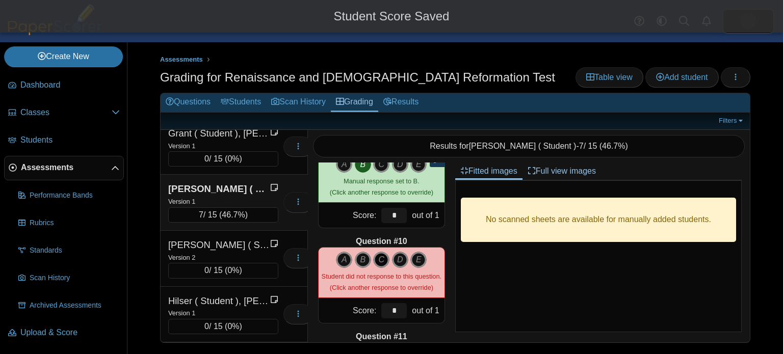
click at [378, 258] on icon "C" at bounding box center [381, 260] width 16 height 16
click at [368, 262] on icon "B" at bounding box center [363, 260] width 16 height 16
click at [382, 260] on icon "C" at bounding box center [381, 254] width 16 height 16
type input "*"
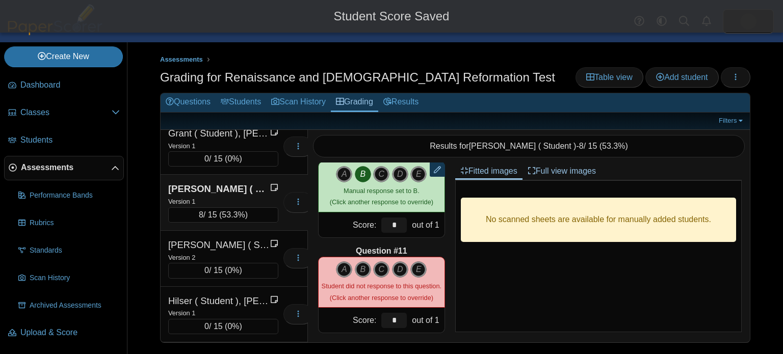
scroll to position [883, 0]
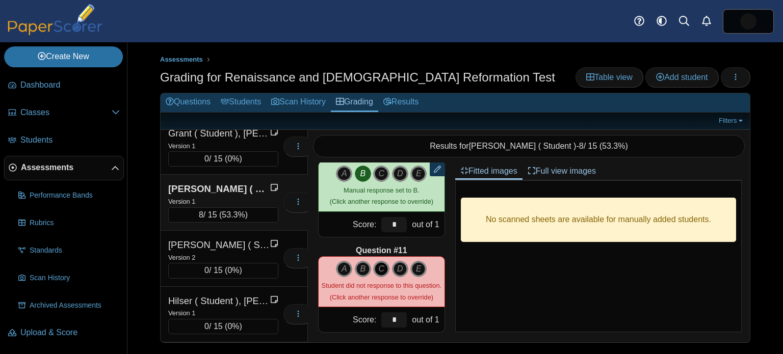
click at [382, 270] on icon "C" at bounding box center [381, 269] width 16 height 16
type input "*"
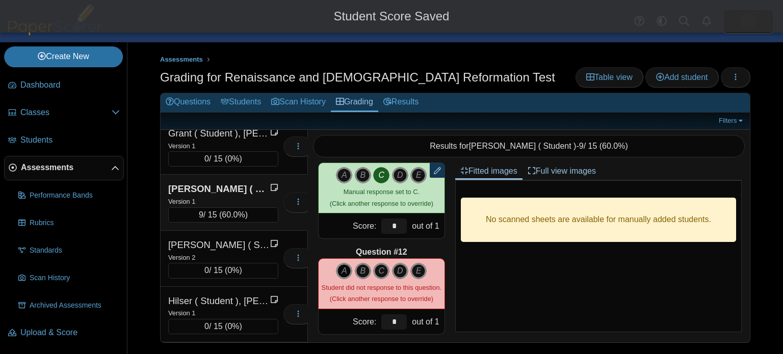
click at [342, 270] on icon "A" at bounding box center [344, 271] width 16 height 16
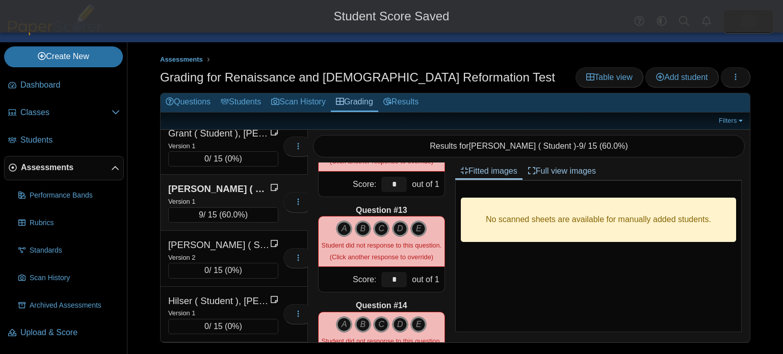
scroll to position [1116, 0]
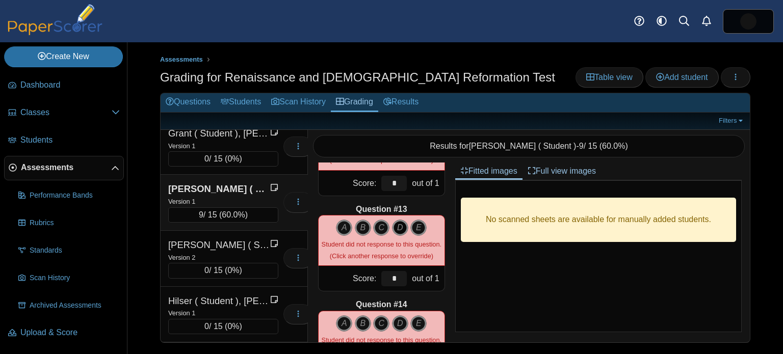
click at [395, 232] on icon "D" at bounding box center [400, 228] width 16 height 16
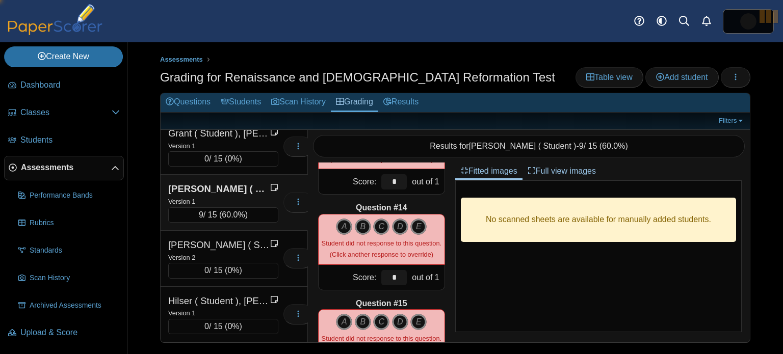
type input "*"
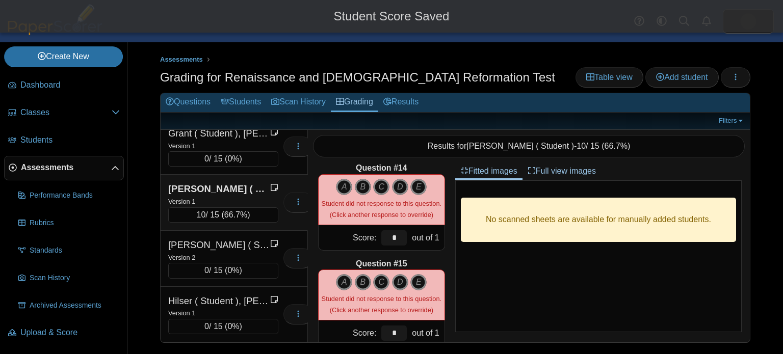
scroll to position [1254, 0]
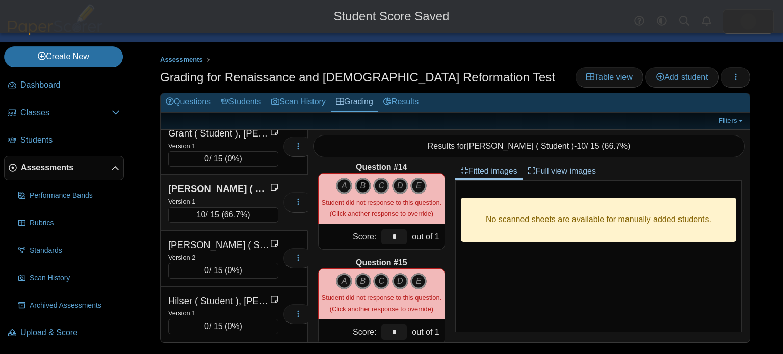
click at [366, 186] on icon "B" at bounding box center [363, 186] width 16 height 16
type input "*"
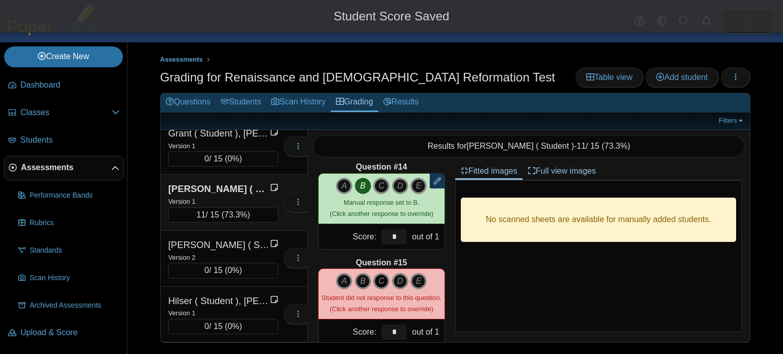
click at [378, 285] on icon "C" at bounding box center [381, 281] width 16 height 16
type input "*"
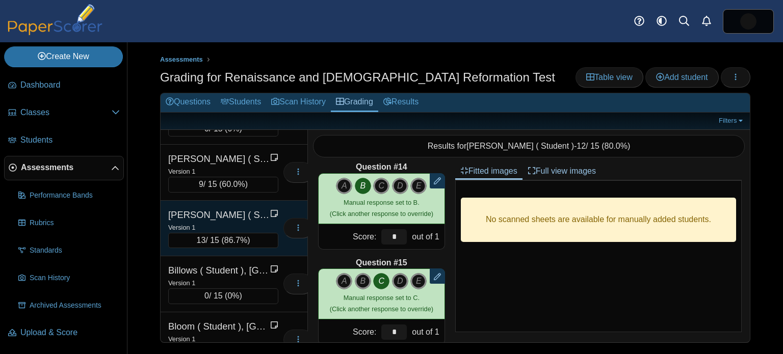
scroll to position [45, 0]
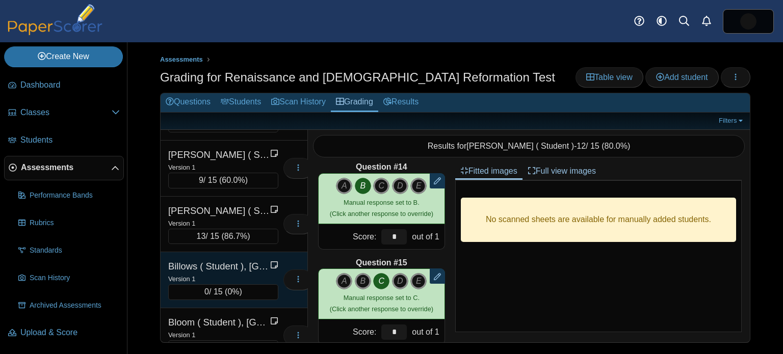
click at [245, 260] on div "Billows ( Student ), [GEOGRAPHIC_DATA]" at bounding box center [219, 266] width 102 height 13
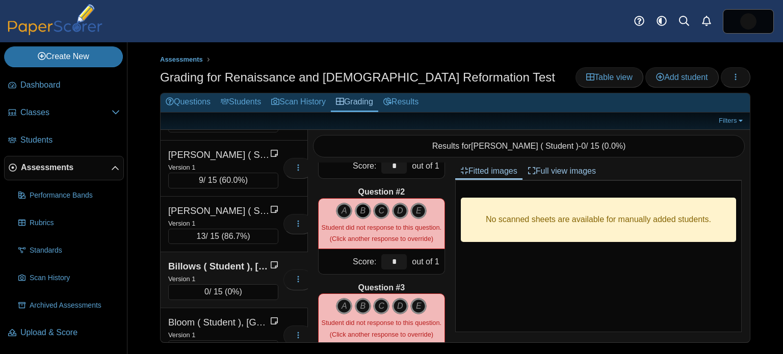
scroll to position [0, 0]
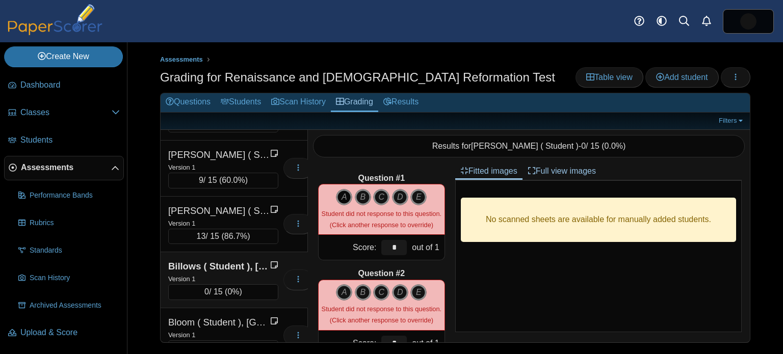
click at [344, 197] on icon "A" at bounding box center [344, 197] width 16 height 16
type input "*"
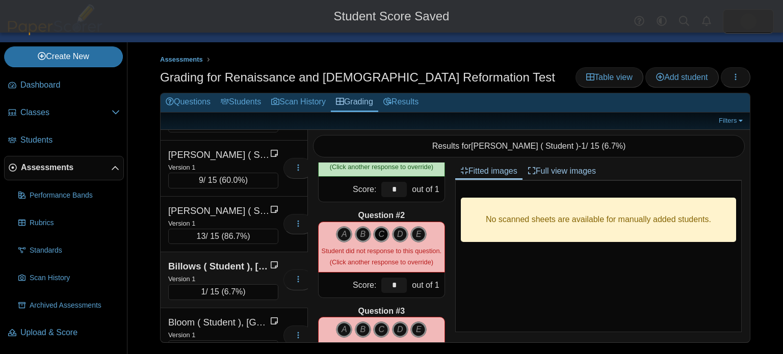
click at [381, 232] on icon "C" at bounding box center [381, 234] width 16 height 16
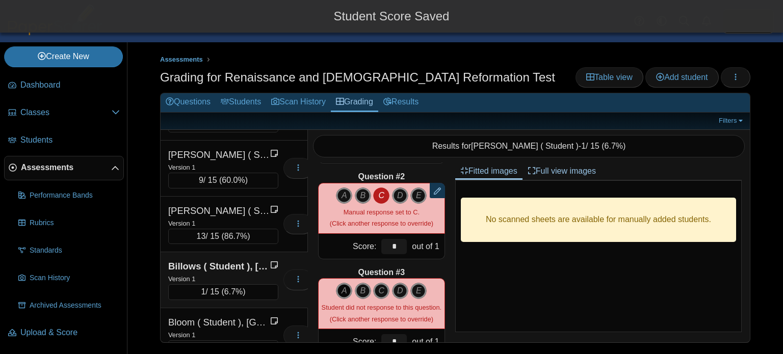
scroll to position [98, 0]
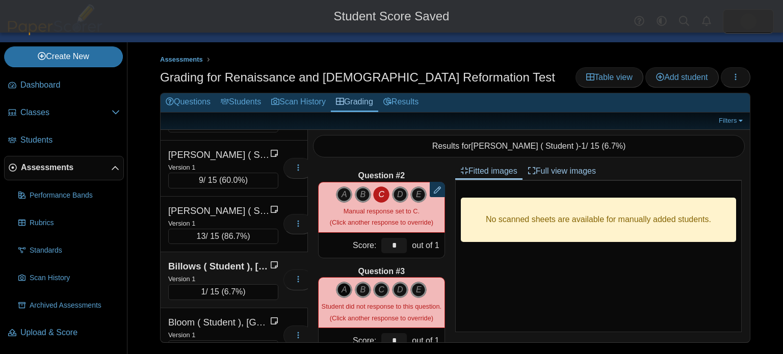
click at [346, 290] on icon "A" at bounding box center [344, 290] width 16 height 16
type input "*"
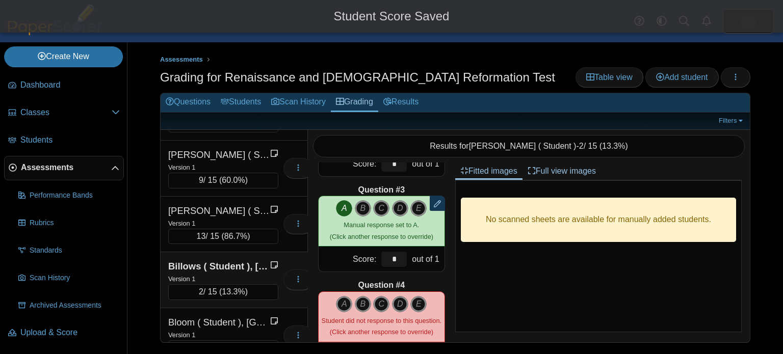
scroll to position [183, 0]
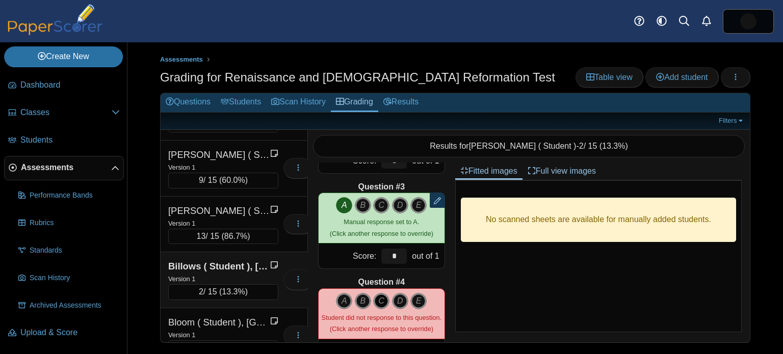
click at [386, 298] on icon "C" at bounding box center [381, 301] width 16 height 16
type input "*"
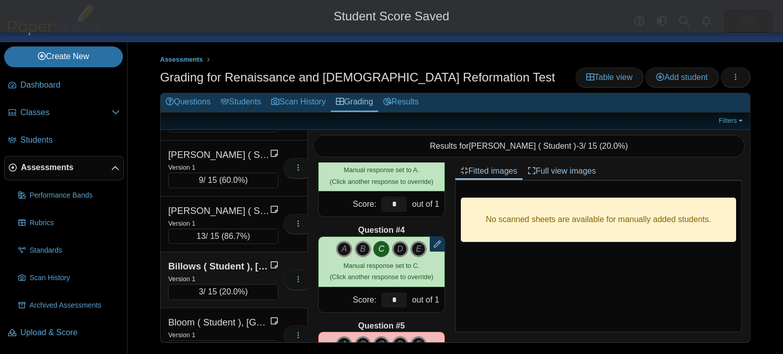
scroll to position [310, 0]
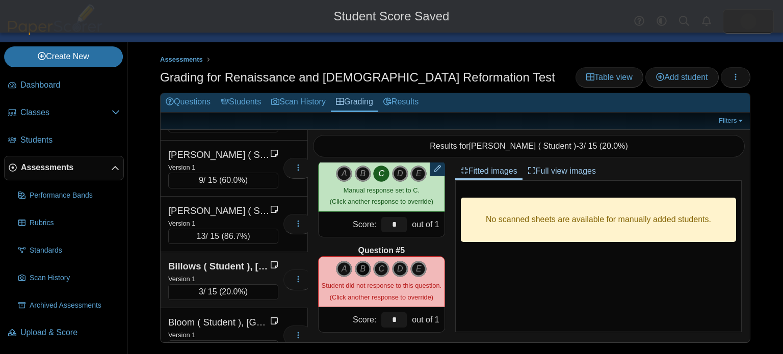
click at [363, 268] on icon "B" at bounding box center [363, 269] width 16 height 16
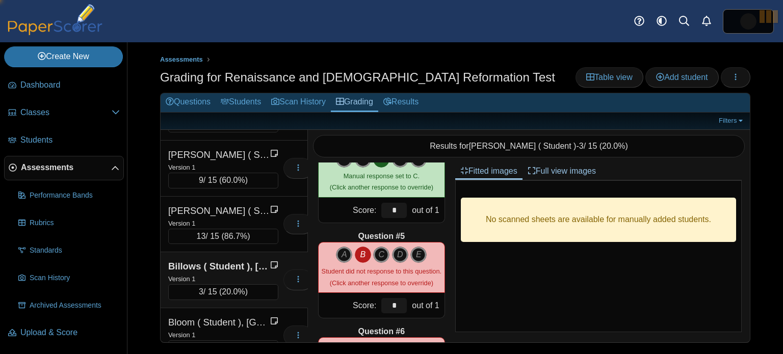
type input "*"
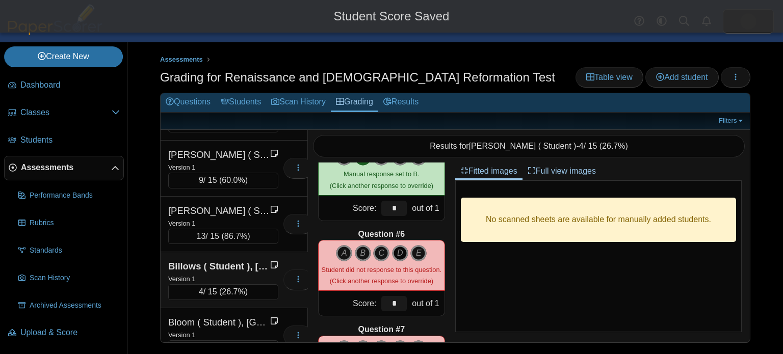
click at [397, 250] on icon "D" at bounding box center [400, 253] width 16 height 16
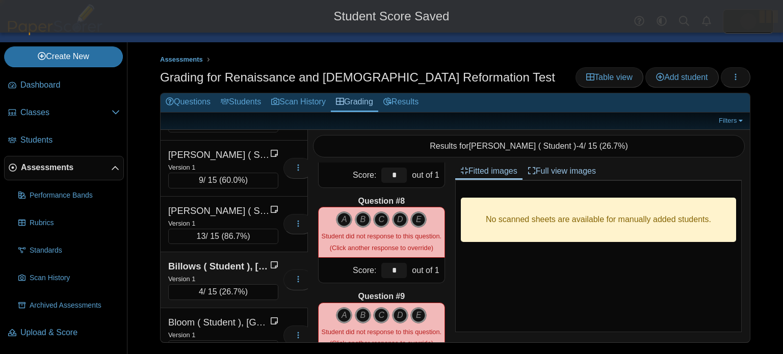
type input "*"
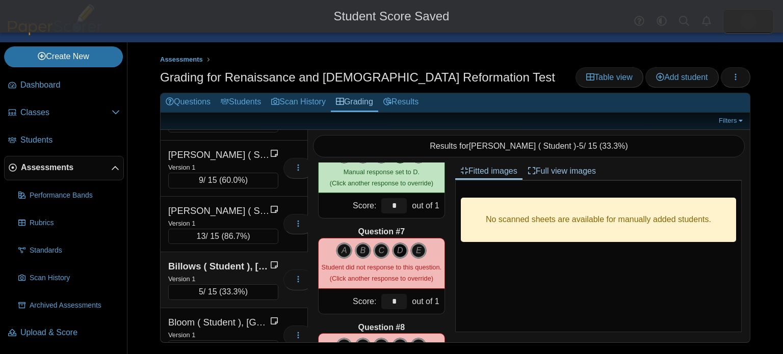
click at [397, 251] on icon "D" at bounding box center [400, 251] width 16 height 16
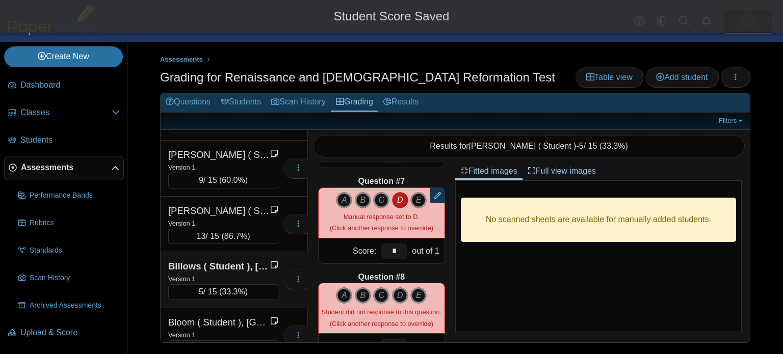
scroll to position [610, 0]
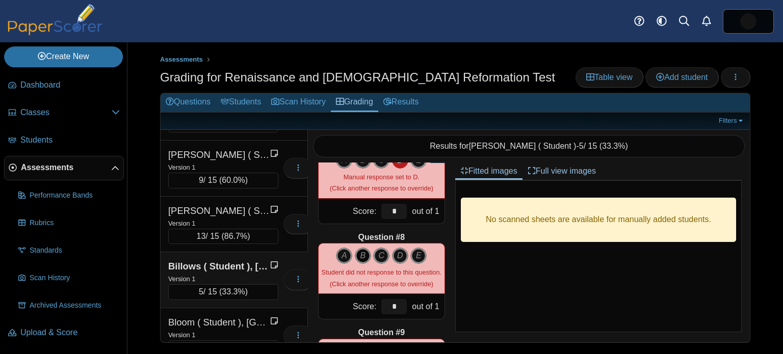
click at [365, 260] on icon "B" at bounding box center [363, 256] width 16 height 16
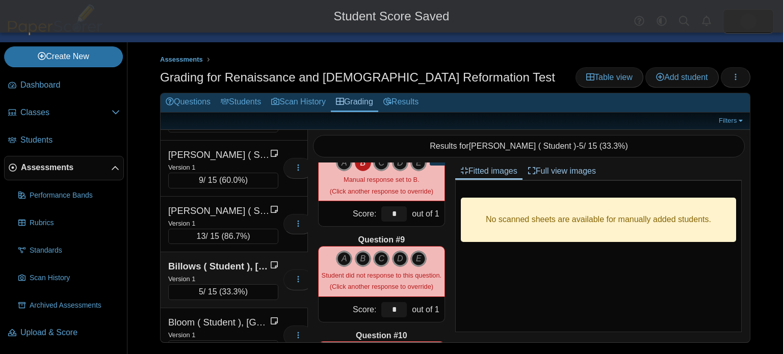
scroll to position [712, 0]
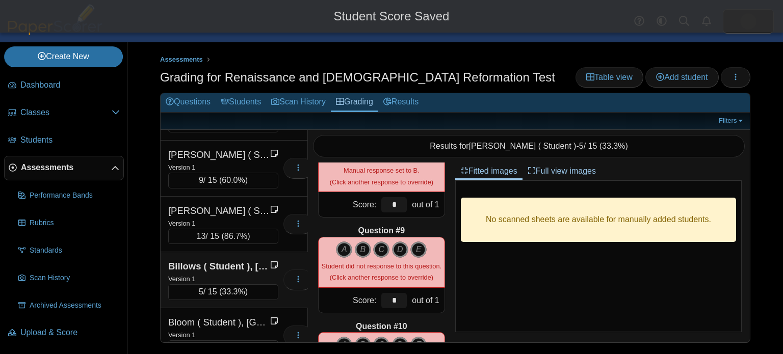
click at [365, 261] on div "Student did not response to this question. (Click another response to override)" at bounding box center [382, 272] width 120 height 23
click at [368, 256] on icon "B" at bounding box center [363, 250] width 16 height 16
type input "*"
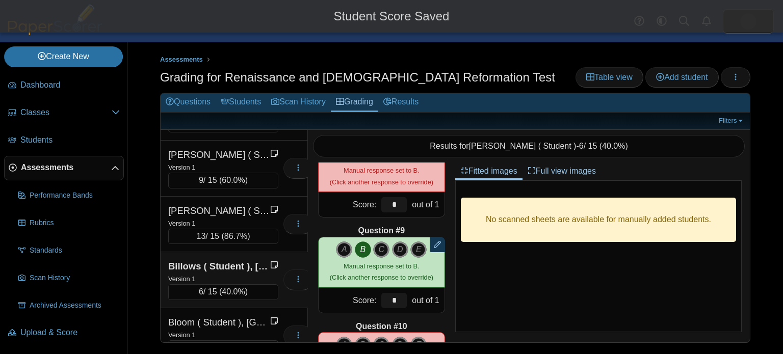
scroll to position [858, 0]
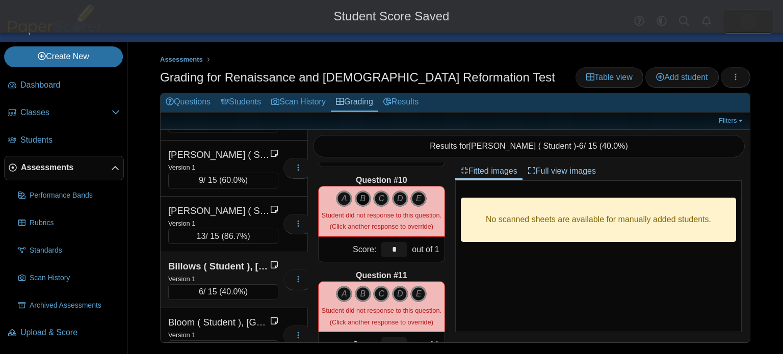
click at [360, 204] on icon "B" at bounding box center [363, 199] width 16 height 16
type input "*"
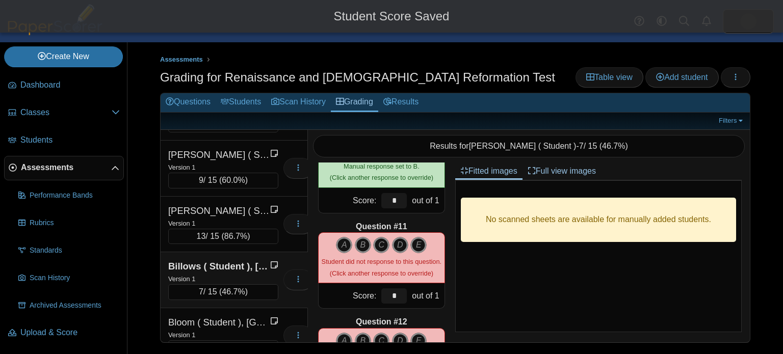
scroll to position [924, 0]
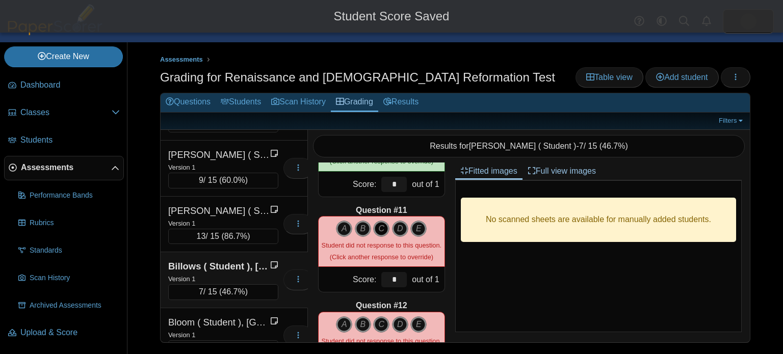
click at [378, 222] on icon "C" at bounding box center [381, 229] width 16 height 16
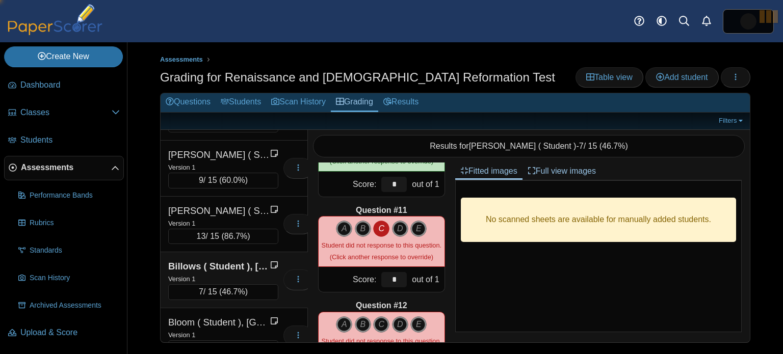
type input "*"
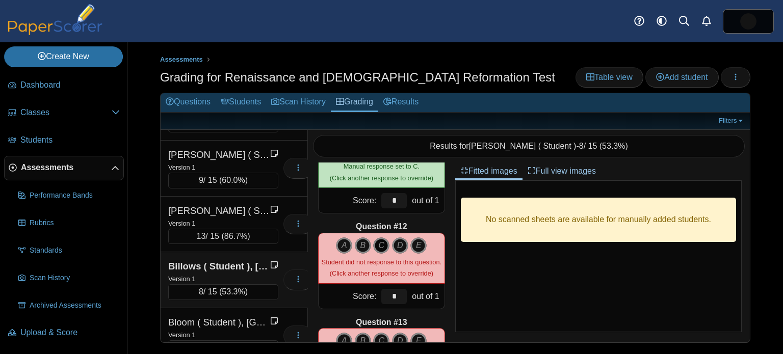
scroll to position [1016, 0]
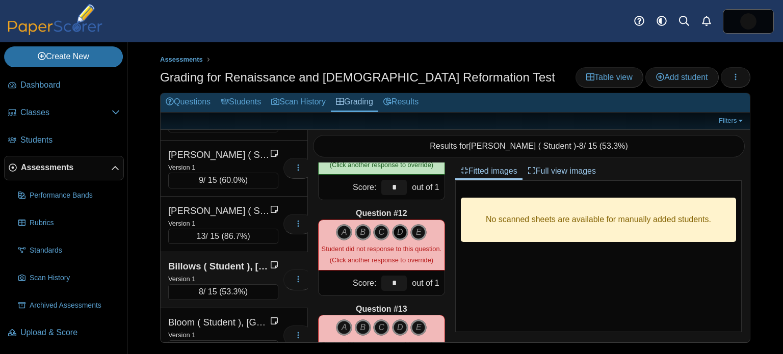
click at [399, 226] on icon "D" at bounding box center [400, 232] width 16 height 16
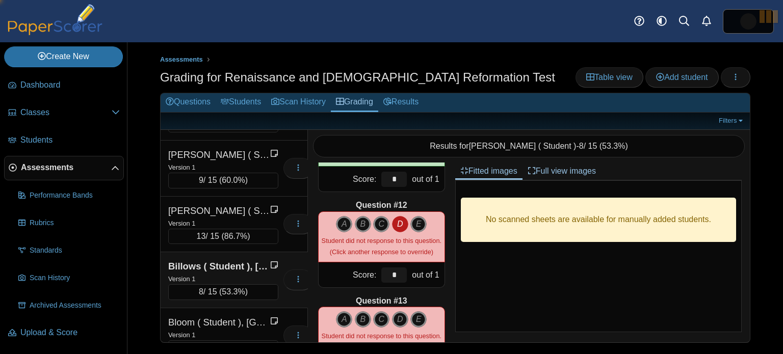
type input "*"
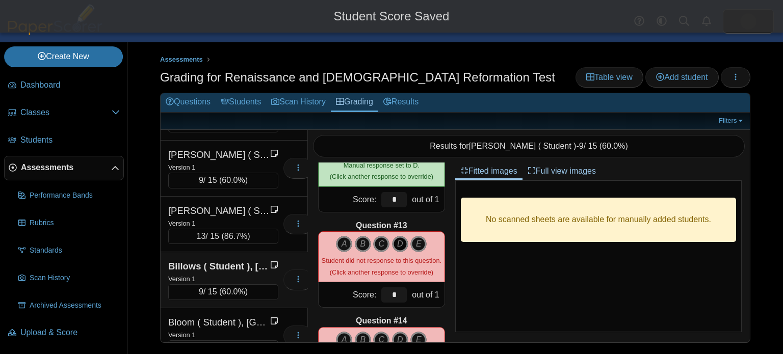
click at [402, 241] on icon "D" at bounding box center [400, 244] width 16 height 16
type input "*"
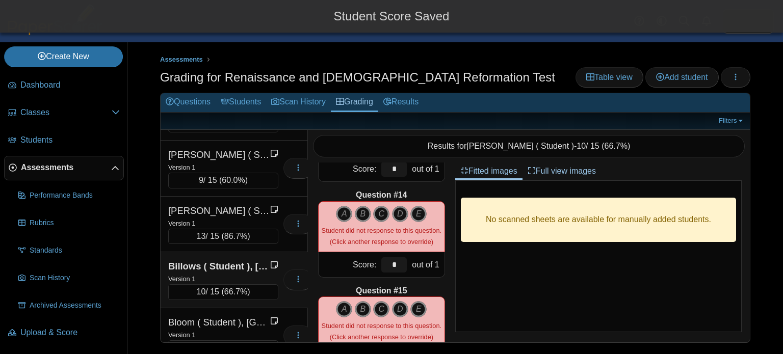
scroll to position [1226, 0]
click at [364, 212] on icon "B" at bounding box center [363, 214] width 16 height 16
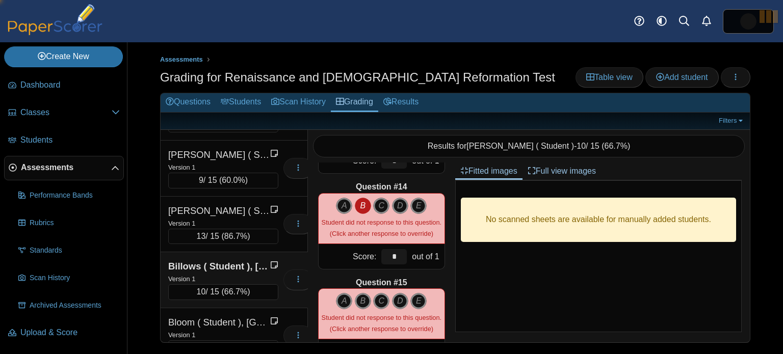
type input "*"
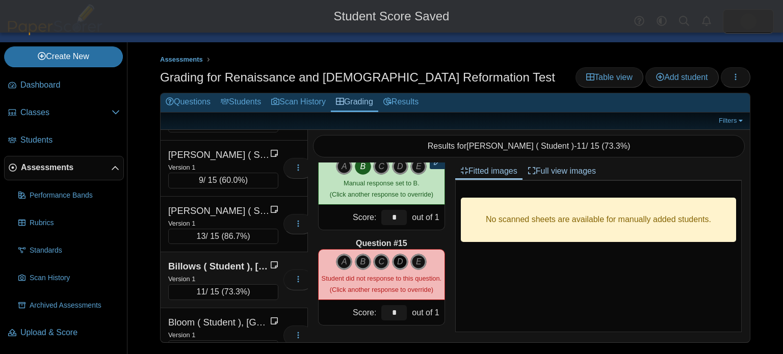
click at [402, 260] on icon "D" at bounding box center [400, 262] width 16 height 16
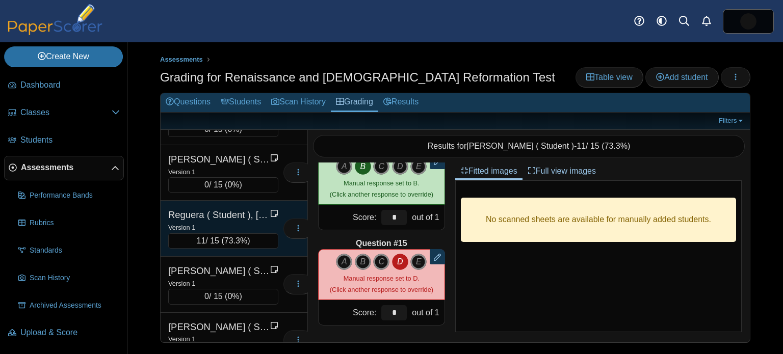
scroll to position [2015, 0]
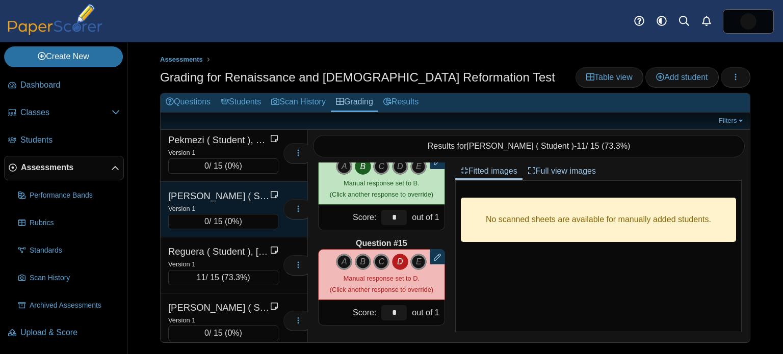
click at [238, 217] on span "0%" at bounding box center [233, 221] width 12 height 9
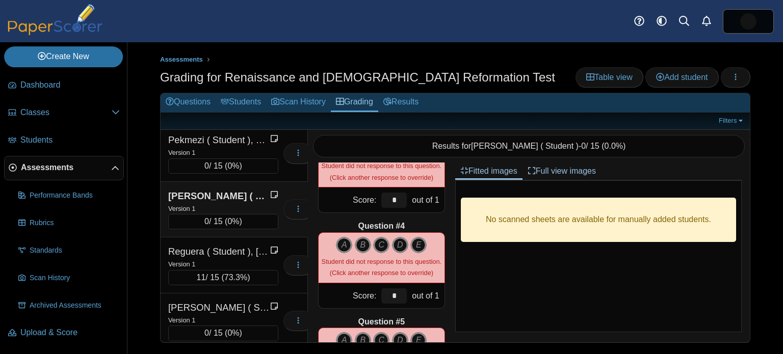
scroll to position [0, 0]
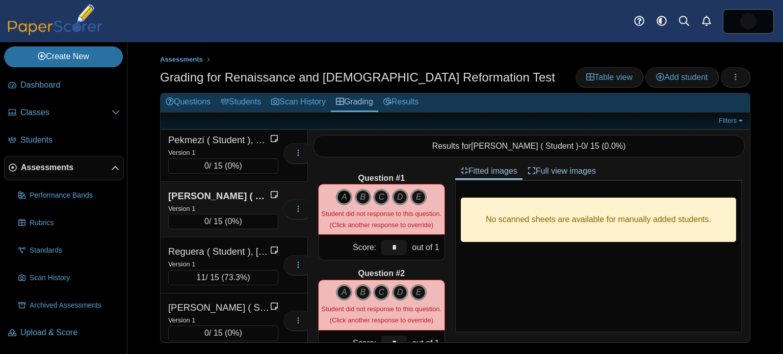
click at [344, 201] on icon "A" at bounding box center [344, 197] width 16 height 16
type input "*"
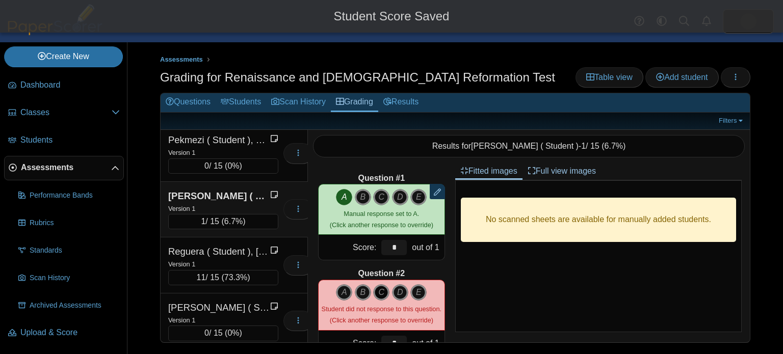
click at [384, 292] on icon "C" at bounding box center [381, 293] width 16 height 16
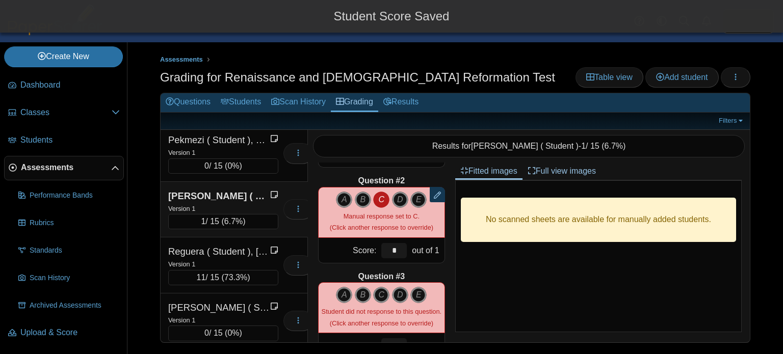
scroll to position [122, 0]
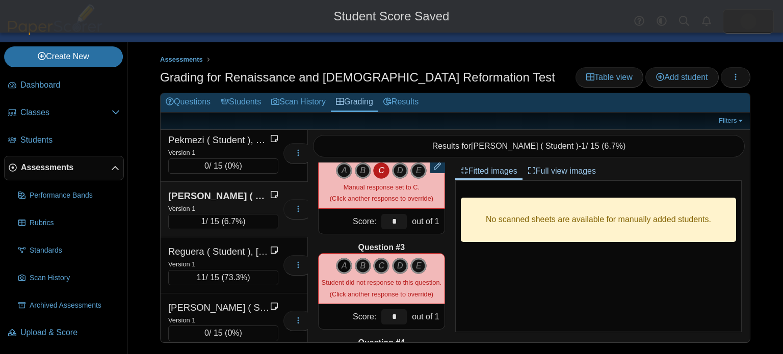
click at [344, 268] on icon "A" at bounding box center [344, 266] width 16 height 16
type input "*"
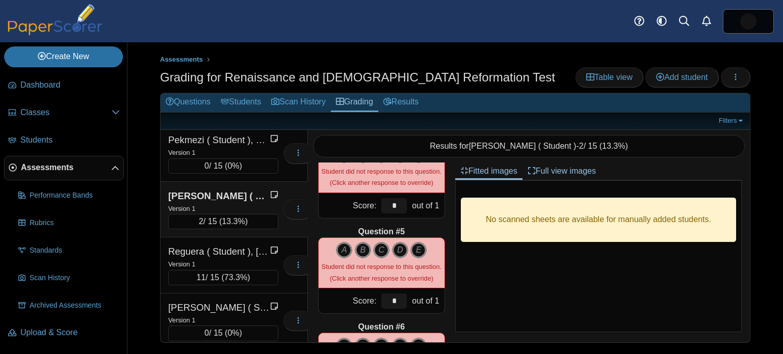
scroll to position [322, 0]
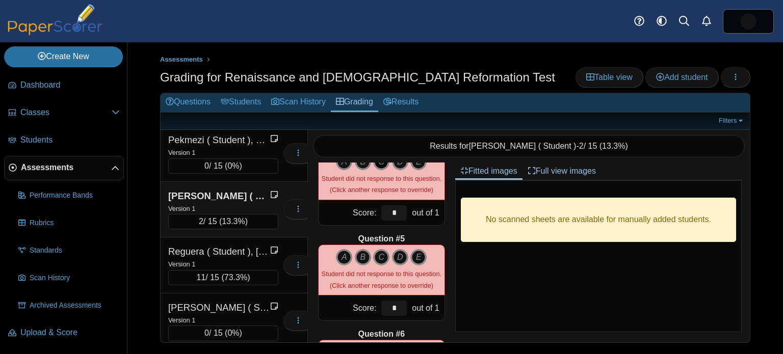
click at [379, 166] on icon "C" at bounding box center [381, 162] width 16 height 16
type input "*"
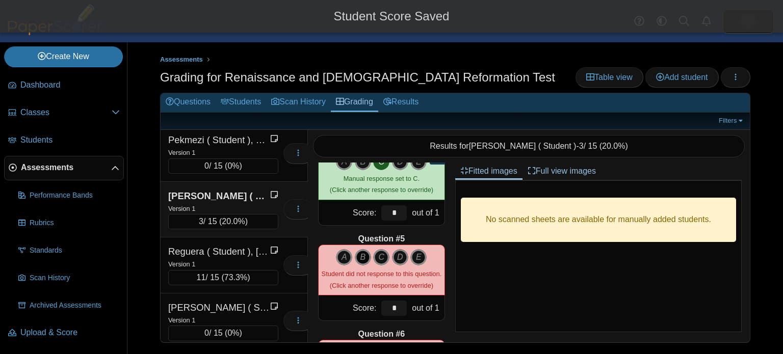
click at [367, 258] on icon "B" at bounding box center [363, 257] width 16 height 16
type input "*"
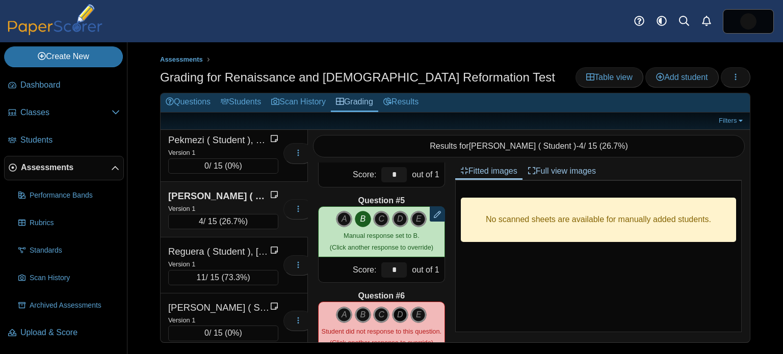
click at [403, 311] on icon "D" at bounding box center [400, 315] width 16 height 16
type input "*"
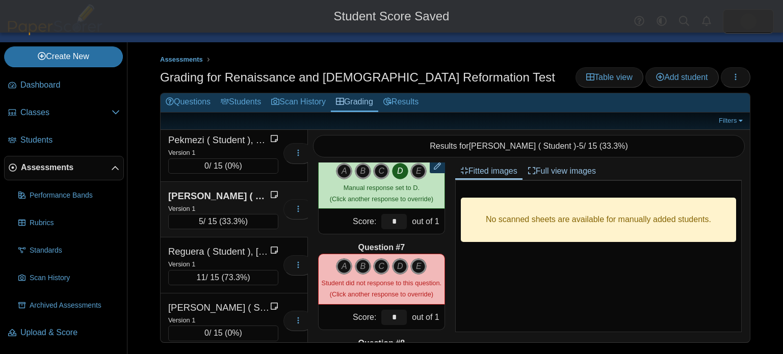
scroll to position [537, 0]
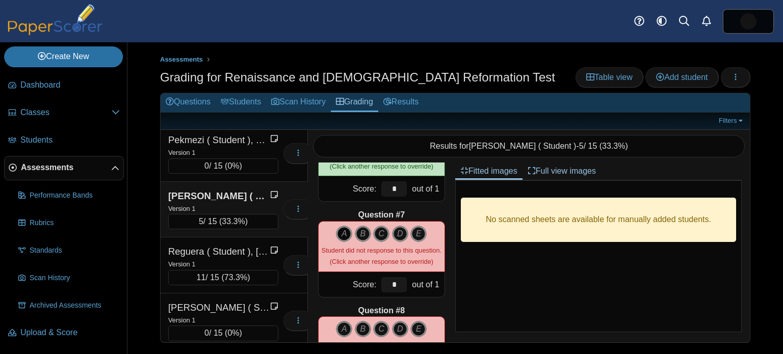
click at [346, 234] on icon "A" at bounding box center [344, 234] width 16 height 16
type input "*"
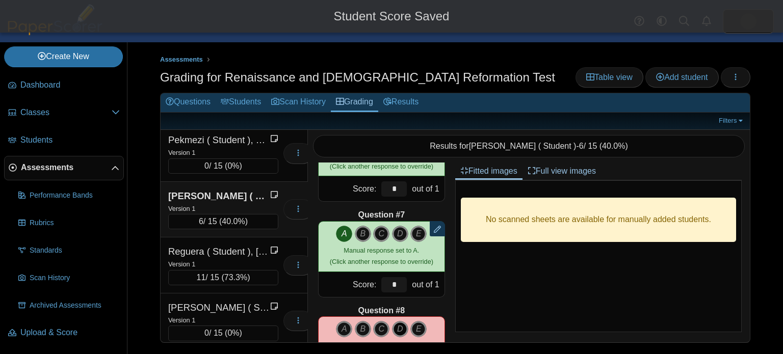
click at [400, 325] on icon "D" at bounding box center [400, 329] width 16 height 16
type input "*"
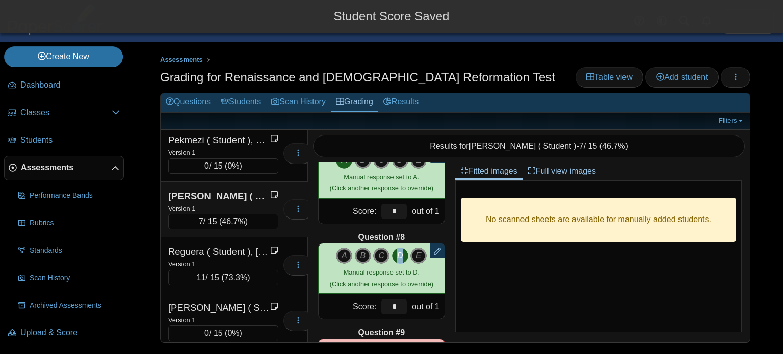
scroll to position [641, 0]
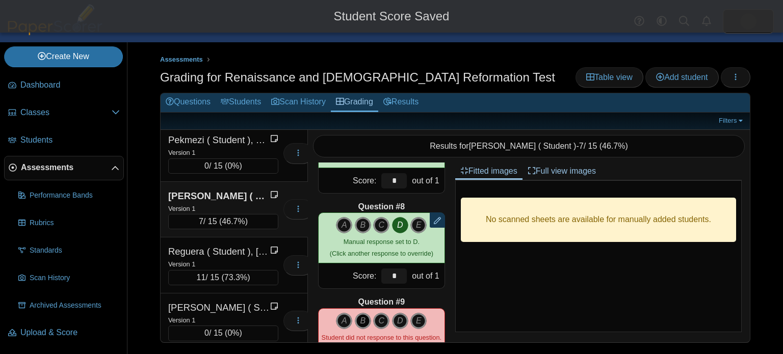
click at [364, 321] on icon "B" at bounding box center [363, 321] width 16 height 16
type input "*"
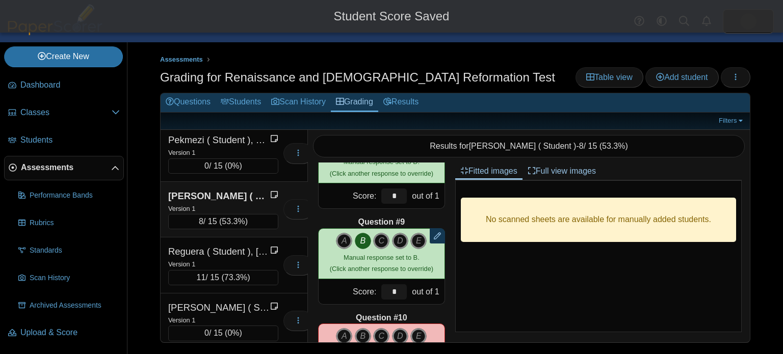
scroll to position [721, 0]
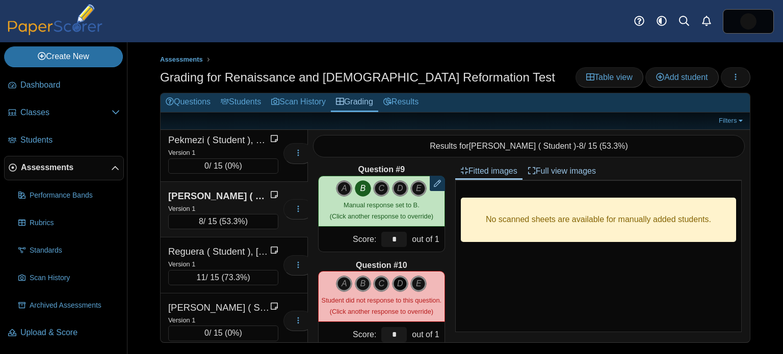
click at [403, 283] on icon "D" at bounding box center [400, 284] width 16 height 16
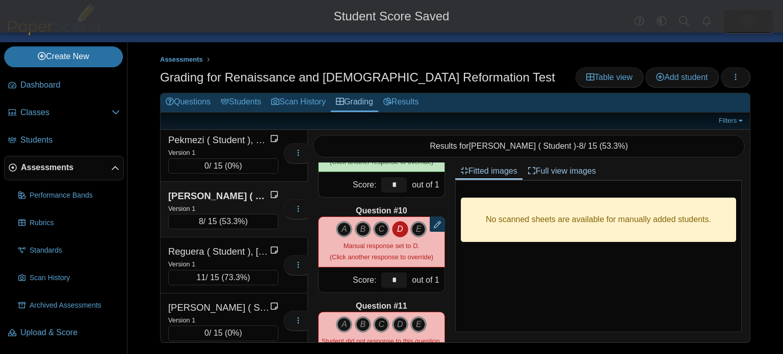
scroll to position [881, 0]
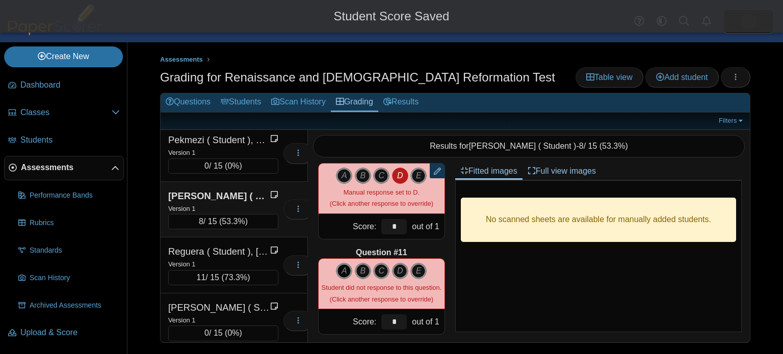
click at [344, 273] on icon "A" at bounding box center [344, 271] width 16 height 16
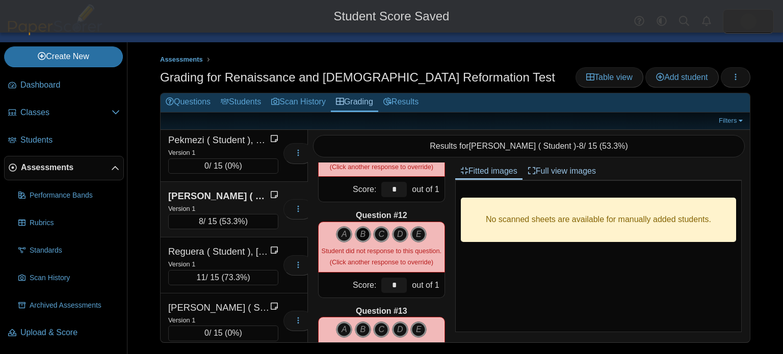
click at [363, 237] on icon "B" at bounding box center [363, 234] width 16 height 16
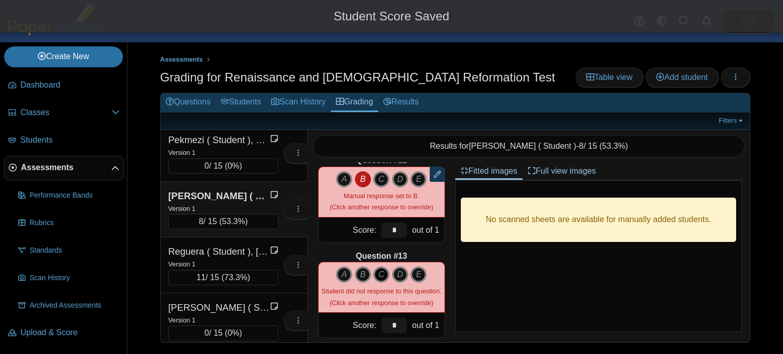
scroll to position [1085, 0]
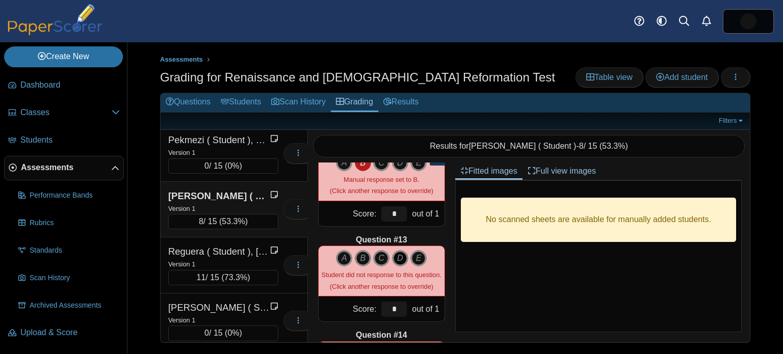
click at [403, 260] on icon "D" at bounding box center [400, 258] width 16 height 16
type input "*"
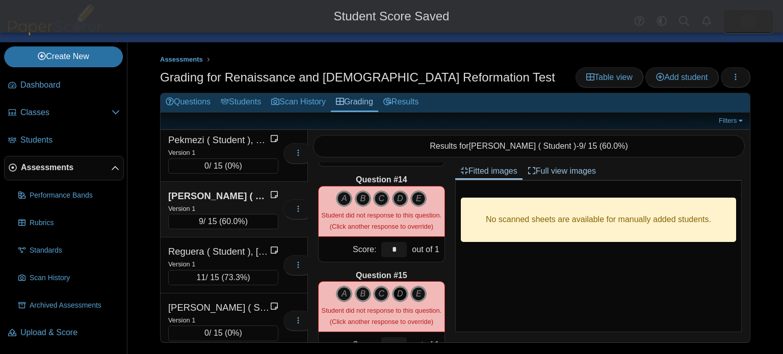
scroll to position [1233, 0]
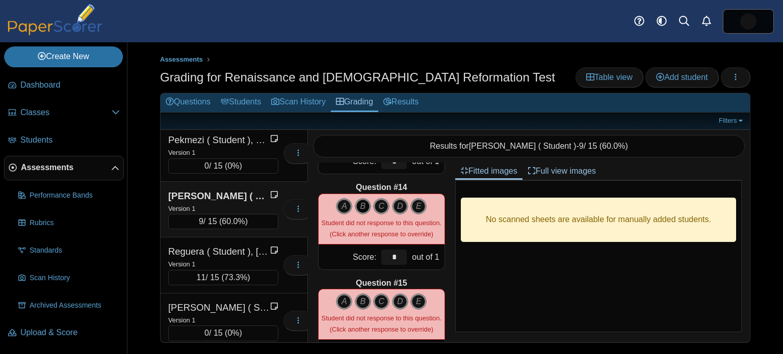
click at [361, 208] on icon "B" at bounding box center [363, 206] width 16 height 16
type input "*"
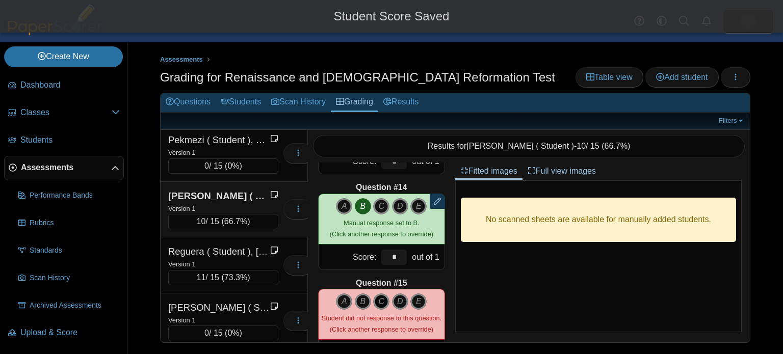
click at [386, 302] on icon "C" at bounding box center [381, 302] width 16 height 16
type input "*"
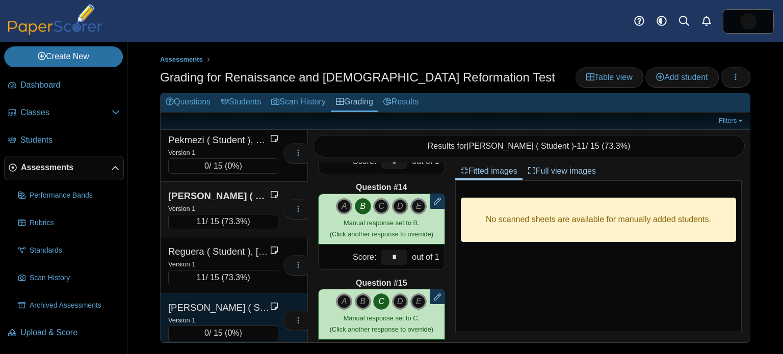
click at [243, 294] on div "Reilly ( Student ), Cayla Version 1 0 / 15 ( 0% ) Loading…" at bounding box center [234, 322] width 147 height 56
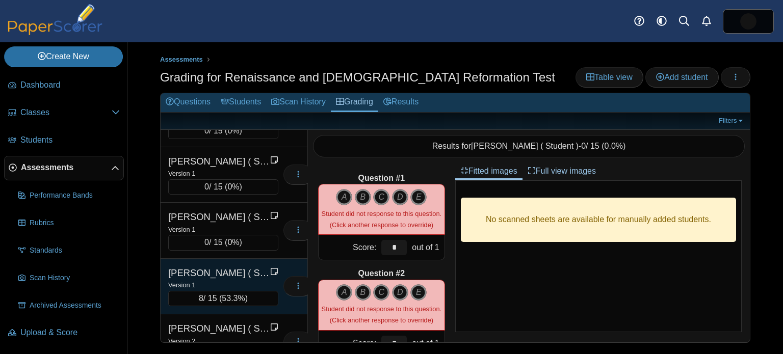
scroll to position [2509, 0]
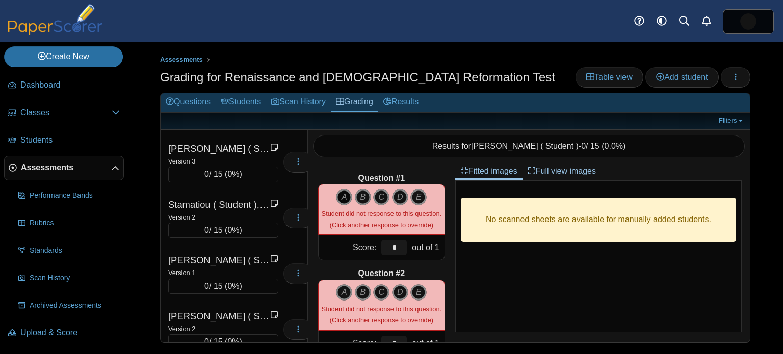
click at [345, 196] on icon "A" at bounding box center [344, 197] width 16 height 16
type input "*"
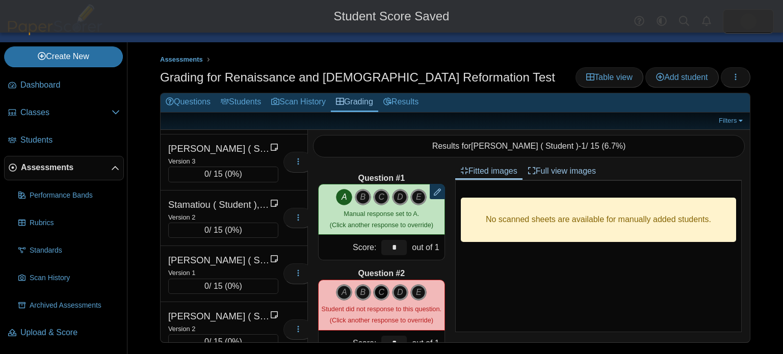
click at [385, 291] on icon "C" at bounding box center [381, 293] width 16 height 16
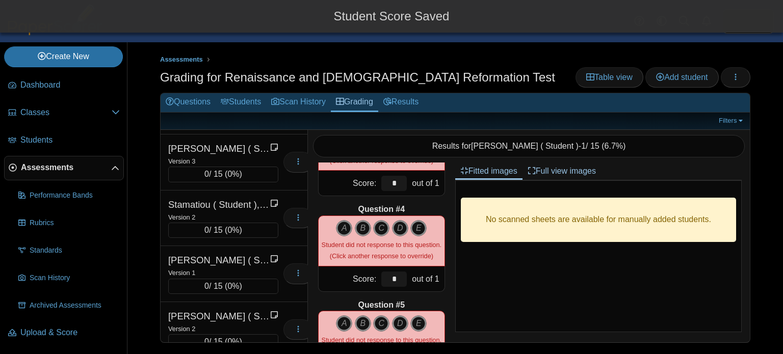
scroll to position [254, 0]
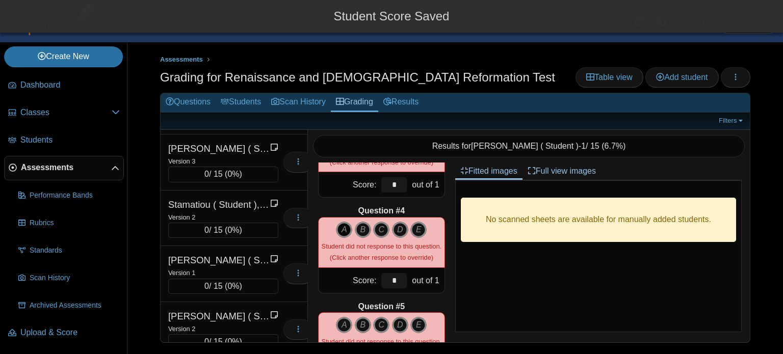
click at [338, 228] on icon "A" at bounding box center [344, 230] width 16 height 16
click at [339, 229] on icon "A" at bounding box center [344, 230] width 16 height 16
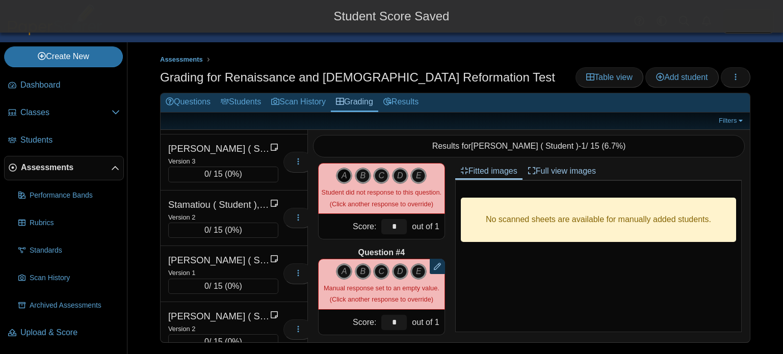
scroll to position [180, 0]
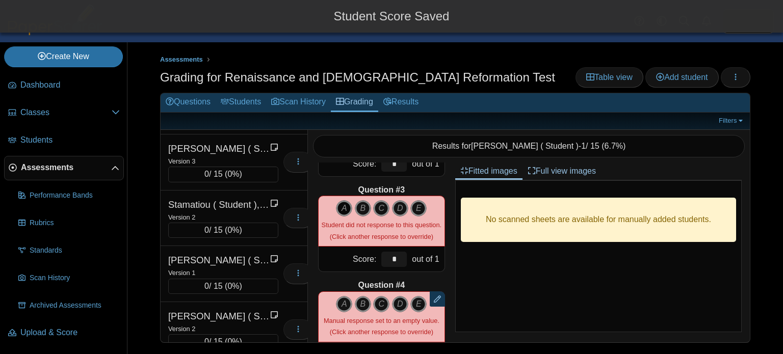
click at [341, 208] on icon "A" at bounding box center [344, 208] width 16 height 16
type input "*"
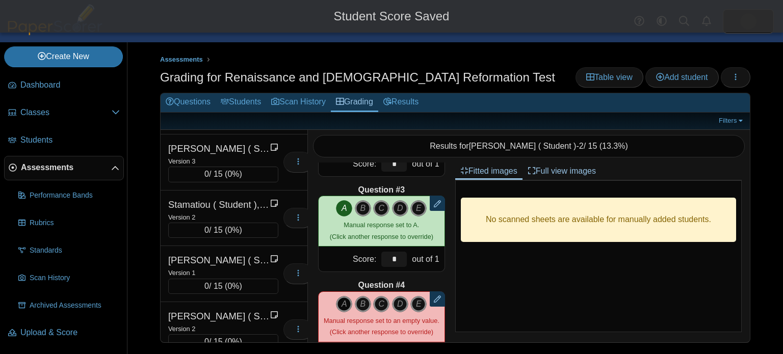
click at [348, 296] on icon "A" at bounding box center [344, 304] width 16 height 16
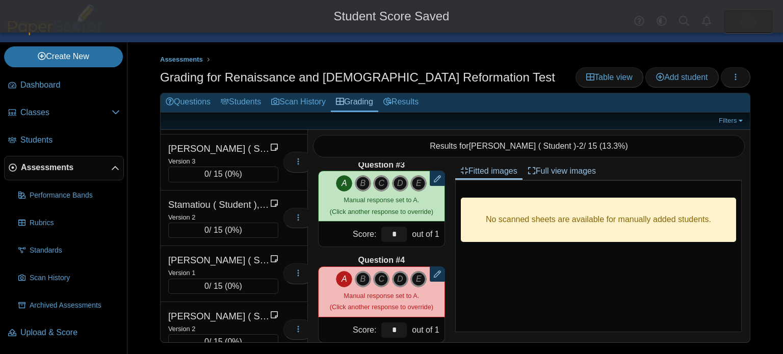
scroll to position [295, 0]
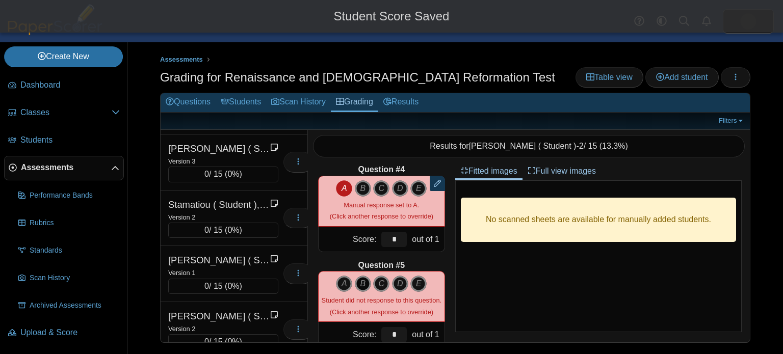
click at [359, 290] on icon "B" at bounding box center [363, 284] width 16 height 16
type input "*"
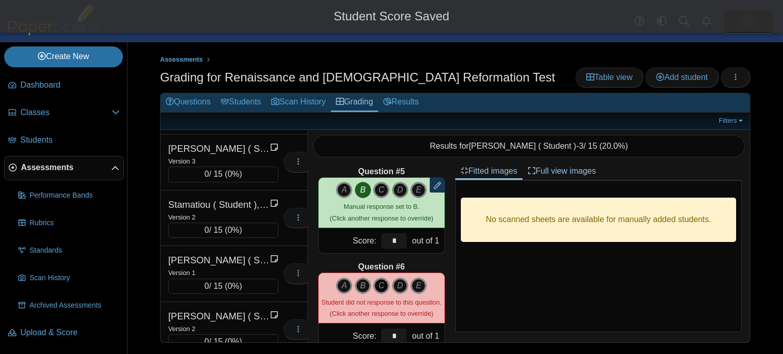
scroll to position [397, 0]
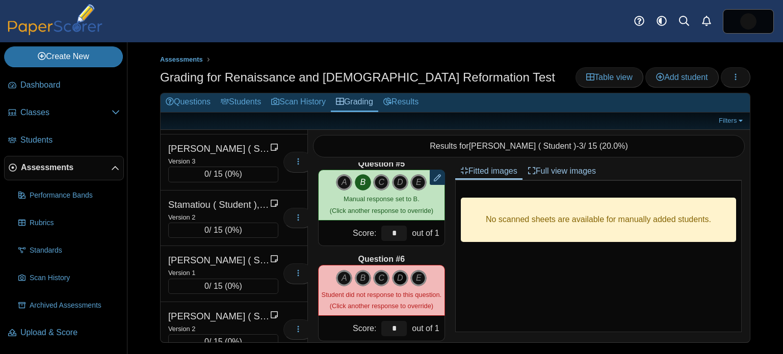
click at [401, 278] on icon "D" at bounding box center [400, 278] width 16 height 16
type input "*"
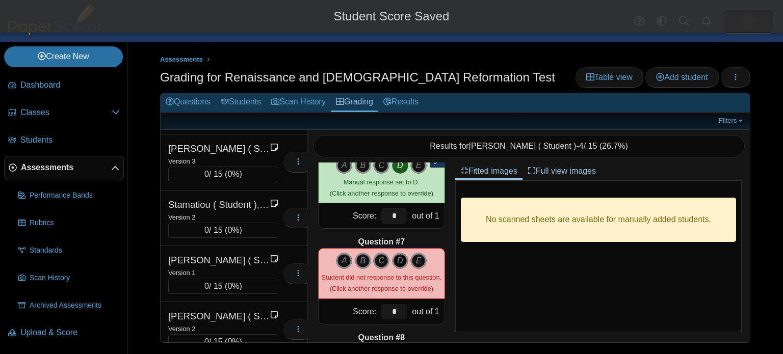
click at [400, 262] on icon "D" at bounding box center [400, 261] width 16 height 16
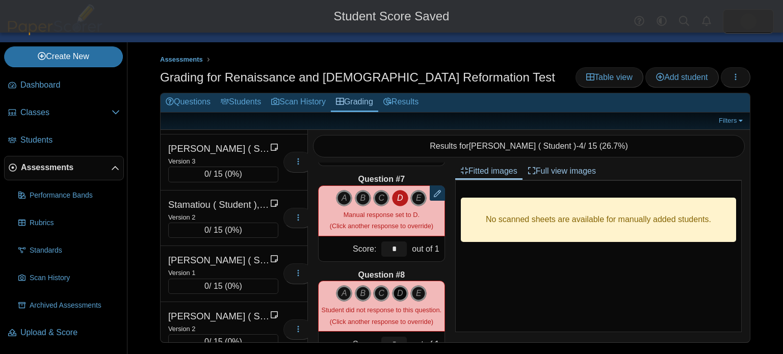
click at [394, 291] on icon "D" at bounding box center [400, 294] width 16 height 16
type input "*"
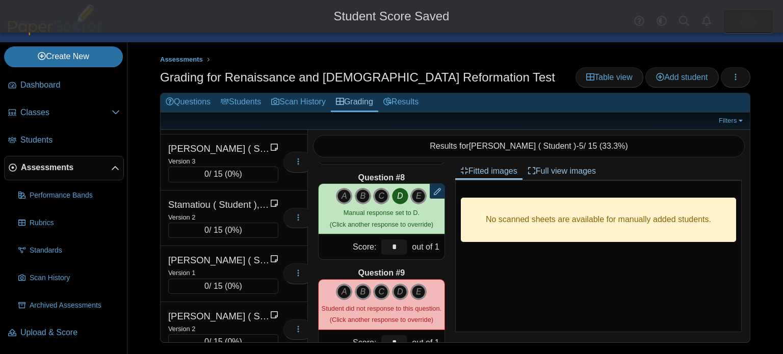
scroll to position [671, 0]
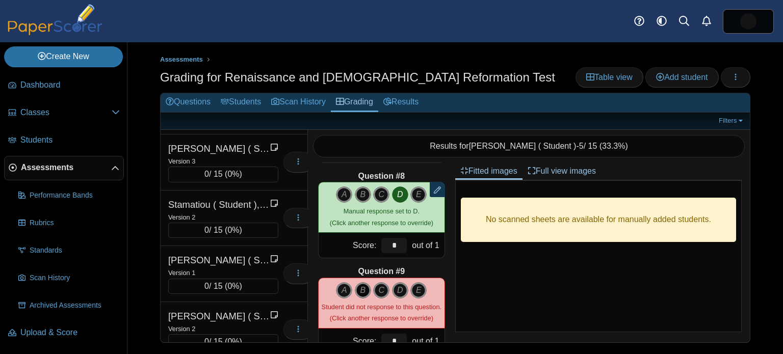
click at [363, 294] on icon "B" at bounding box center [363, 291] width 16 height 16
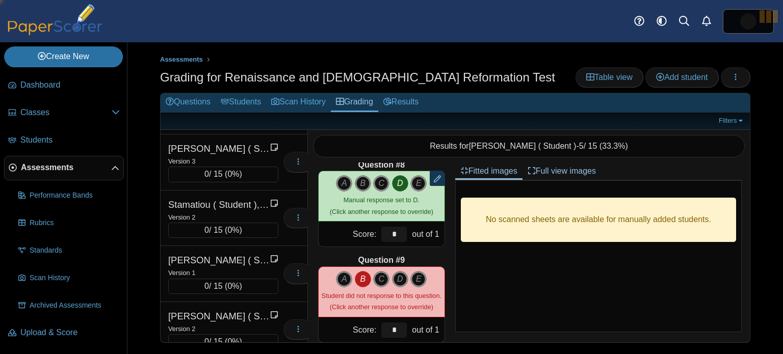
type input "*"
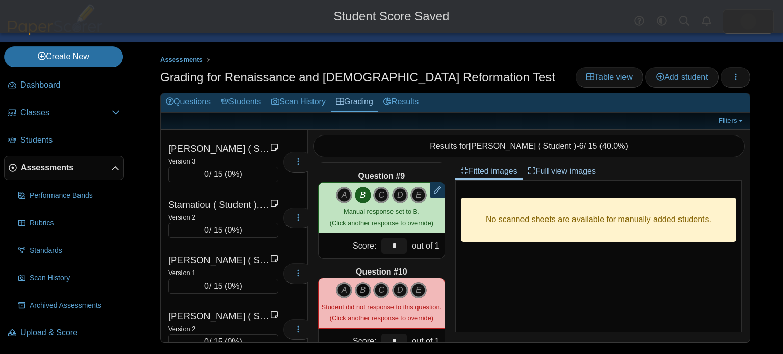
click at [364, 286] on icon "B" at bounding box center [363, 291] width 16 height 16
type input "*"
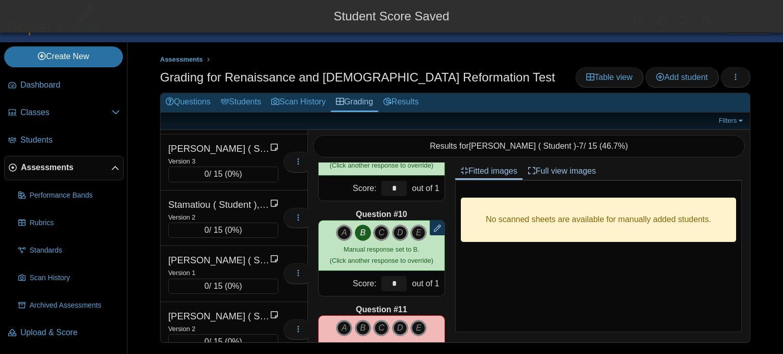
scroll to position [839, 0]
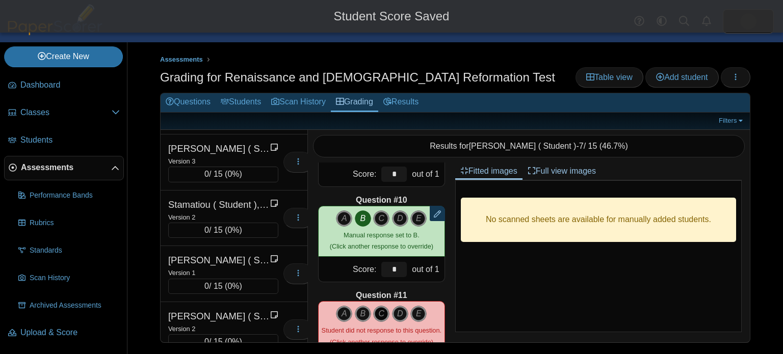
click at [385, 309] on icon "C" at bounding box center [381, 314] width 16 height 16
type input "*"
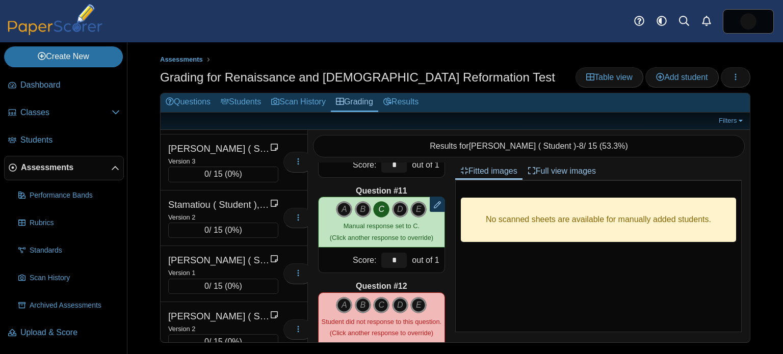
scroll to position [967, 0]
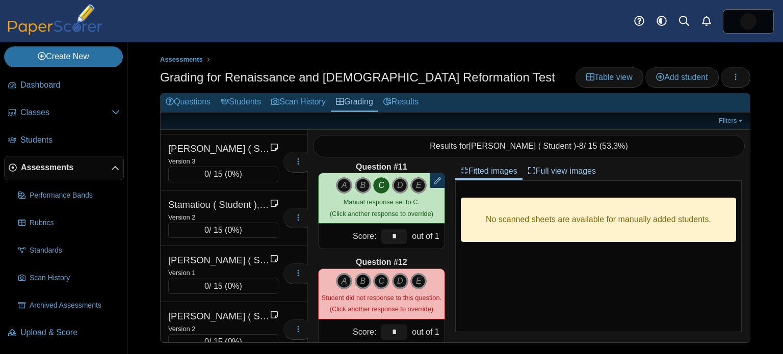
click at [358, 284] on icon "B" at bounding box center [363, 281] width 16 height 16
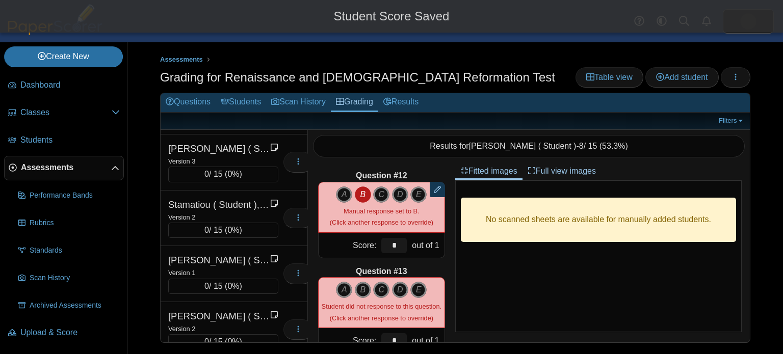
scroll to position [1060, 0]
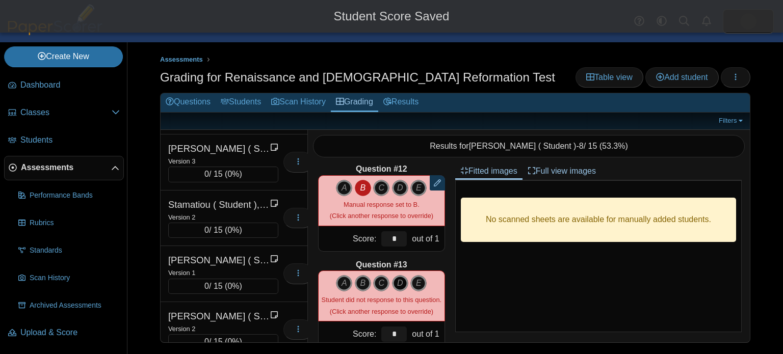
click at [399, 284] on icon "D" at bounding box center [400, 283] width 16 height 16
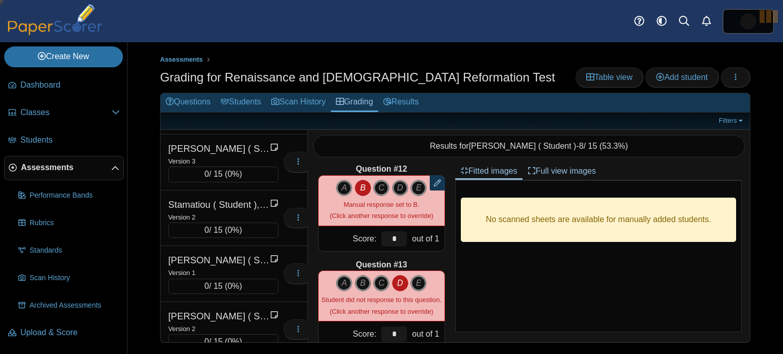
type input "*"
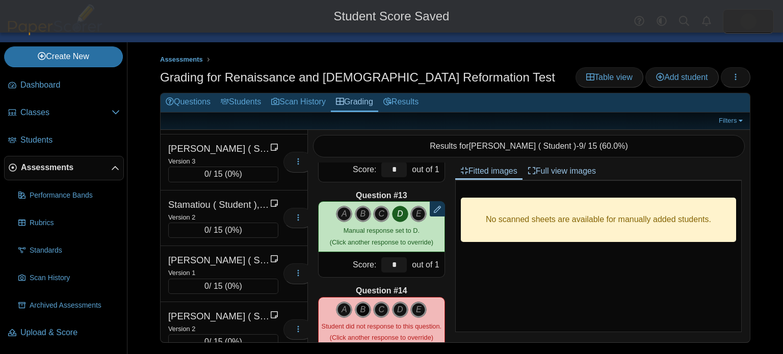
click at [368, 307] on icon "B" at bounding box center [363, 310] width 16 height 16
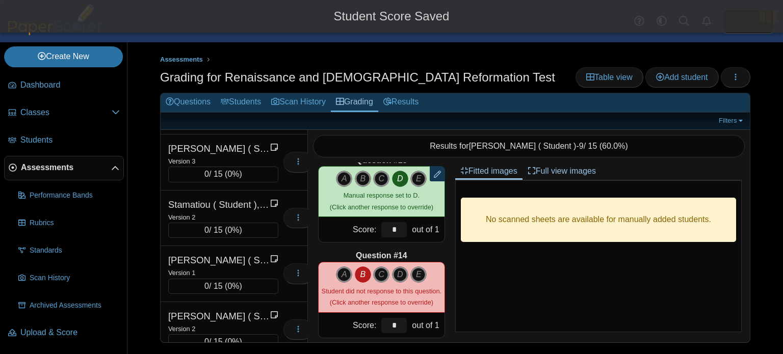
type input "*"
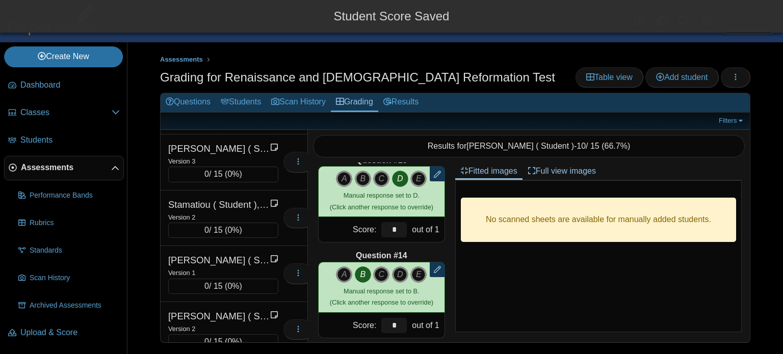
scroll to position [1248, 0]
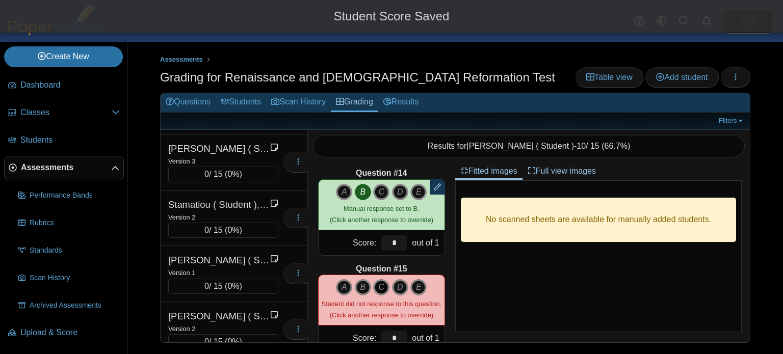
click at [384, 289] on icon "C" at bounding box center [381, 288] width 16 height 16
type input "*"
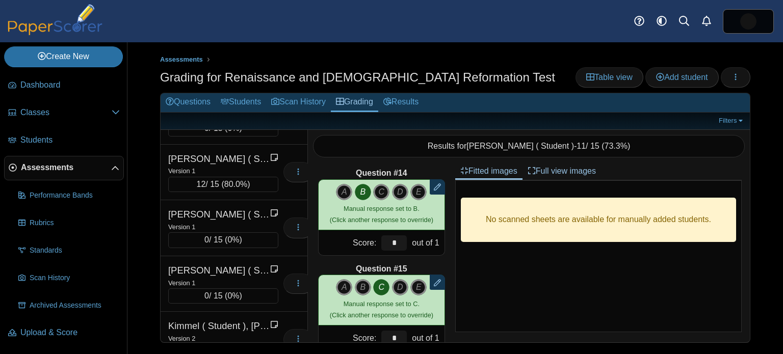
scroll to position [1214, 0]
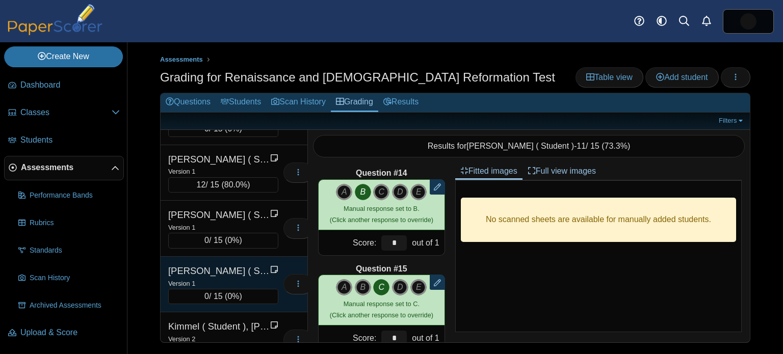
click at [244, 265] on div "[PERSON_NAME] ( Student ), [PERSON_NAME]" at bounding box center [219, 271] width 102 height 13
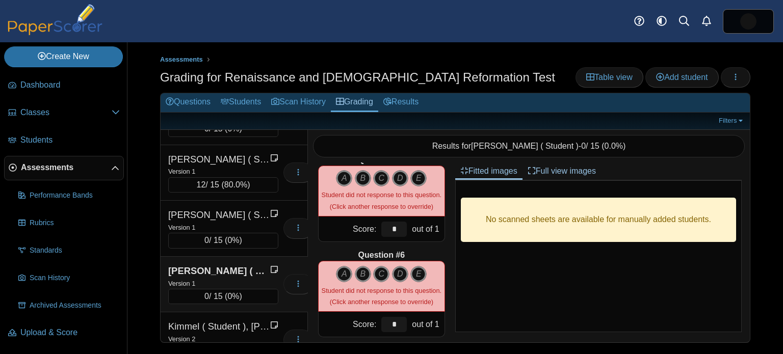
scroll to position [0, 0]
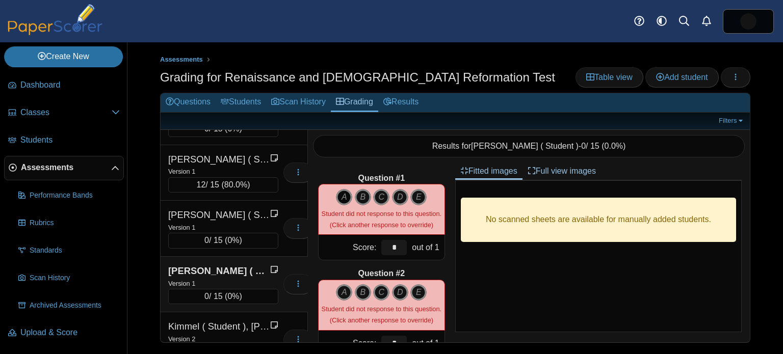
click at [343, 193] on icon "A" at bounding box center [344, 197] width 16 height 16
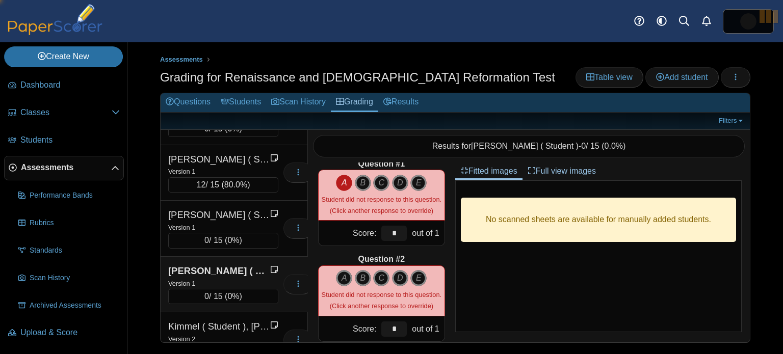
type input "*"
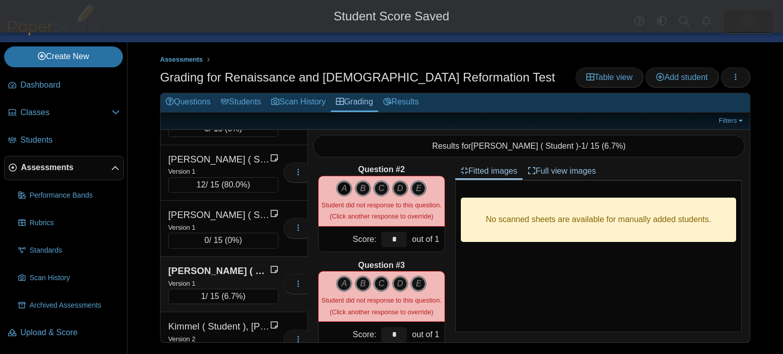
click at [345, 193] on icon "A" at bounding box center [344, 189] width 16 height 16
click at [380, 287] on icon "C" at bounding box center [381, 284] width 16 height 16
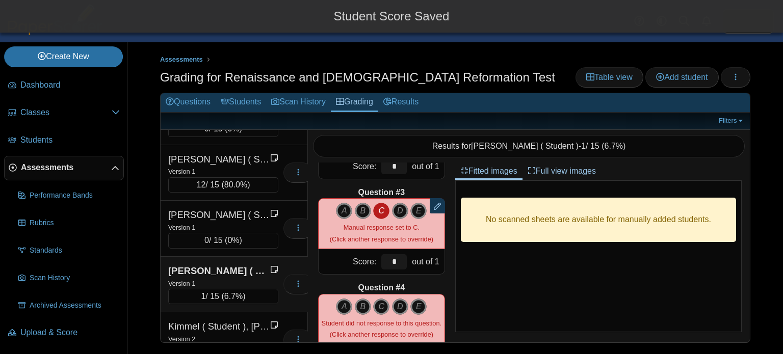
scroll to position [178, 0]
click at [387, 307] on icon "C" at bounding box center [381, 306] width 16 height 16
type input "*"
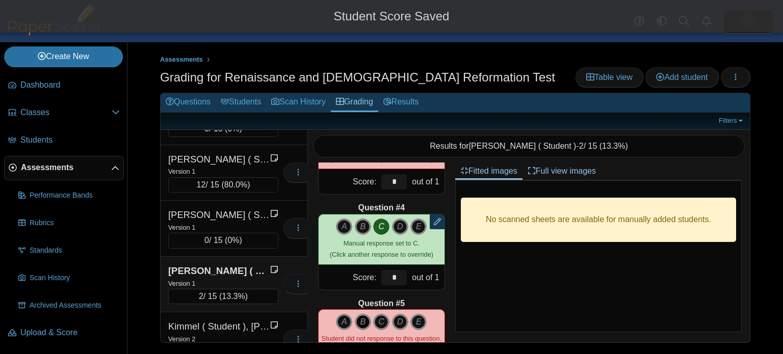
drag, startPoint x: 367, startPoint y: 322, endPoint x: 370, endPoint y: 316, distance: 6.8
click at [367, 322] on icon "B" at bounding box center [363, 322] width 16 height 16
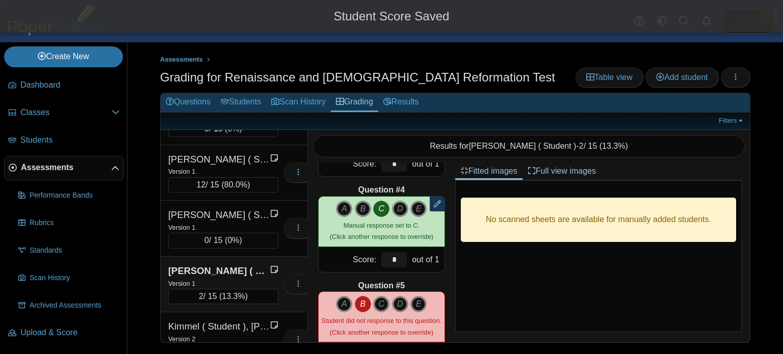
type input "*"
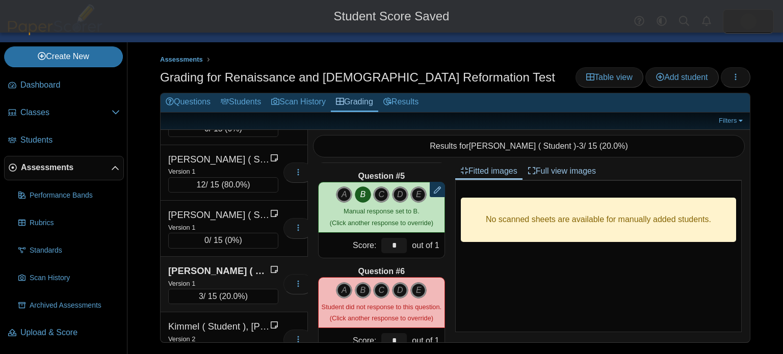
scroll to position [392, 0]
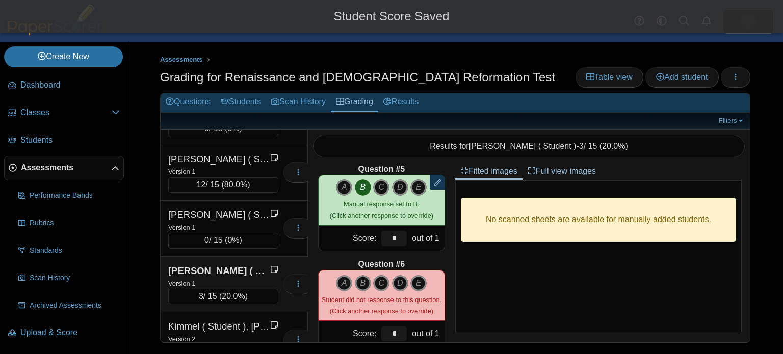
click at [396, 280] on icon "D" at bounding box center [400, 283] width 16 height 16
type input "*"
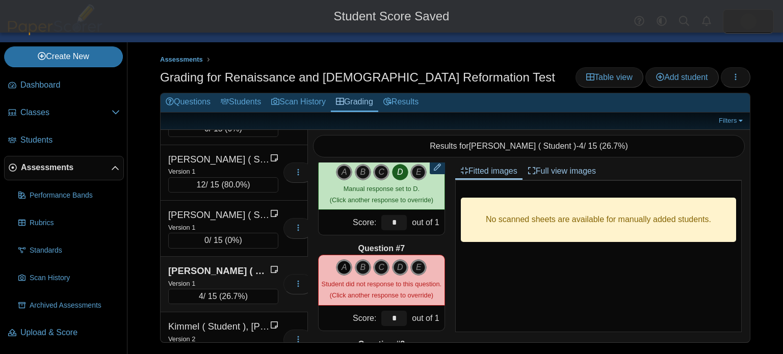
click at [346, 266] on icon "A" at bounding box center [344, 268] width 16 height 16
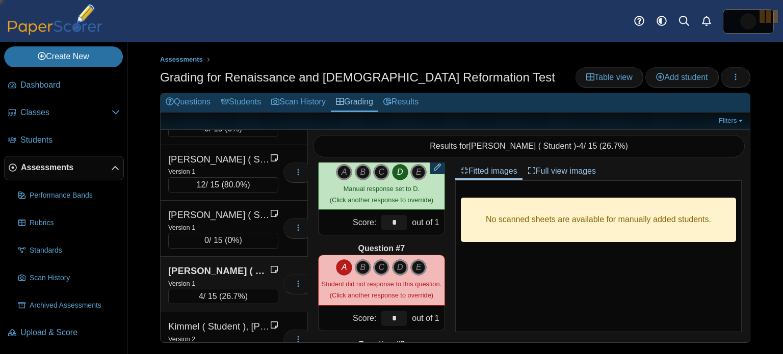
type input "*"
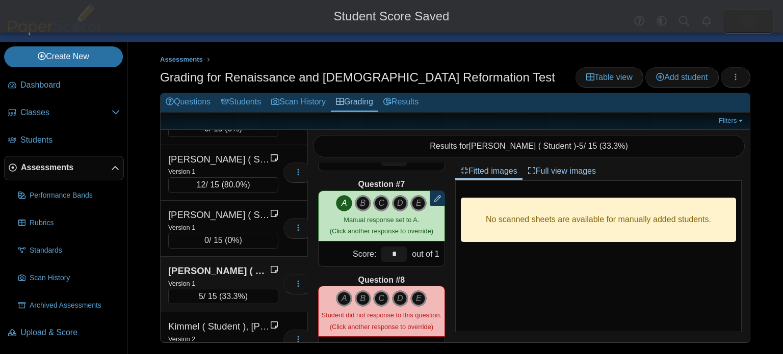
scroll to position [574, 0]
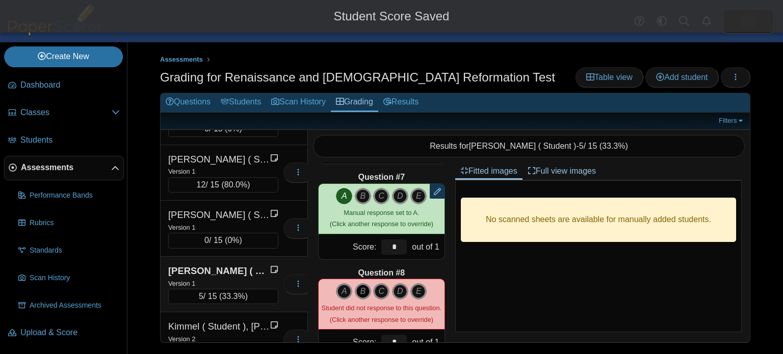
click at [366, 295] on icon "B" at bounding box center [363, 292] width 16 height 16
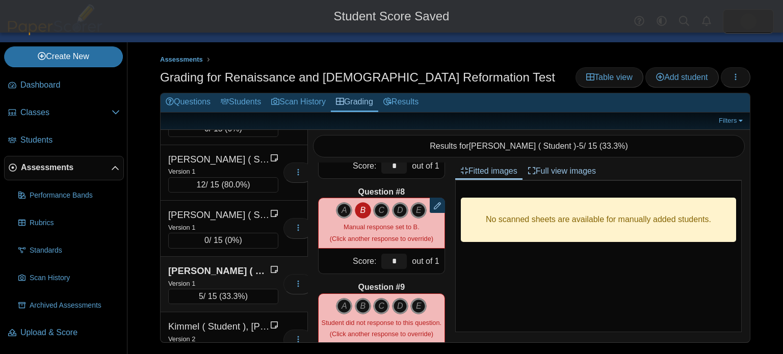
scroll to position [651, 0]
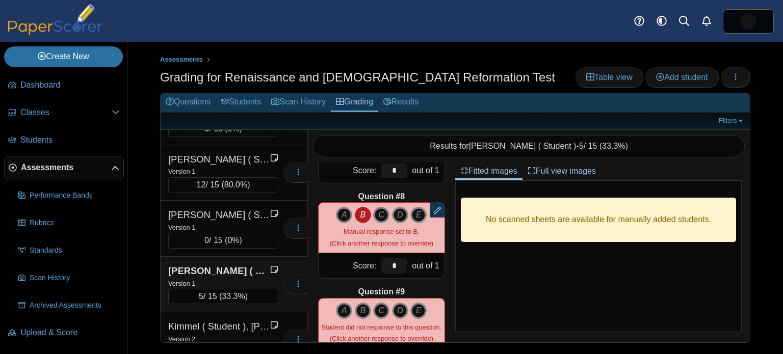
click at [390, 311] on div "A B C D E" at bounding box center [381, 311] width 91 height 16
click at [383, 308] on icon "C" at bounding box center [381, 311] width 16 height 16
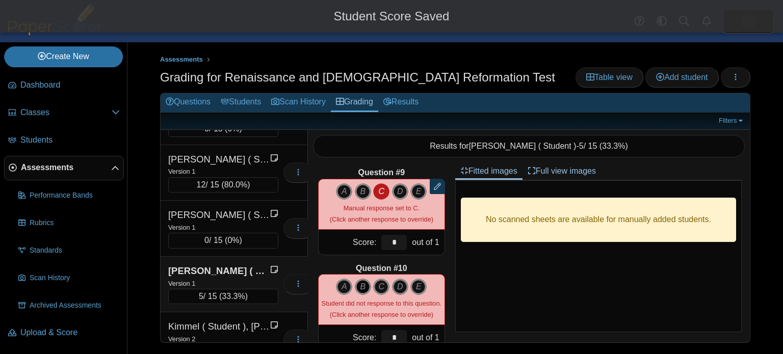
scroll to position [773, 0]
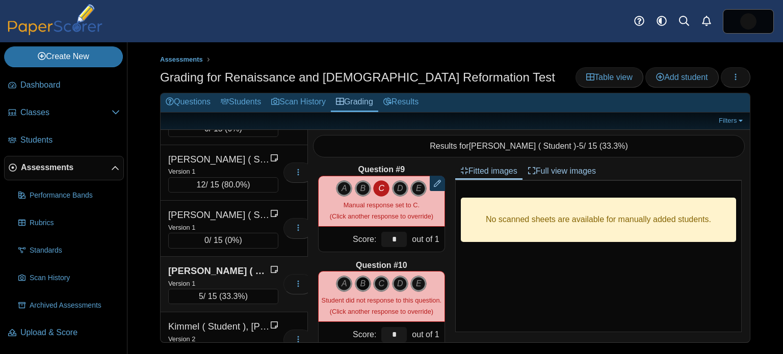
click at [356, 284] on icon "B" at bounding box center [363, 284] width 16 height 16
type input "*"
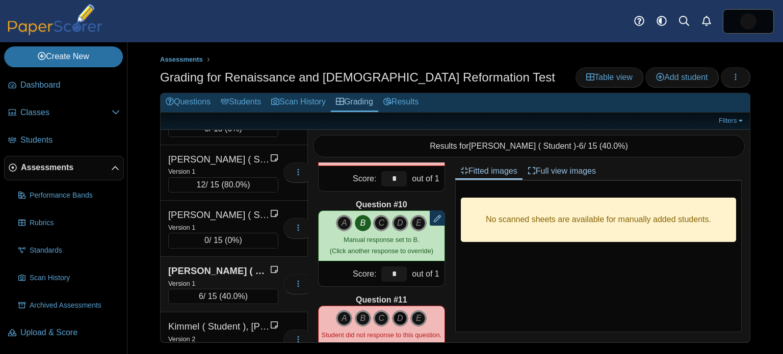
click at [394, 317] on icon "D" at bounding box center [400, 319] width 16 height 16
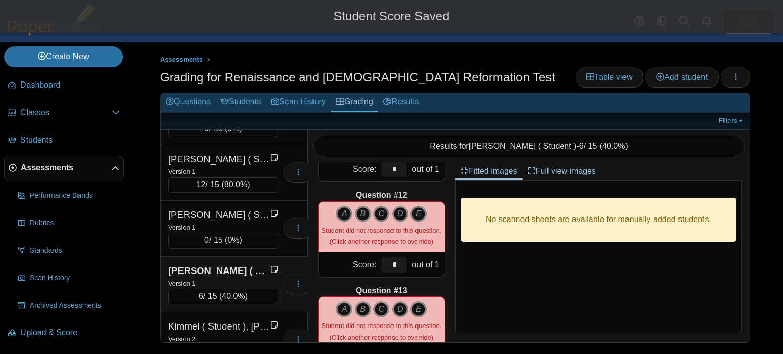
scroll to position [1028, 0]
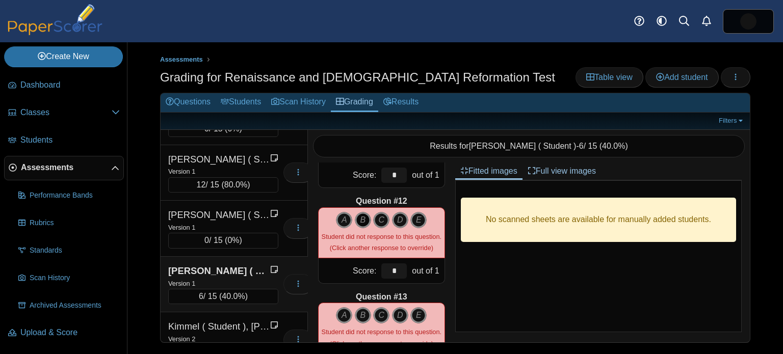
click at [363, 223] on icon "B" at bounding box center [363, 220] width 16 height 16
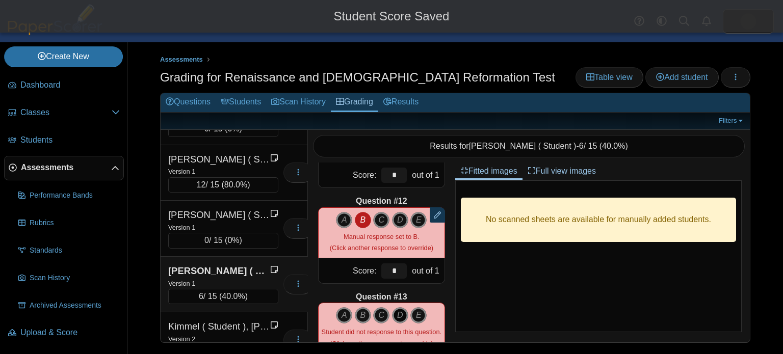
click at [400, 315] on icon "D" at bounding box center [400, 316] width 16 height 16
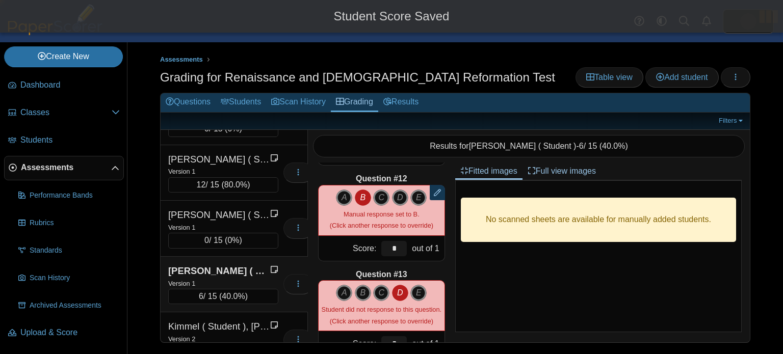
type input "*"
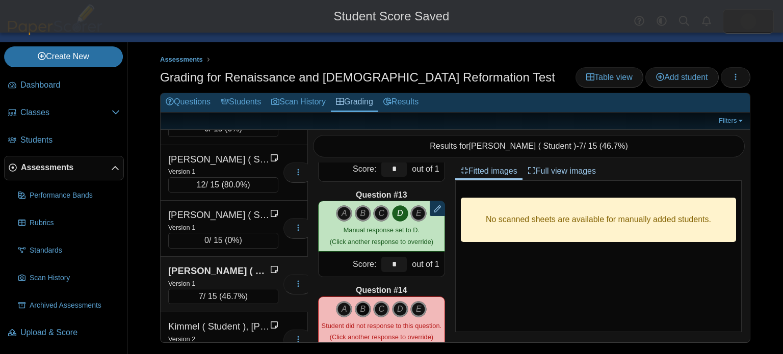
click at [367, 308] on icon "B" at bounding box center [363, 309] width 16 height 16
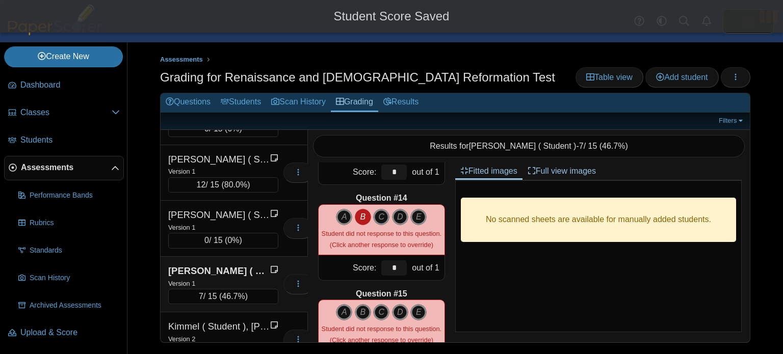
type input "*"
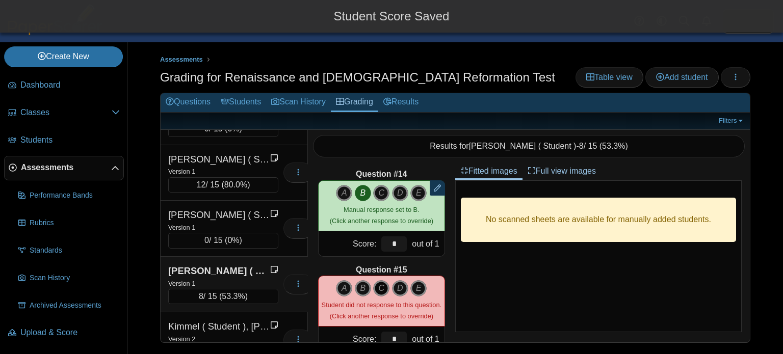
click at [384, 281] on icon "C" at bounding box center [381, 289] width 16 height 16
type input "*"
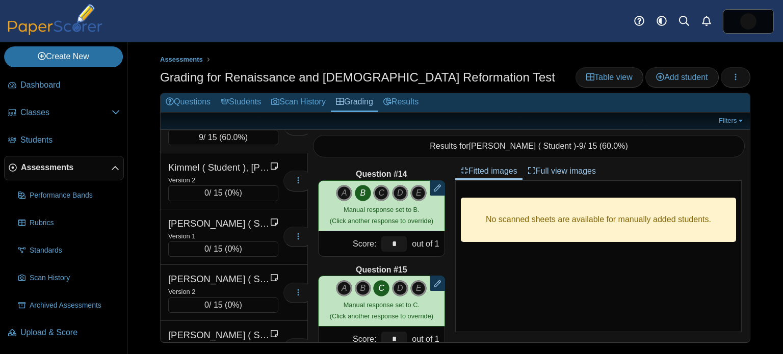
scroll to position [1382, 0]
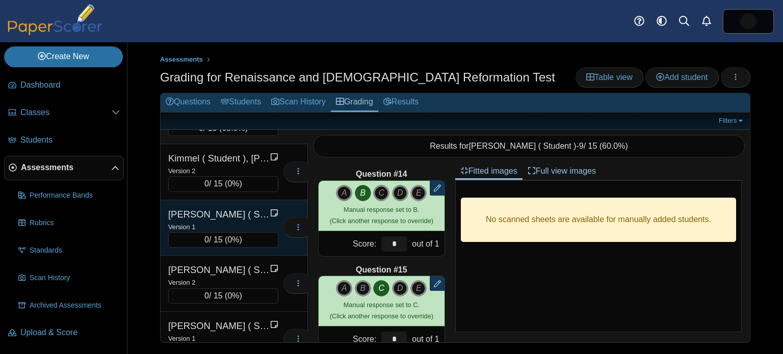
click at [224, 208] on div "[PERSON_NAME] ( Student ), [PERSON_NAME]" at bounding box center [219, 214] width 102 height 13
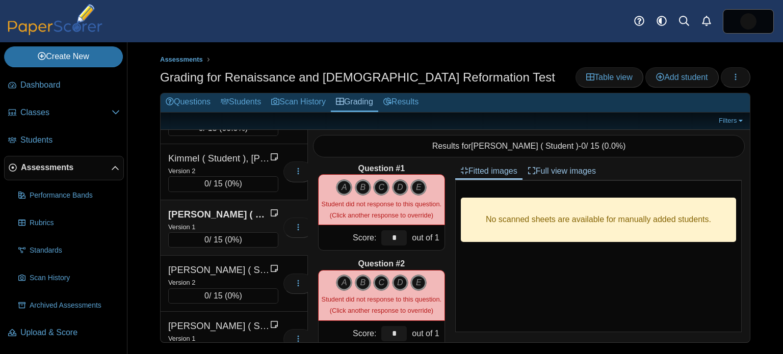
scroll to position [0, 0]
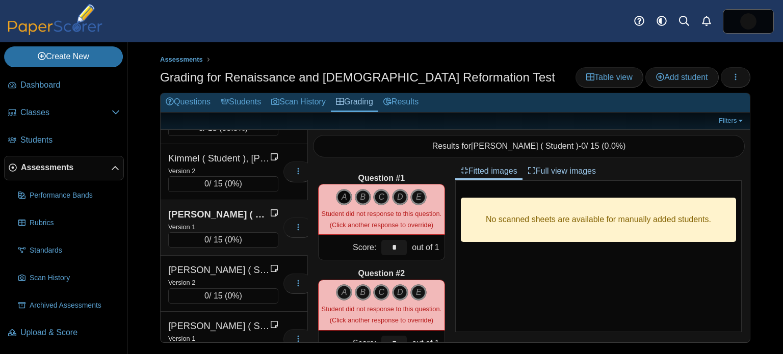
click at [345, 198] on icon "A" at bounding box center [344, 197] width 16 height 16
type input "*"
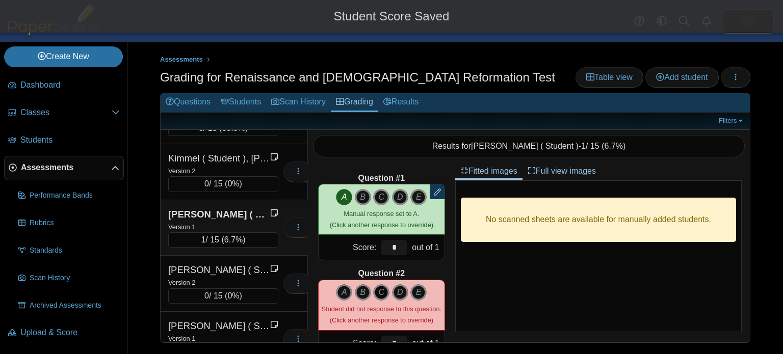
click at [384, 294] on icon "C" at bounding box center [381, 293] width 16 height 16
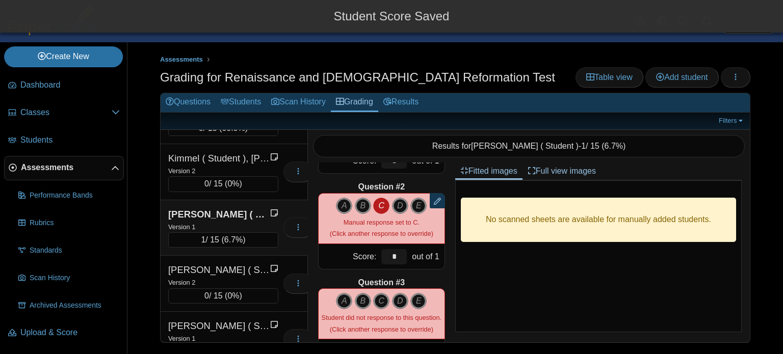
scroll to position [194, 0]
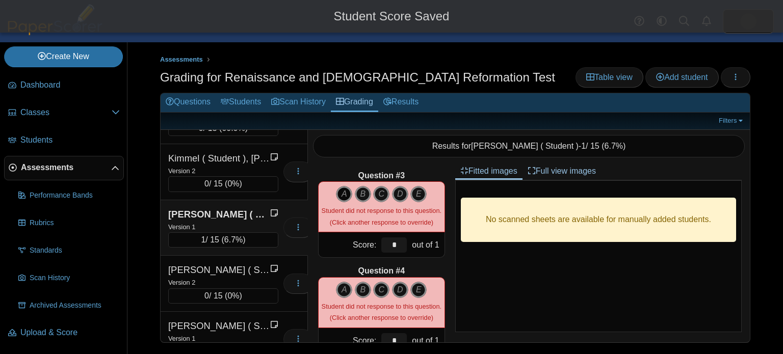
click at [341, 193] on icon "A" at bounding box center [344, 194] width 16 height 16
type input "*"
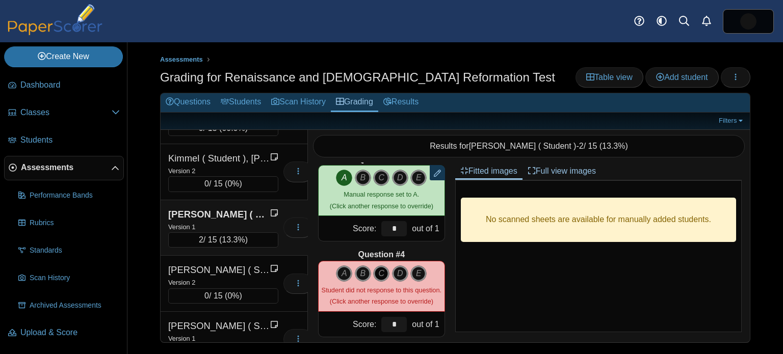
click at [385, 272] on icon "C" at bounding box center [381, 274] width 16 height 16
type input "*"
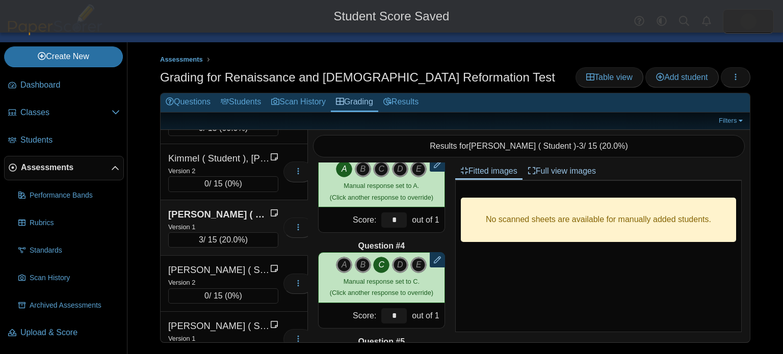
scroll to position [341, 0]
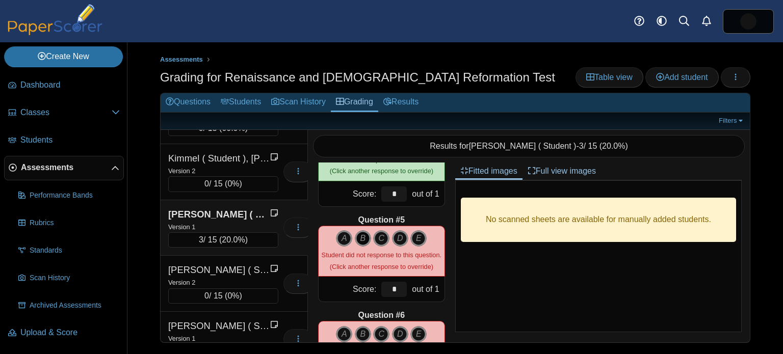
click at [359, 242] on icon "B" at bounding box center [363, 239] width 16 height 16
type input "*"
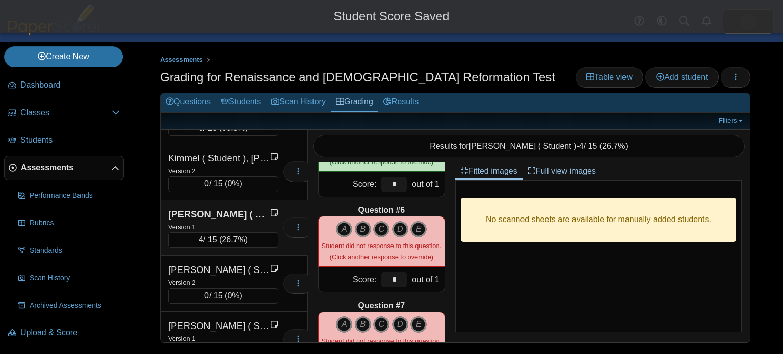
scroll to position [446, 0]
click at [400, 230] on icon "D" at bounding box center [400, 229] width 16 height 16
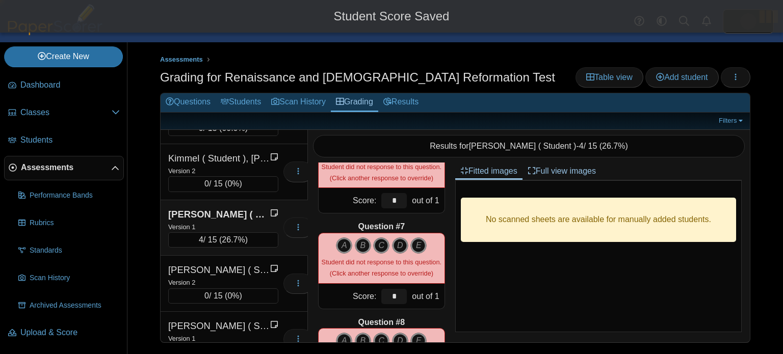
type input "*"
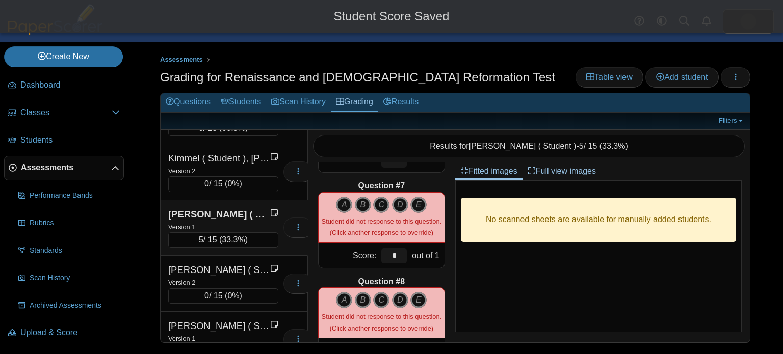
scroll to position [592, 0]
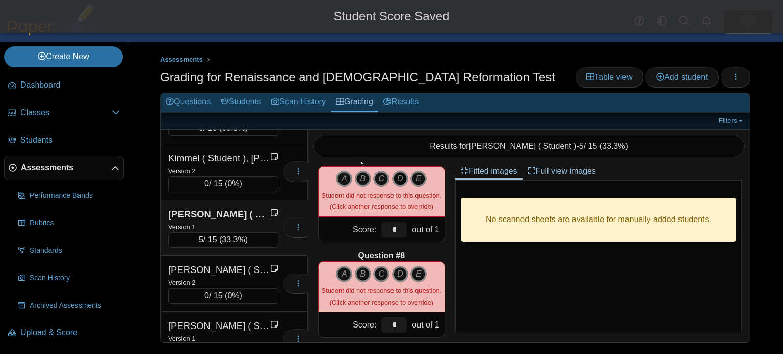
click at [404, 178] on icon "D" at bounding box center [400, 179] width 16 height 16
click at [401, 272] on icon "D" at bounding box center [400, 274] width 16 height 16
type input "*"
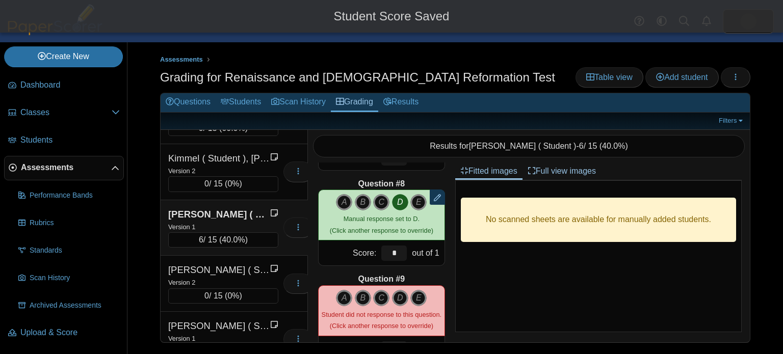
scroll to position [710, 0]
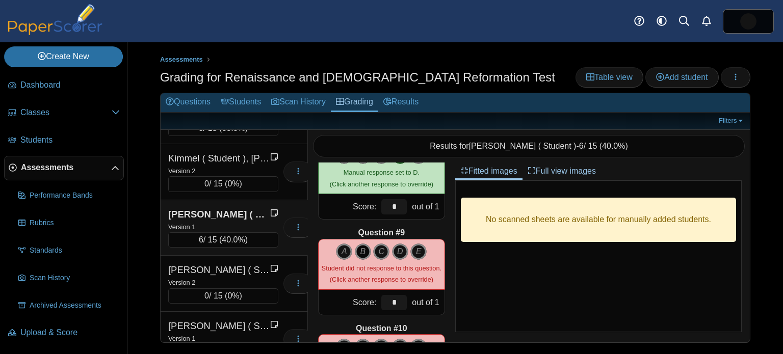
click at [363, 253] on icon "B" at bounding box center [363, 252] width 16 height 16
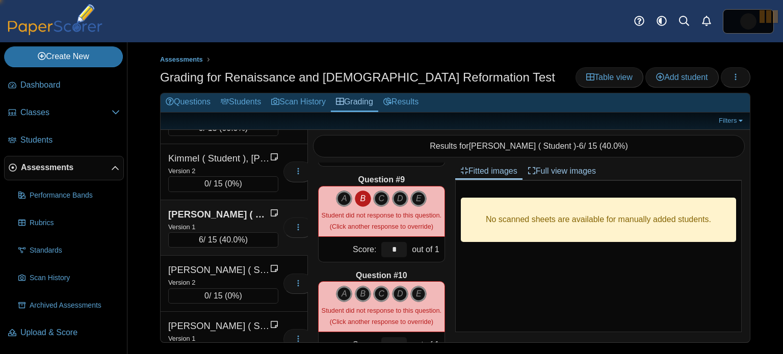
type input "*"
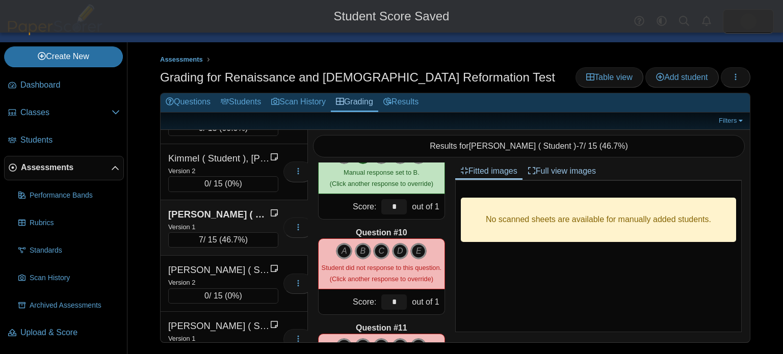
click at [363, 253] on icon "B" at bounding box center [363, 251] width 16 height 16
type input "*"
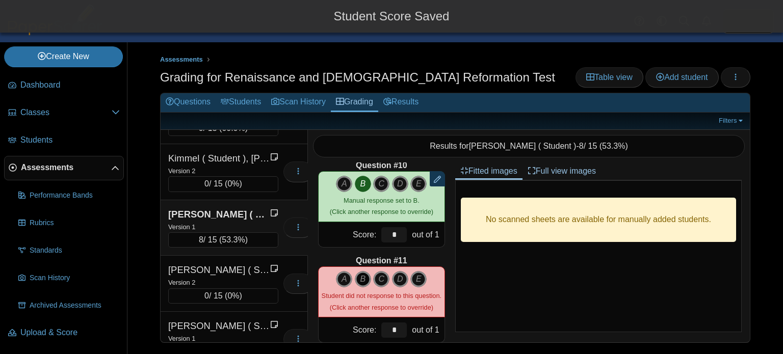
scroll to position [889, 0]
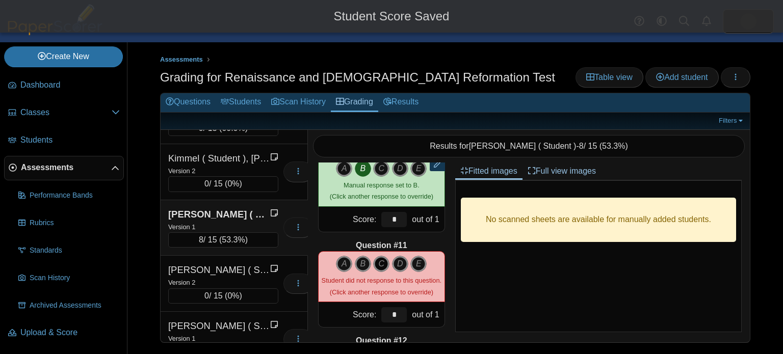
click at [377, 262] on icon "C" at bounding box center [381, 264] width 16 height 16
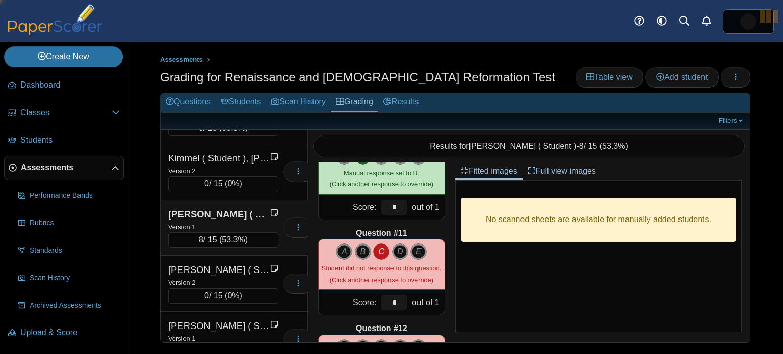
type input "*"
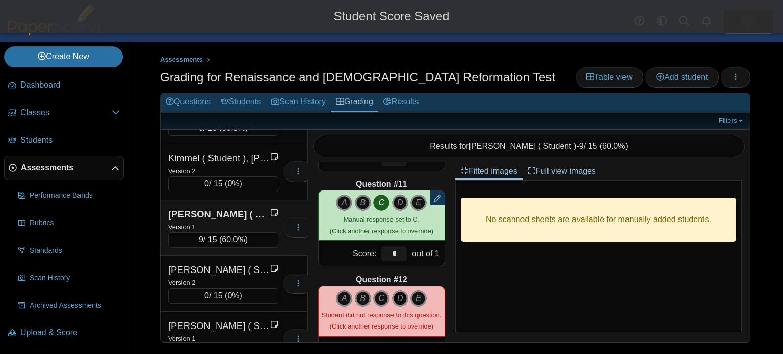
click at [399, 297] on icon "D" at bounding box center [400, 299] width 16 height 16
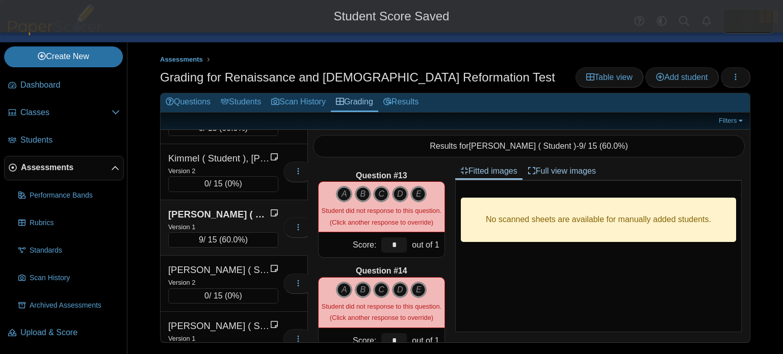
type input "*"
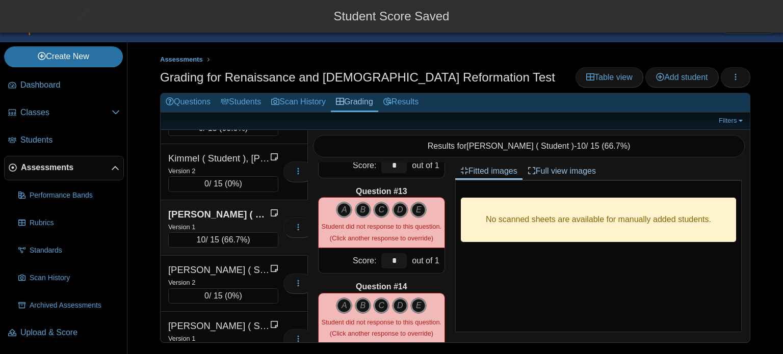
scroll to position [1113, 0]
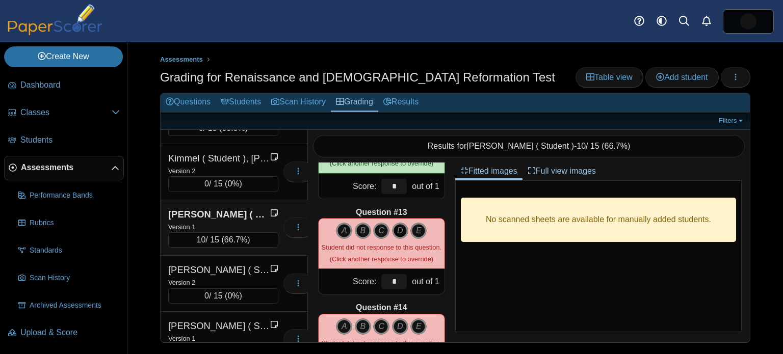
click at [400, 232] on icon "D" at bounding box center [400, 231] width 16 height 16
type input "*"
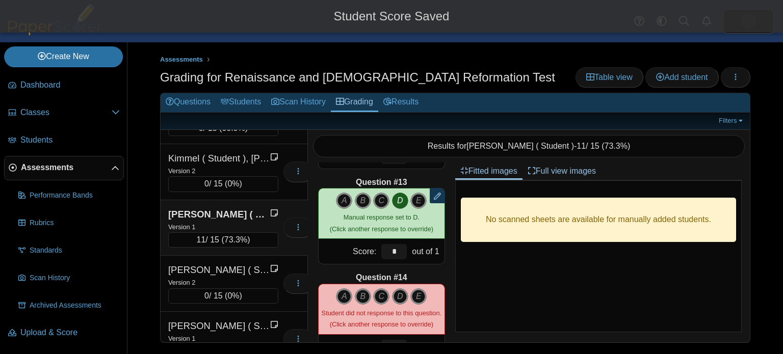
scroll to position [1206, 0]
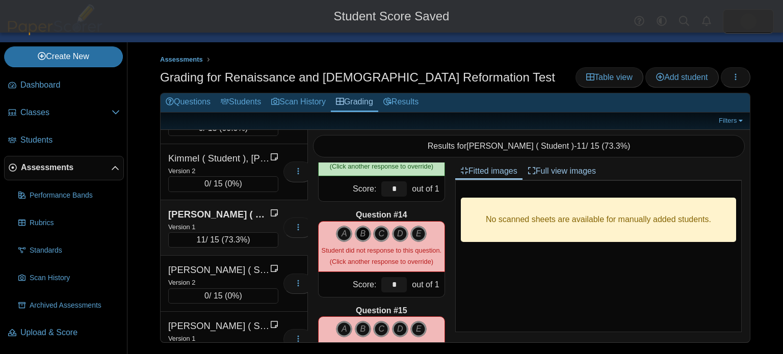
click at [367, 236] on icon "B" at bounding box center [363, 234] width 16 height 16
type input "*"
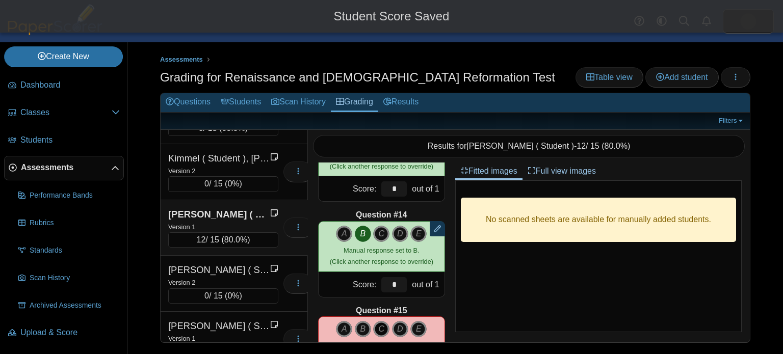
click at [387, 324] on icon "C" at bounding box center [381, 329] width 16 height 16
type input "*"
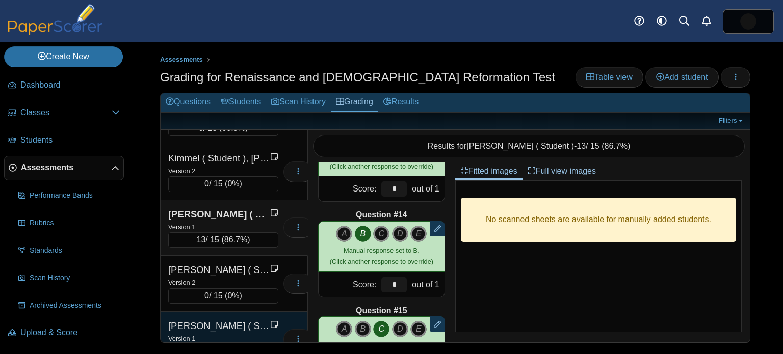
click at [218, 312] on div "Moore ( Student ), Molly Version 1 0 / 15 ( 0% ) Loading…" at bounding box center [234, 340] width 147 height 56
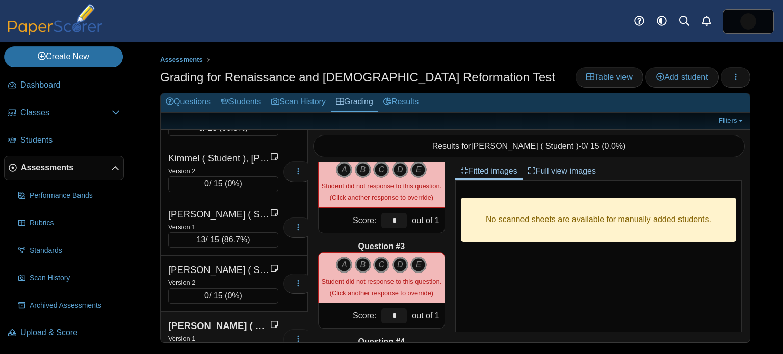
scroll to position [0, 0]
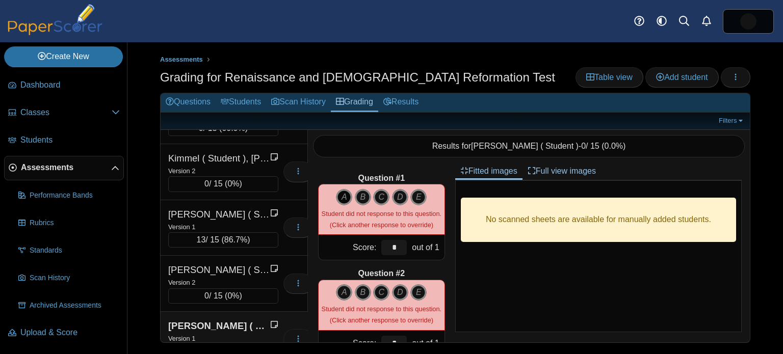
click at [341, 194] on icon "A" at bounding box center [344, 197] width 16 height 16
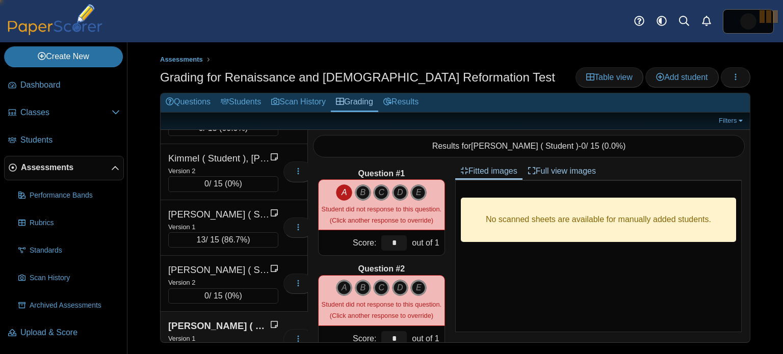
type input "*"
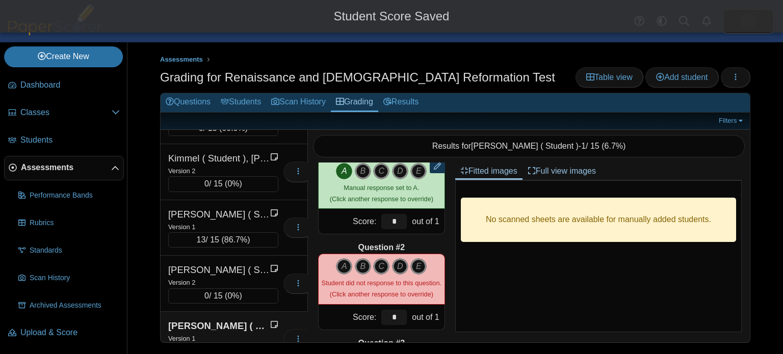
scroll to position [48, 0]
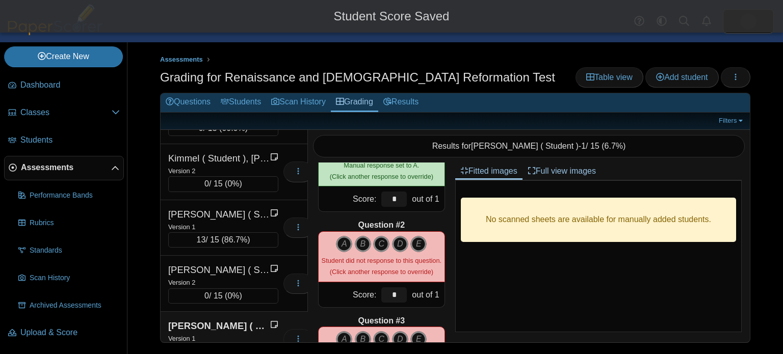
click at [347, 252] on div "A B C D E" at bounding box center [382, 257] width 120 height 42
click at [346, 248] on icon "A" at bounding box center [344, 244] width 16 height 16
click at [342, 333] on icon "A" at bounding box center [344, 340] width 16 height 16
type input "*"
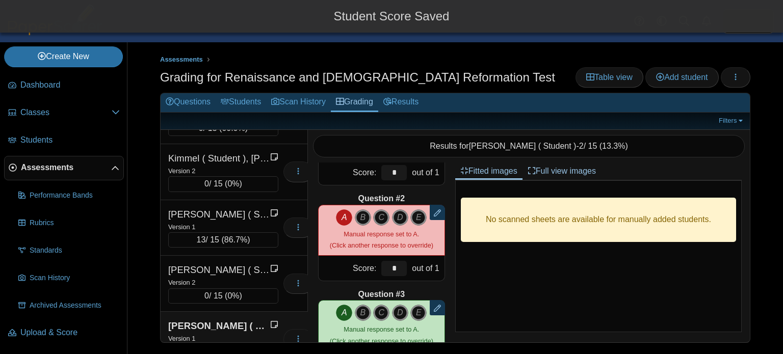
scroll to position [201, 0]
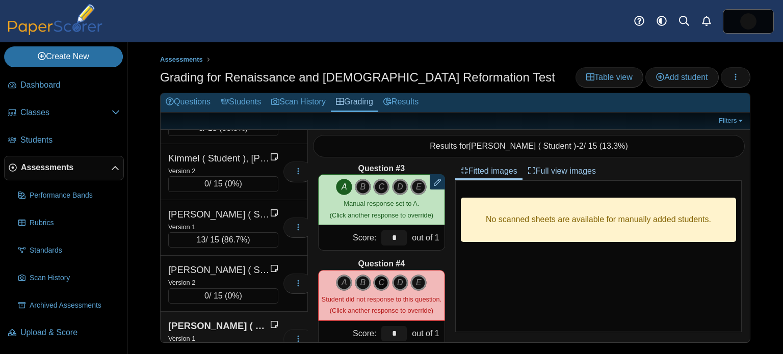
click at [379, 285] on icon "C" at bounding box center [381, 283] width 16 height 16
type input "*"
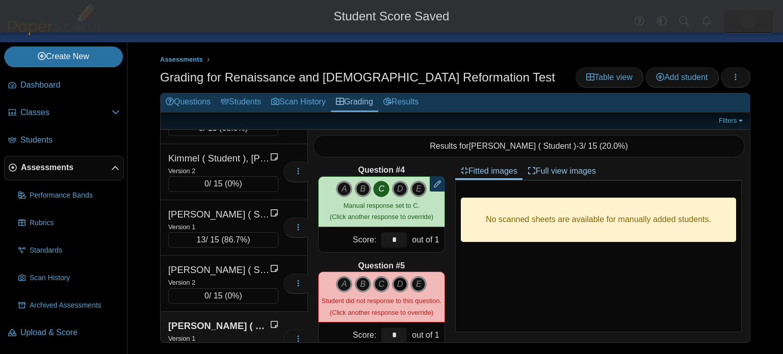
click at [398, 281] on icon "D" at bounding box center [400, 284] width 16 height 16
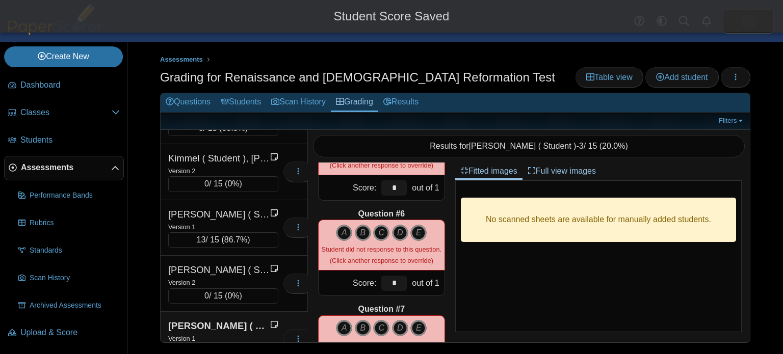
scroll to position [441, 0]
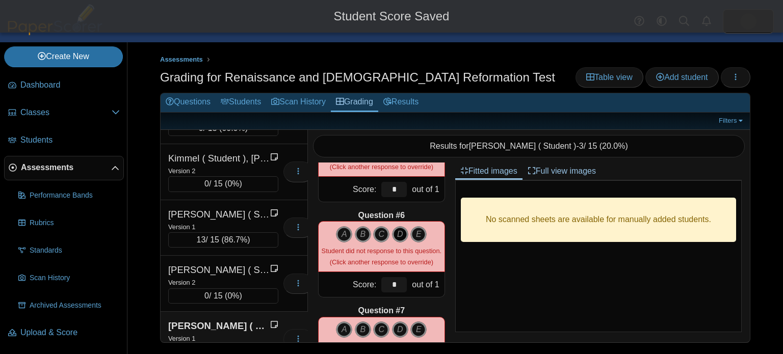
click at [400, 236] on icon "D" at bounding box center [400, 234] width 16 height 16
type input "*"
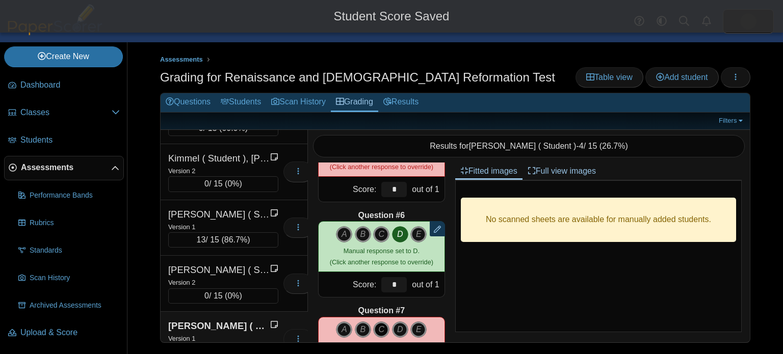
click at [382, 328] on icon "C" at bounding box center [381, 330] width 16 height 16
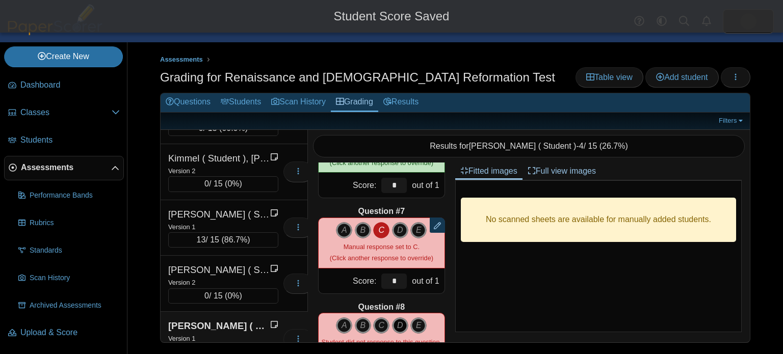
scroll to position [542, 0]
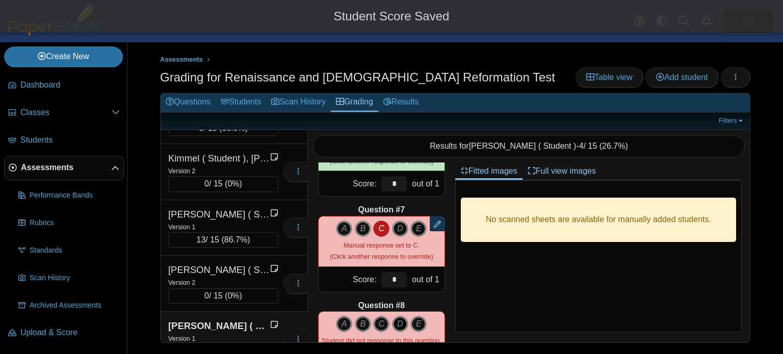
click at [400, 322] on icon "D" at bounding box center [400, 324] width 16 height 16
type input "*"
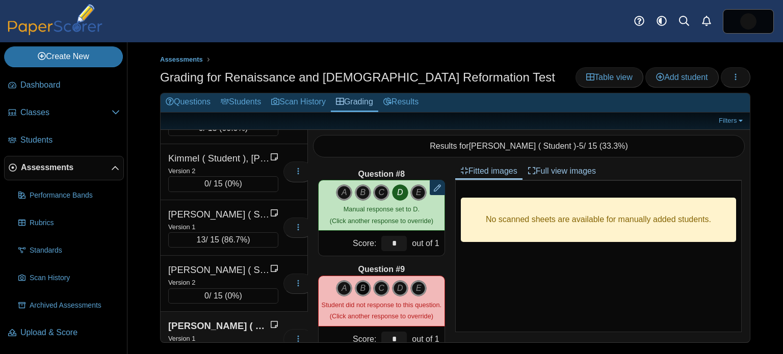
click at [366, 285] on icon "B" at bounding box center [363, 289] width 16 height 16
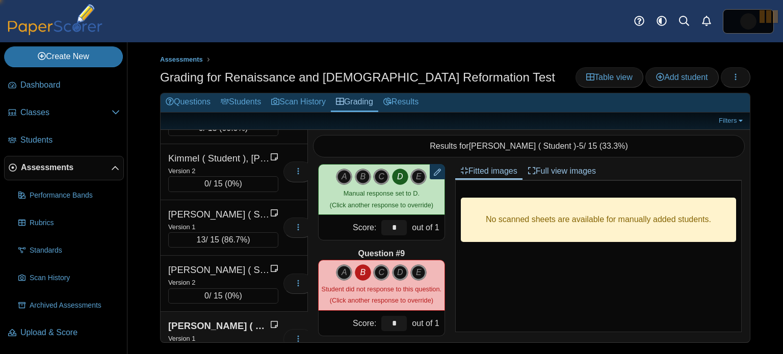
type input "*"
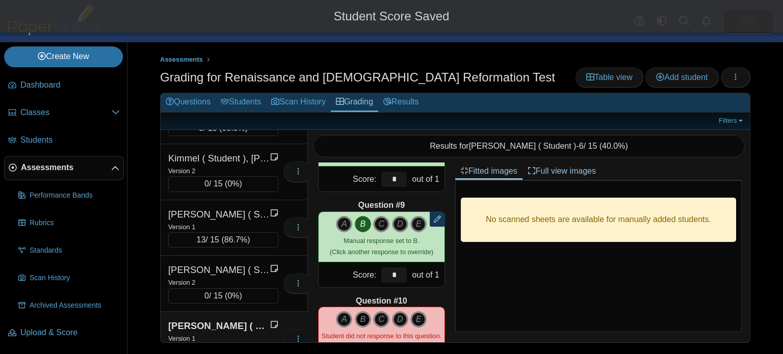
click at [360, 316] on icon "B" at bounding box center [363, 320] width 16 height 16
type input "*"
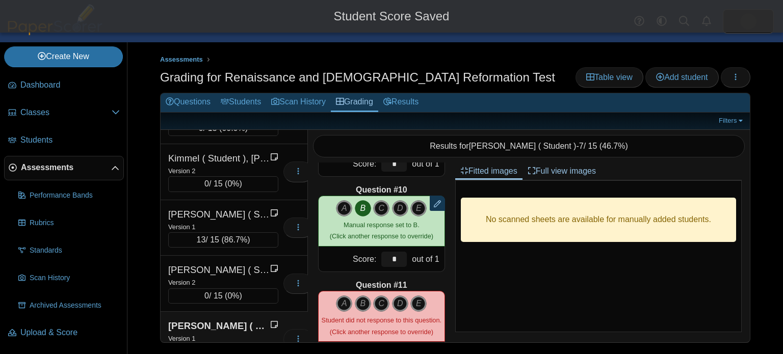
scroll to position [929, 0]
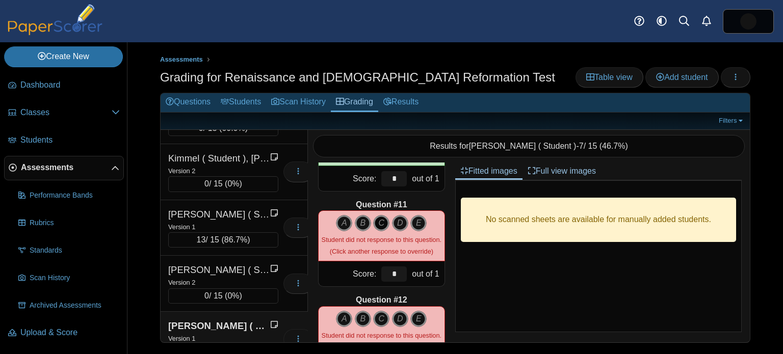
click at [380, 219] on icon "C" at bounding box center [381, 223] width 16 height 16
type input "*"
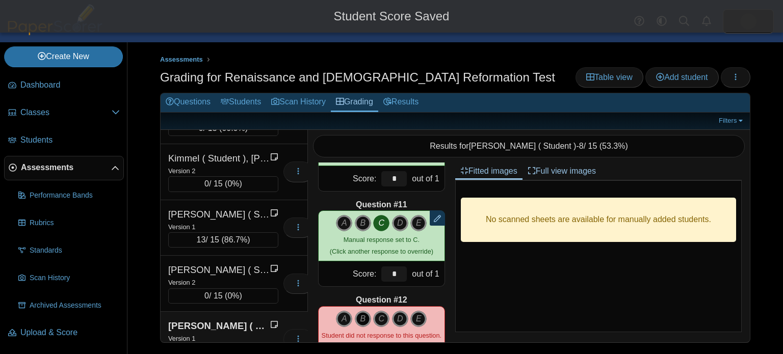
click at [362, 323] on icon "B" at bounding box center [363, 319] width 16 height 16
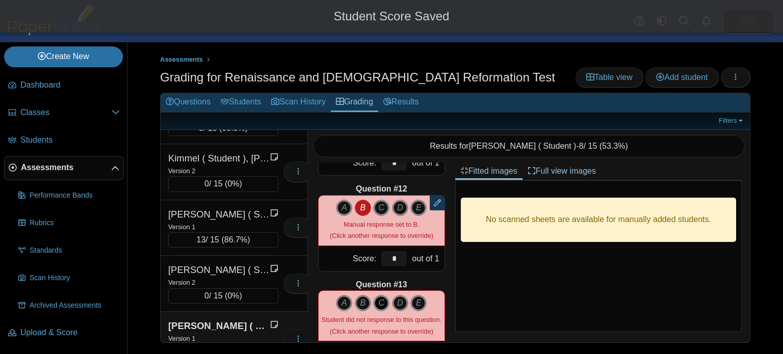
scroll to position [1043, 0]
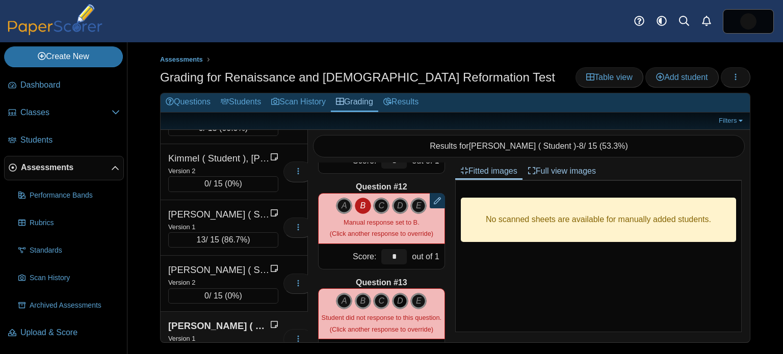
click at [399, 300] on icon "D" at bounding box center [400, 301] width 16 height 16
type input "*"
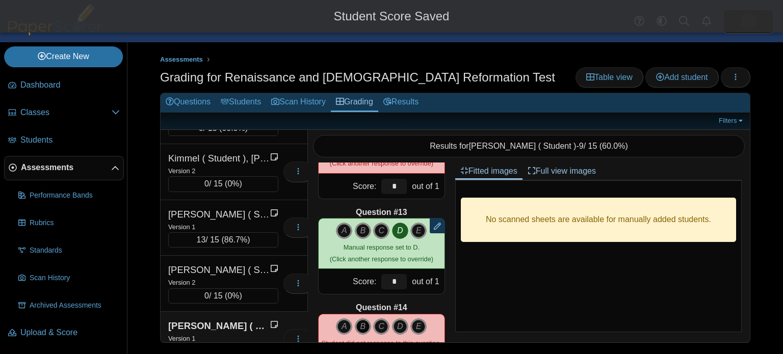
click at [359, 322] on icon "B" at bounding box center [363, 327] width 16 height 16
type input "*"
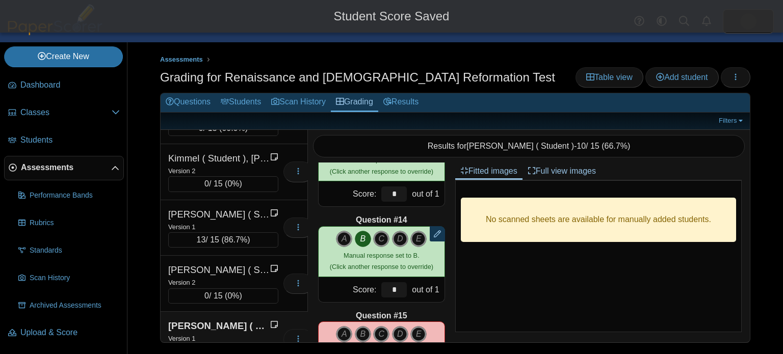
scroll to position [1265, 0]
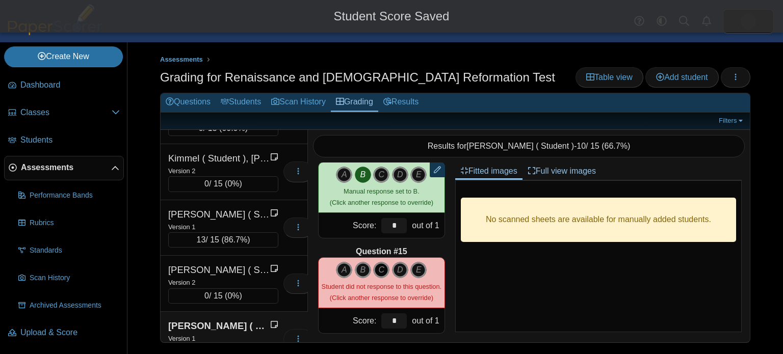
click at [382, 271] on icon "C" at bounding box center [381, 270] width 16 height 16
type input "*"
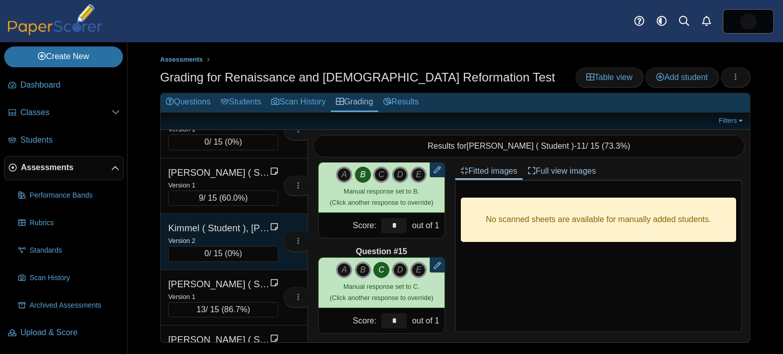
scroll to position [1281, 0]
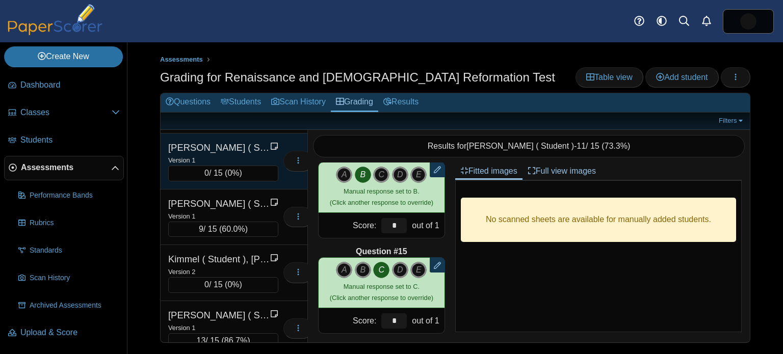
click at [225, 166] on div "0 / 15 ( 0% )" at bounding box center [223, 173] width 110 height 15
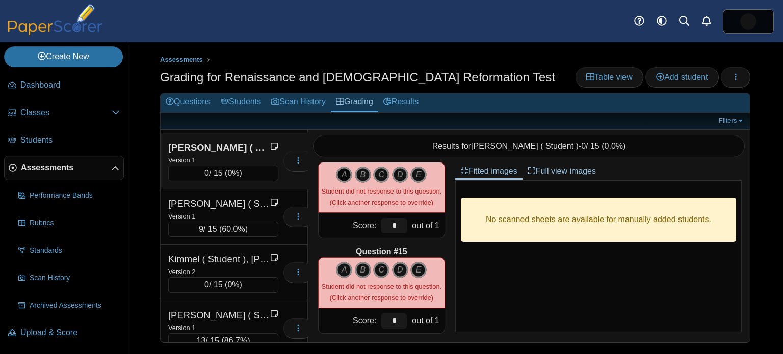
click at [338, 171] on icon "A" at bounding box center [344, 175] width 16 height 16
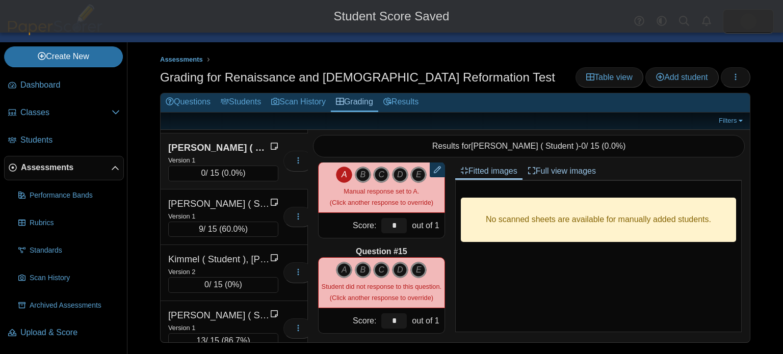
click at [339, 173] on icon "A" at bounding box center [344, 175] width 16 height 16
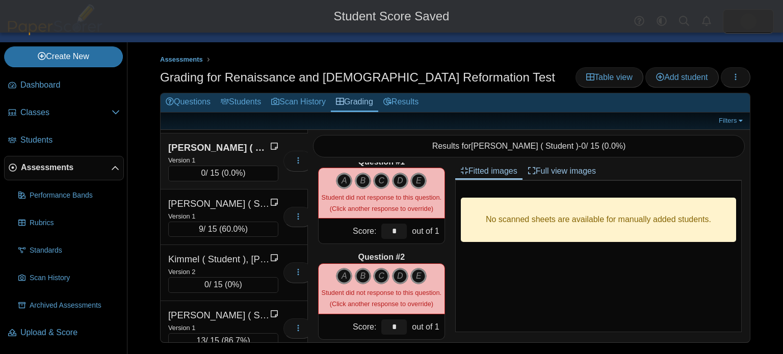
scroll to position [0, 0]
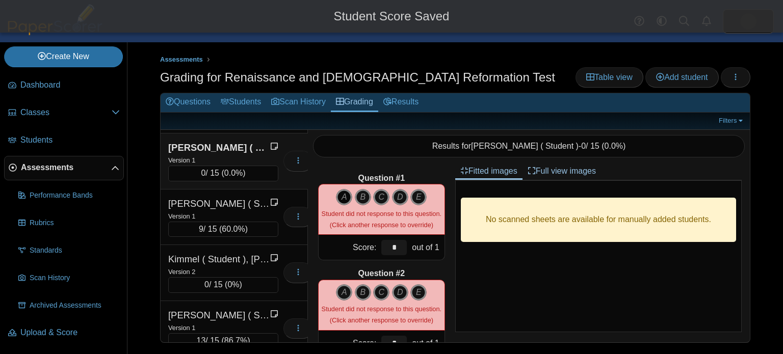
click at [347, 201] on icon "A" at bounding box center [344, 197] width 16 height 16
type input "*"
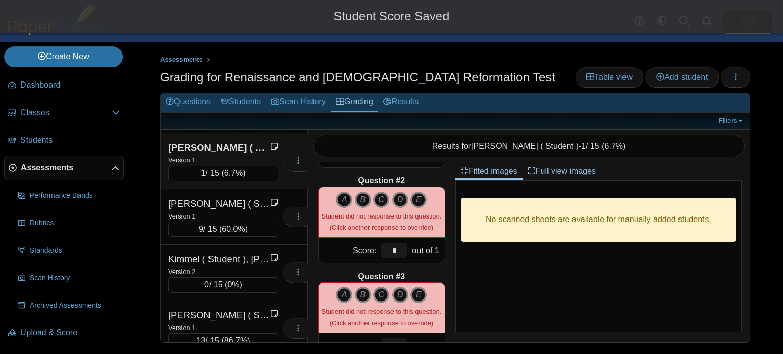
click at [350, 201] on icon "A" at bounding box center [344, 200] width 16 height 16
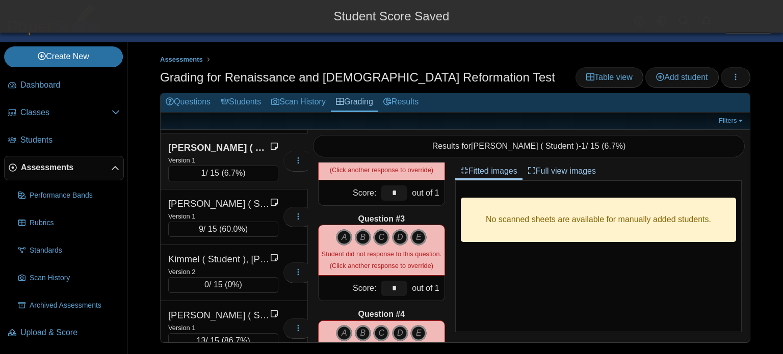
scroll to position [151, 0]
click at [350, 237] on icon "A" at bounding box center [344, 237] width 16 height 16
type input "*"
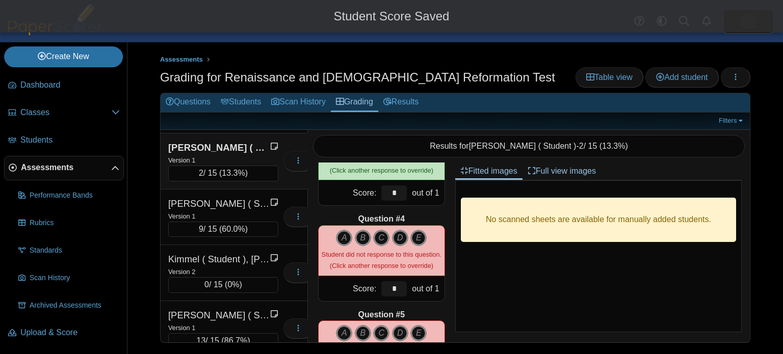
scroll to position [266, 0]
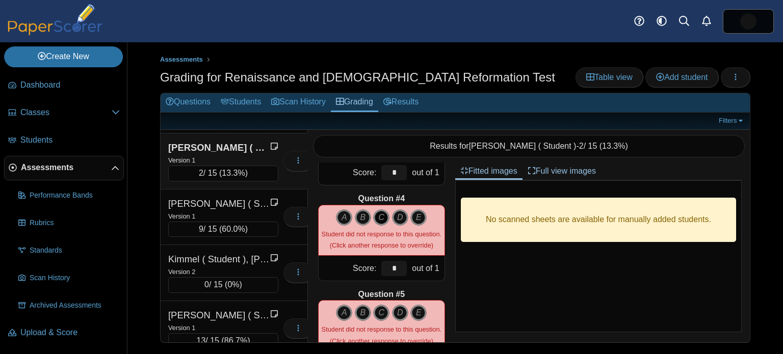
click at [380, 215] on icon "C" at bounding box center [381, 218] width 16 height 16
type input "*"
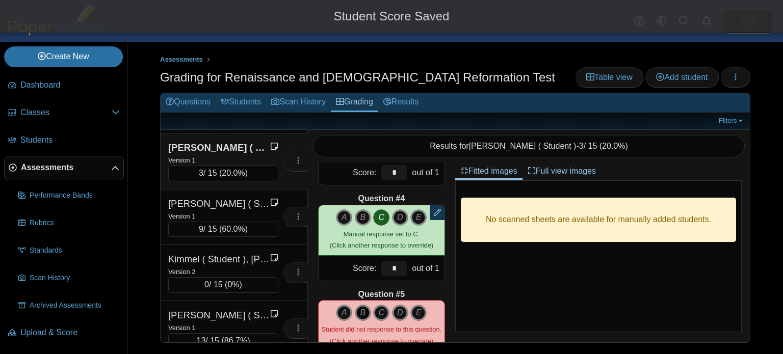
click at [360, 312] on icon "B" at bounding box center [363, 313] width 16 height 16
type input "*"
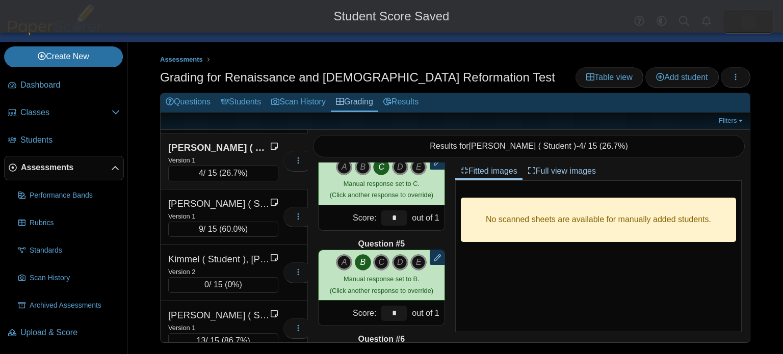
scroll to position [367, 0]
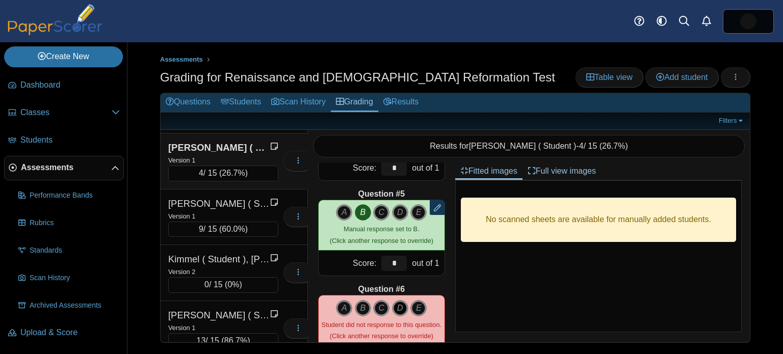
click at [396, 303] on icon "D" at bounding box center [400, 308] width 16 height 16
type input "*"
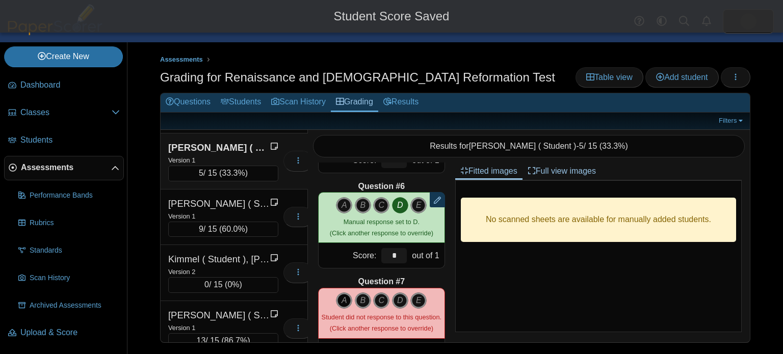
scroll to position [470, 0]
click at [347, 294] on icon "A" at bounding box center [344, 300] width 16 height 16
type input "*"
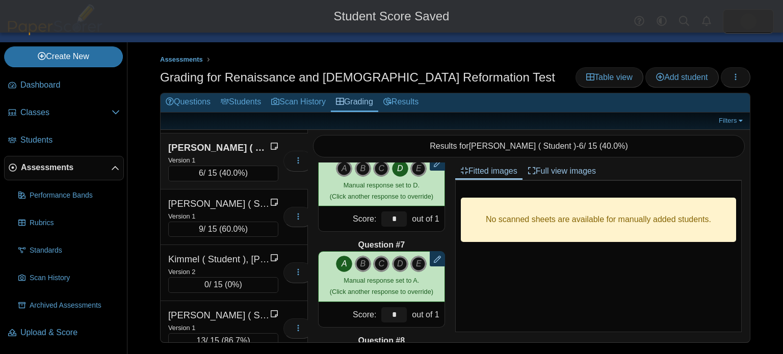
scroll to position [585, 0]
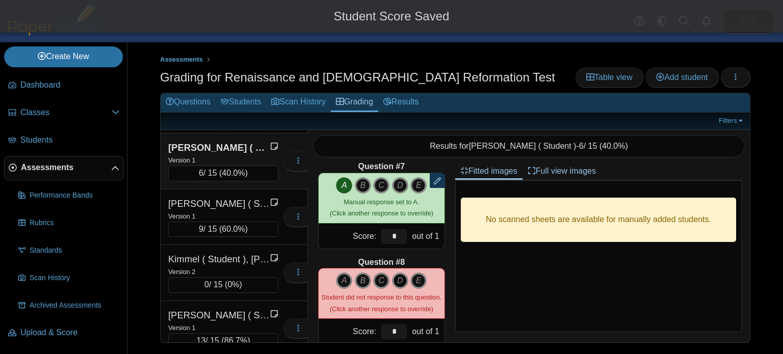
click at [394, 284] on icon "D" at bounding box center [400, 281] width 16 height 16
type input "*"
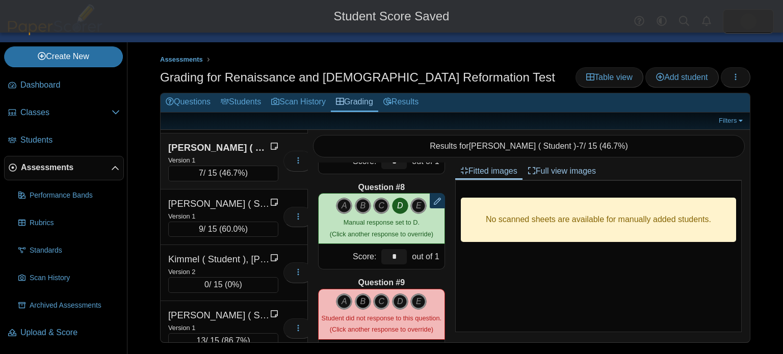
scroll to position [661, 0]
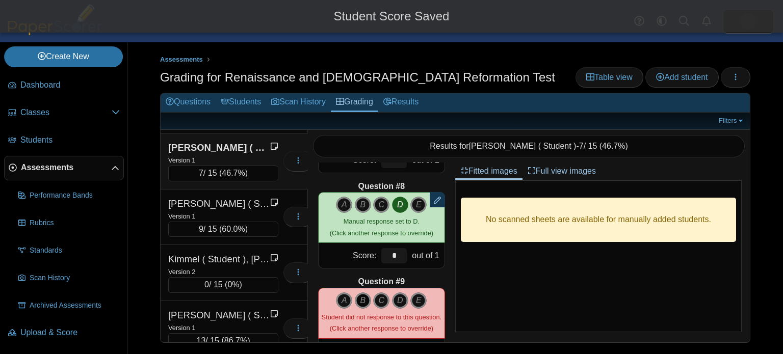
click at [359, 295] on icon "B" at bounding box center [363, 301] width 16 height 16
type input "*"
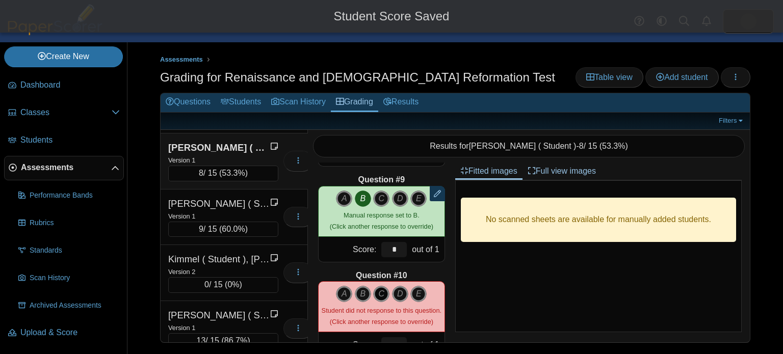
scroll to position [769, 0]
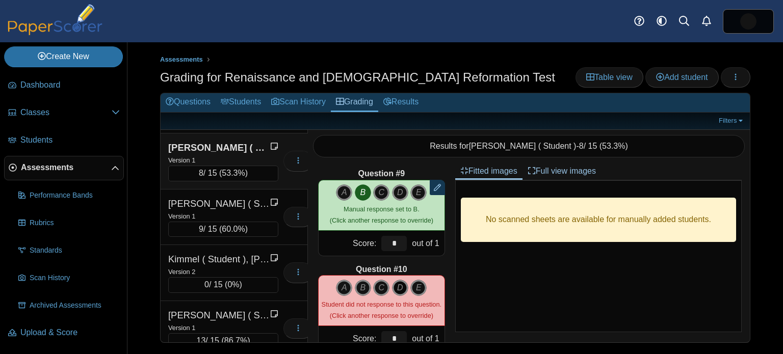
click at [398, 287] on icon "D" at bounding box center [400, 288] width 16 height 16
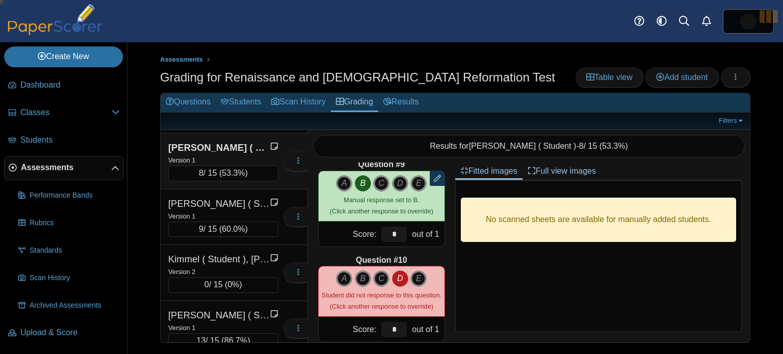
scroll to position [845, 0]
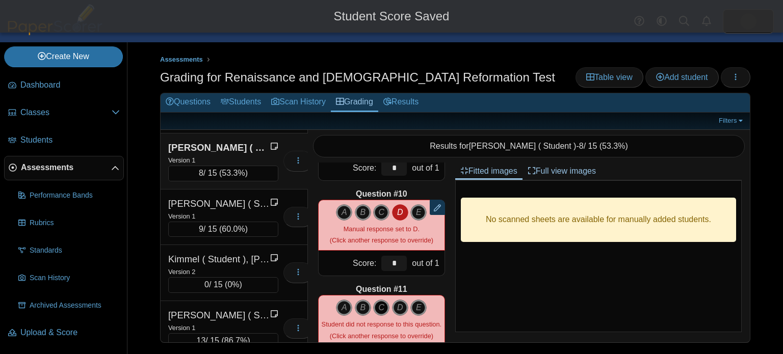
click at [383, 303] on icon "C" at bounding box center [381, 308] width 16 height 16
type input "*"
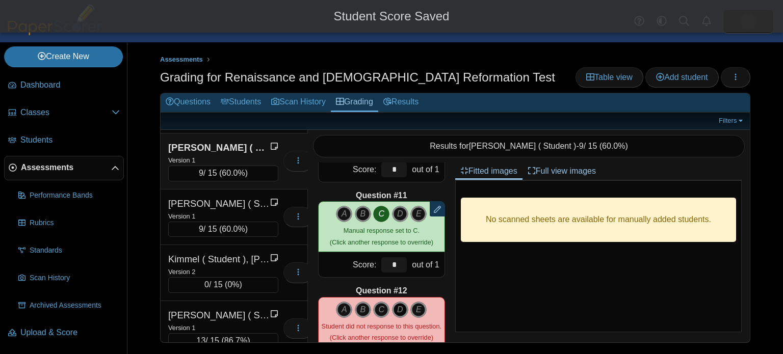
click at [402, 304] on icon "D" at bounding box center [400, 310] width 16 height 16
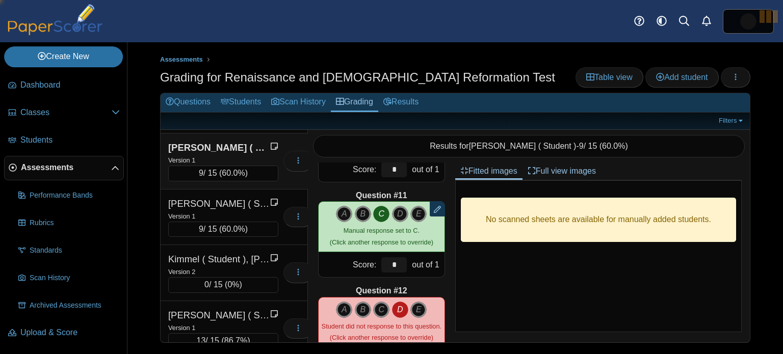
type input "*"
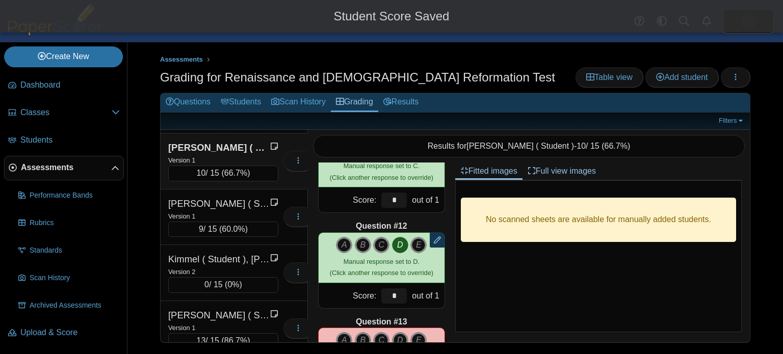
scroll to position [1018, 0]
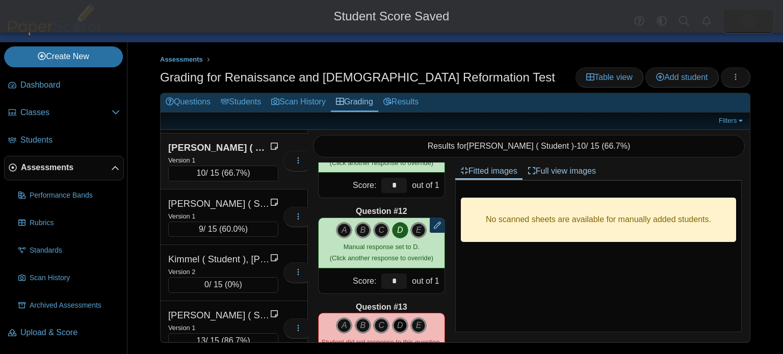
click at [403, 324] on icon "D" at bounding box center [400, 326] width 16 height 16
type input "*"
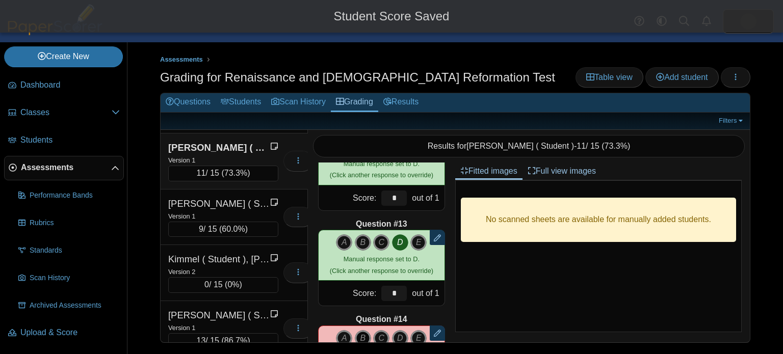
click at [363, 336] on icon "B" at bounding box center [363, 339] width 16 height 16
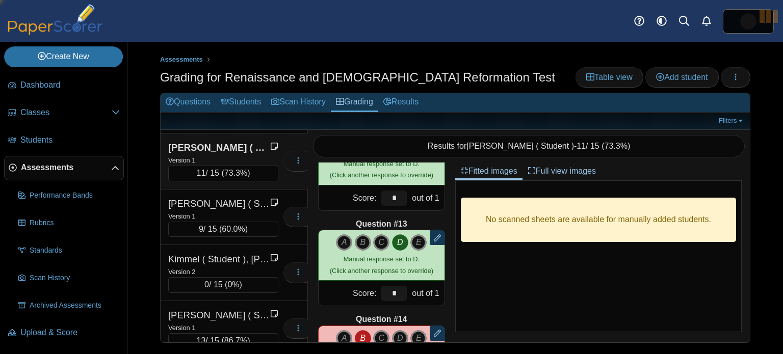
type input "*"
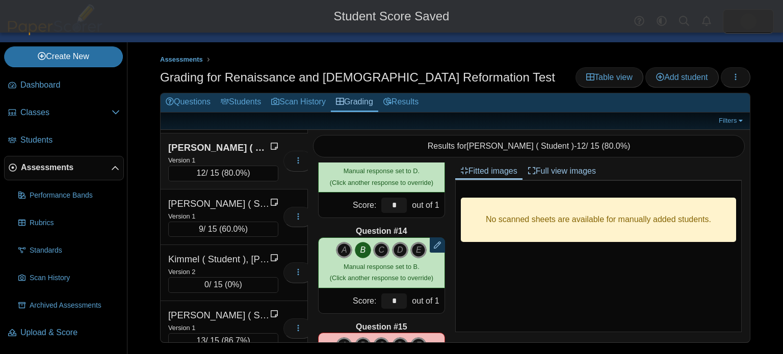
scroll to position [1189, 0]
click at [385, 341] on icon "C" at bounding box center [381, 346] width 16 height 16
type input "*"
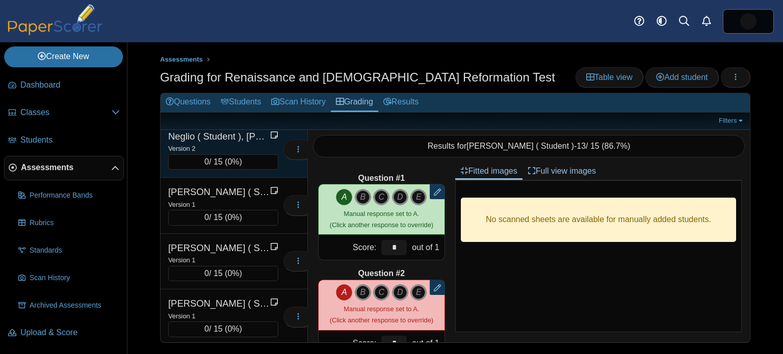
scroll to position [1691, 0]
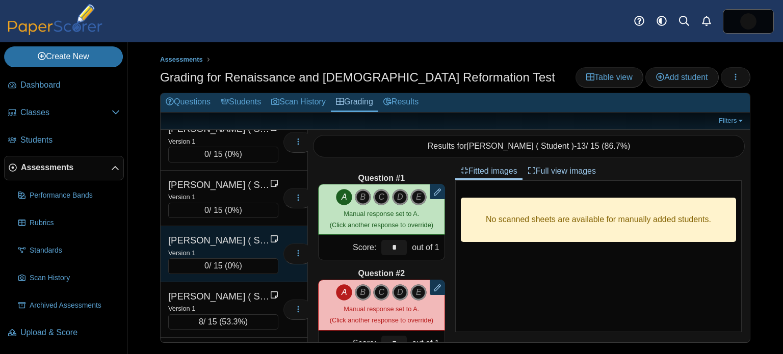
click at [222, 247] on div "Version 1" at bounding box center [223, 252] width 110 height 11
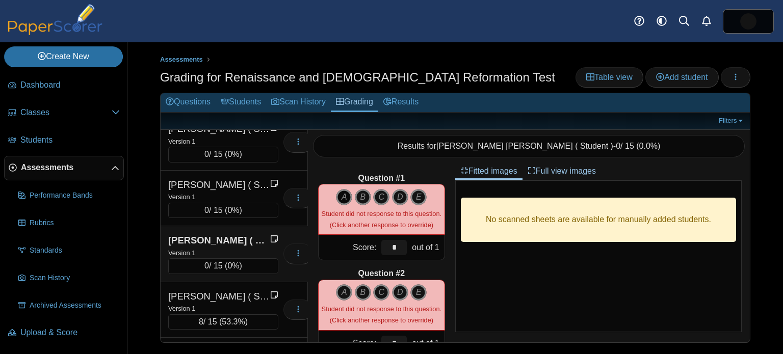
click at [347, 199] on icon "A" at bounding box center [344, 197] width 16 height 16
type input "*"
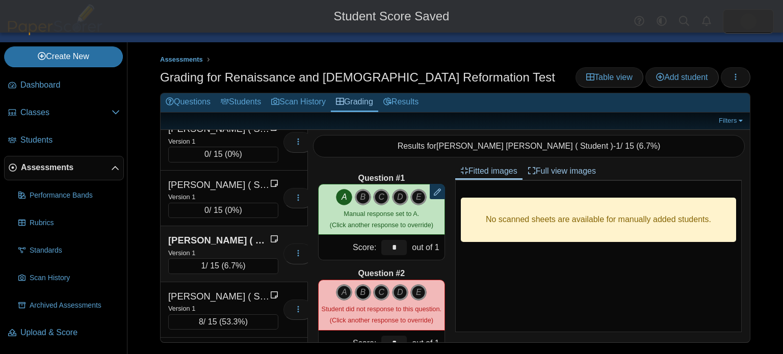
click at [366, 293] on icon "B" at bounding box center [363, 293] width 16 height 16
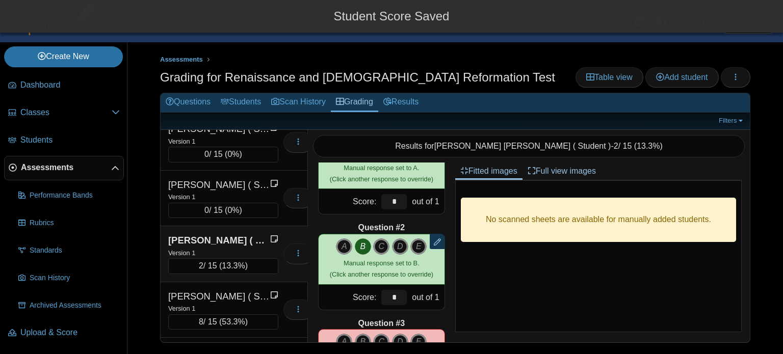
scroll to position [59, 0]
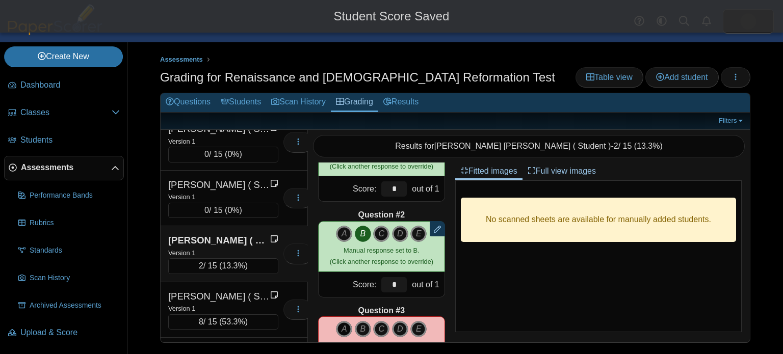
click at [346, 326] on icon "A" at bounding box center [344, 329] width 16 height 16
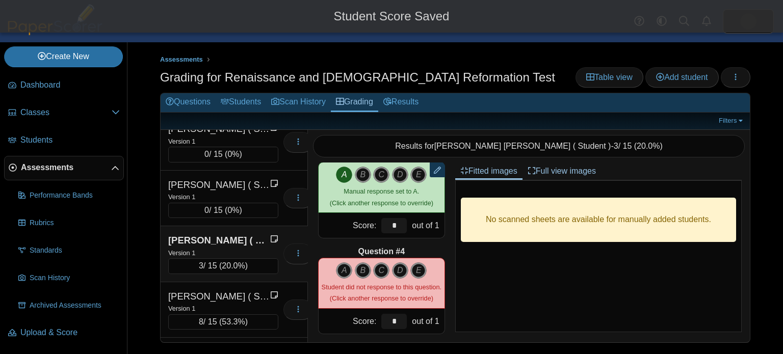
scroll to position [215, 0]
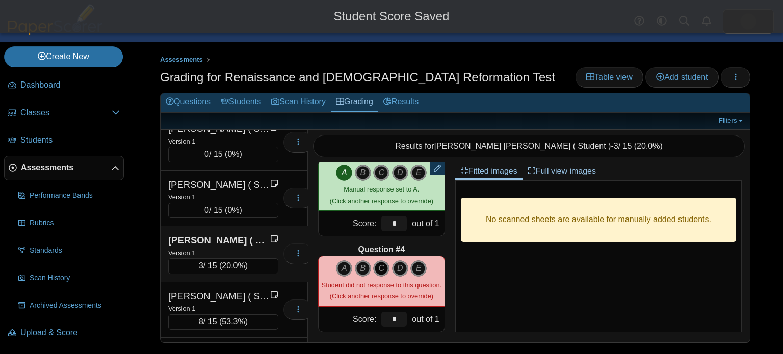
click at [382, 266] on icon "C" at bounding box center [381, 269] width 16 height 16
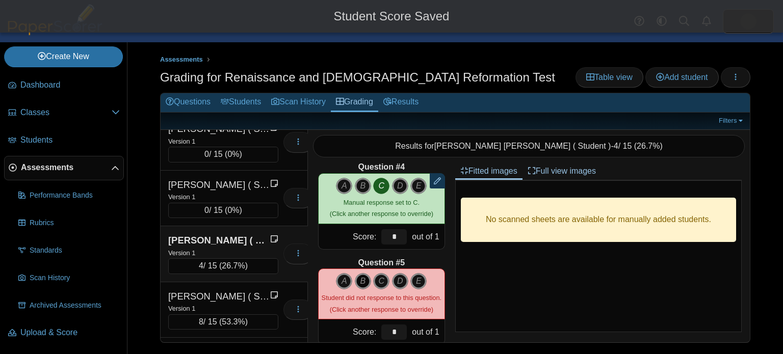
click at [366, 283] on icon "B" at bounding box center [363, 281] width 16 height 16
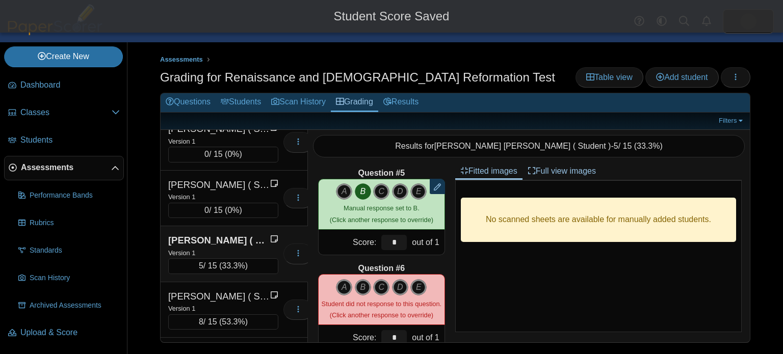
scroll to position [389, 0]
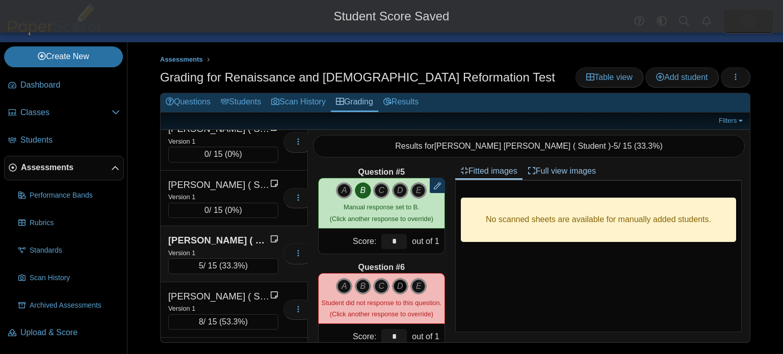
click at [397, 290] on icon "D" at bounding box center [400, 286] width 16 height 16
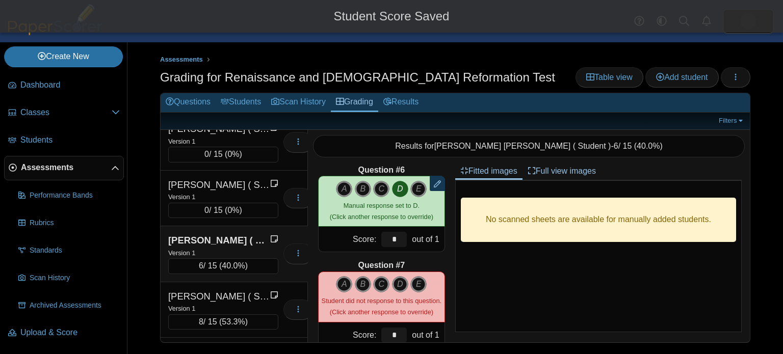
scroll to position [491, 0]
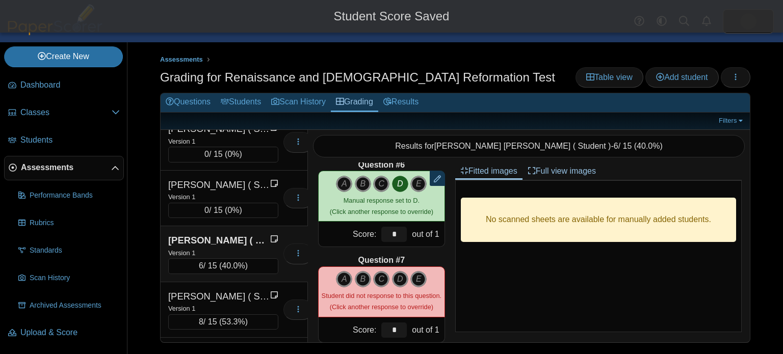
click at [353, 280] on div "A B C D E" at bounding box center [381, 279] width 91 height 16
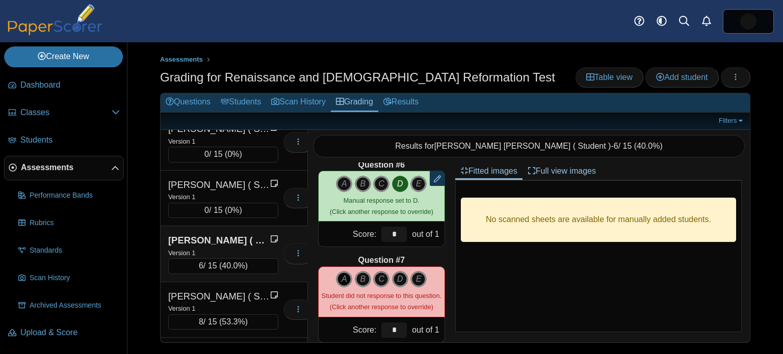
click at [350, 279] on icon "A" at bounding box center [344, 279] width 16 height 16
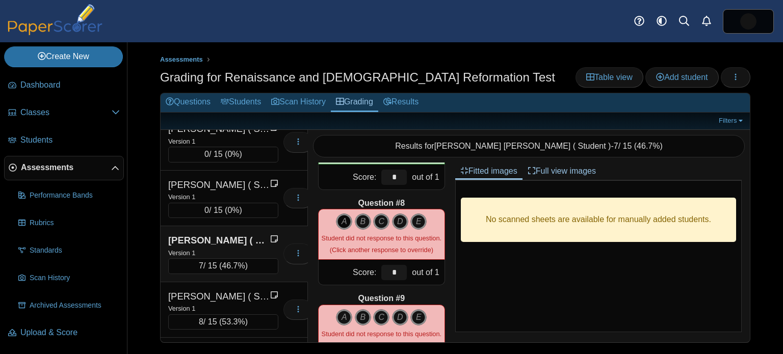
click at [340, 220] on icon "A" at bounding box center [344, 222] width 16 height 16
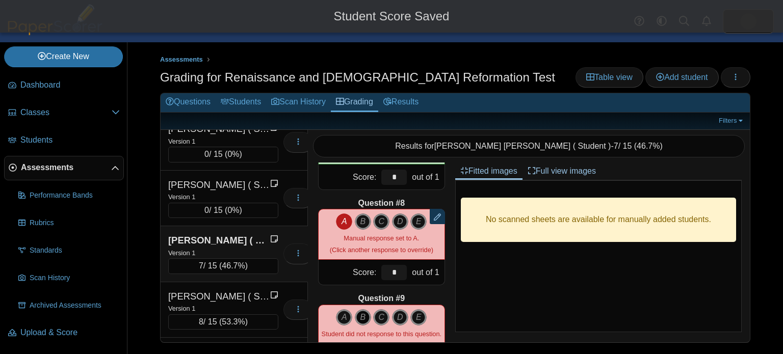
click at [362, 310] on icon "B" at bounding box center [363, 318] width 16 height 16
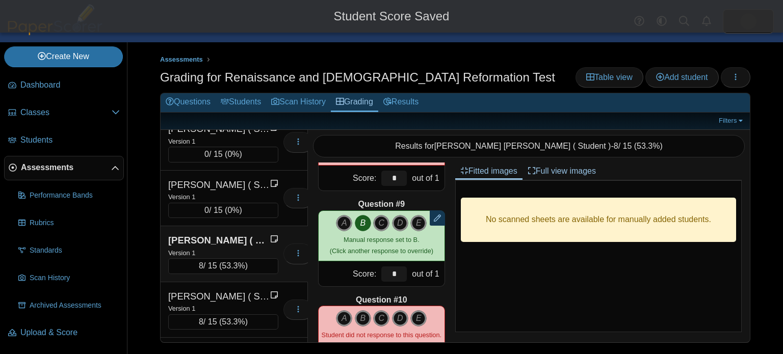
click at [362, 308] on div "A B C D" at bounding box center [381, 331] width 127 height 51
click at [366, 314] on icon "B" at bounding box center [363, 319] width 16 height 16
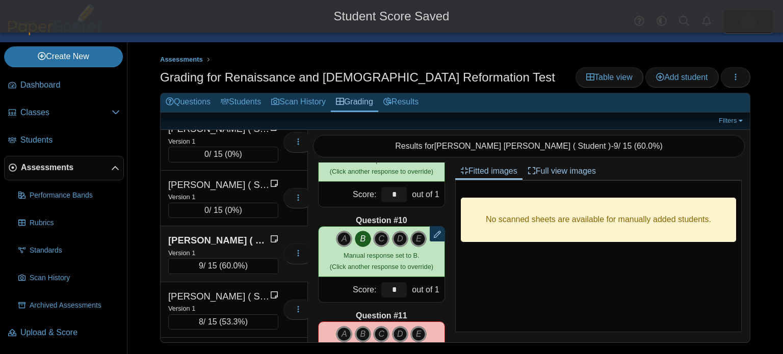
scroll to position [827, 0]
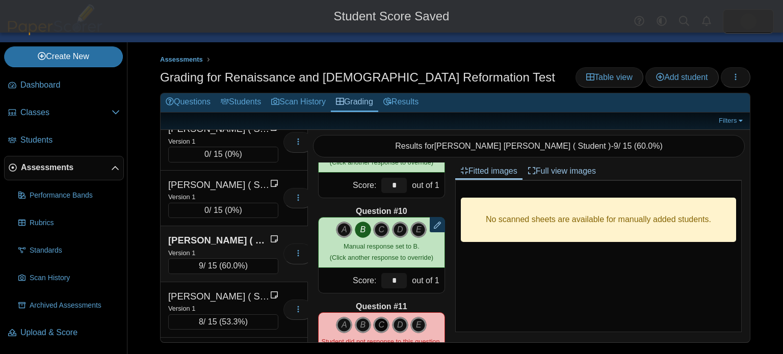
click at [384, 320] on icon "C" at bounding box center [381, 325] width 16 height 16
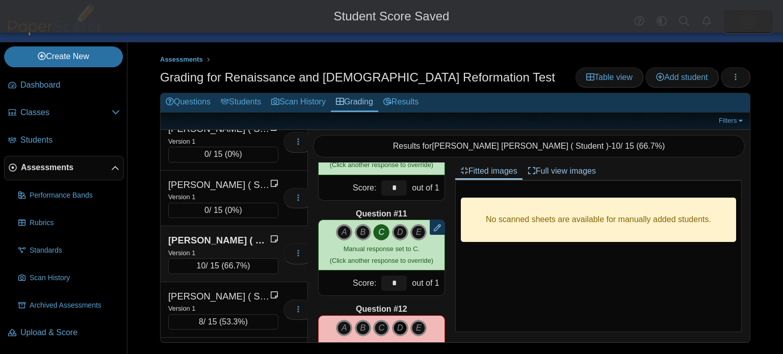
click at [403, 327] on icon "D" at bounding box center [400, 328] width 16 height 16
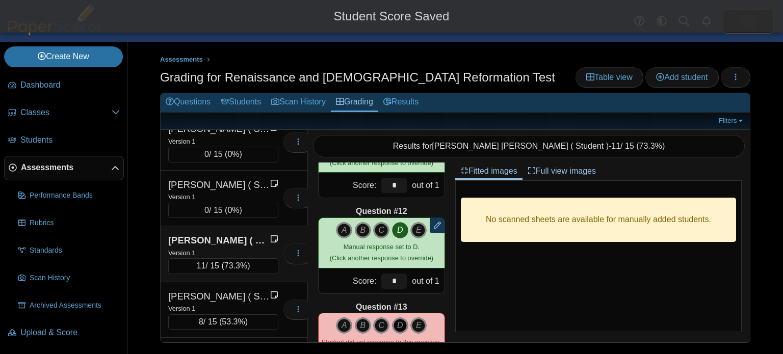
scroll to position [1022, 0]
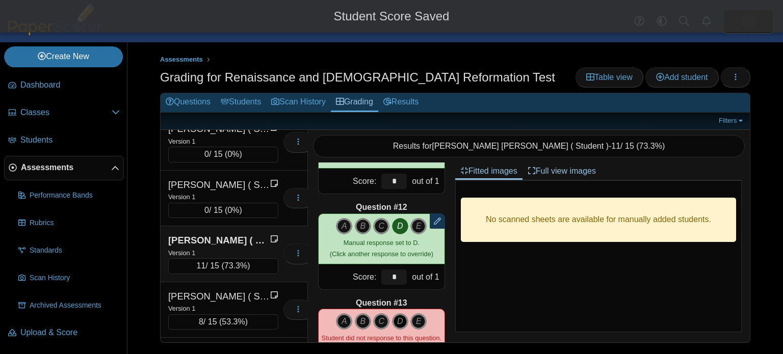
click at [403, 319] on icon "D" at bounding box center [400, 322] width 16 height 16
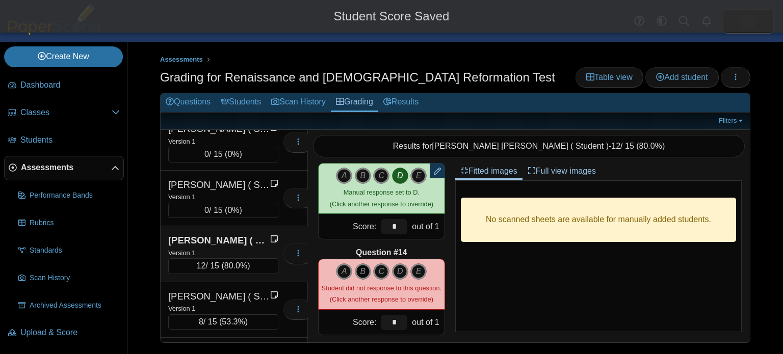
click at [366, 272] on icon "B" at bounding box center [363, 272] width 16 height 16
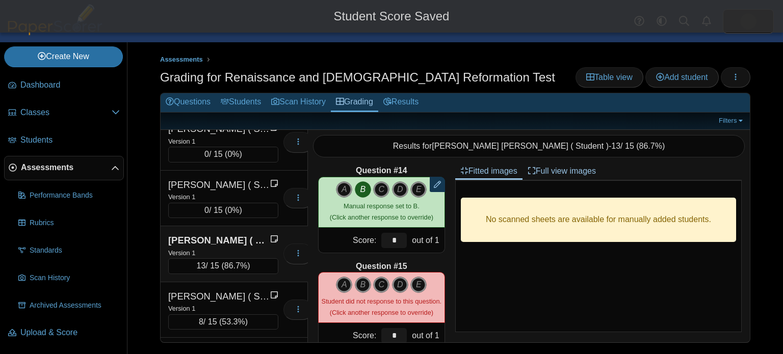
scroll to position [1257, 0]
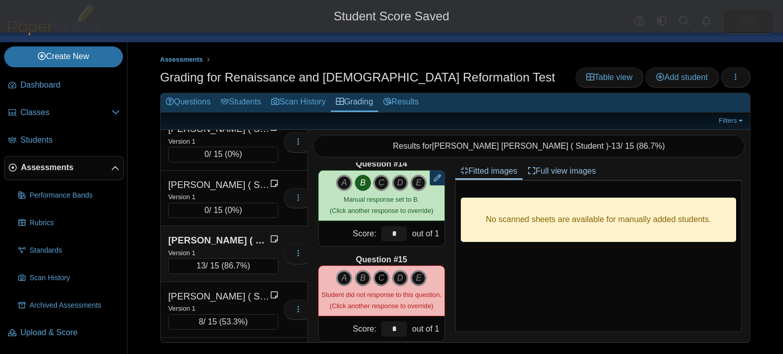
click at [384, 279] on icon "C" at bounding box center [381, 278] width 16 height 16
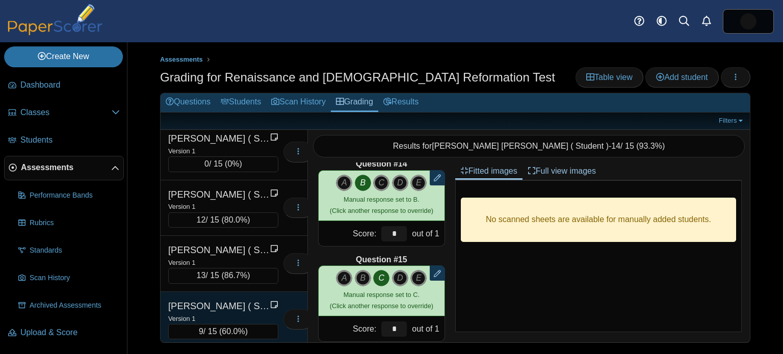
scroll to position [1137, 0]
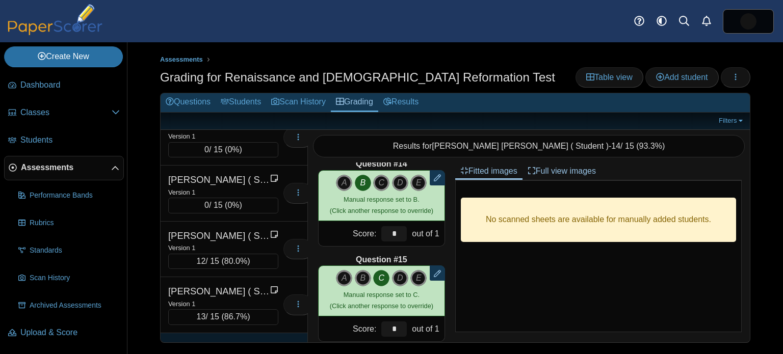
click at [224, 187] on div "Version 1" at bounding box center [223, 192] width 110 height 11
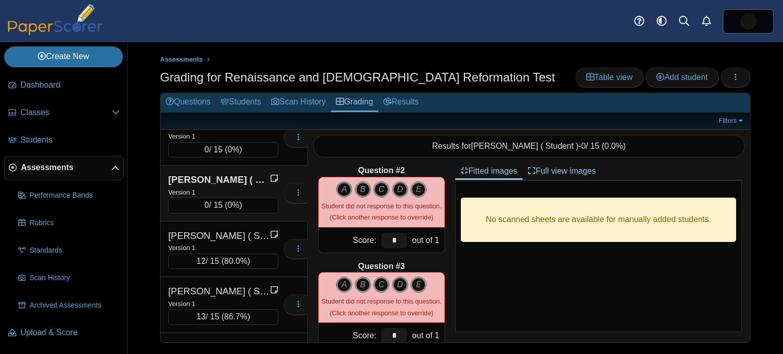
scroll to position [0, 0]
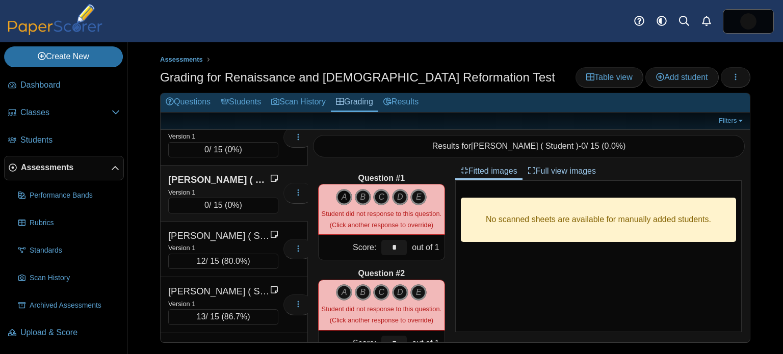
click at [346, 193] on icon "A" at bounding box center [344, 197] width 16 height 16
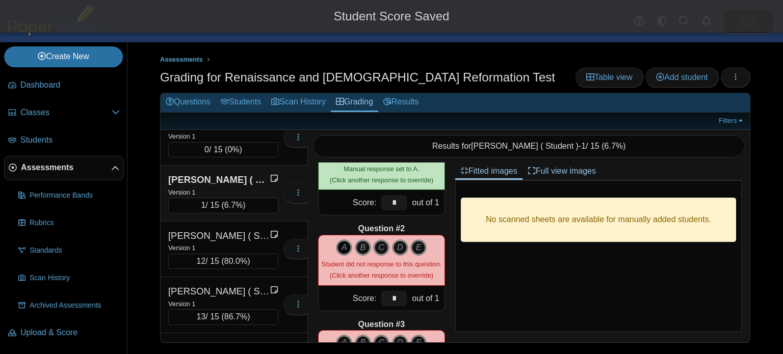
click at [343, 252] on icon "A" at bounding box center [344, 248] width 16 height 16
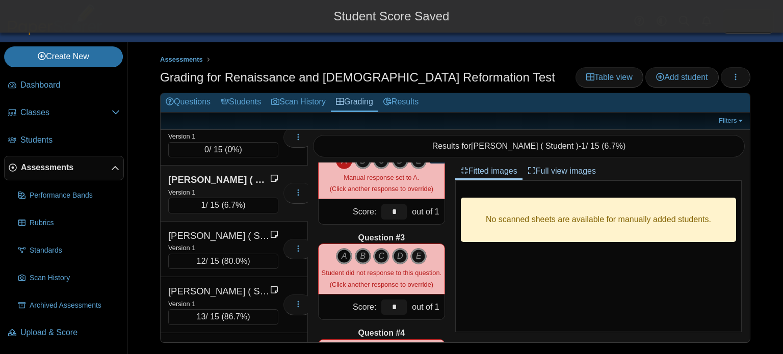
click at [346, 250] on icon "A" at bounding box center [344, 256] width 16 height 16
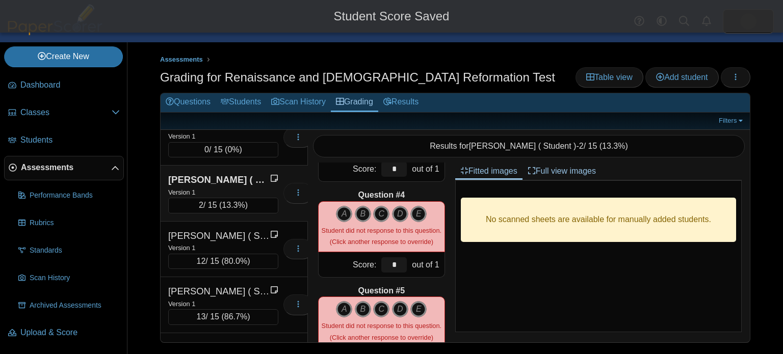
scroll to position [234, 0]
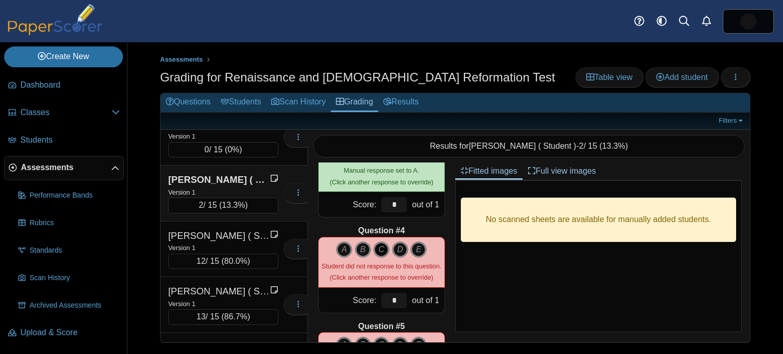
click at [379, 250] on icon "C" at bounding box center [381, 250] width 16 height 16
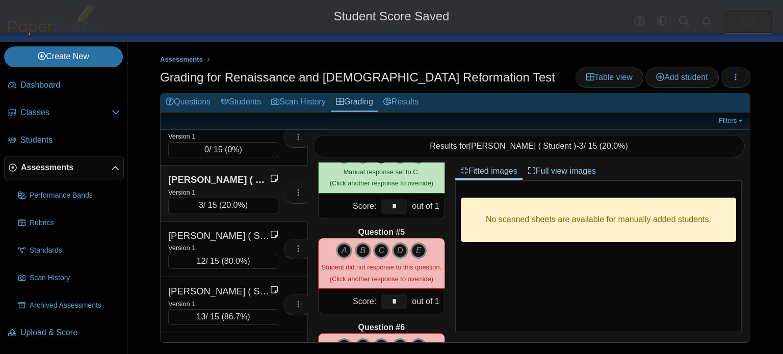
scroll to position [333, 0]
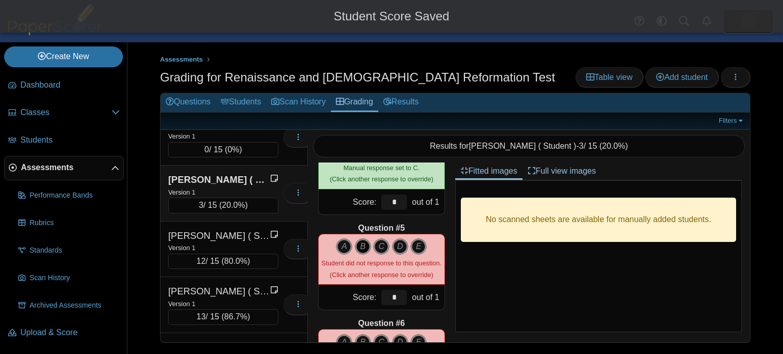
click at [366, 245] on icon "B" at bounding box center [363, 247] width 16 height 16
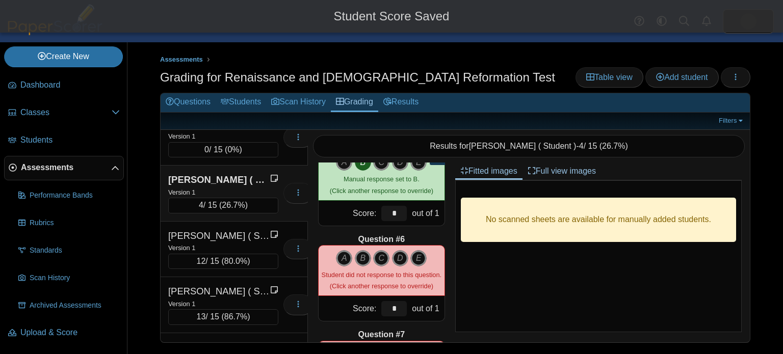
scroll to position [443, 0]
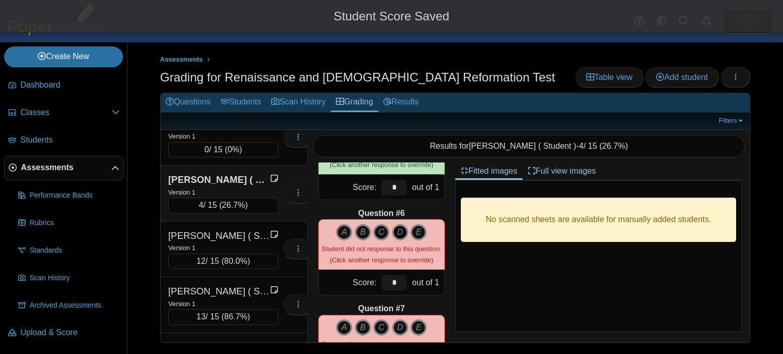
click at [398, 225] on icon "D" at bounding box center [400, 232] width 16 height 16
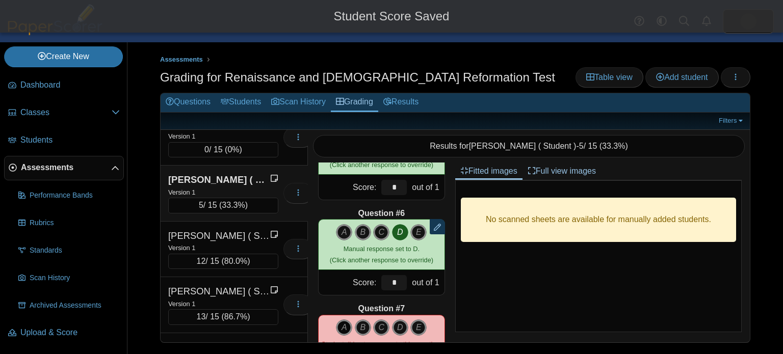
click at [343, 323] on icon "A" at bounding box center [344, 328] width 16 height 16
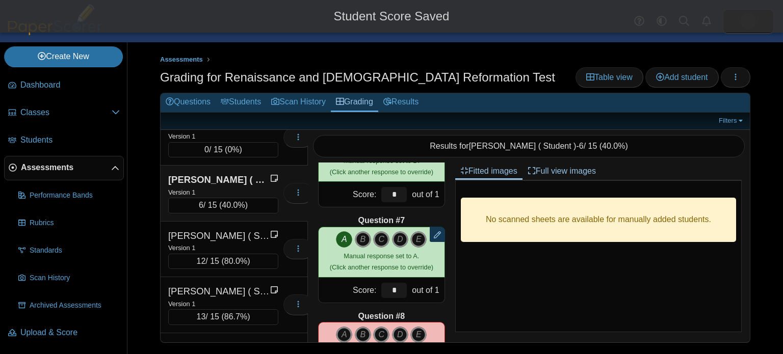
scroll to position [551, 0]
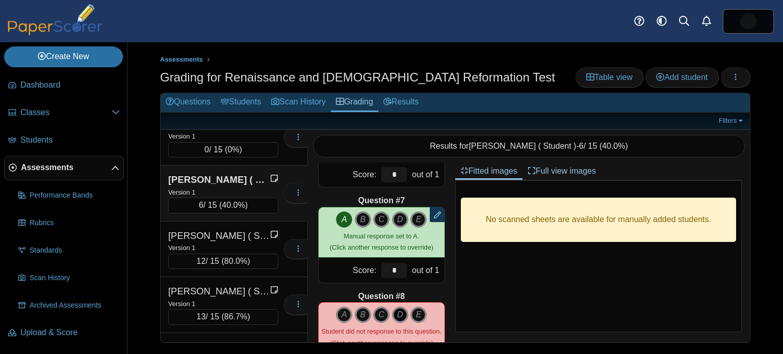
click at [402, 316] on icon "D" at bounding box center [400, 315] width 16 height 16
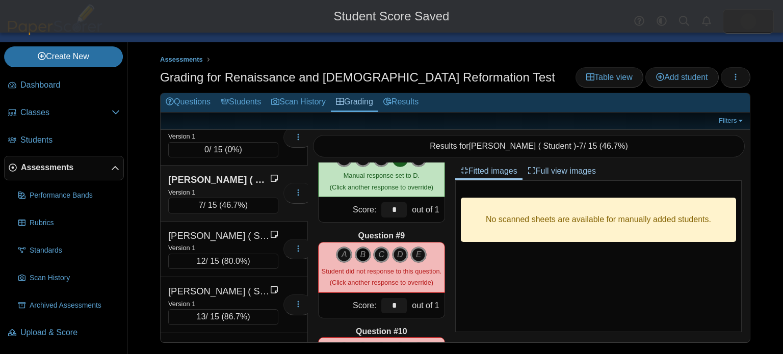
click at [366, 259] on icon "B" at bounding box center [363, 255] width 16 height 16
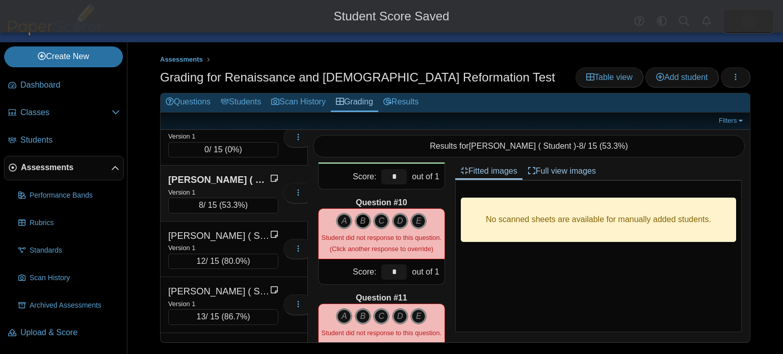
click at [360, 214] on icon "B" at bounding box center [363, 221] width 16 height 16
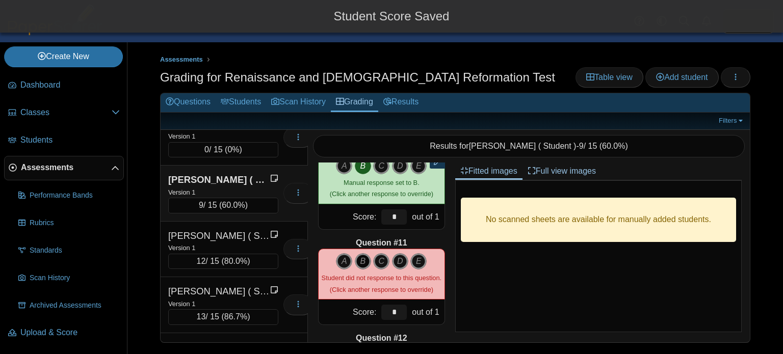
click at [365, 259] on icon "B" at bounding box center [363, 261] width 16 height 16
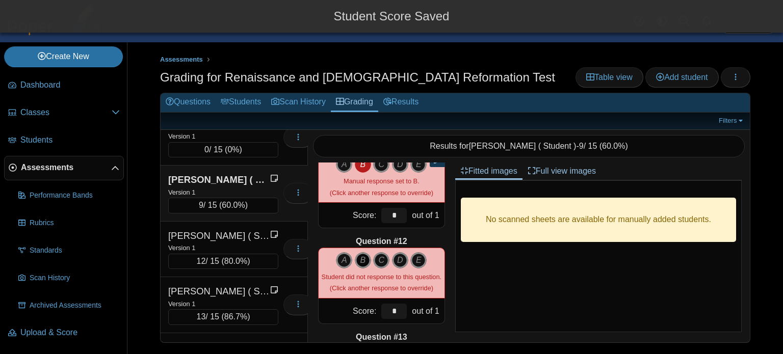
scroll to position [991, 0]
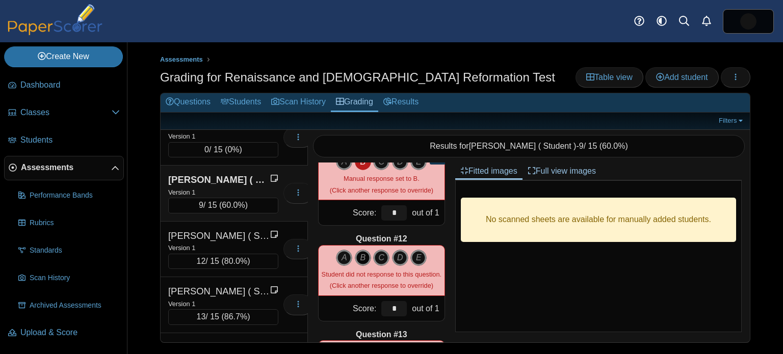
click at [365, 257] on icon "B" at bounding box center [363, 258] width 16 height 16
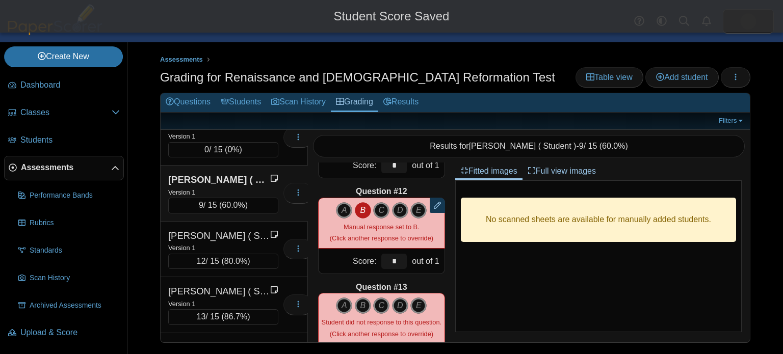
scroll to position [1109, 0]
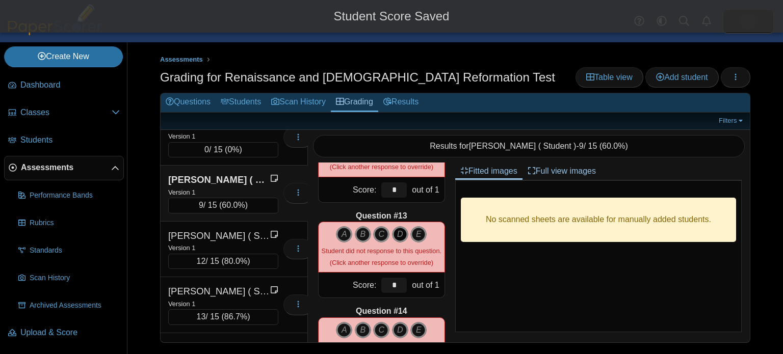
click at [396, 237] on icon "D" at bounding box center [400, 234] width 16 height 16
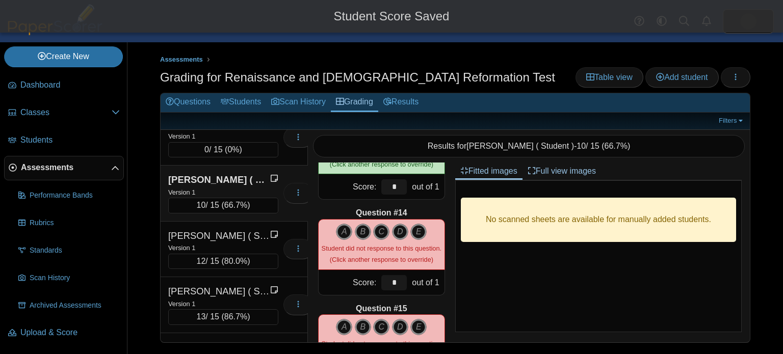
scroll to position [1209, 0]
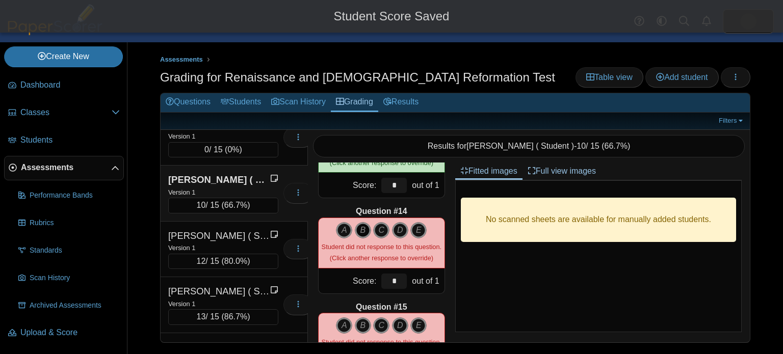
click at [365, 224] on icon "B" at bounding box center [363, 230] width 16 height 16
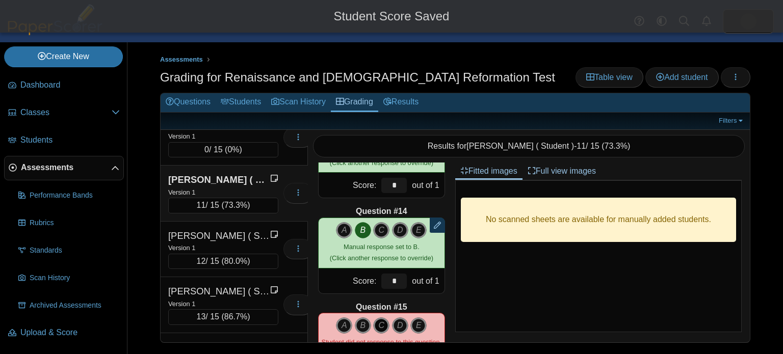
click at [381, 322] on icon "C" at bounding box center [381, 326] width 16 height 16
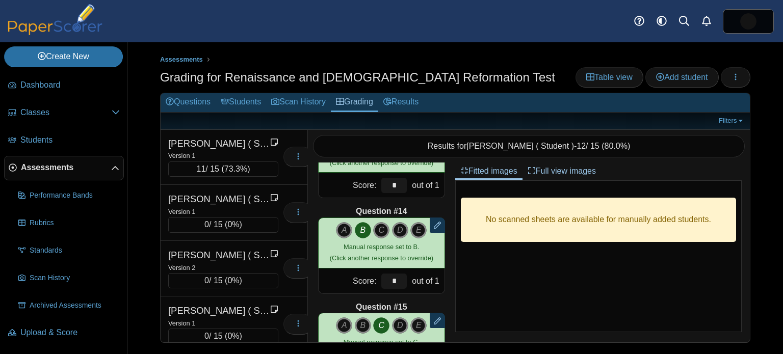
scroll to position [0, 0]
click at [412, 98] on link "Results" at bounding box center [400, 102] width 45 height 19
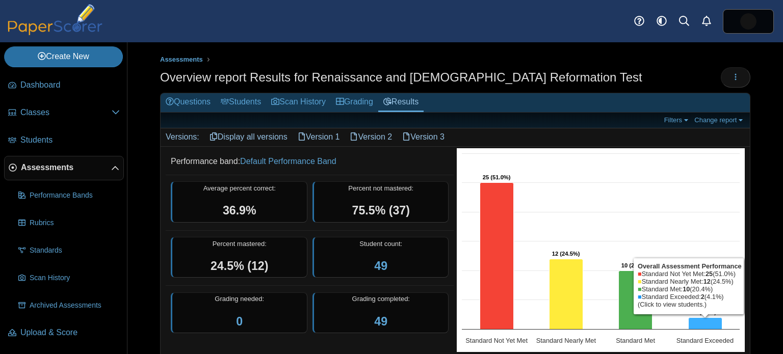
click at [709, 325] on icon "Standard Exceeded, 2. Overall Assessment Performance." at bounding box center [706, 324] width 34 height 12
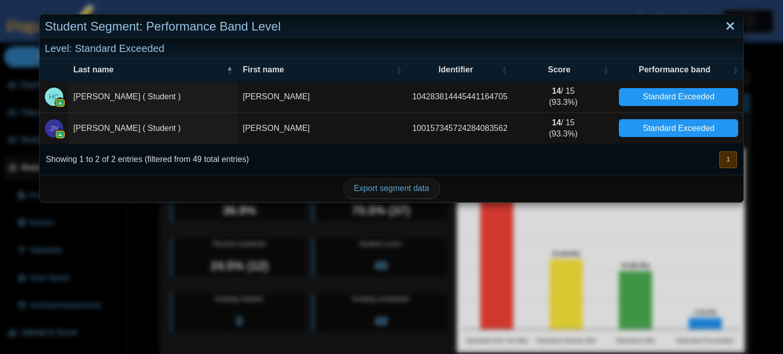
click at [730, 30] on link "Close" at bounding box center [731, 26] width 16 height 17
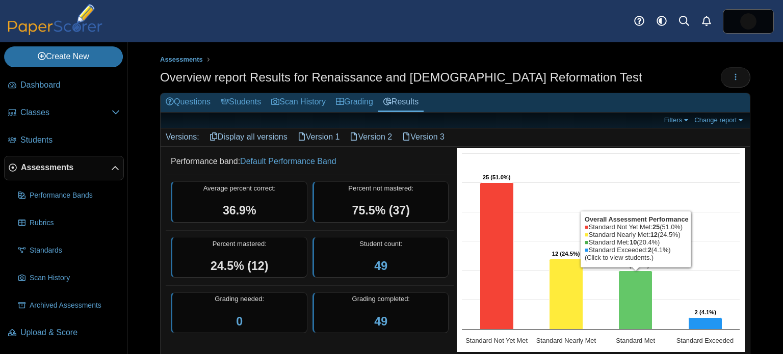
click at [635, 293] on icon "Standard Met, 10. Overall Assessment Performance." at bounding box center [636, 300] width 34 height 59
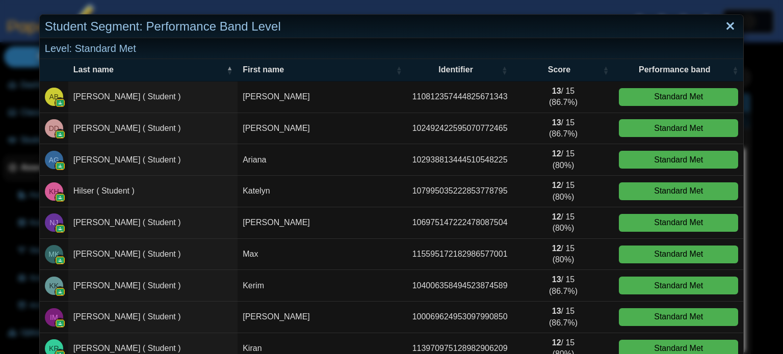
click at [726, 29] on link "Close" at bounding box center [731, 26] width 16 height 17
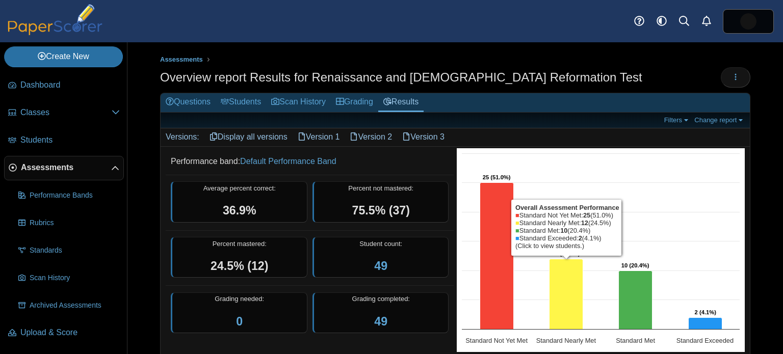
click at [567, 280] on icon "Standard Nearly Met, 12. Overall Assessment Performance." at bounding box center [567, 294] width 34 height 70
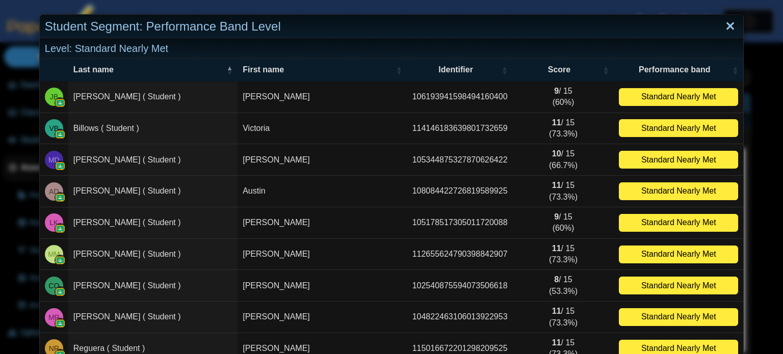
click at [733, 23] on link "Close" at bounding box center [731, 26] width 16 height 17
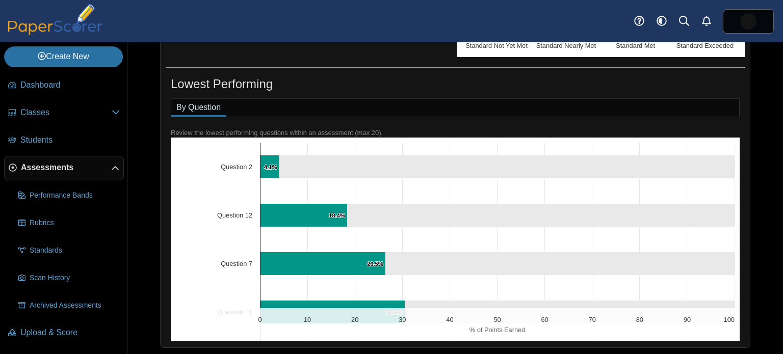
scroll to position [297, 0]
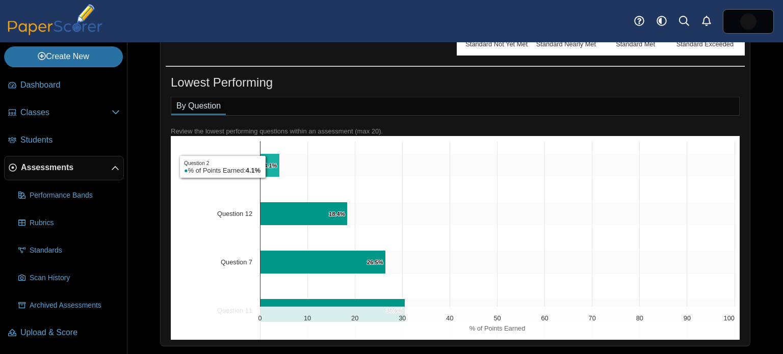
click at [269, 165] on text "4.1% ​ 4.1%" at bounding box center [270, 166] width 13 height 6
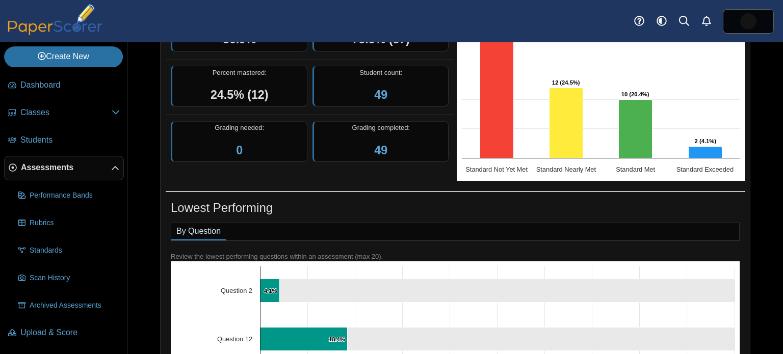
scroll to position [0, 0]
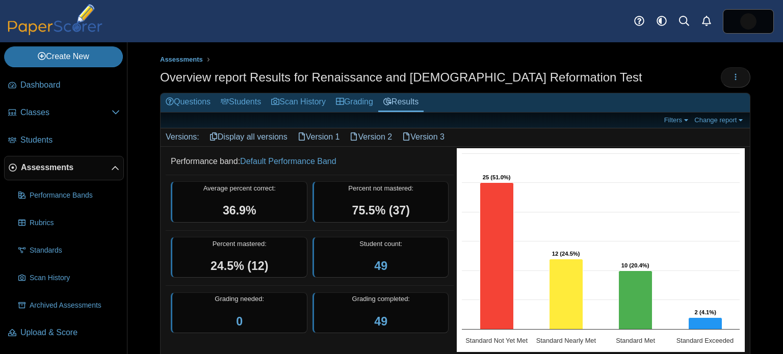
click at [326, 142] on link "Version 1" at bounding box center [319, 137] width 53 height 17
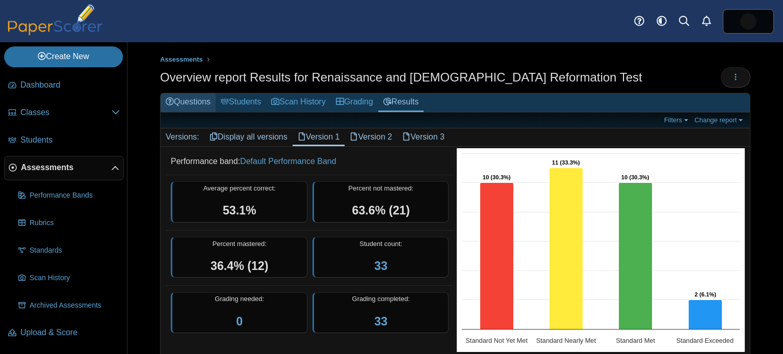
click at [201, 101] on link "Questions" at bounding box center [188, 102] width 55 height 19
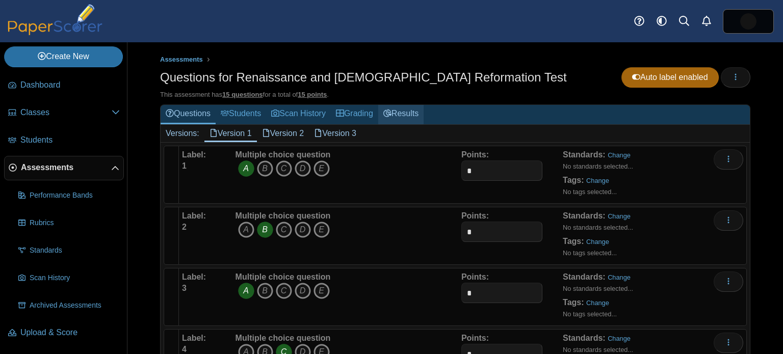
click at [401, 116] on link "Results" at bounding box center [400, 114] width 45 height 19
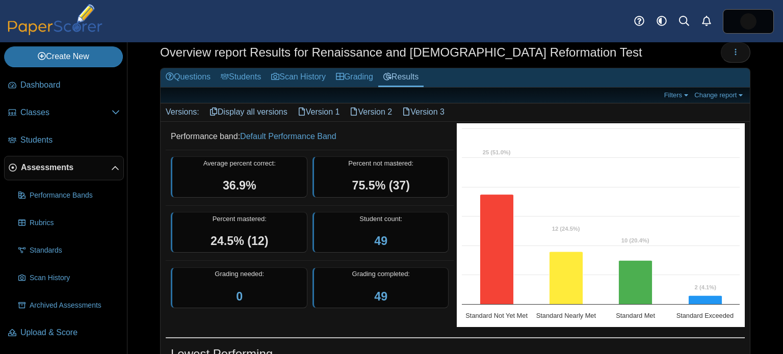
scroll to position [34, 0]
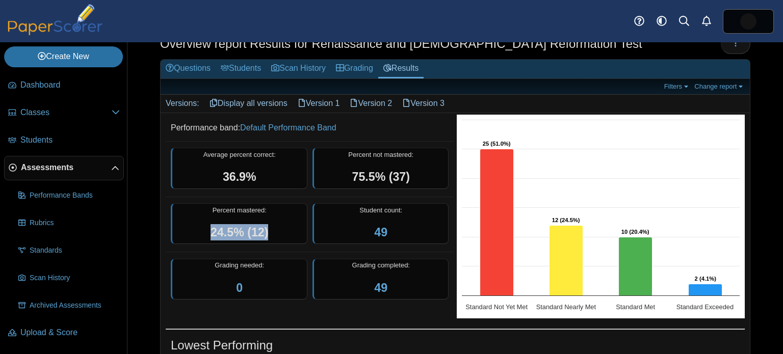
drag, startPoint x: 212, startPoint y: 232, endPoint x: 305, endPoint y: 245, distance: 93.8
click at [305, 245] on dd "Percent mastered: 24.5% (12) Student count: 49" at bounding box center [310, 224] width 288 height 55
click at [305, 240] on div "Percent mastered: 24.5% (12)" at bounding box center [239, 224] width 137 height 41
drag, startPoint x: 373, startPoint y: 231, endPoint x: 401, endPoint y: 233, distance: 28.6
click at [401, 233] on div "Student count: 49" at bounding box center [381, 224] width 137 height 41
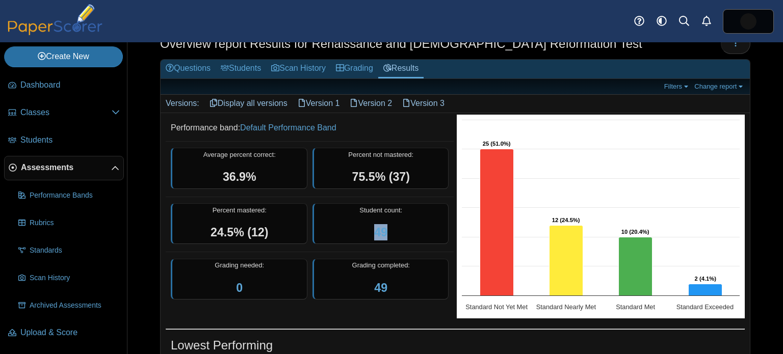
click at [403, 233] on div "Student count: 49" at bounding box center [381, 224] width 137 height 41
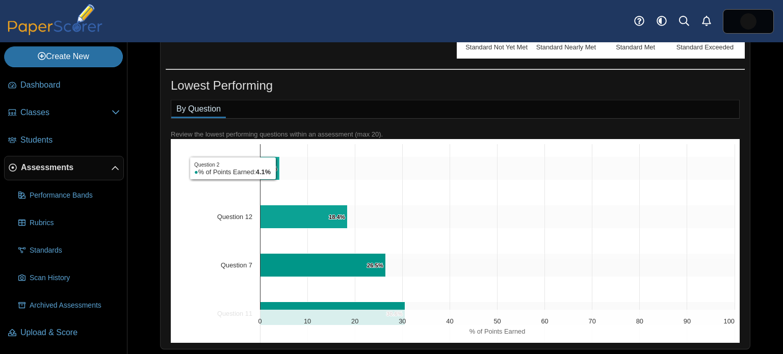
scroll to position [0, 0]
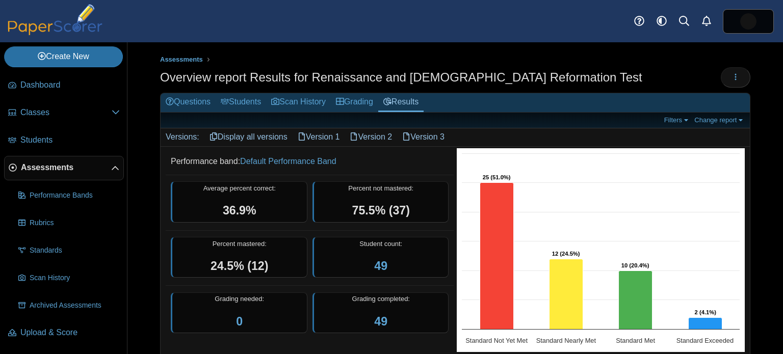
click at [367, 136] on link "Version 2" at bounding box center [371, 137] width 53 height 17
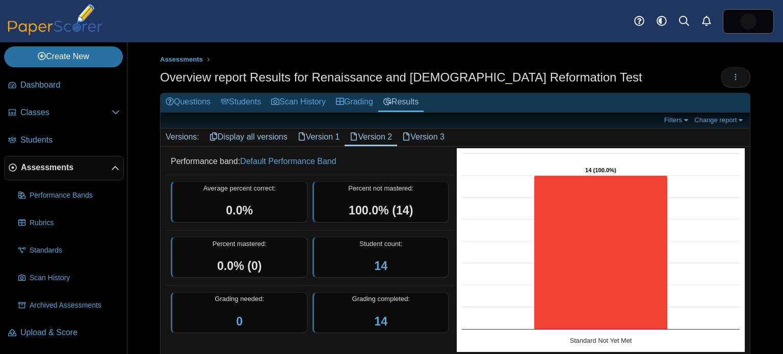
click at [437, 141] on link "Version 3" at bounding box center [423, 137] width 53 height 17
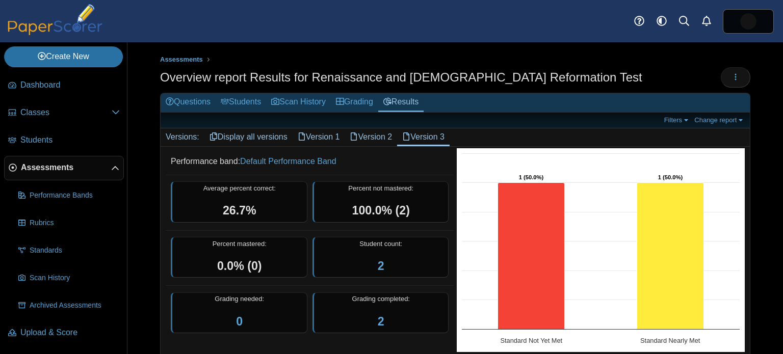
click at [258, 134] on link "Display all versions" at bounding box center [249, 137] width 88 height 17
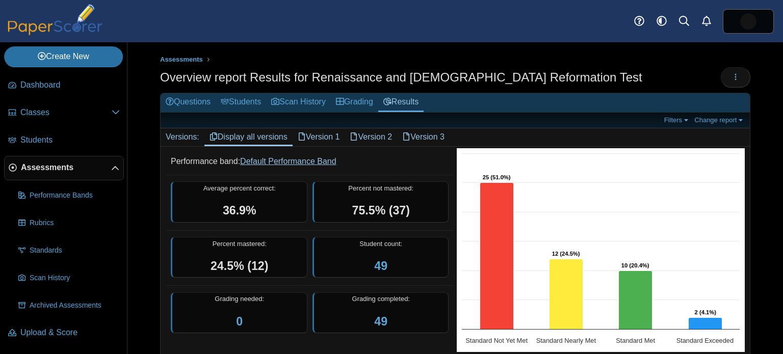
click at [300, 161] on link "Default Performance Band" at bounding box center [288, 161] width 96 height 9
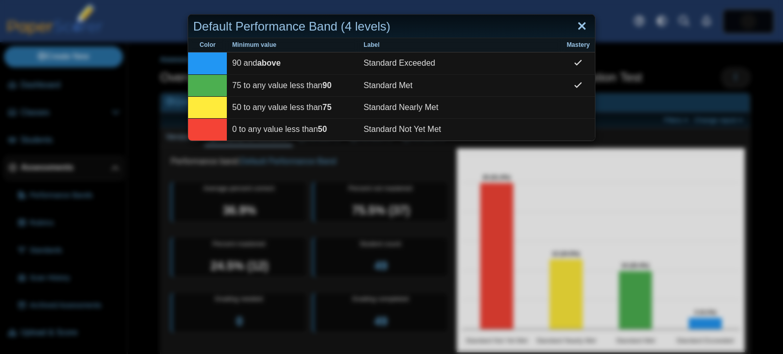
click at [582, 22] on link "Close" at bounding box center [582, 26] width 16 height 17
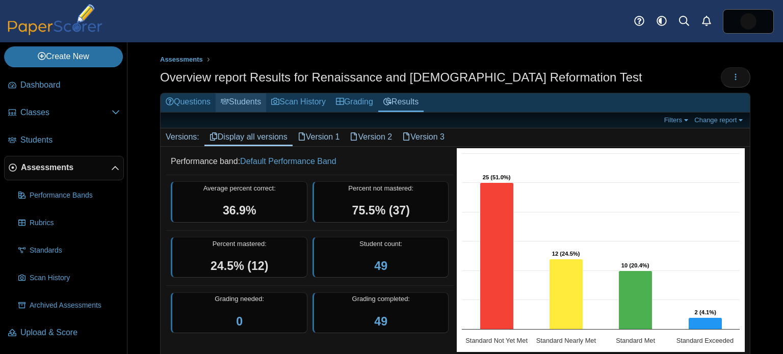
click at [256, 96] on link "Students" at bounding box center [241, 102] width 50 height 19
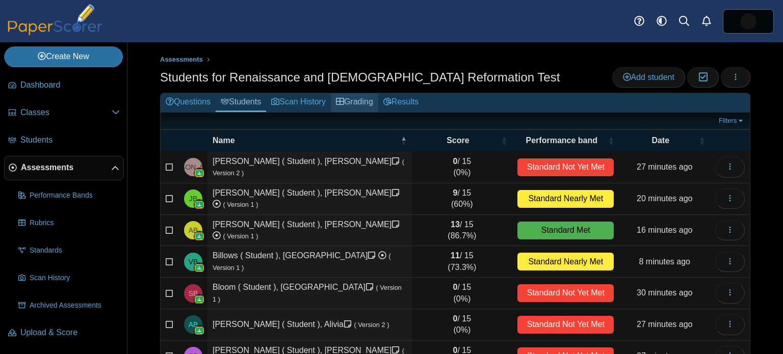
click at [368, 103] on link "Grading" at bounding box center [354, 102] width 47 height 19
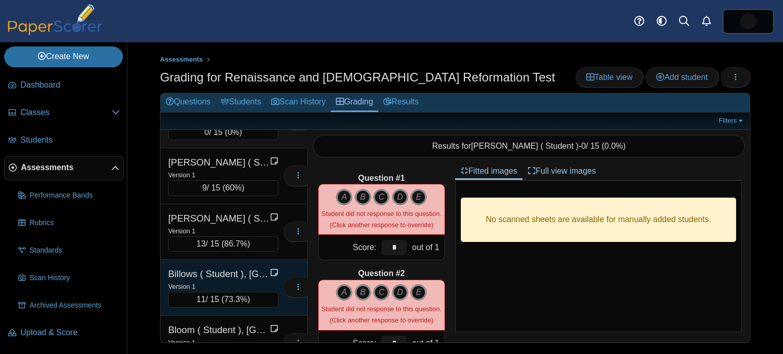
scroll to position [91, 0]
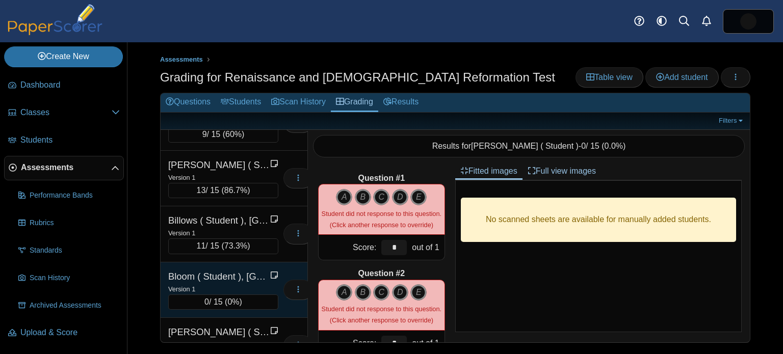
click at [224, 284] on div "Version 1" at bounding box center [223, 289] width 110 height 11
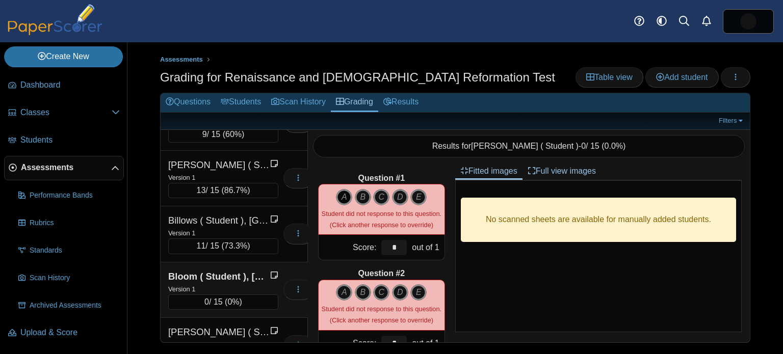
click at [343, 193] on icon "A" at bounding box center [344, 197] width 16 height 16
type input "*"
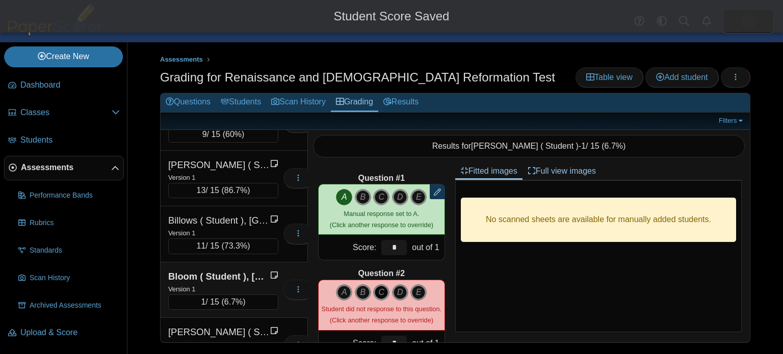
click at [385, 290] on icon "C" at bounding box center [381, 293] width 16 height 16
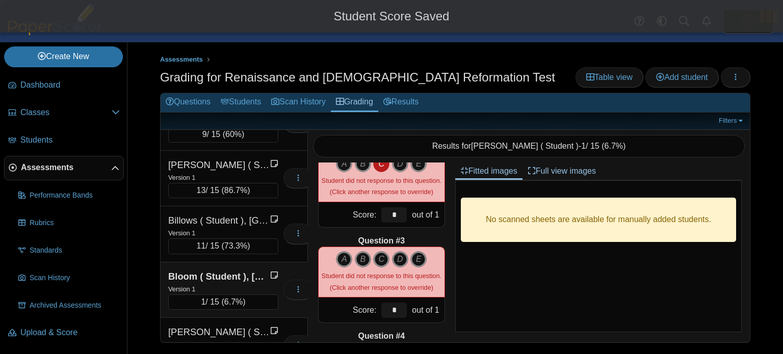
scroll to position [132, 0]
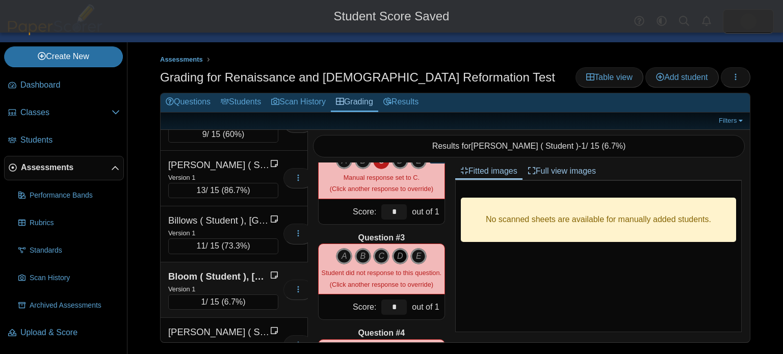
click at [397, 257] on icon "D" at bounding box center [400, 256] width 16 height 16
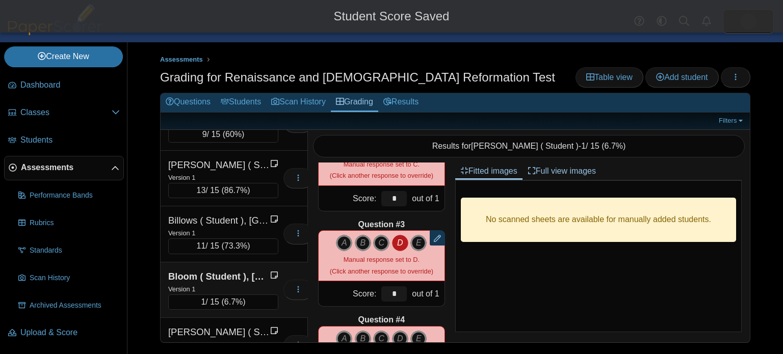
scroll to position [198, 0]
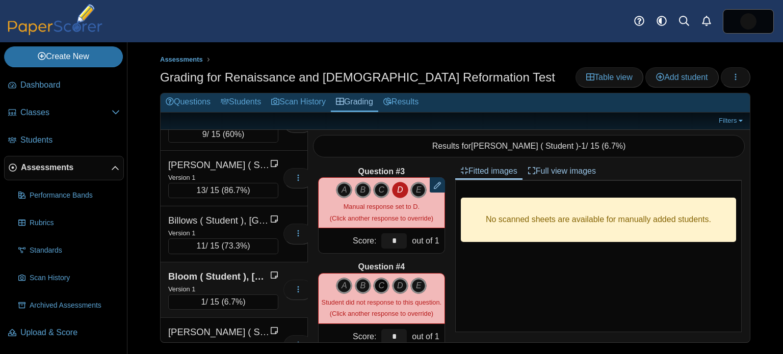
click at [383, 285] on icon "C" at bounding box center [381, 286] width 16 height 16
type input "*"
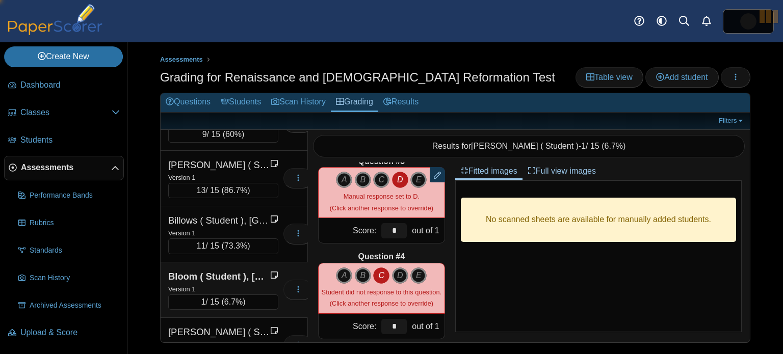
scroll to position [309, 0]
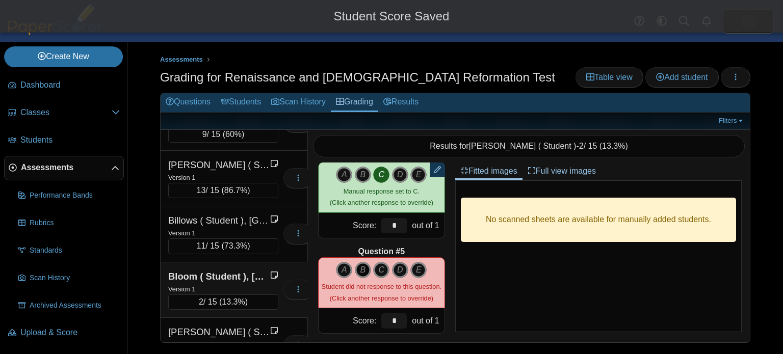
click at [364, 270] on icon "B" at bounding box center [363, 270] width 16 height 16
type input "*"
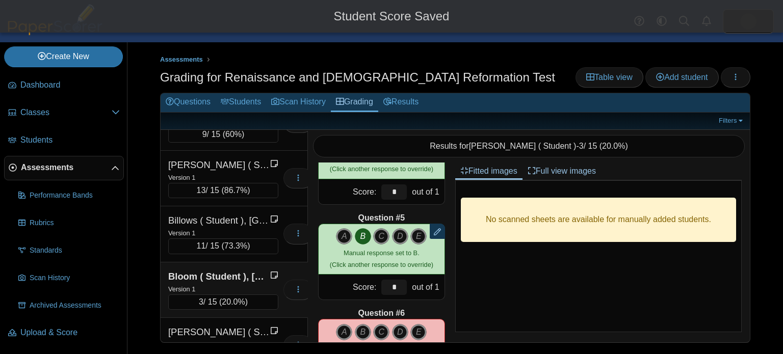
scroll to position [414, 0]
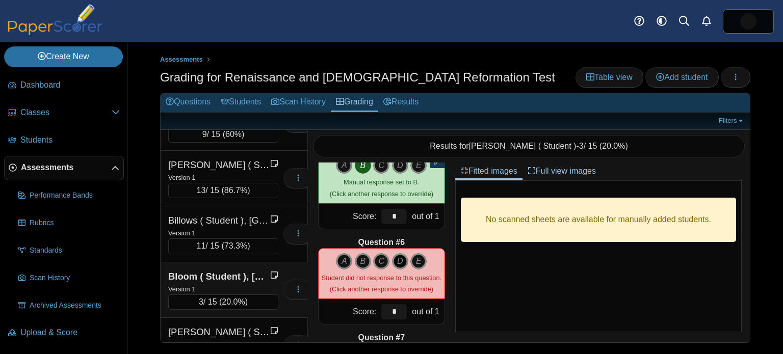
click at [401, 262] on icon "D" at bounding box center [400, 261] width 16 height 16
type input "*"
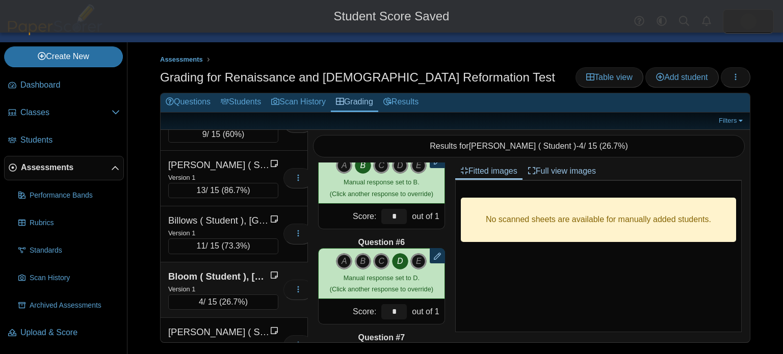
scroll to position [491, 0]
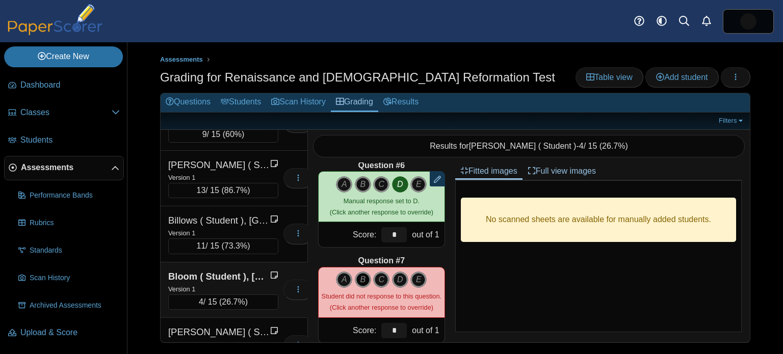
click at [360, 278] on icon "B" at bounding box center [363, 280] width 16 height 16
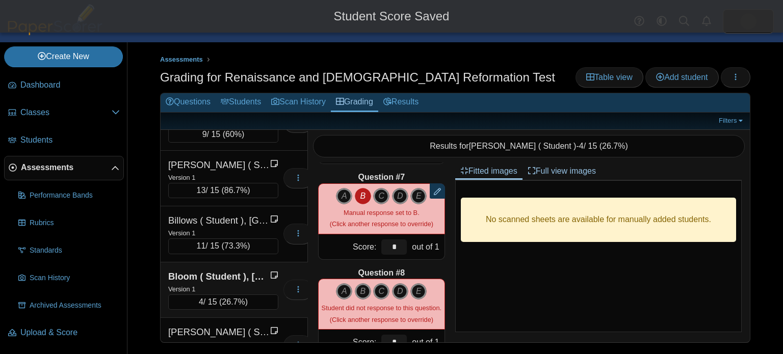
scroll to position [575, 0]
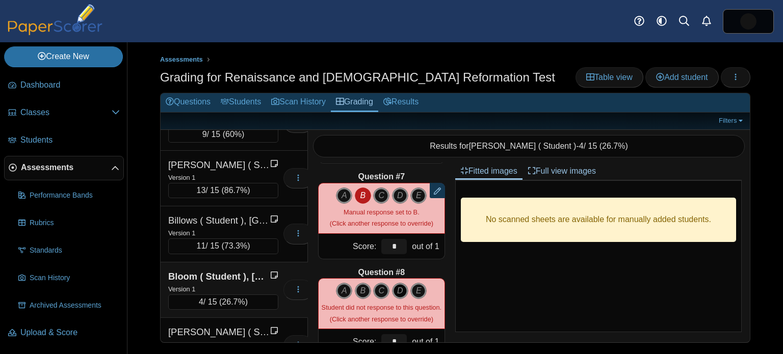
click at [398, 297] on icon "D" at bounding box center [400, 291] width 16 height 16
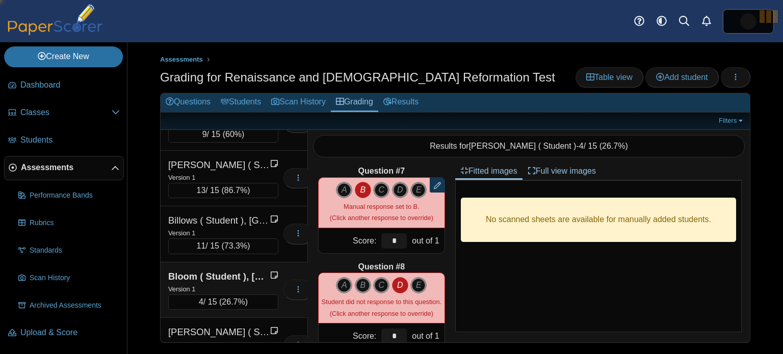
type input "*"
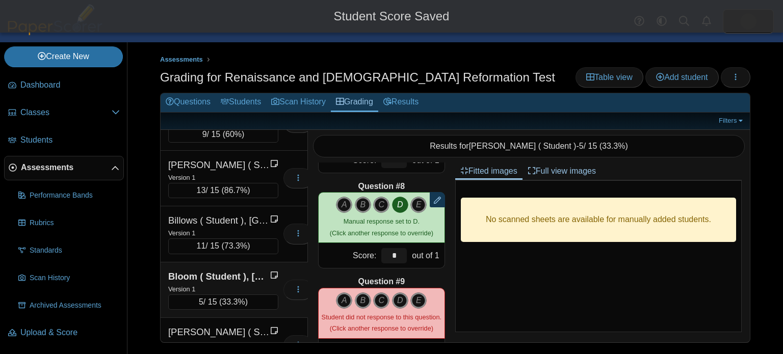
scroll to position [665, 0]
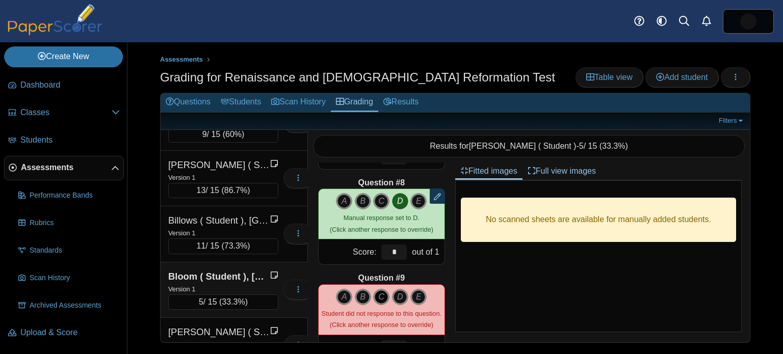
click at [384, 299] on icon "C" at bounding box center [381, 297] width 16 height 16
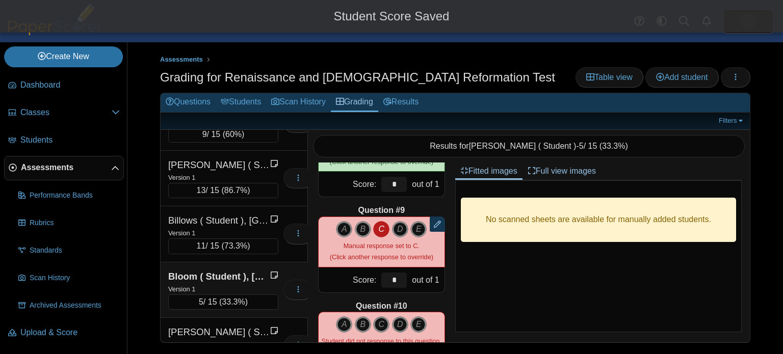
scroll to position [736, 0]
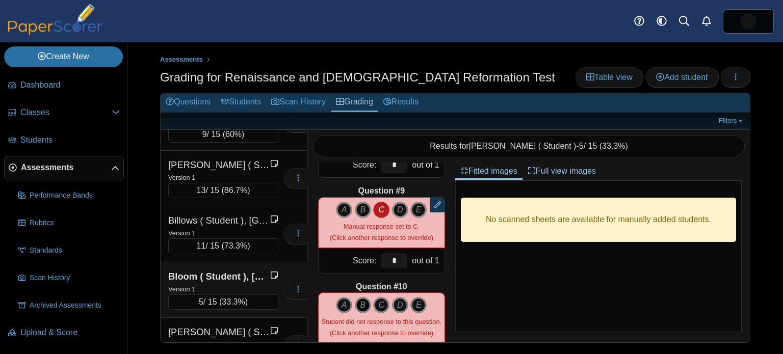
click at [364, 305] on icon "B" at bounding box center [363, 305] width 16 height 16
type input "*"
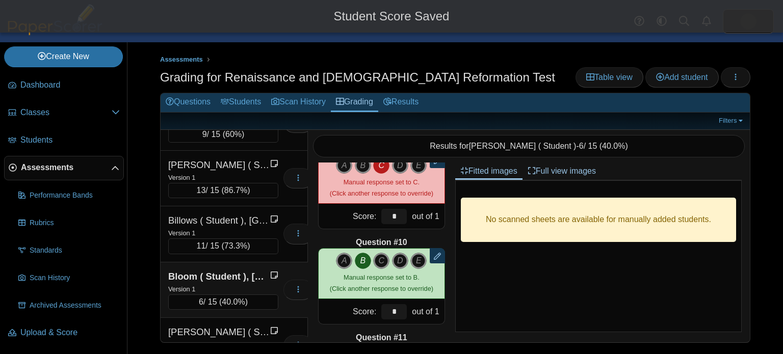
scroll to position [865, 0]
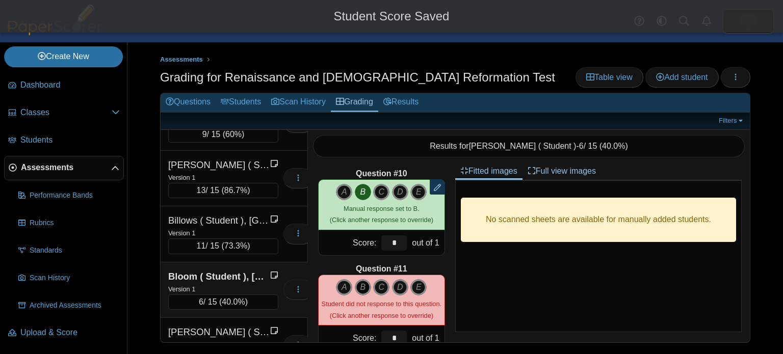
click at [364, 287] on icon "B" at bounding box center [363, 288] width 16 height 16
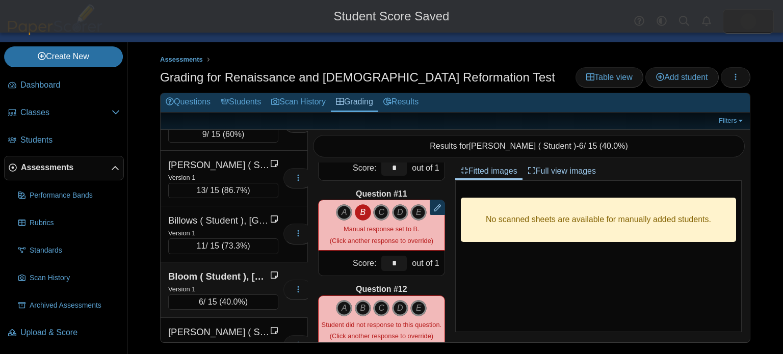
scroll to position [952, 0]
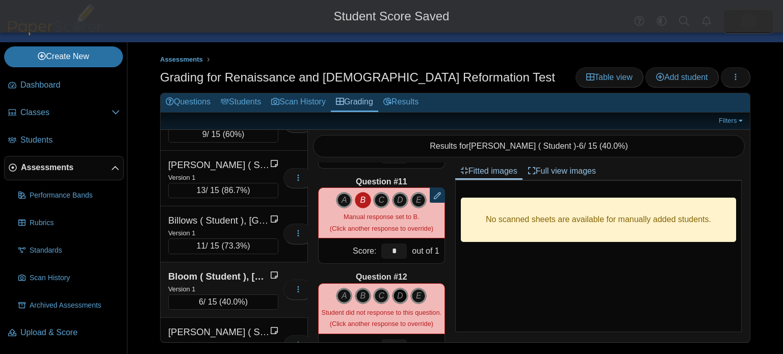
click at [396, 298] on icon "D" at bounding box center [400, 296] width 16 height 16
type input "*"
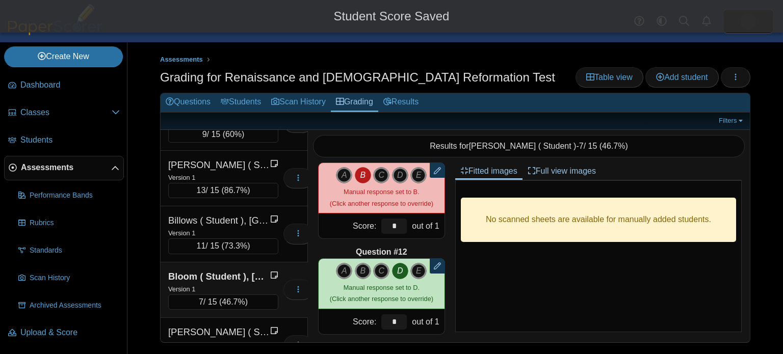
scroll to position [1024, 0]
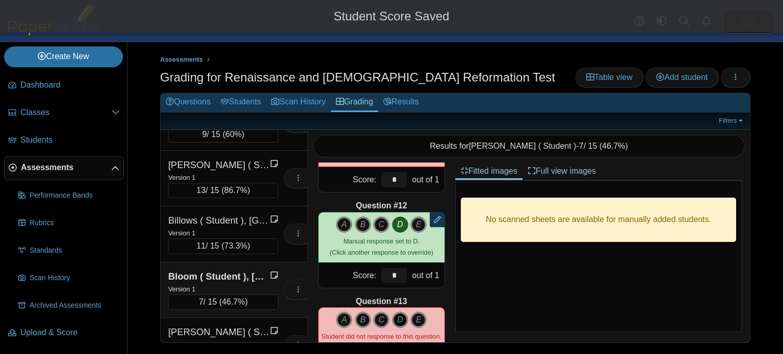
click at [402, 320] on icon "D" at bounding box center [400, 320] width 16 height 16
type input "*"
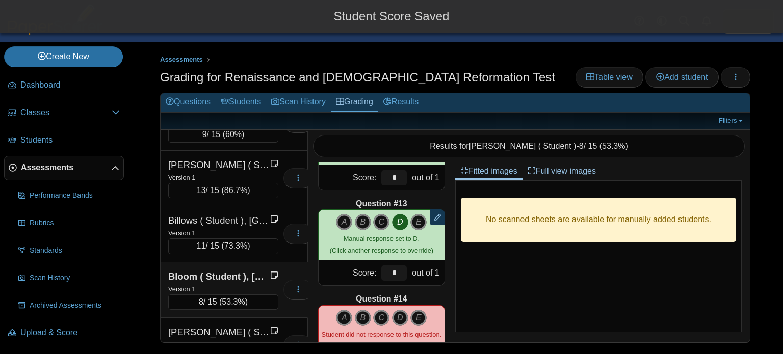
scroll to position [1124, 0]
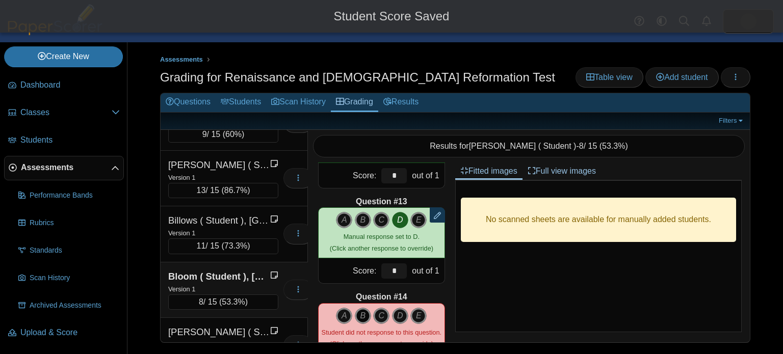
click at [359, 311] on icon "B" at bounding box center [363, 316] width 16 height 16
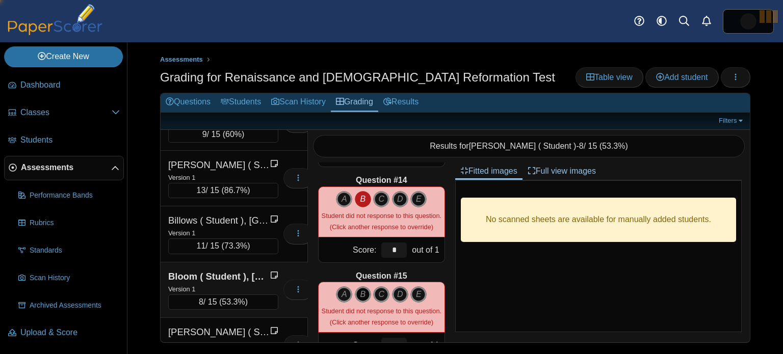
type input "*"
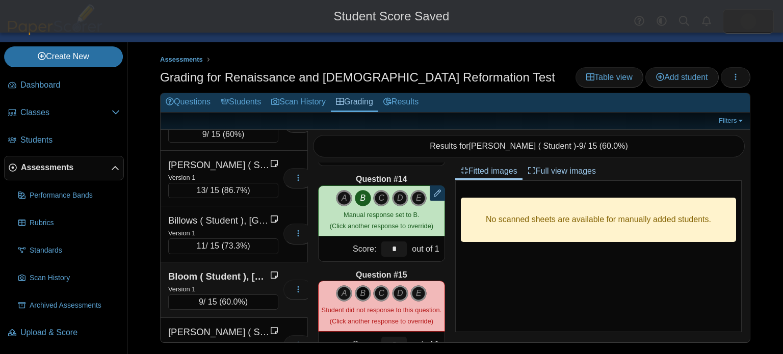
click at [365, 298] on icon "B" at bounding box center [363, 294] width 16 height 16
